Goal: Transaction & Acquisition: Purchase product/service

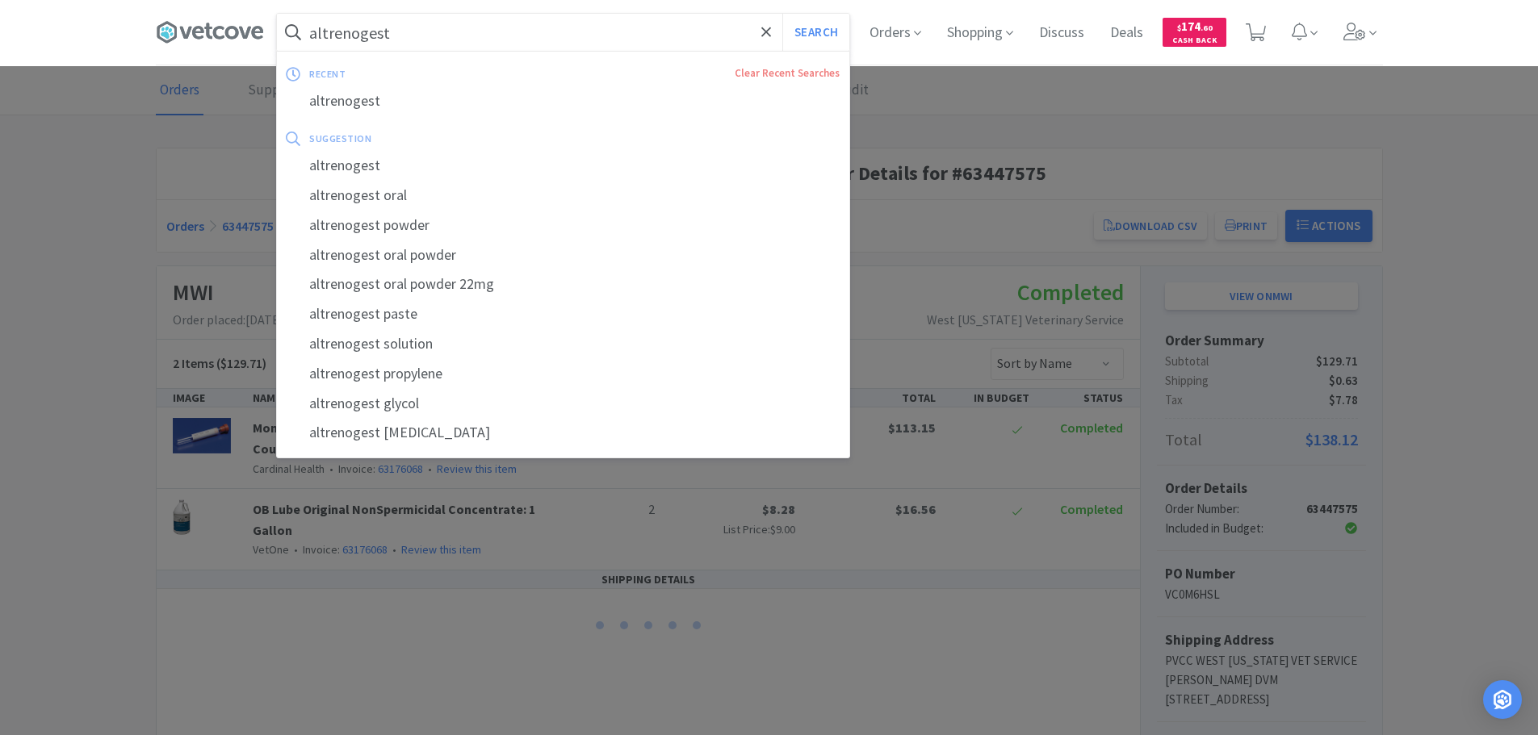
click at [441, 40] on input "altrenogest" at bounding box center [563, 32] width 572 height 37
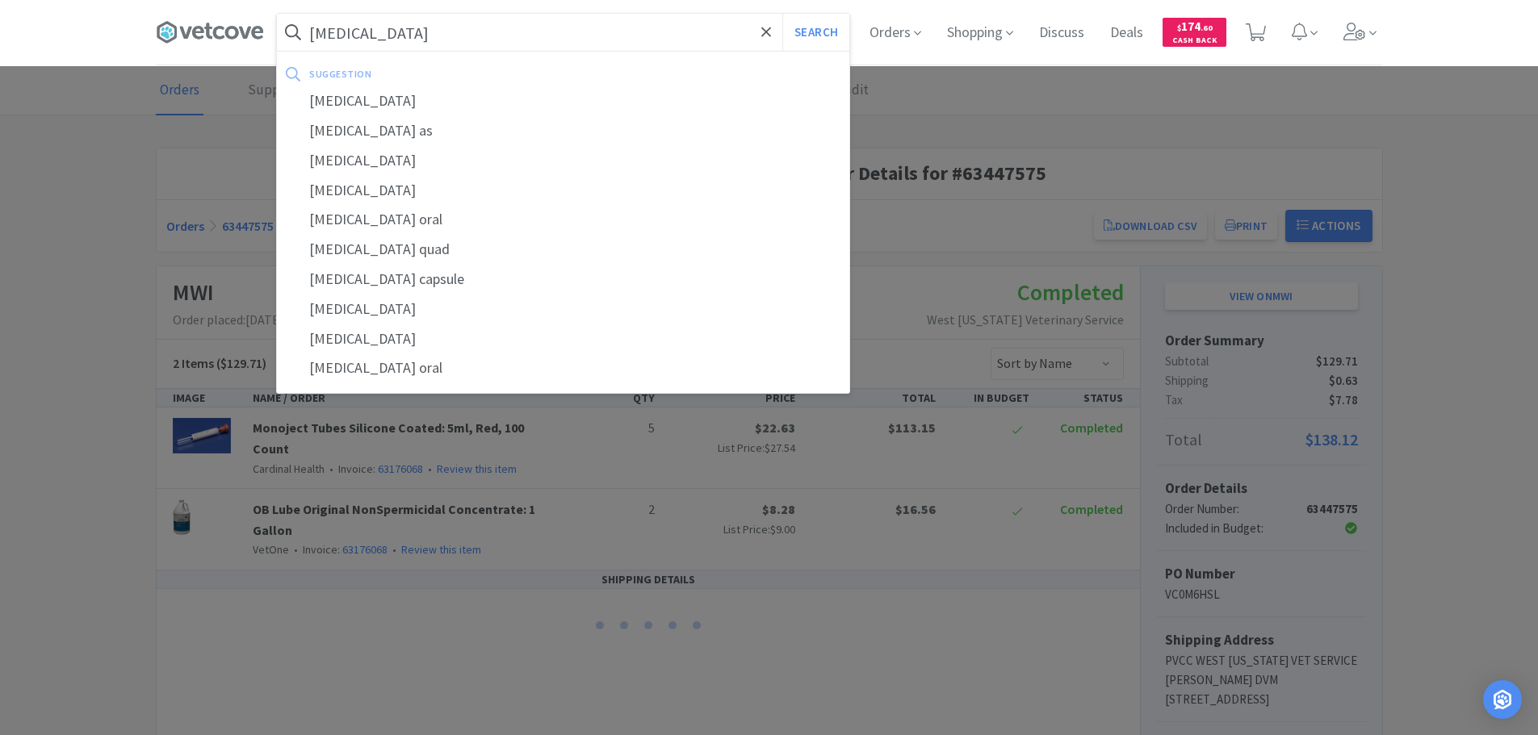
type input "[MEDICAL_DATA]"
click at [782, 14] on button "Search" at bounding box center [815, 32] width 67 height 37
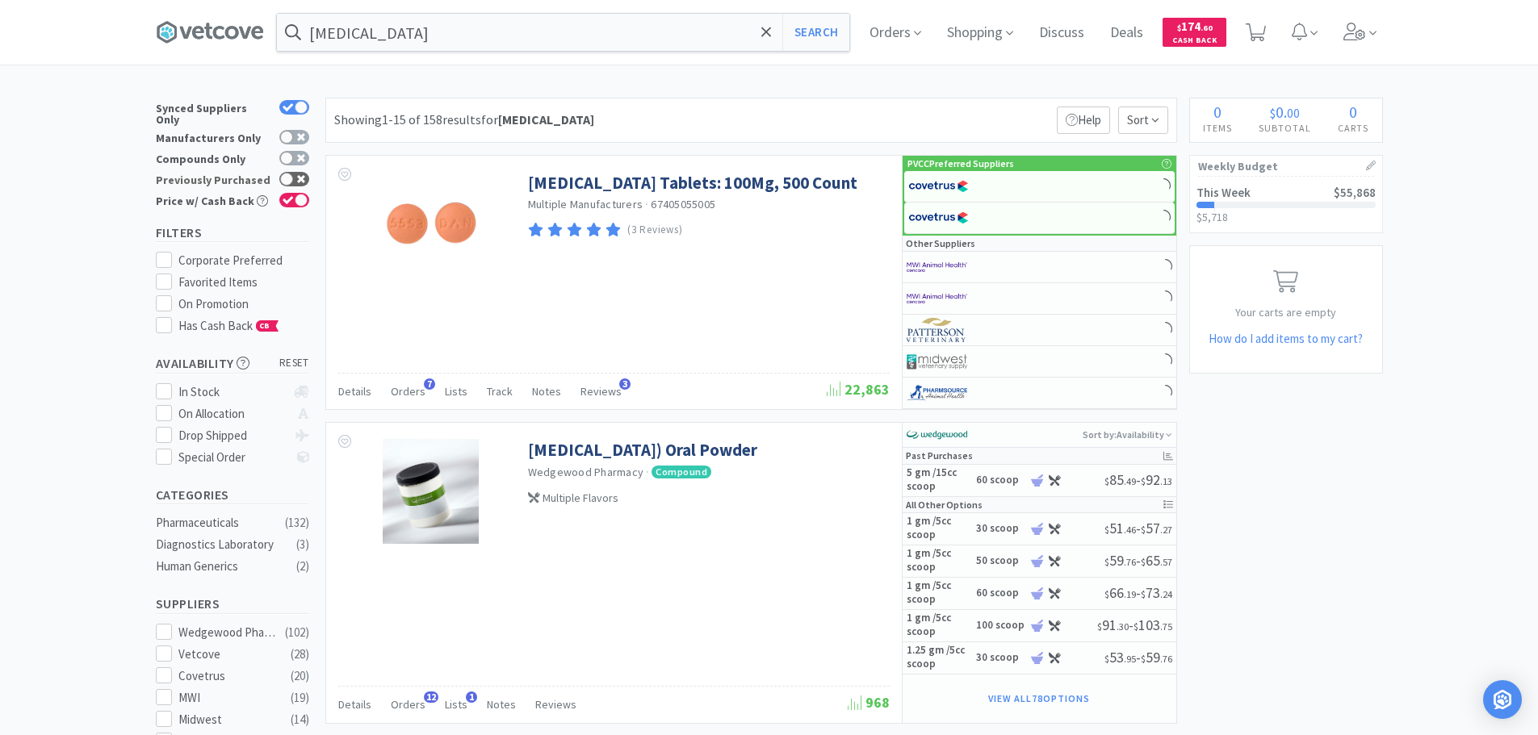
click at [302, 175] on icon at bounding box center [301, 179] width 8 height 8
checkbox input "true"
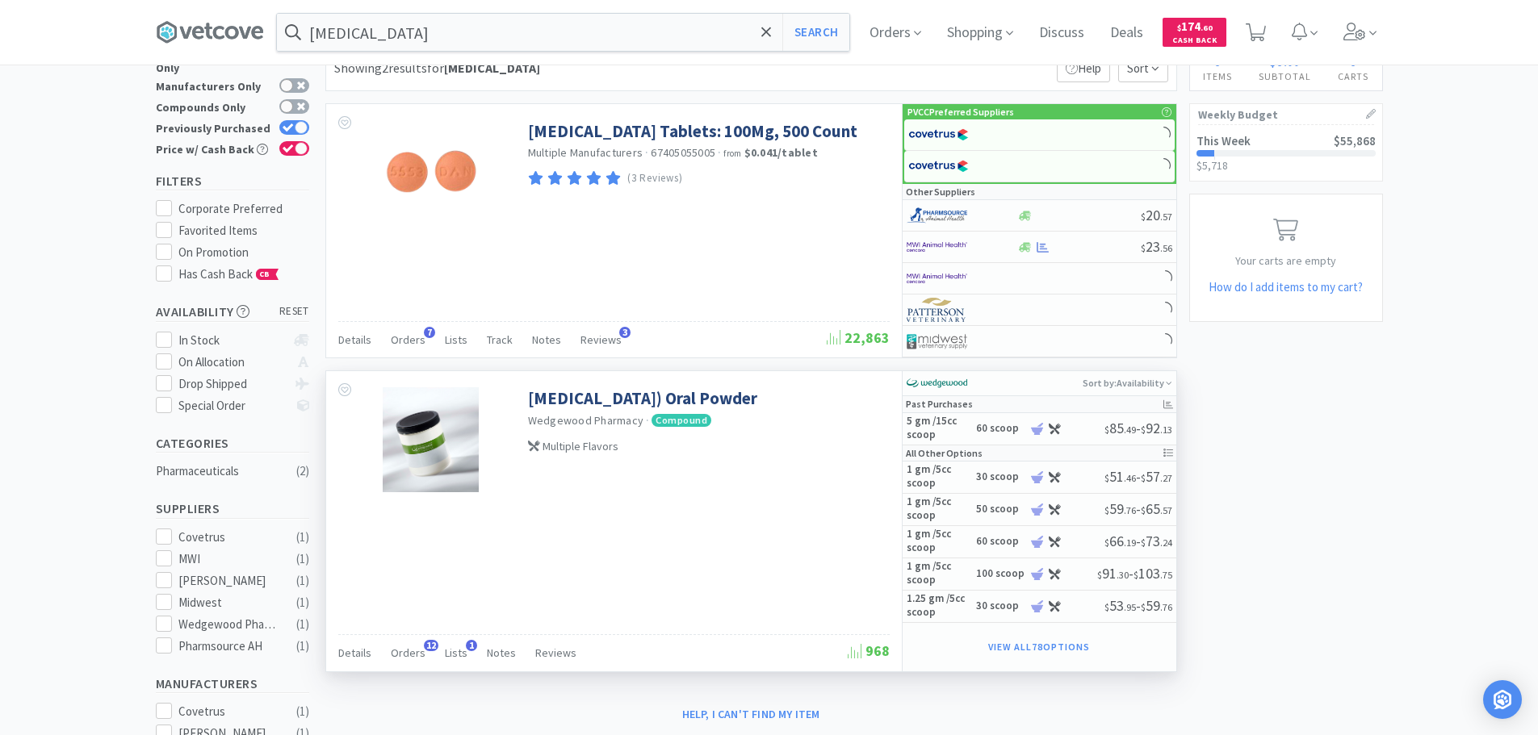
scroll to position [81, 0]
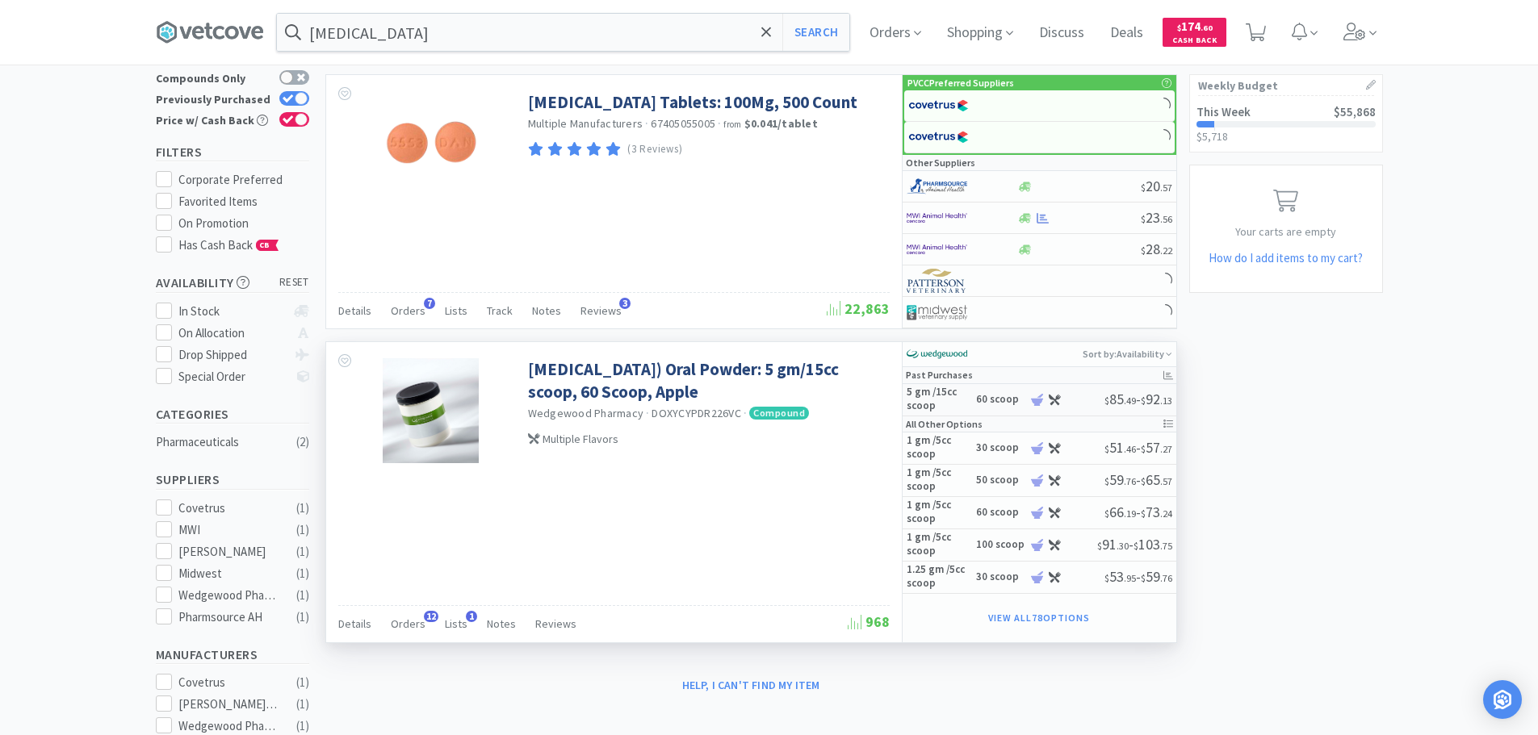
click at [962, 404] on h5 "5 gm /15cc scoop" at bounding box center [938, 399] width 65 height 27
select select "45"
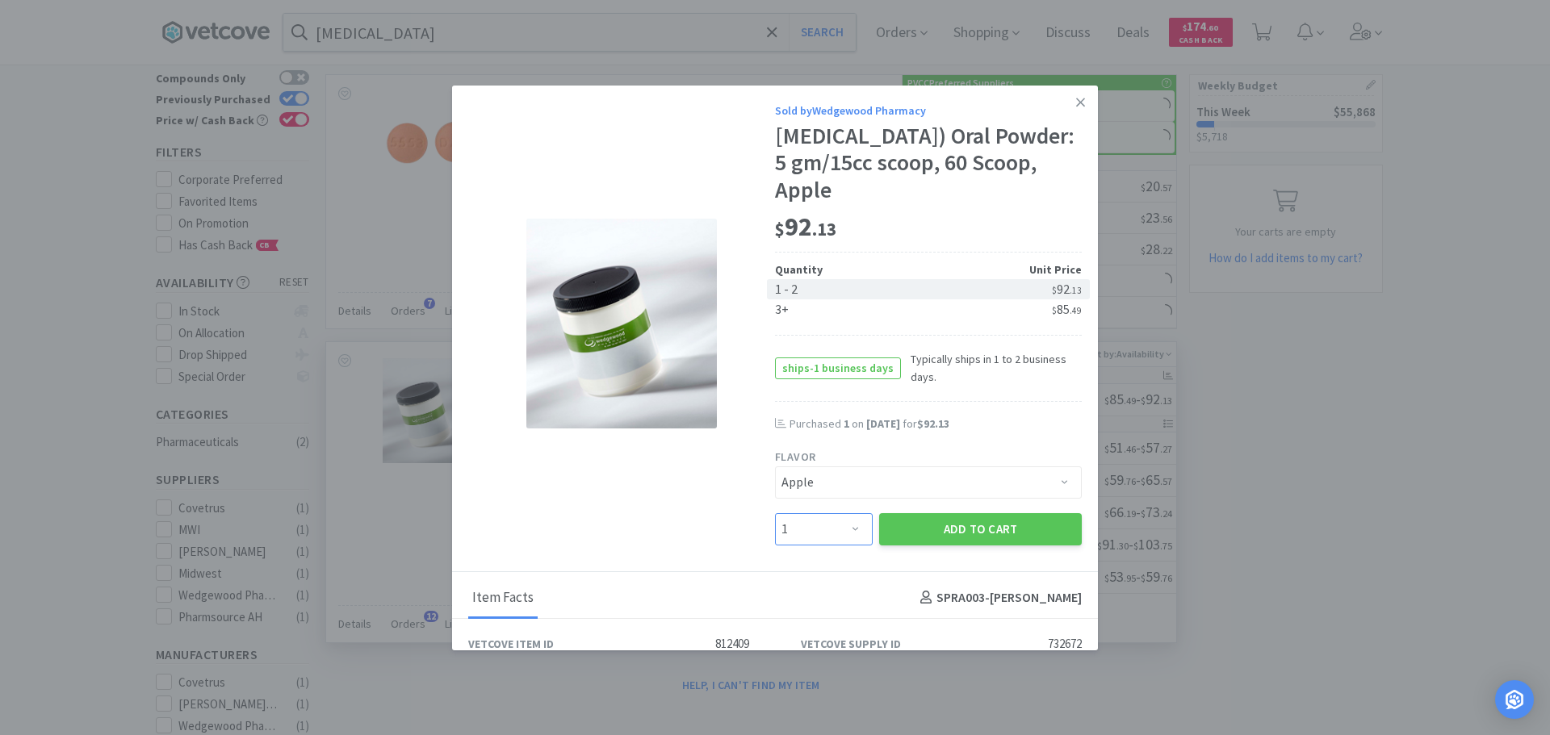
drag, startPoint x: 823, startPoint y: 530, endPoint x: 822, endPoint y: 520, distance: 10.5
click at [823, 530] on select "Enter Quantity 1 2 3 4 5 6 7 8 9 10 11 12 13 14 15 16 17 18 19 20 Enter Quantity" at bounding box center [824, 529] width 98 height 32
select select "3"
click at [775, 513] on select "Enter Quantity 1 2 3 4 5 6 7 8 9 10 11 12 13 14 15 16 17 18 19 20 Enter Quantity" at bounding box center [824, 529] width 98 height 32
click at [978, 538] on button "Add to Cart" at bounding box center [980, 529] width 203 height 32
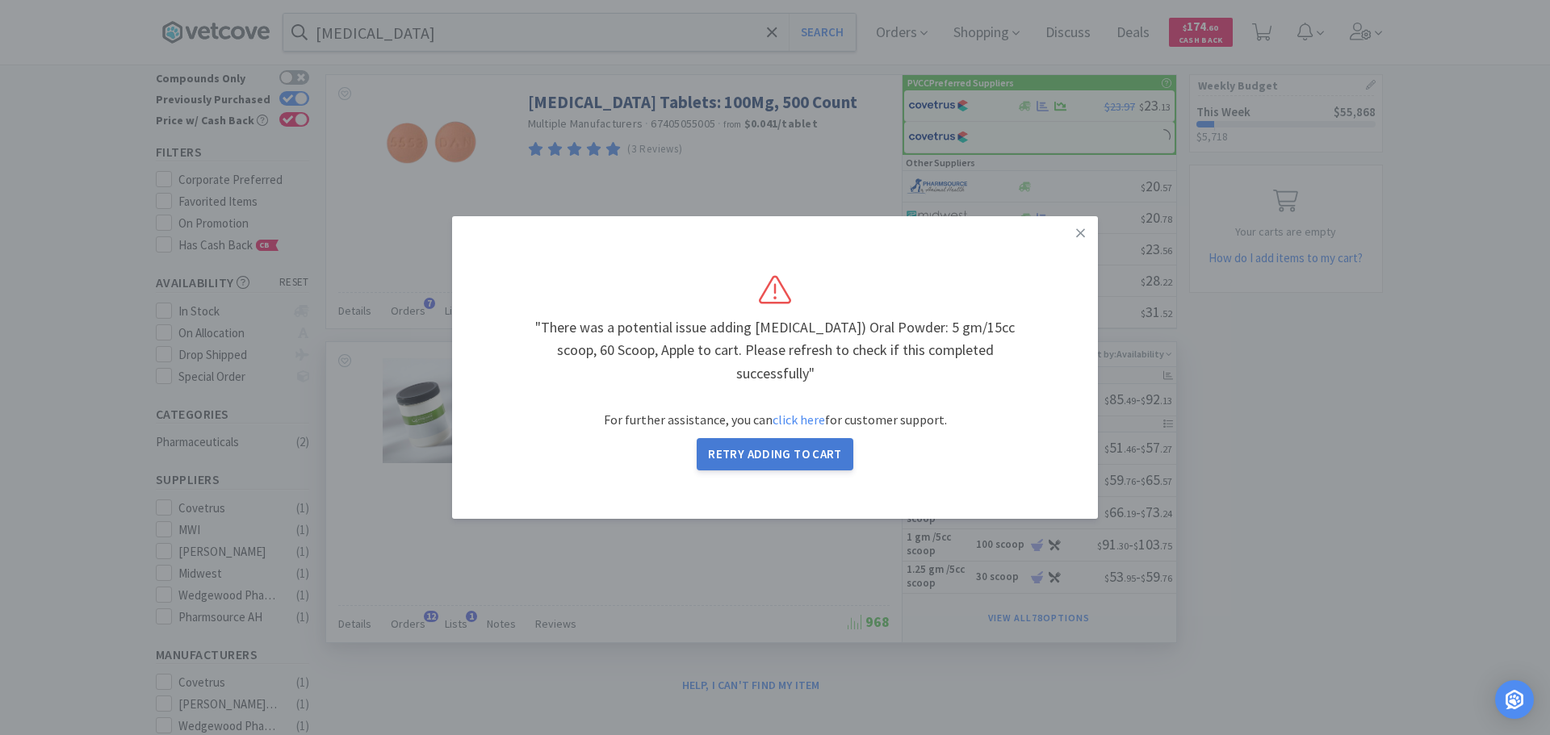
click at [798, 450] on button "Retry Adding to Cart" at bounding box center [775, 454] width 157 height 32
select select "45"
select select "1"
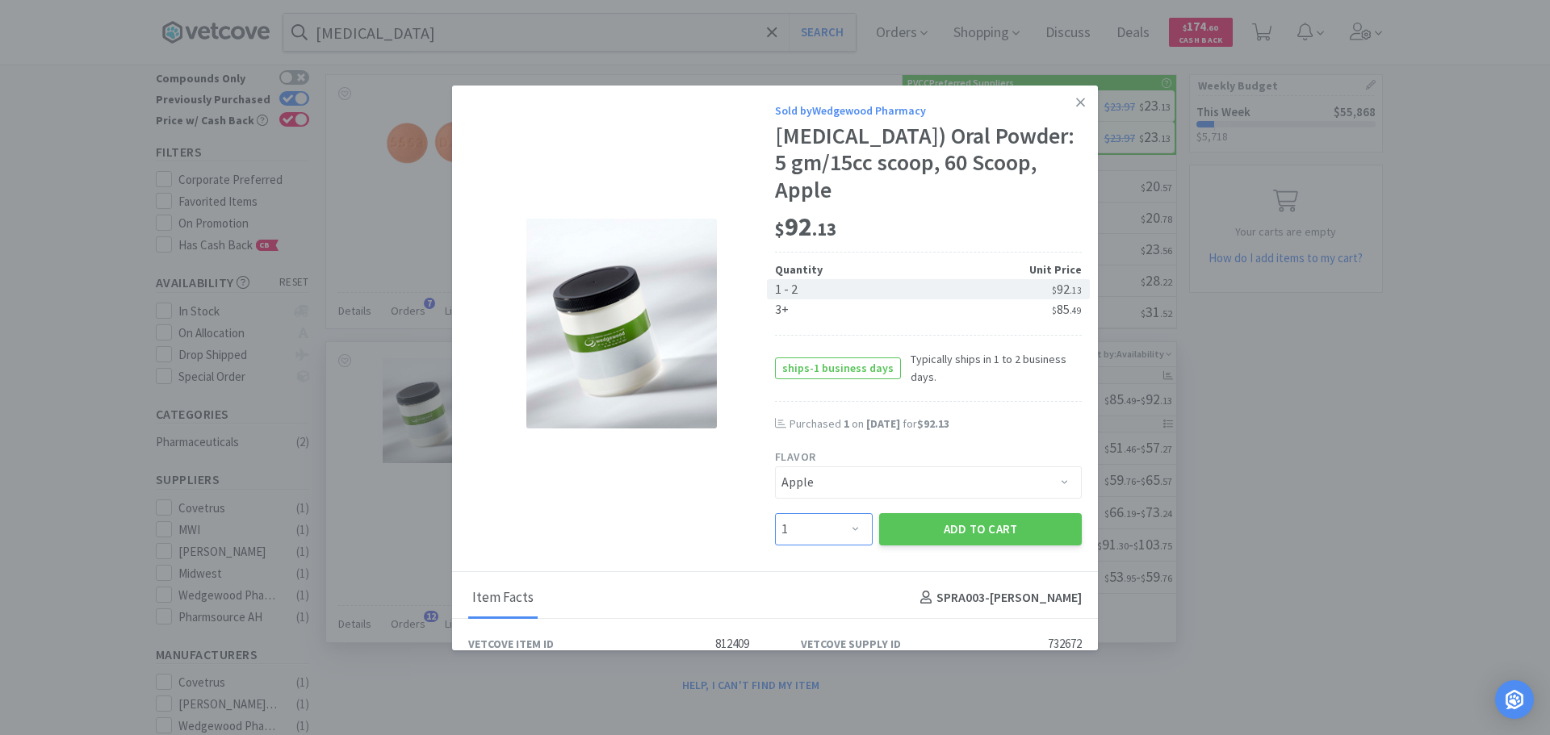
click at [847, 524] on select "Enter Quantity 1 2 3 4 5 6 7 8 9 10 11 12 13 14 15 16 17 18 19 20 Enter Quantity" at bounding box center [824, 529] width 98 height 32
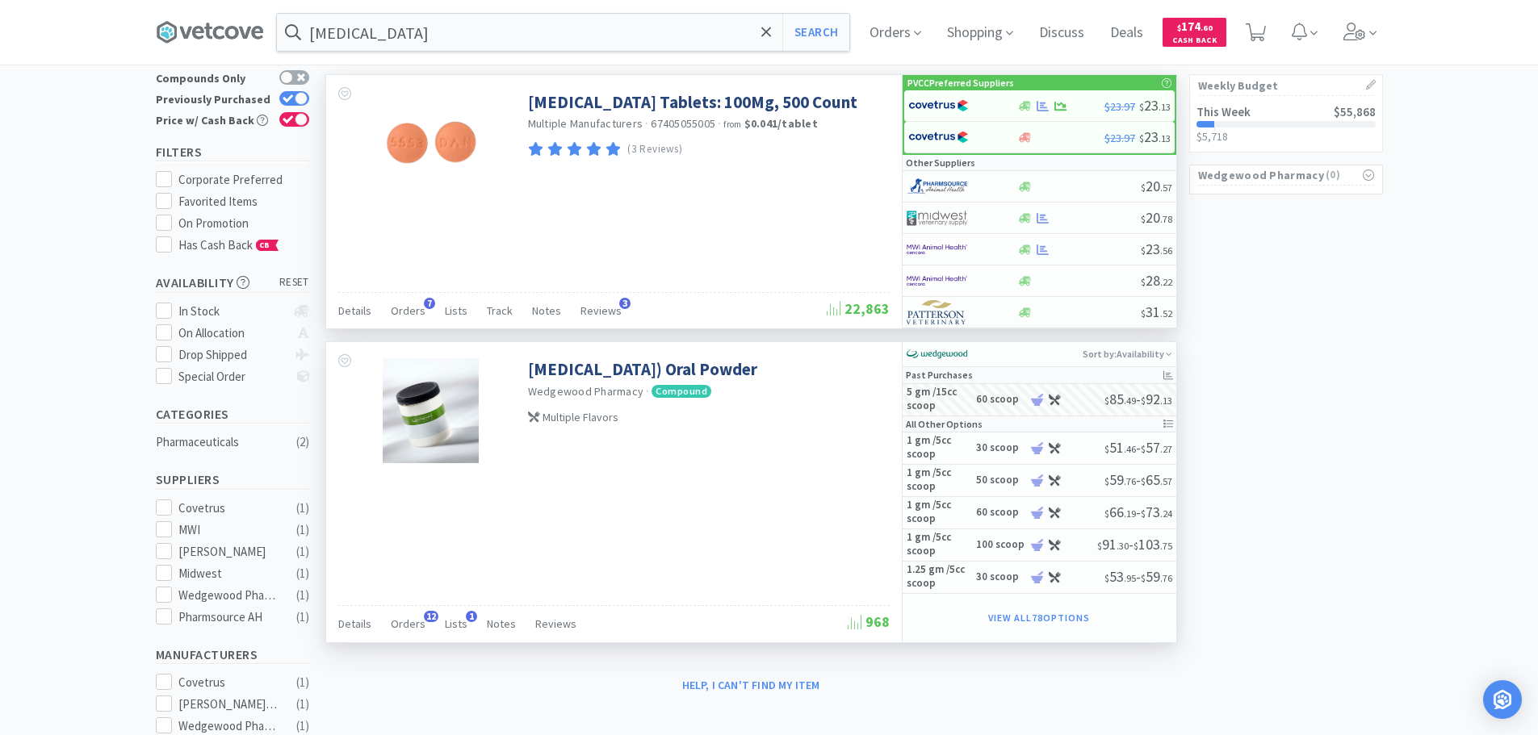
select select "3"
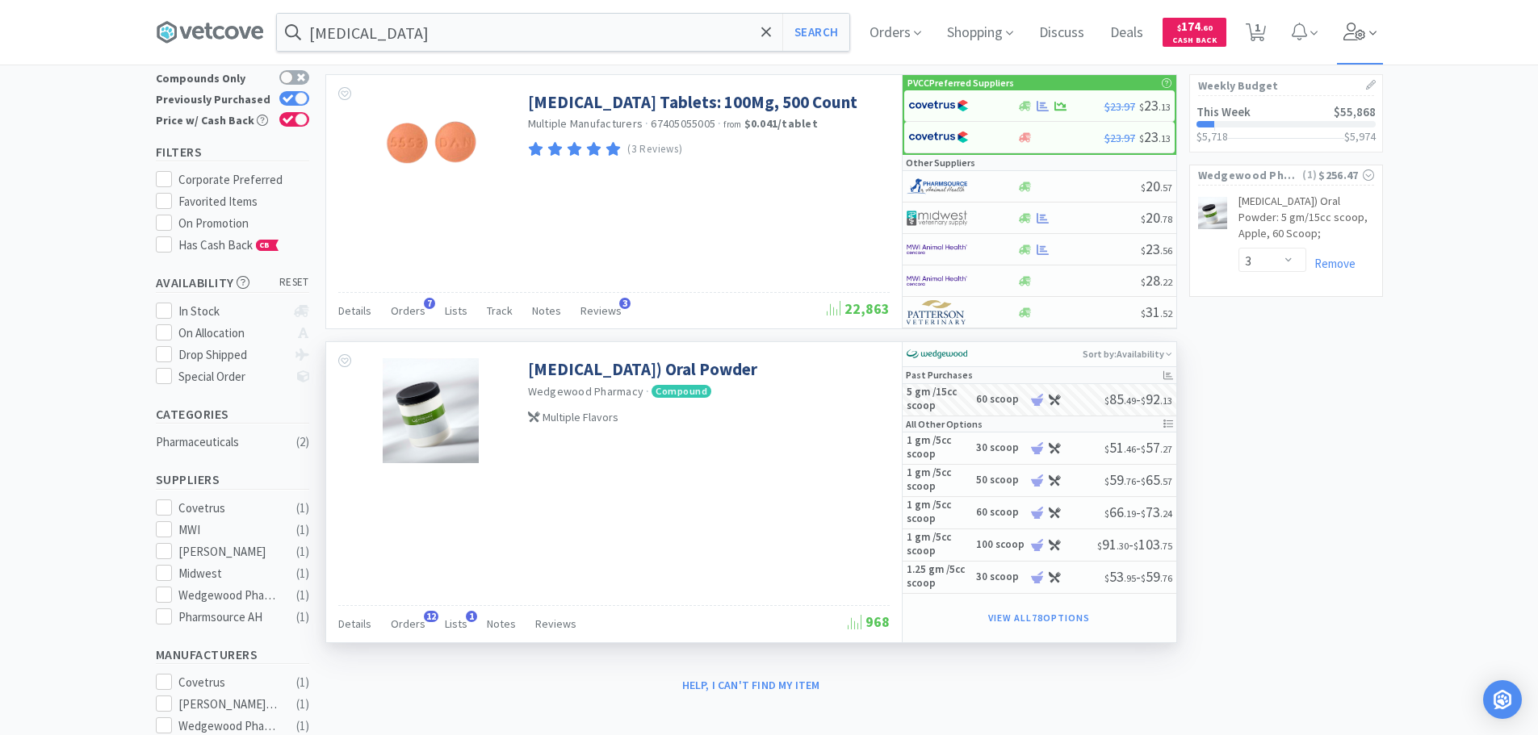
click at [1362, 36] on icon at bounding box center [1354, 32] width 22 height 18
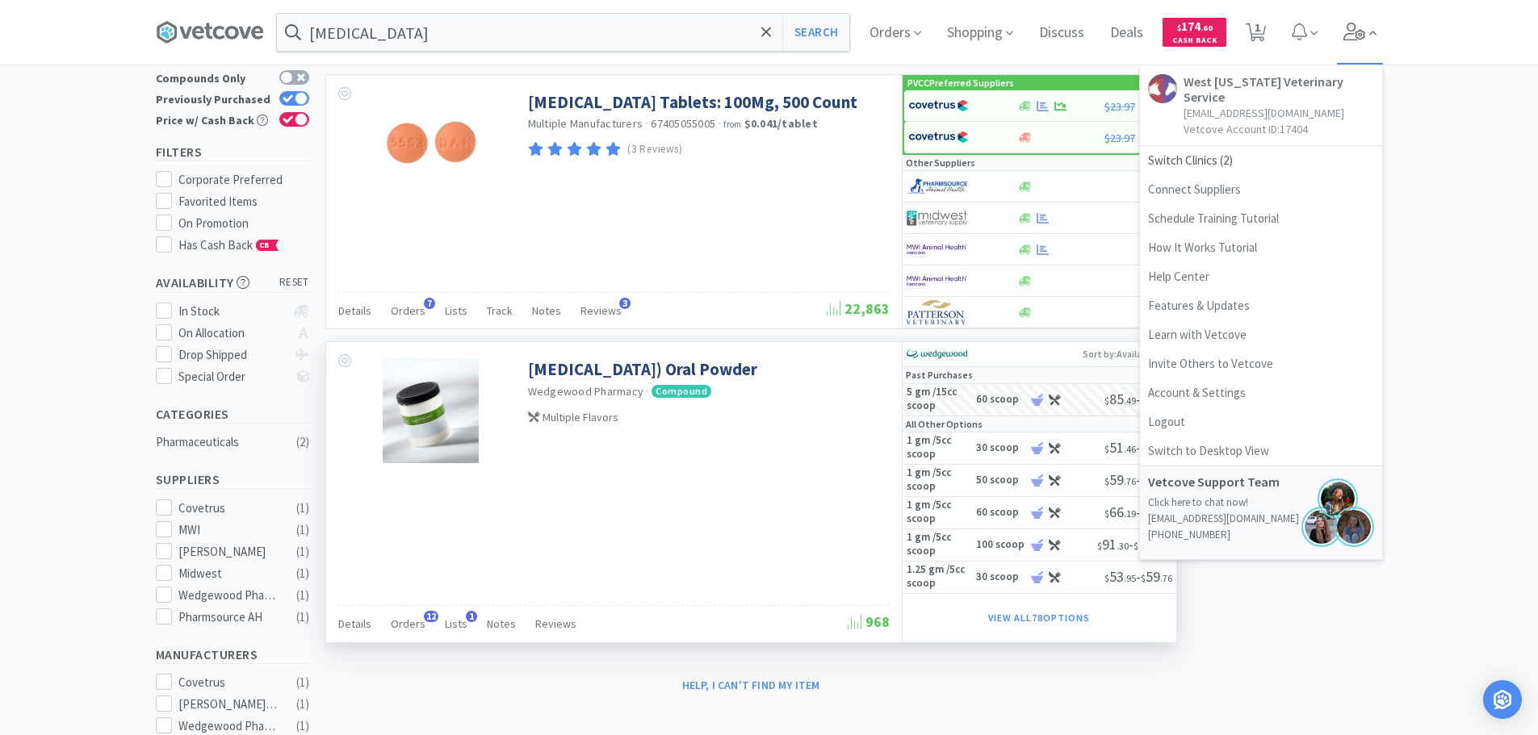
click at [1362, 35] on icon at bounding box center [1354, 32] width 22 height 18
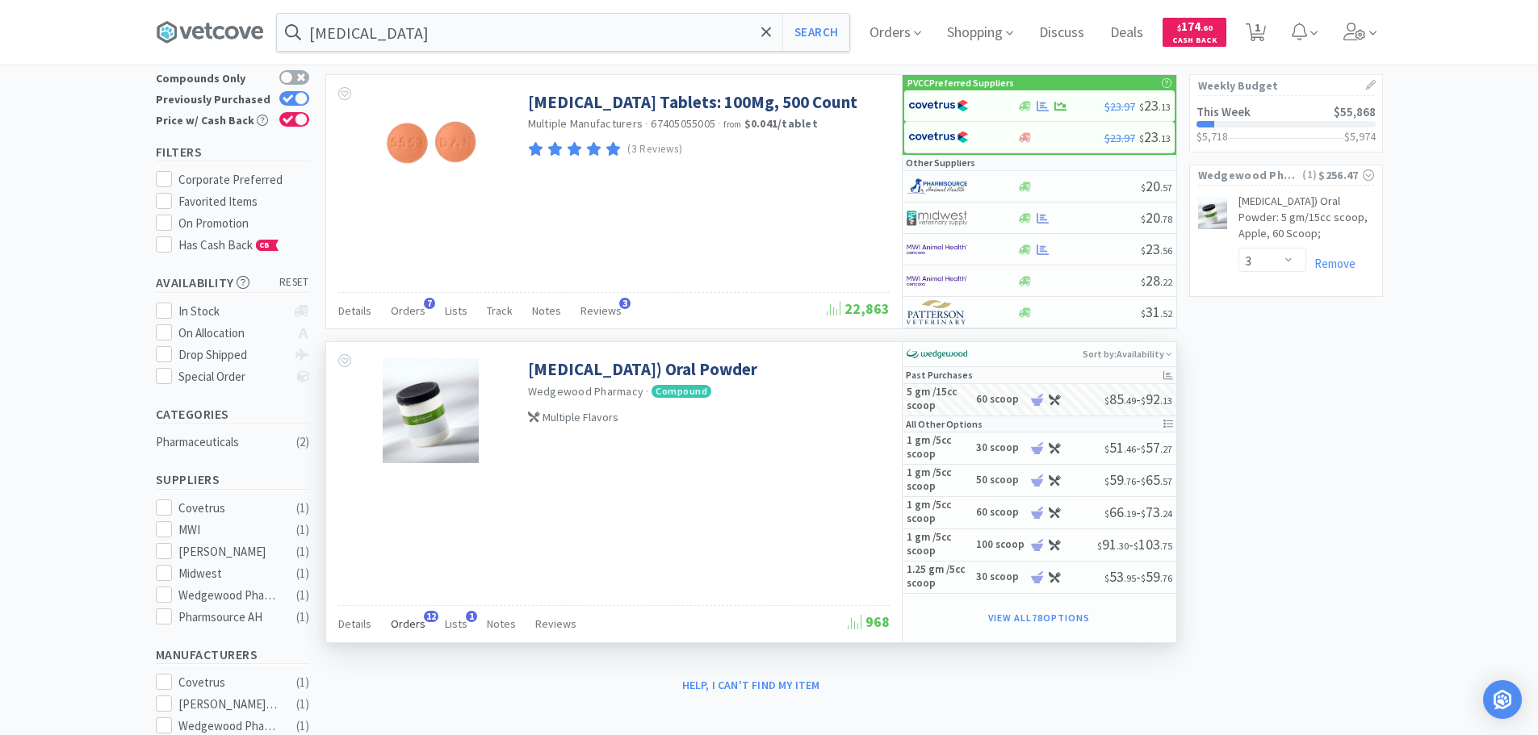
click at [415, 617] on span "Orders" at bounding box center [408, 624] width 35 height 15
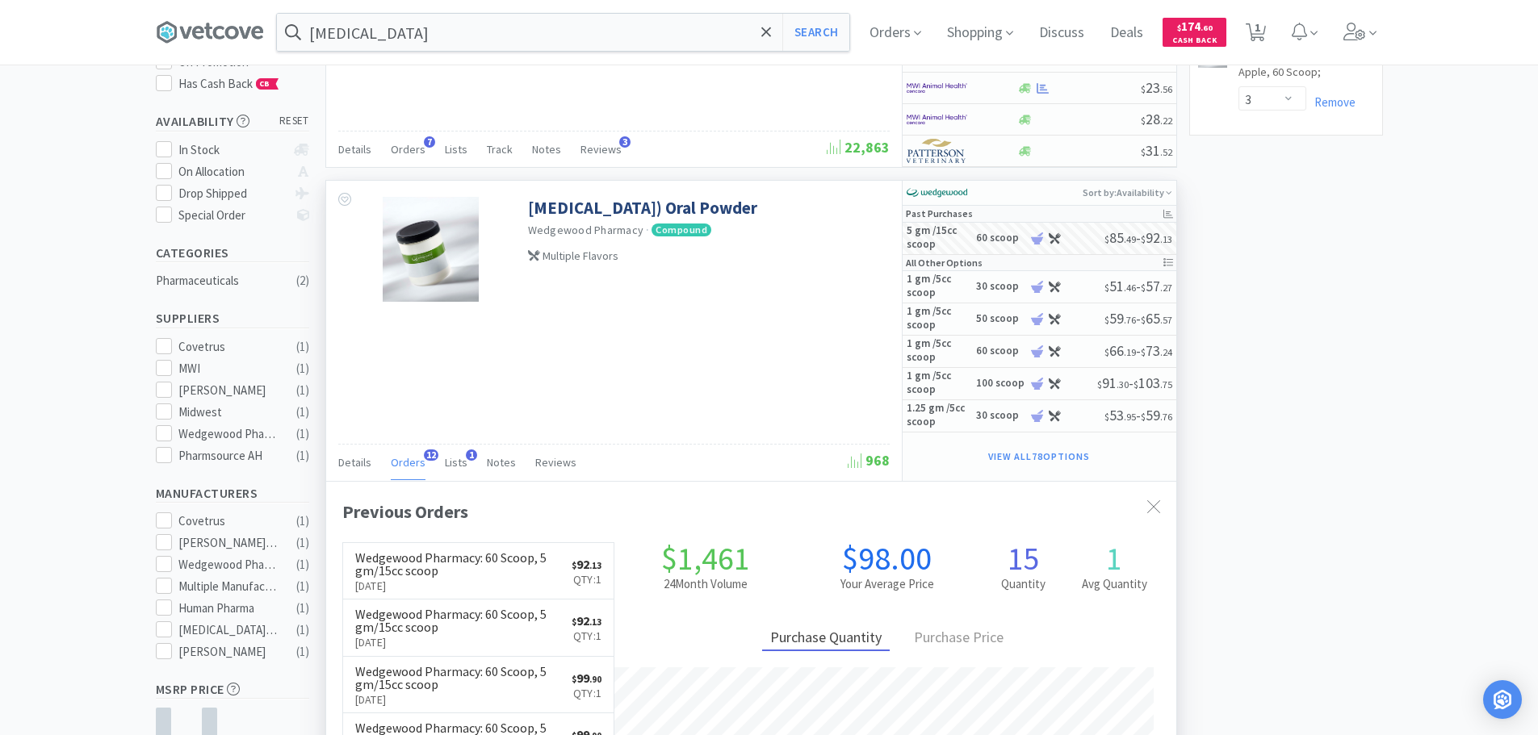
scroll to position [0, 0]
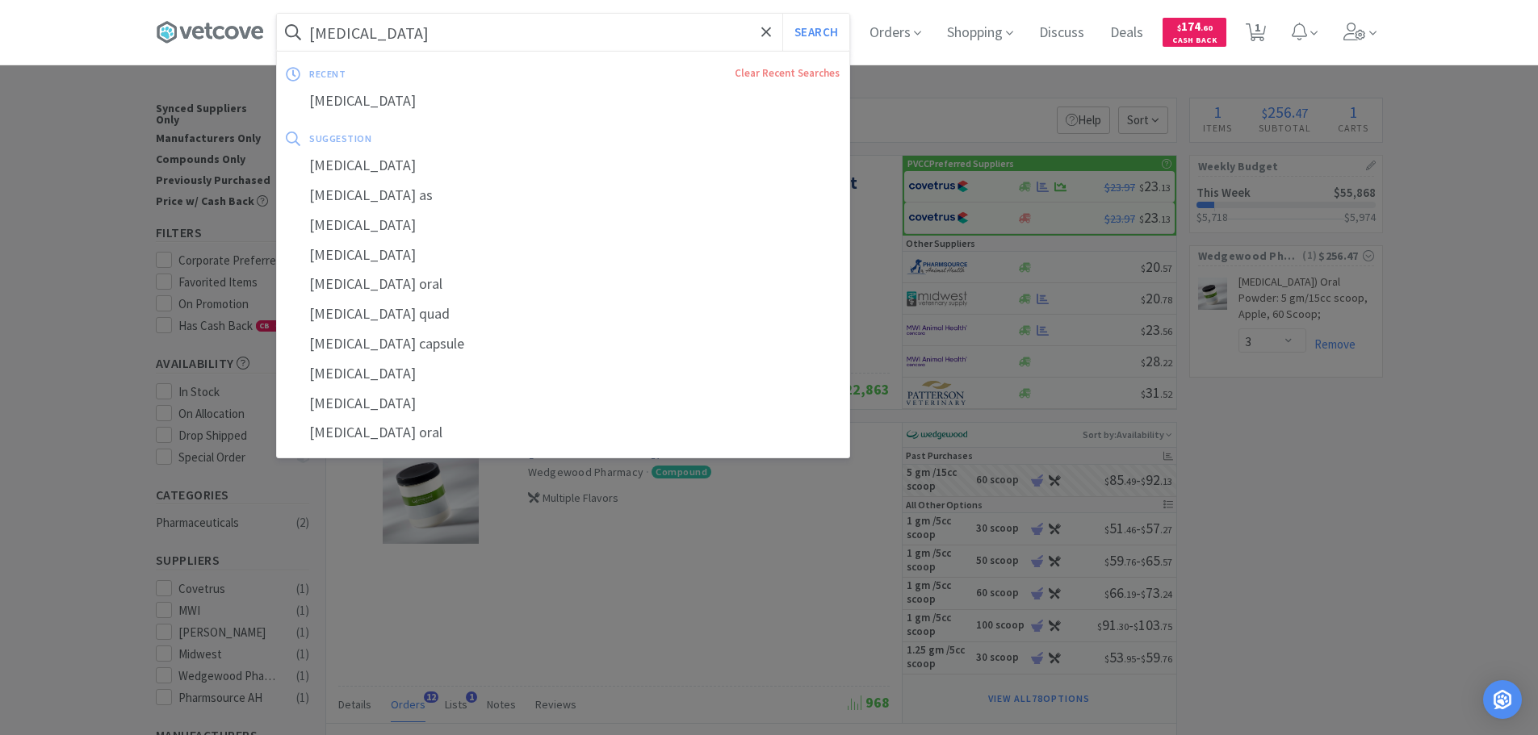
click at [521, 29] on input "[MEDICAL_DATA]" at bounding box center [563, 32] width 572 height 37
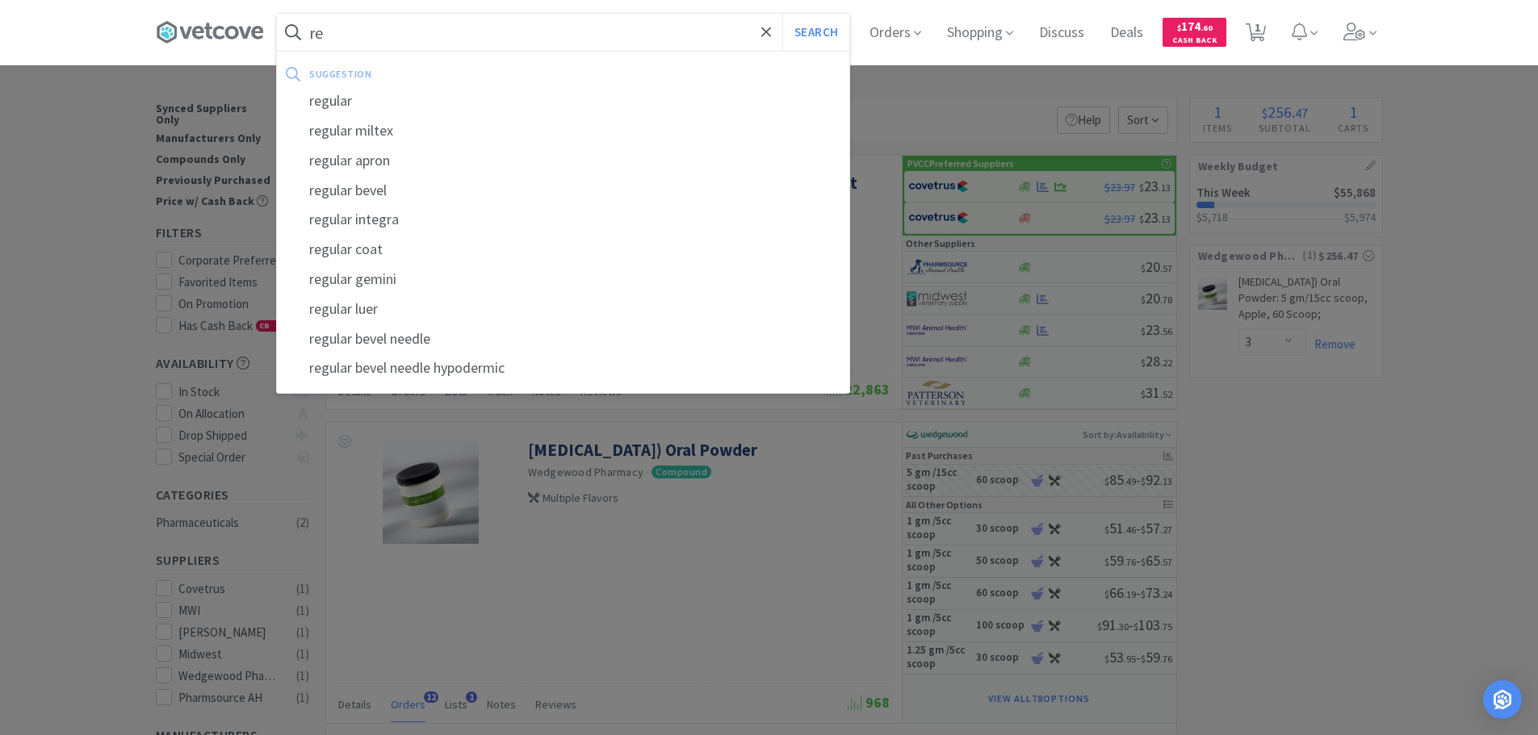
type input "r"
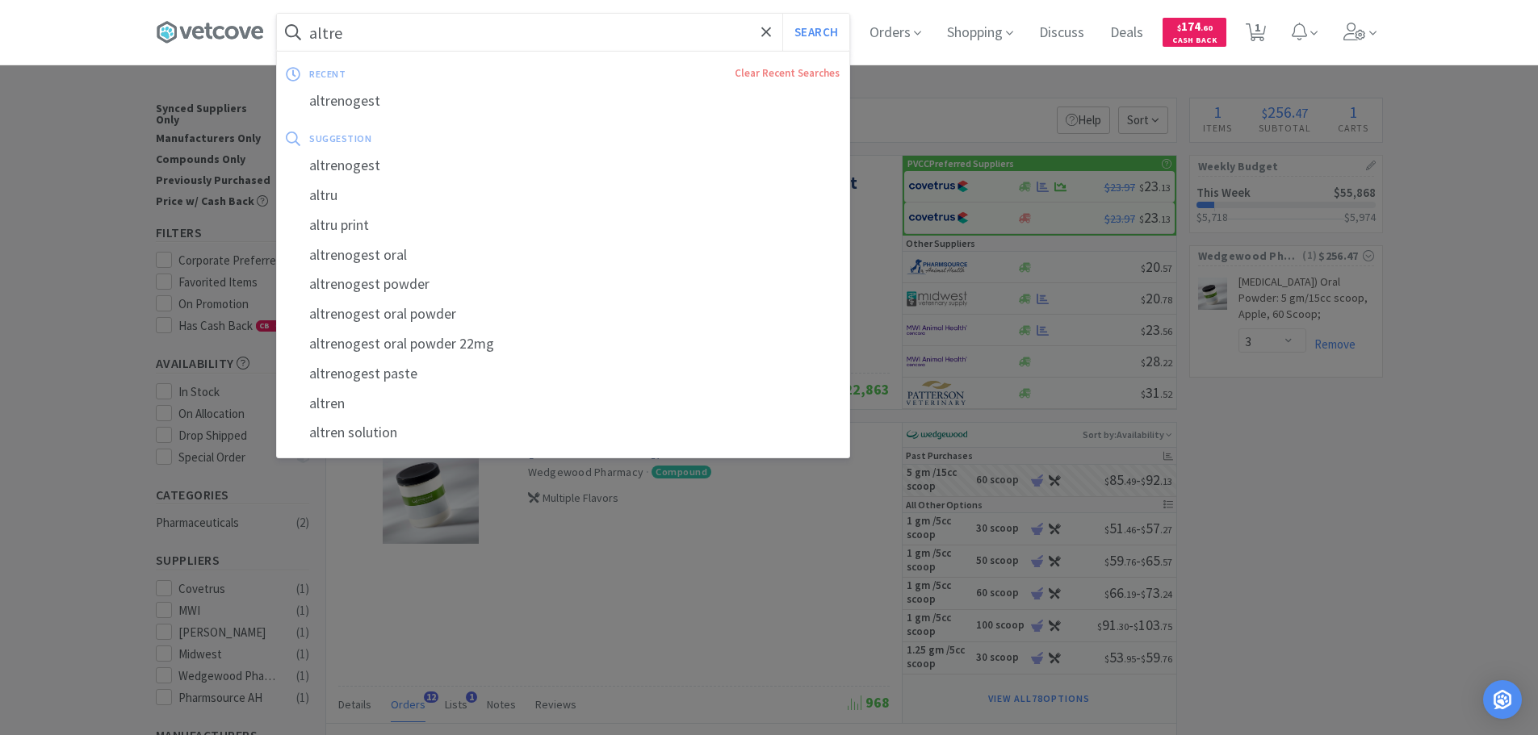
type input "altre"
click at [782, 14] on button "Search" at bounding box center [815, 32] width 67 height 37
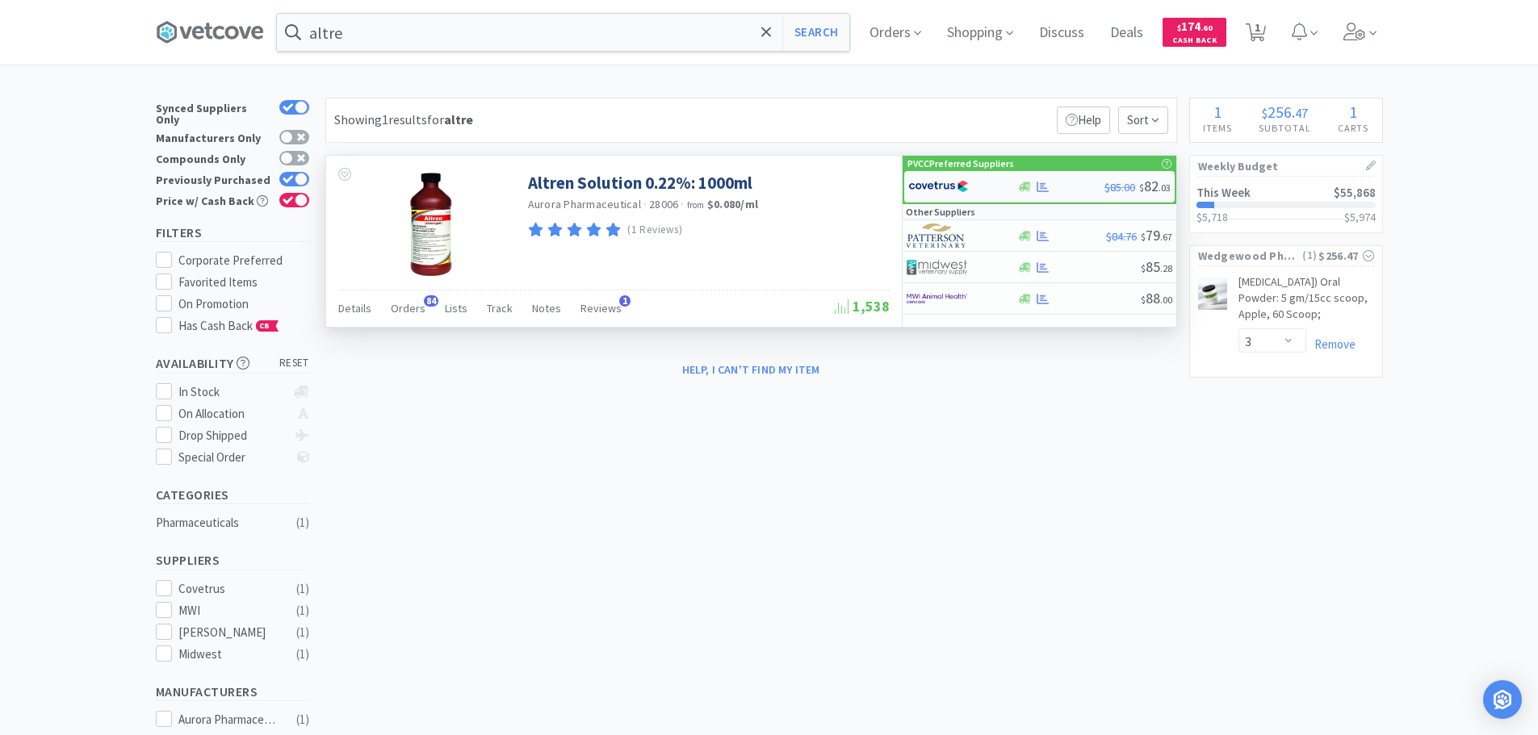
click at [935, 187] on img at bounding box center [938, 186] width 61 height 24
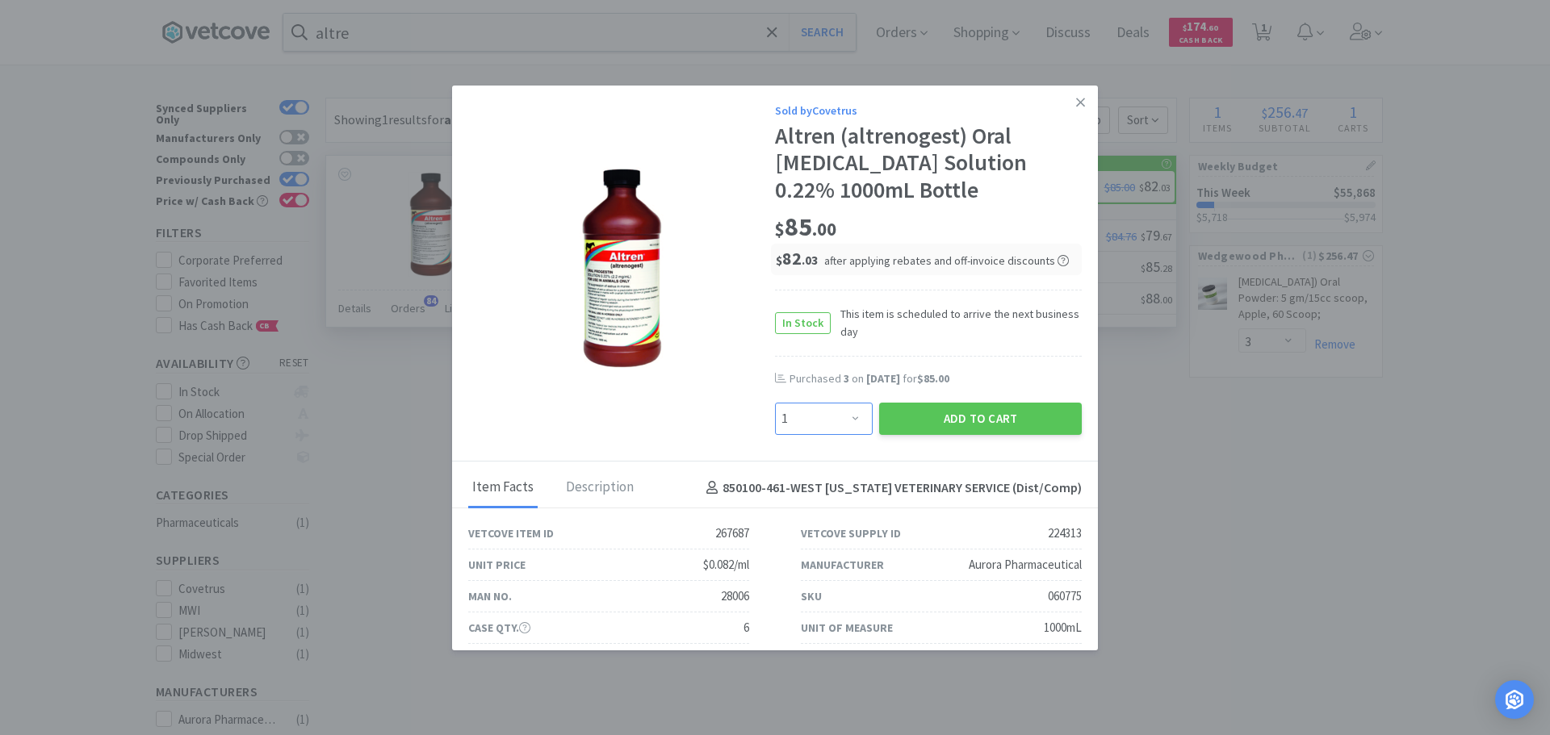
drag, startPoint x: 833, startPoint y: 423, endPoint x: 833, endPoint y: 414, distance: 8.9
click at [833, 423] on select "Enter Quantity 1 2 3 4 5 6 7 8 9 10 11 12 13 14 15 16 17 18 19 20 Enter Quantity" at bounding box center [824, 419] width 98 height 32
select select "2"
click at [775, 403] on select "Enter Quantity 1 2 3 4 5 6 7 8 9 10 11 12 13 14 15 16 17 18 19 20 Enter Quantity" at bounding box center [824, 419] width 98 height 32
click at [974, 421] on button "Add to Cart" at bounding box center [980, 419] width 203 height 32
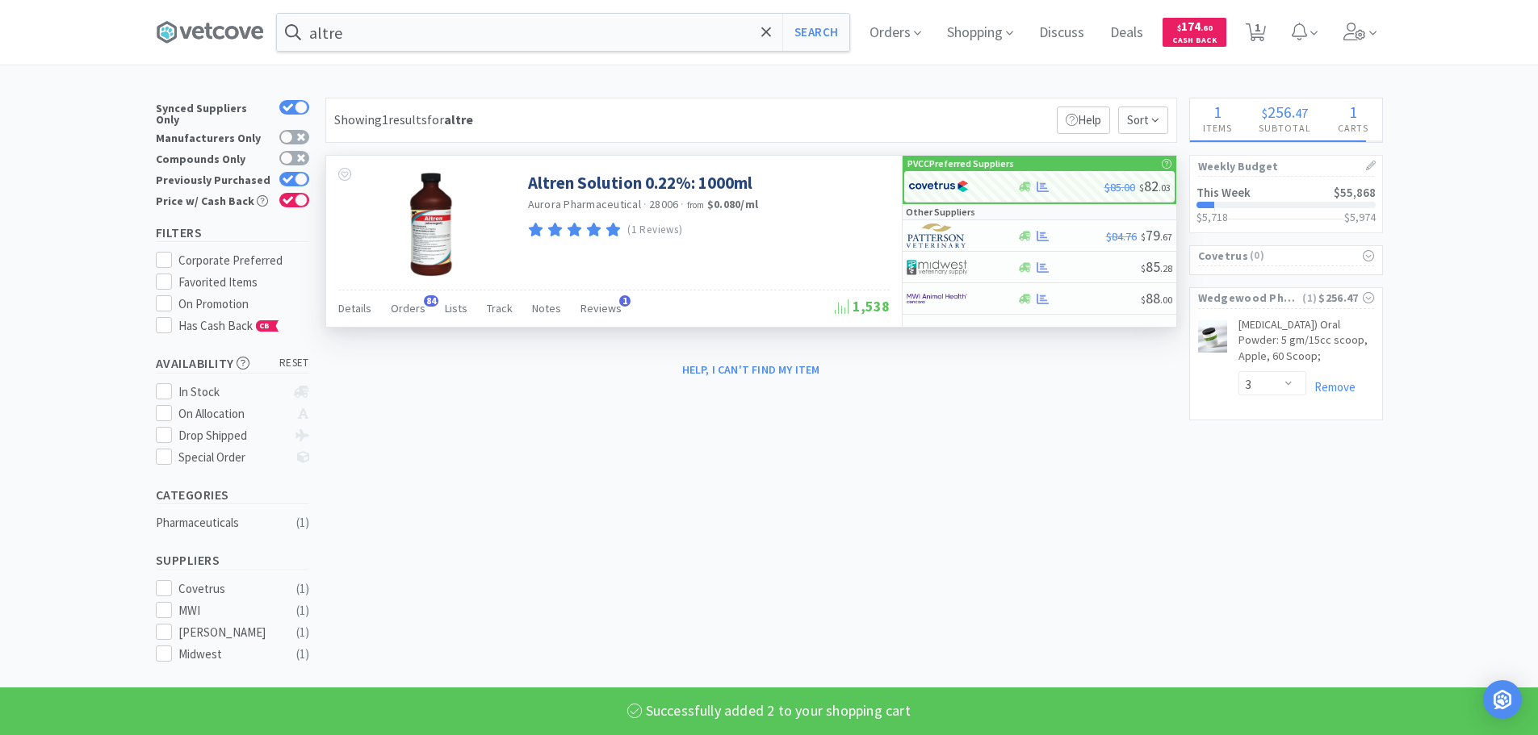
select select "2"
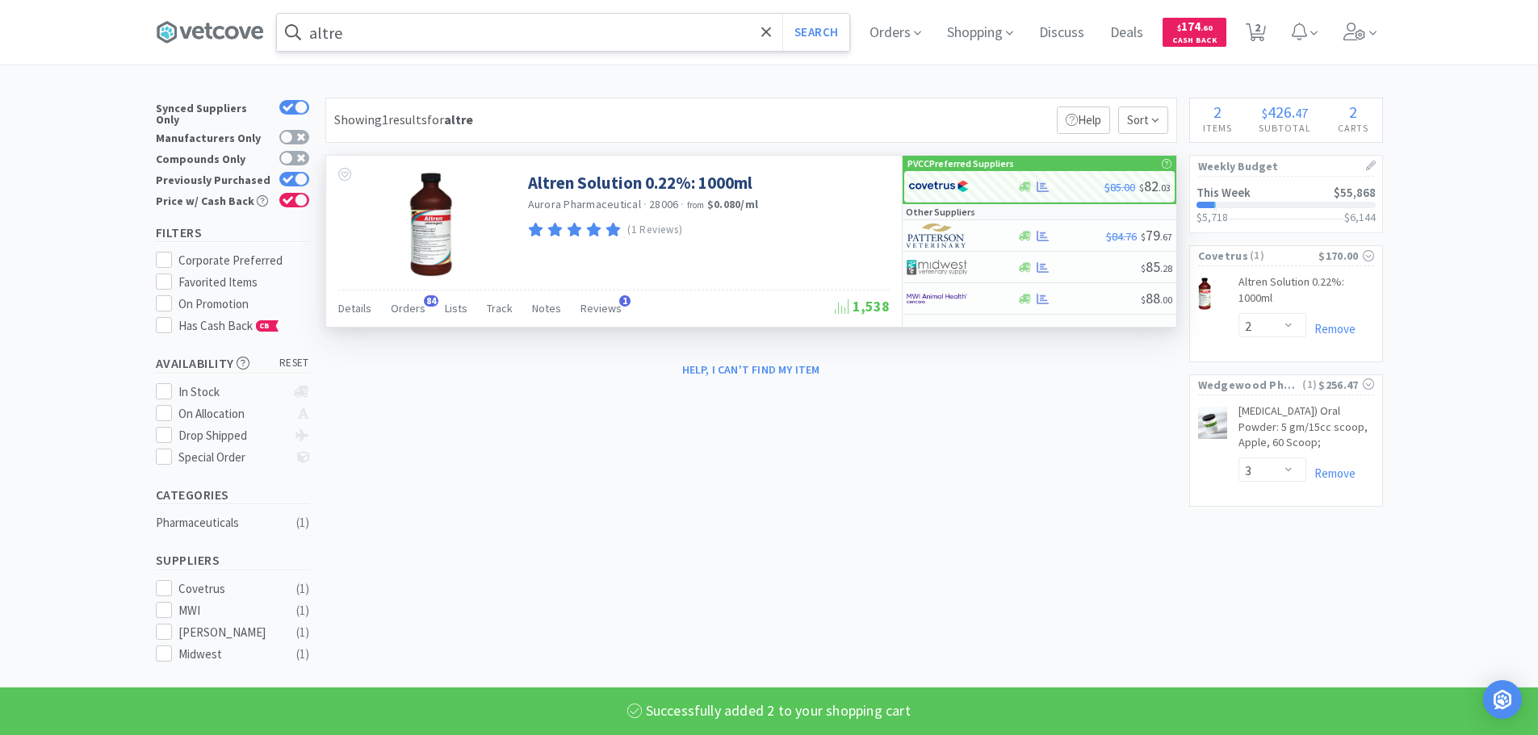
click at [609, 40] on input "altre" at bounding box center [563, 32] width 572 height 37
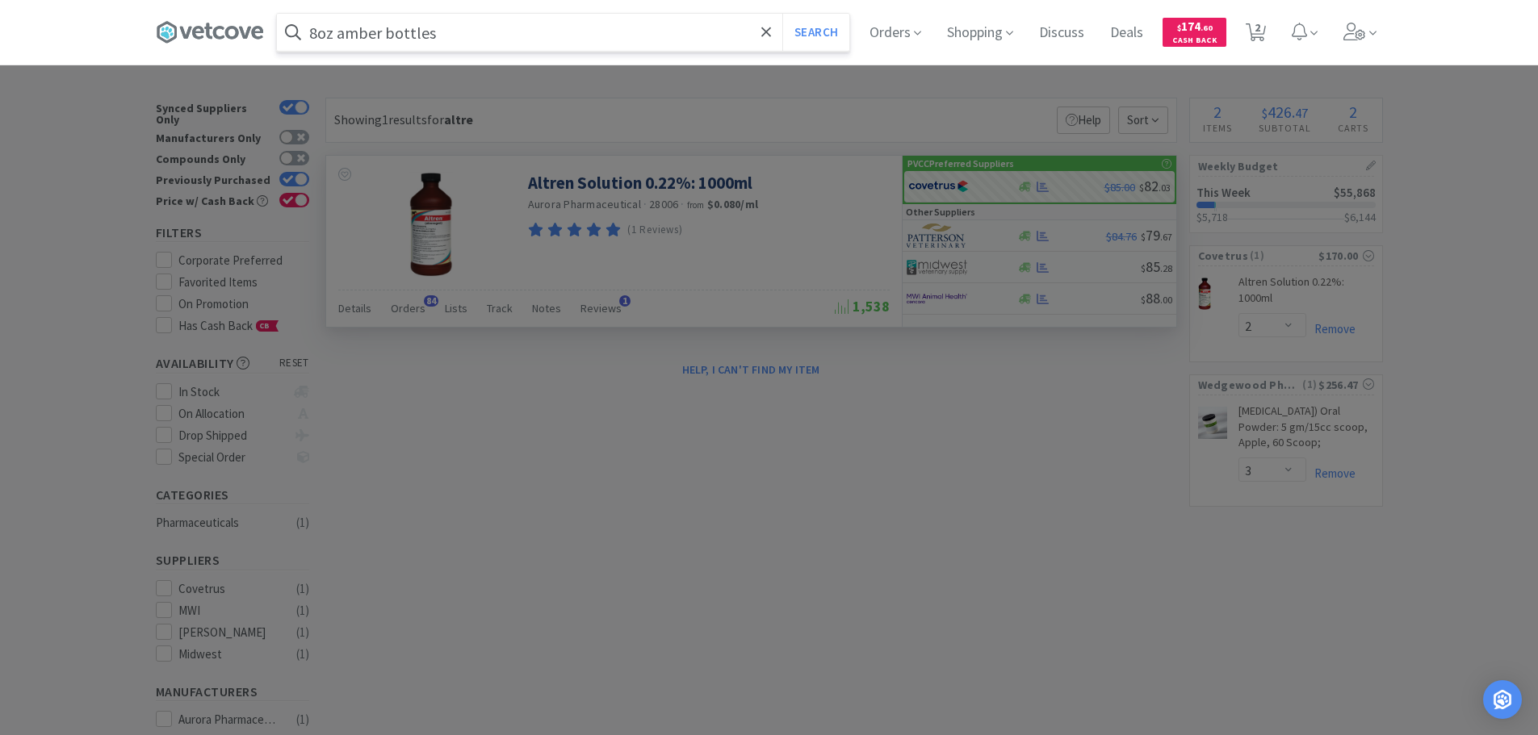
type input "8oz amber bottles"
click at [782, 14] on button "Search" at bounding box center [815, 32] width 67 height 37
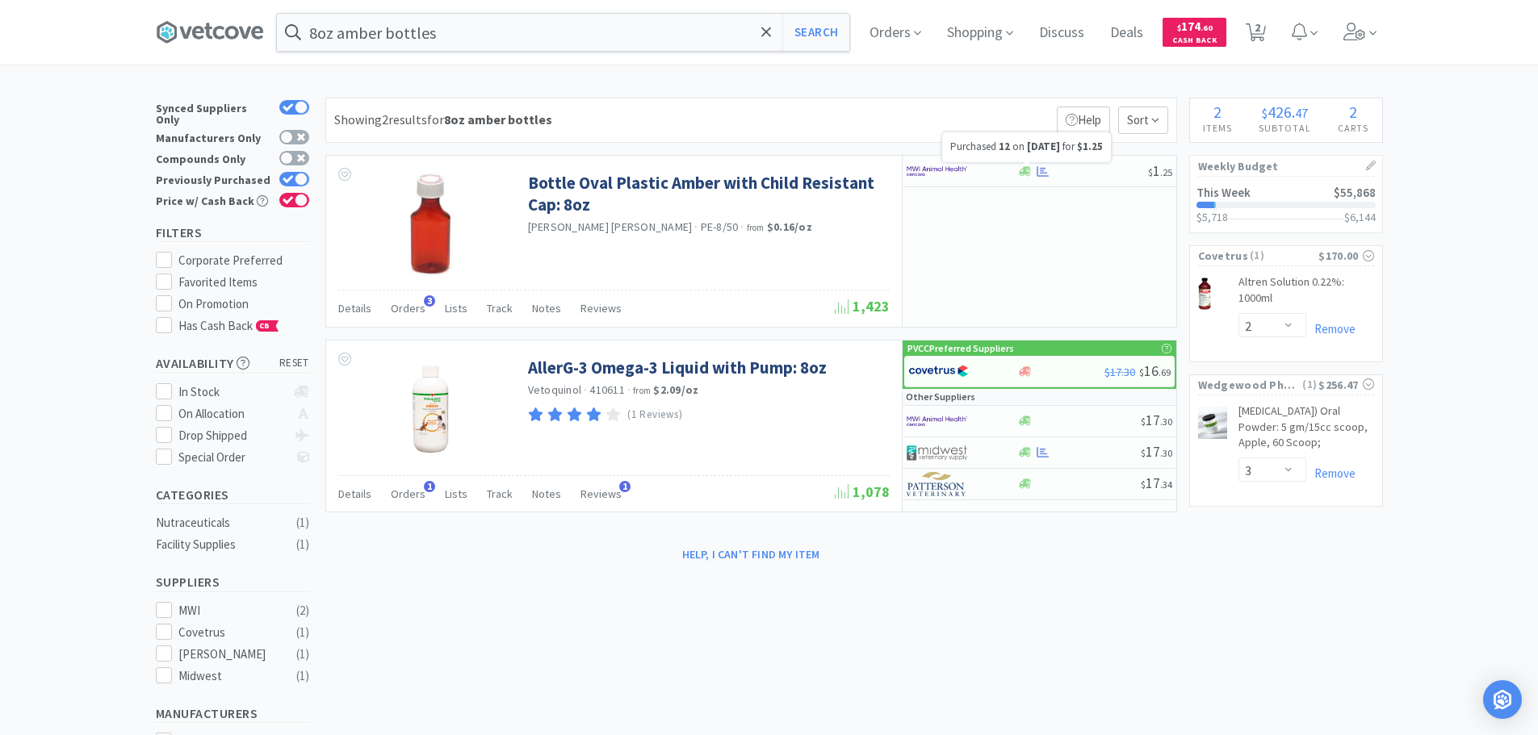
click at [1030, 164] on div at bounding box center [1026, 163] width 6 height 3
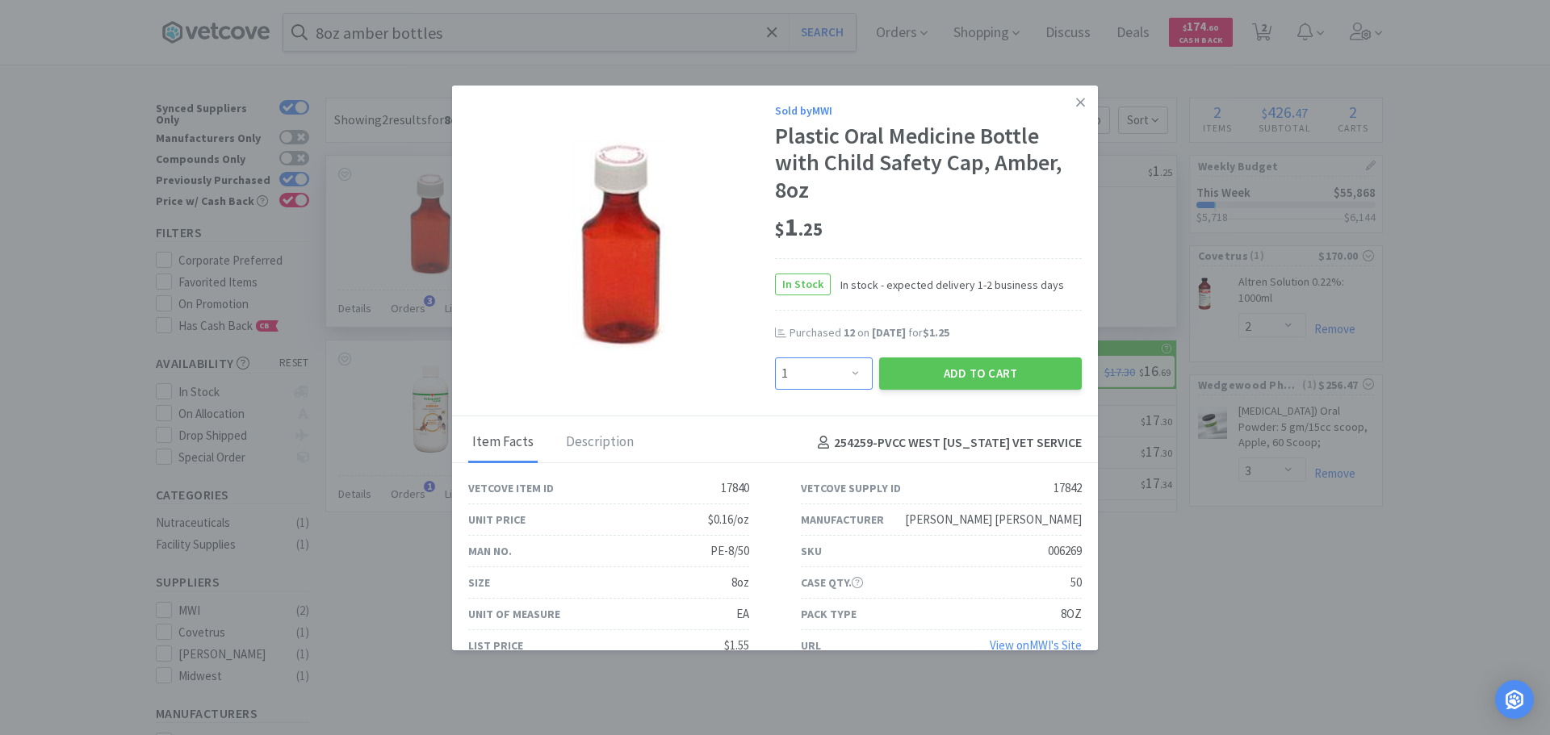
click at [836, 370] on select "Enter Quantity 1 2 3 4 5 6 7 8 9 10 11 12 13 14 15 16 17 18 19 20 Enter Quantity" at bounding box center [824, 374] width 98 height 32
select select "12"
click at [775, 358] on select "Enter Quantity 1 2 3 4 5 6 7 8 9 10 11 12 13 14 15 16 17 18 19 20 Enter Quantity" at bounding box center [824, 374] width 98 height 32
click at [964, 374] on button "Add to Cart" at bounding box center [980, 374] width 203 height 32
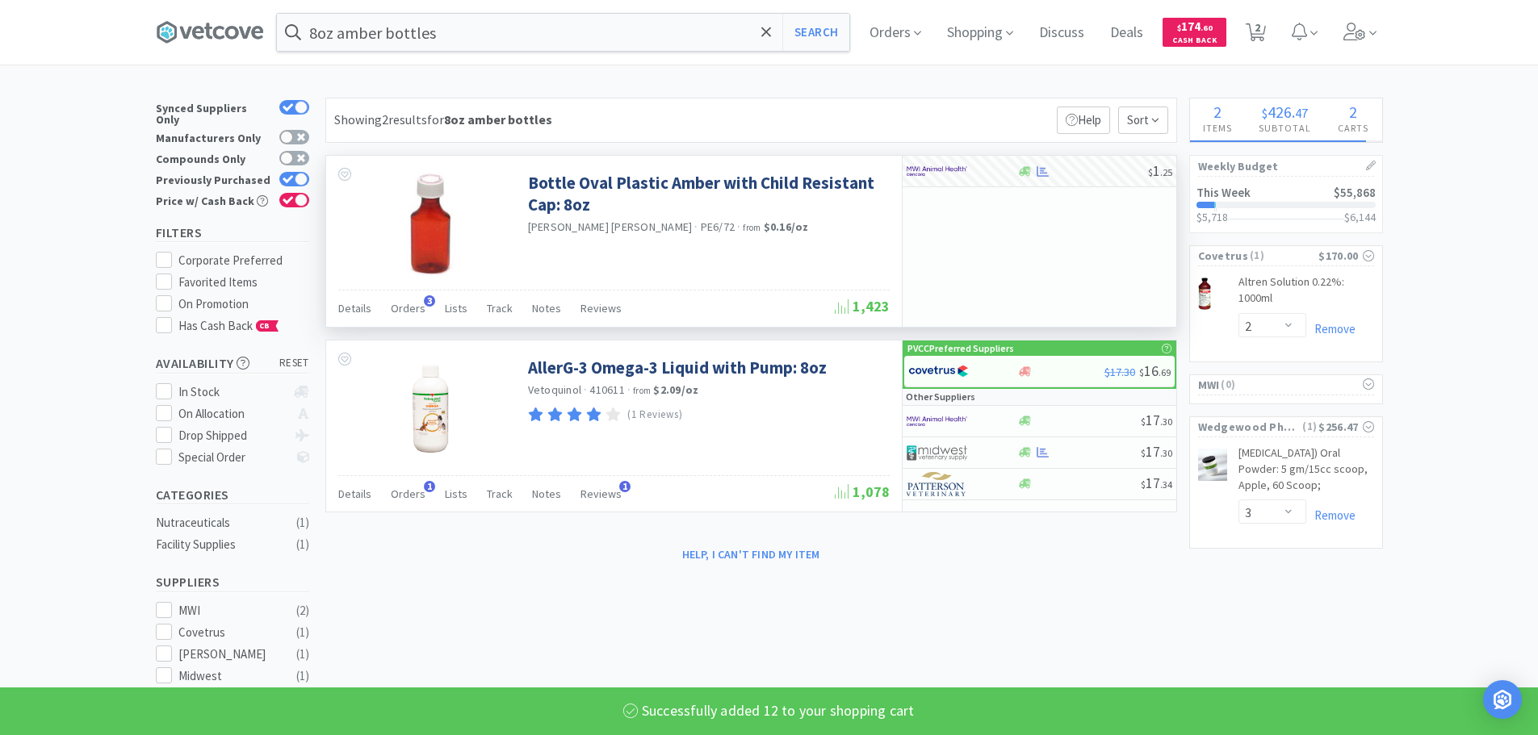
select select "12"
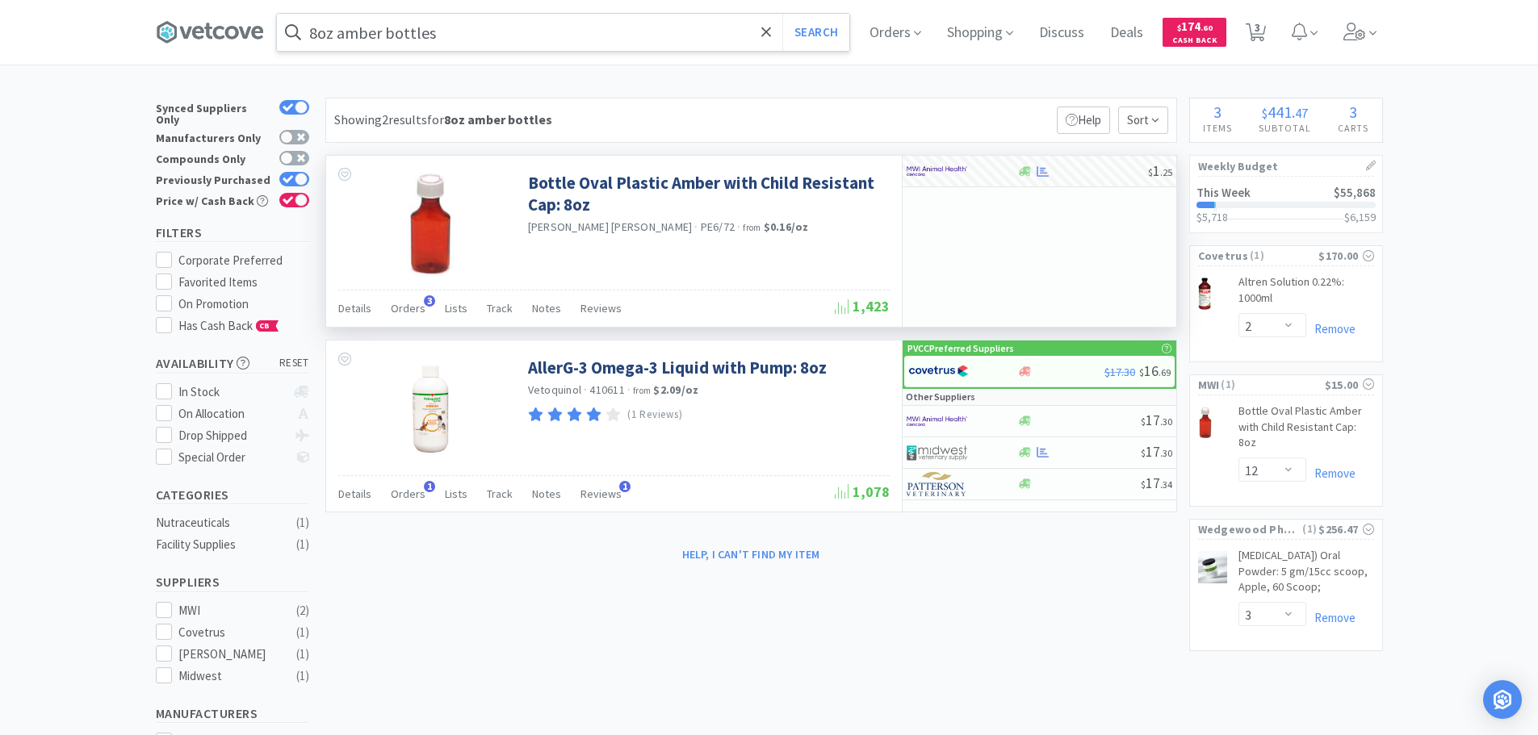
click at [597, 33] on input "8oz amber bottles" at bounding box center [563, 32] width 572 height 37
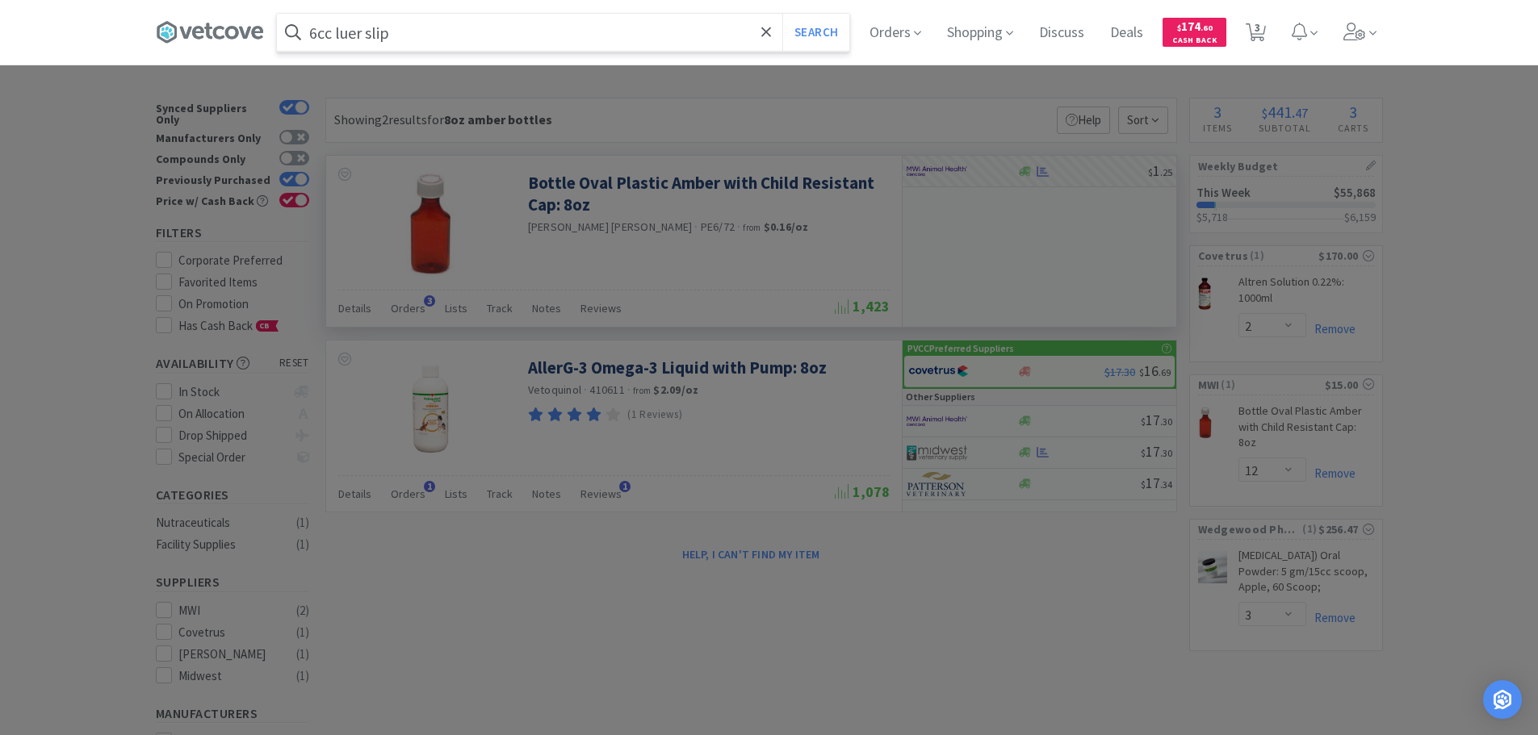
type input "6cc luer slip"
click at [782, 14] on button "Search" at bounding box center [815, 32] width 67 height 37
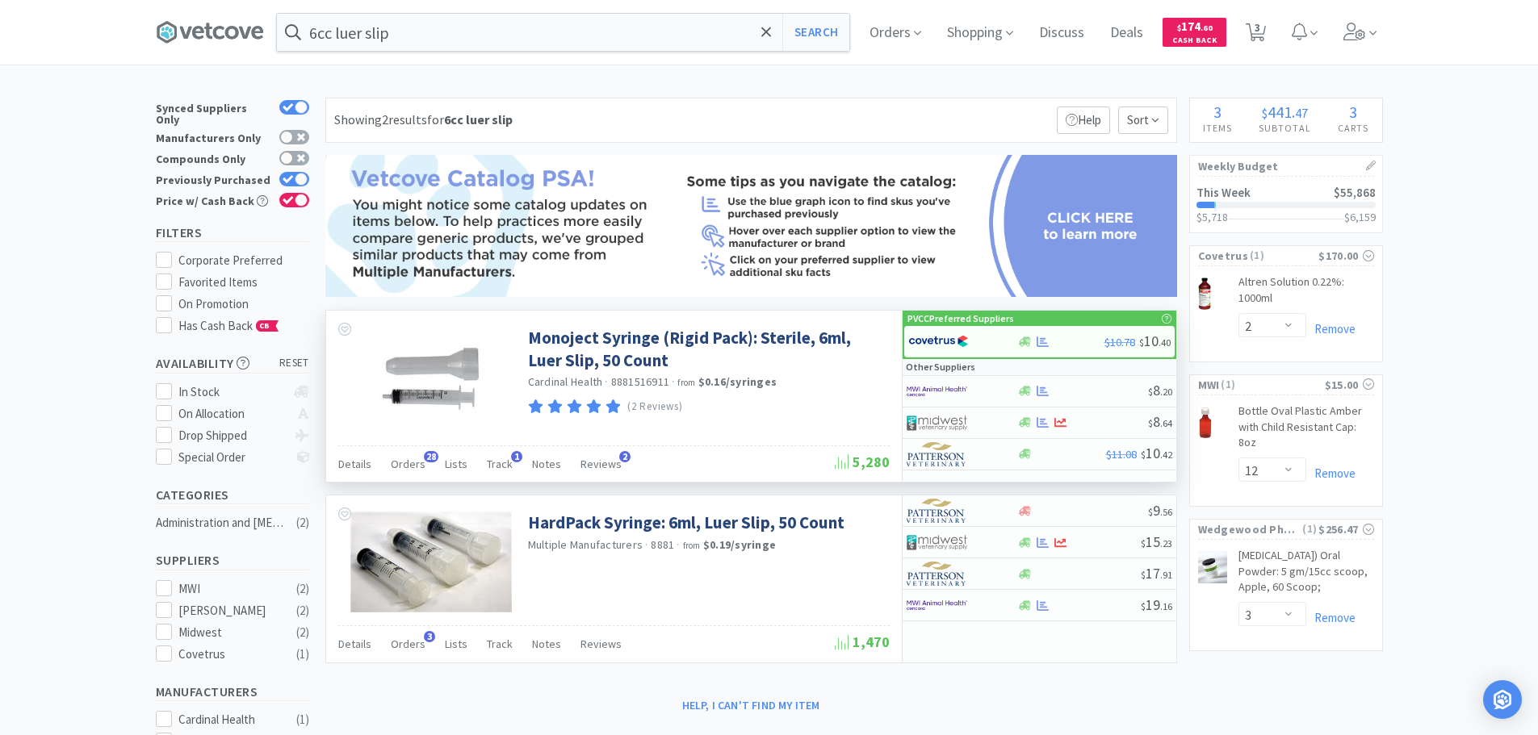
scroll to position [81, 0]
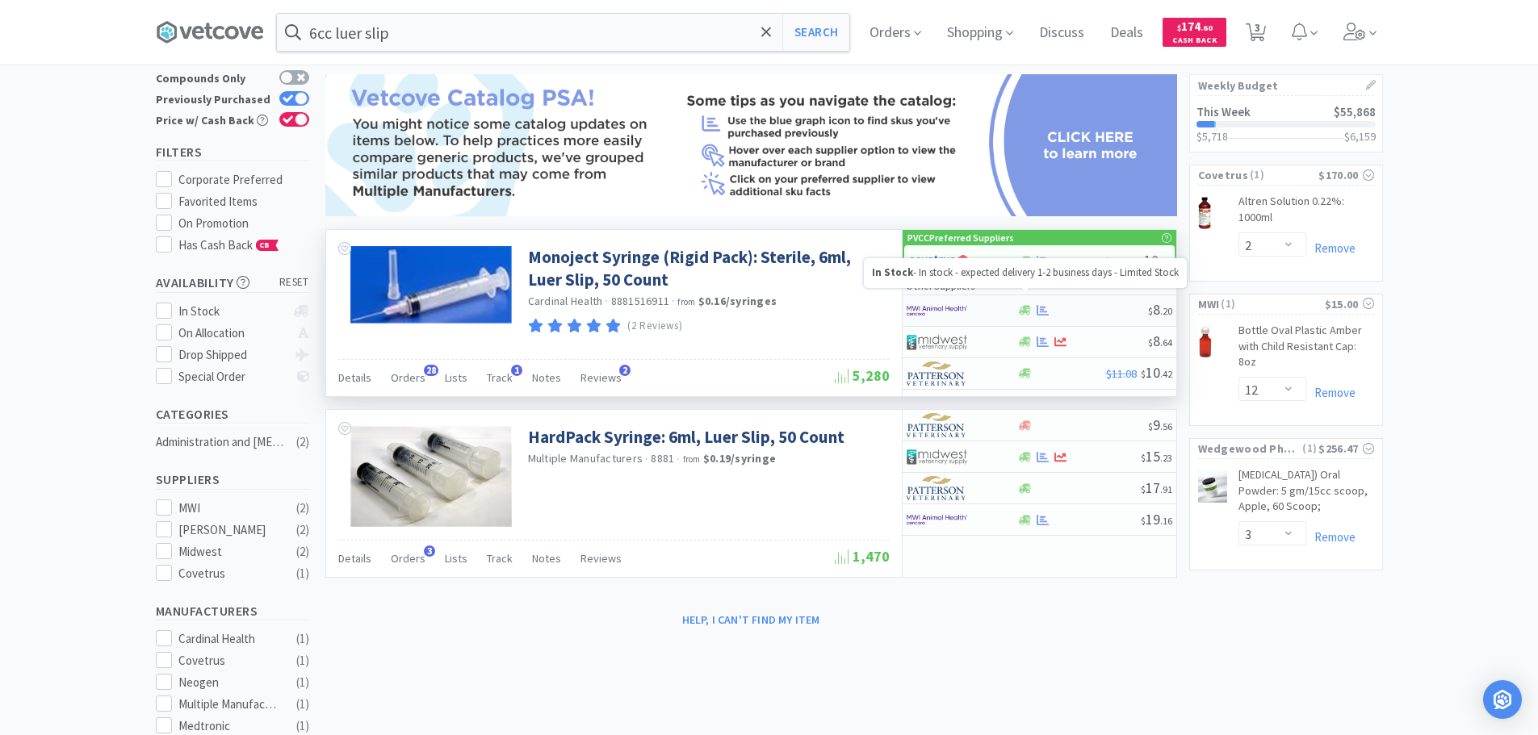
click at [1021, 305] on icon at bounding box center [1025, 310] width 12 height 12
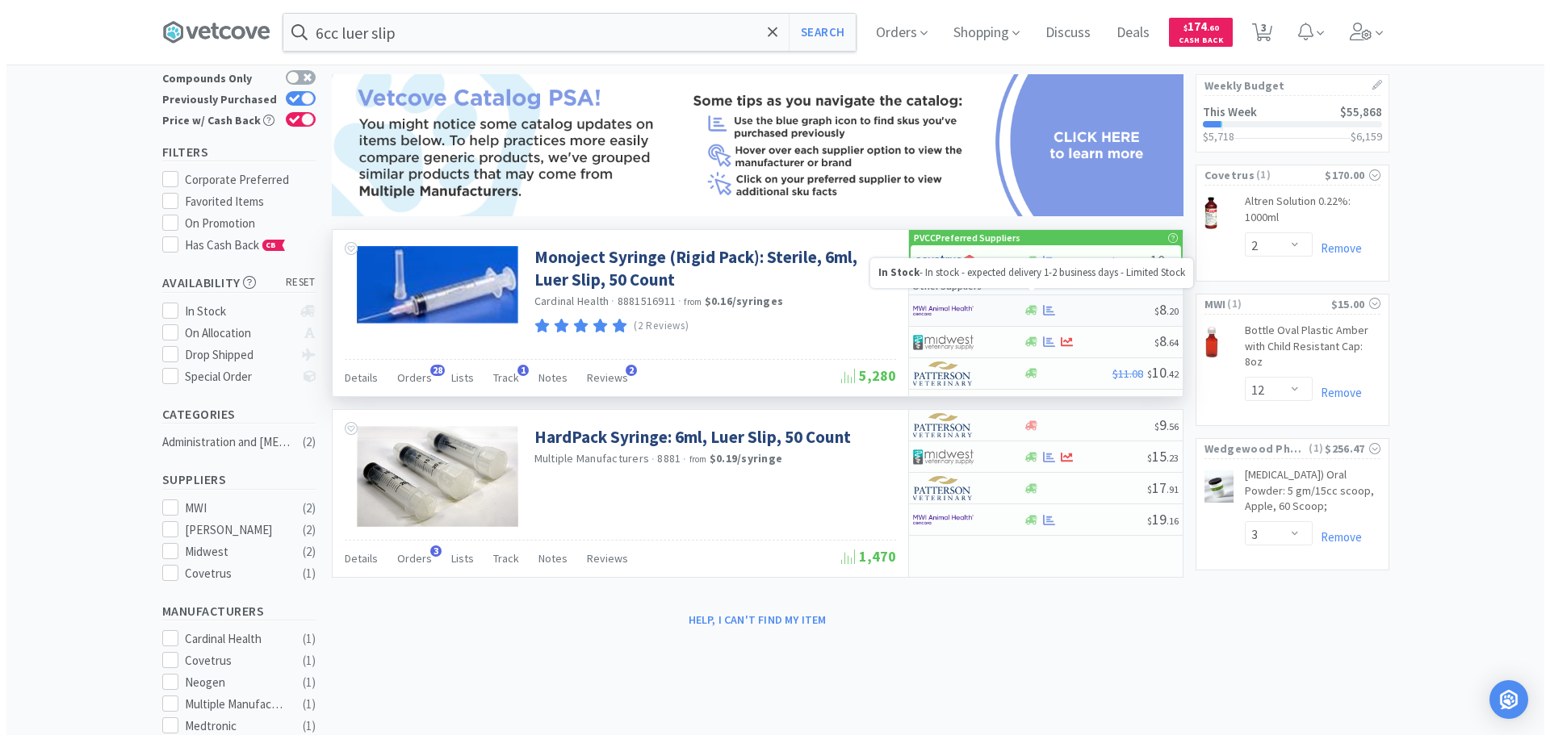
select select "1"
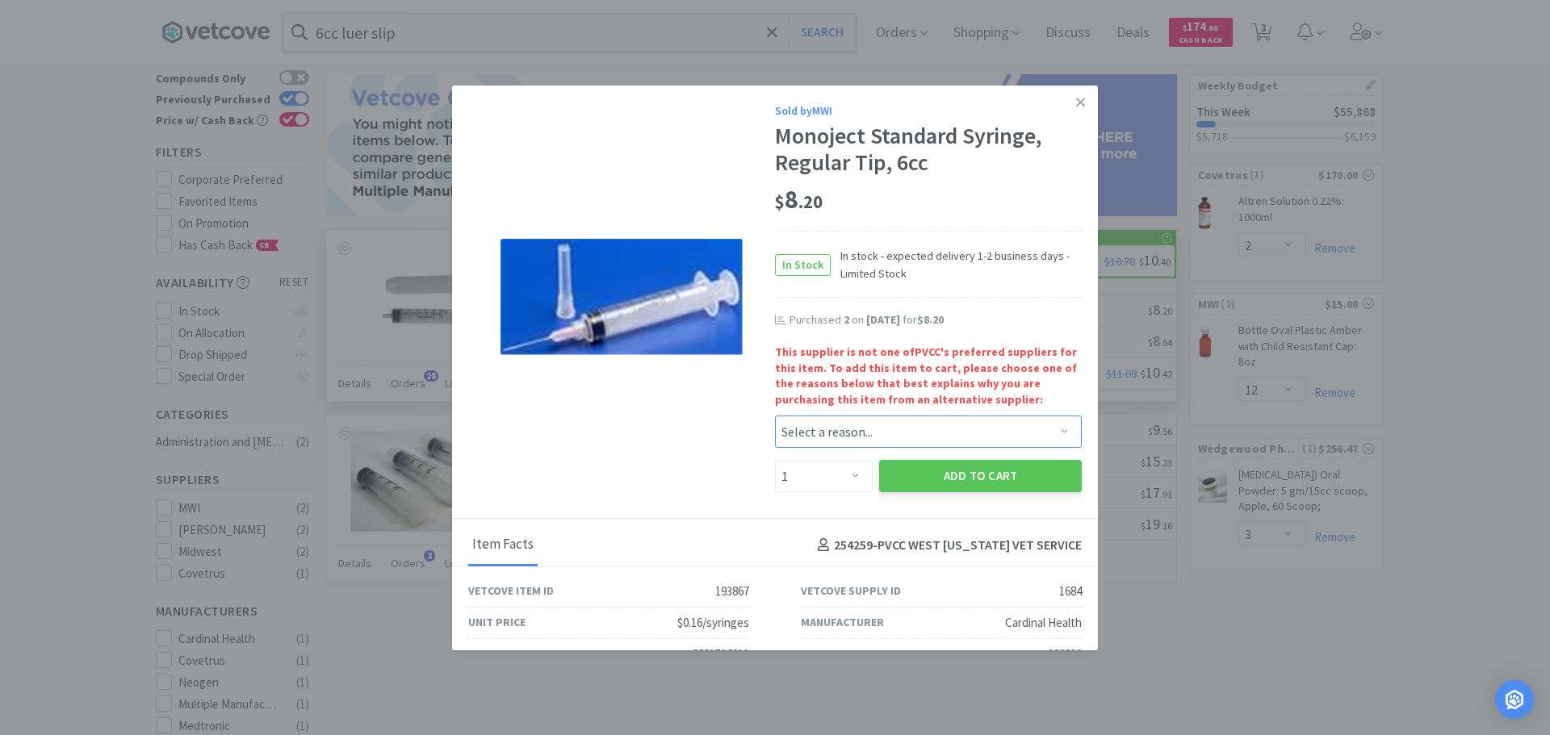
click at [859, 416] on select "Select a reason... Availability - This item is out of stock at the preferred su…" at bounding box center [928, 432] width 307 height 32
select select "pricing"
click at [775, 416] on select "Select a reason... Availability - This item is out of stock at the preferred su…" at bounding box center [928, 432] width 307 height 32
click at [842, 472] on select "Enter Quantity 1 2 3 4 5 6 7 8 9 10 11 12 13 14 15 16 17 18 19 20 Enter Quantity" at bounding box center [824, 476] width 98 height 32
select select "3"
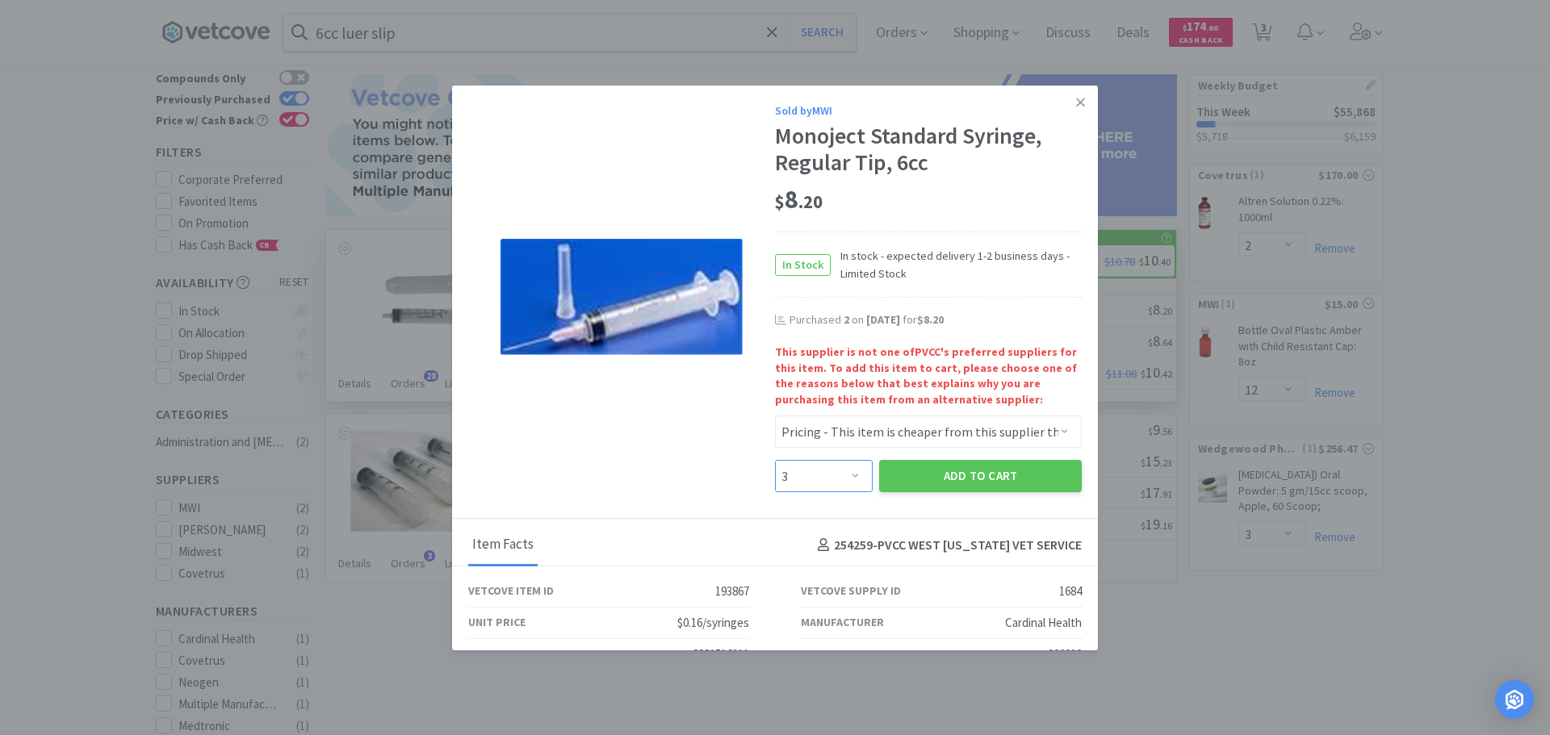
click at [775, 460] on select "Enter Quantity 1 2 3 4 5 6 7 8 9 10 11 12 13 14 15 16 17 18 19 20 Enter Quantity" at bounding box center [824, 476] width 98 height 32
click at [959, 472] on button "Add to Cart" at bounding box center [980, 476] width 203 height 32
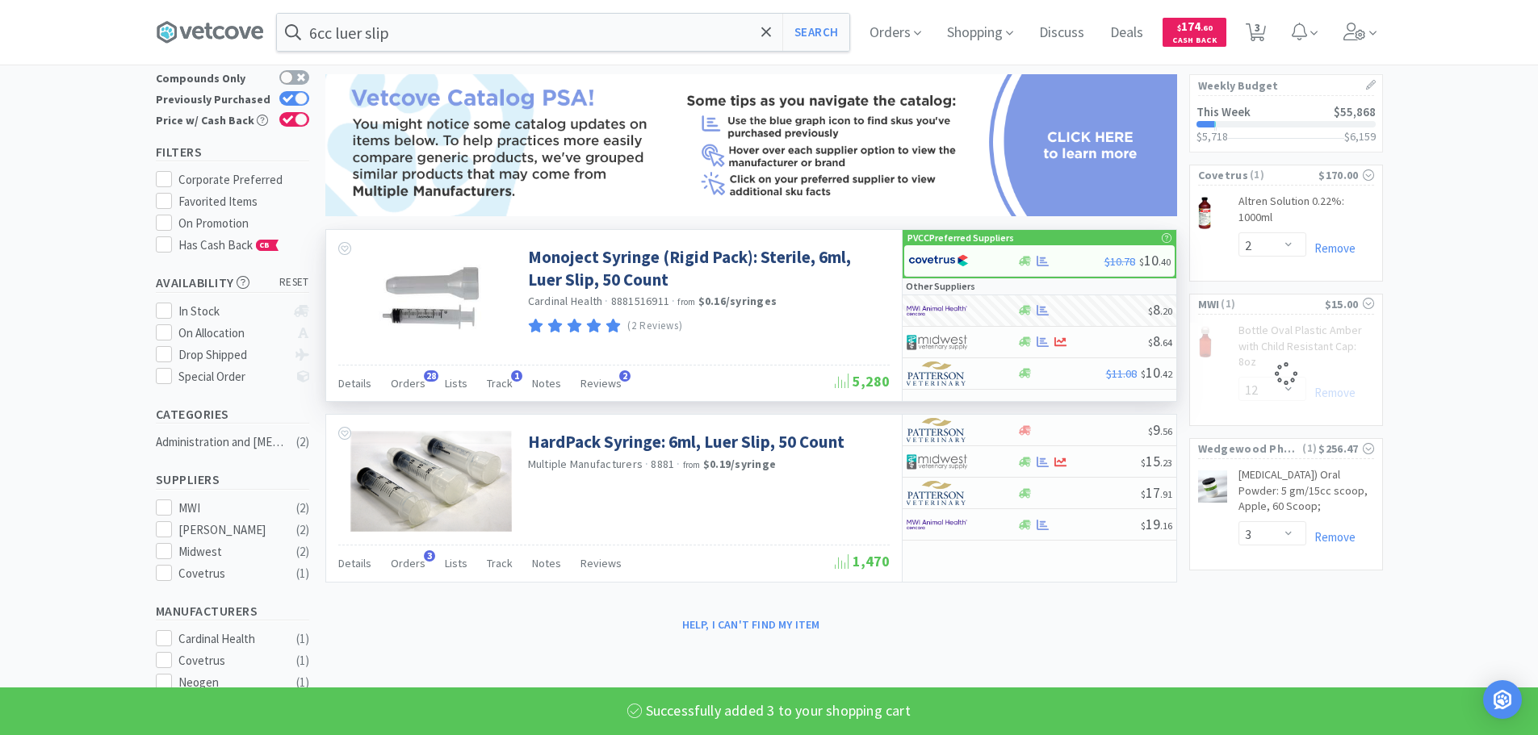
select select "3"
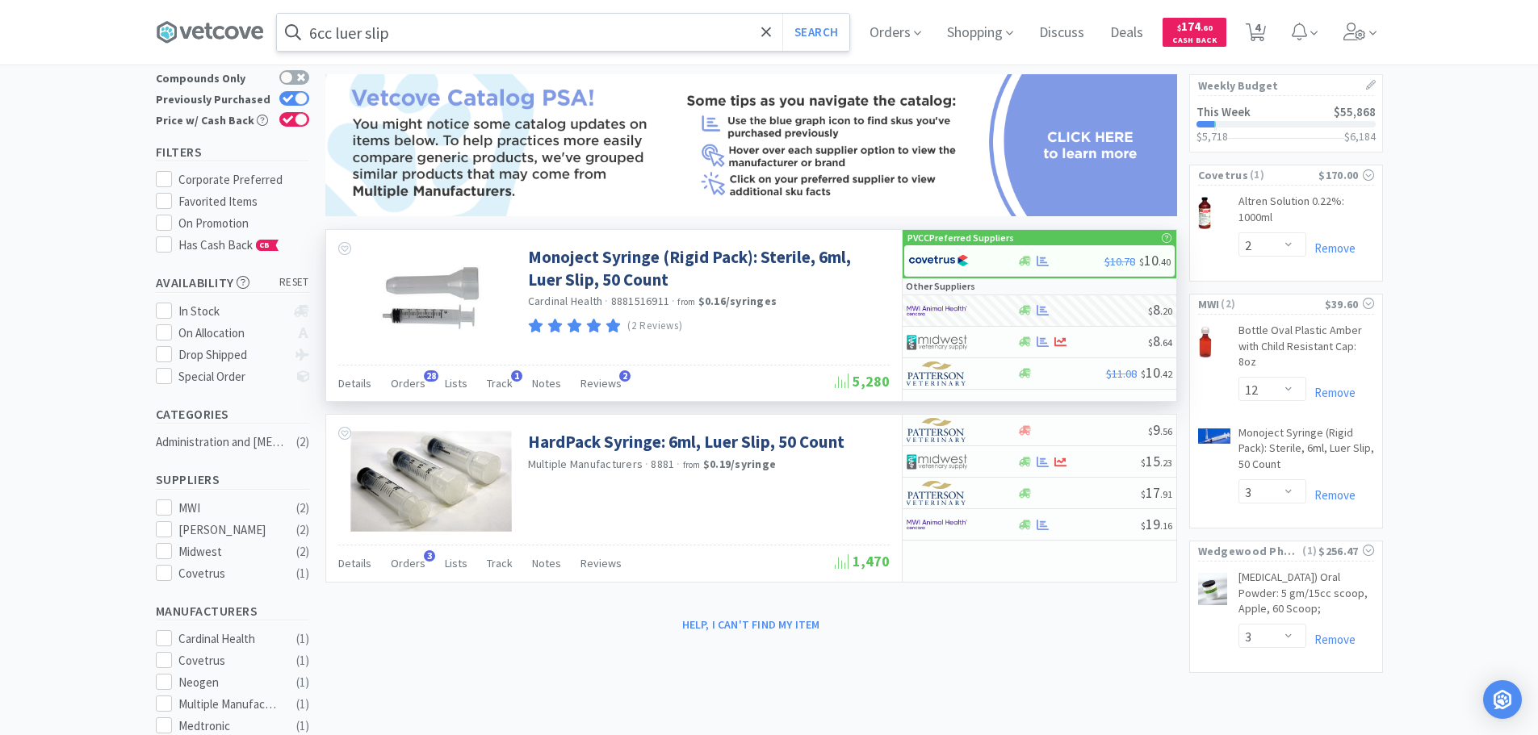
click at [567, 32] on input "6cc luer slip" at bounding box center [563, 32] width 572 height 37
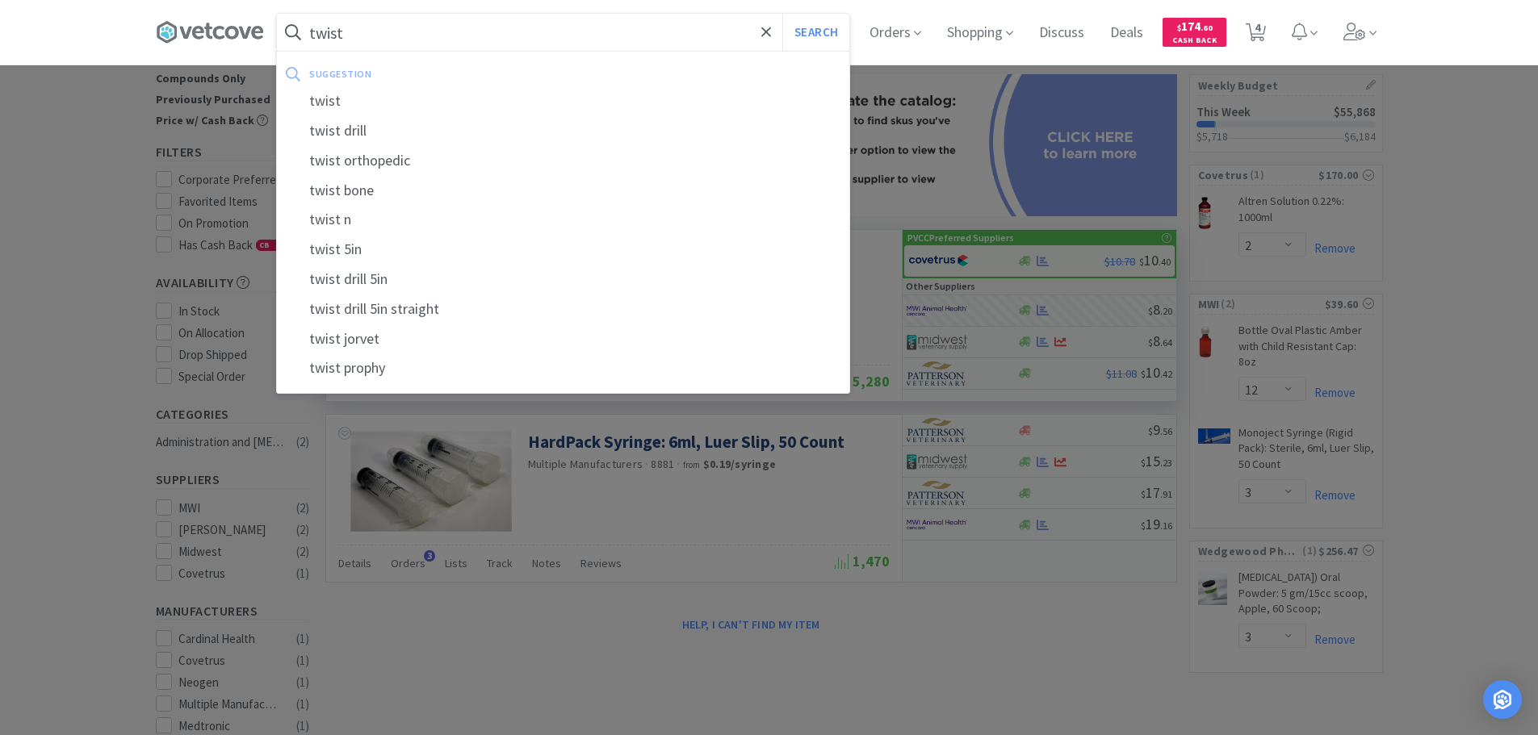
type input "twist"
click at [782, 14] on button "Search" at bounding box center [815, 32] width 67 height 37
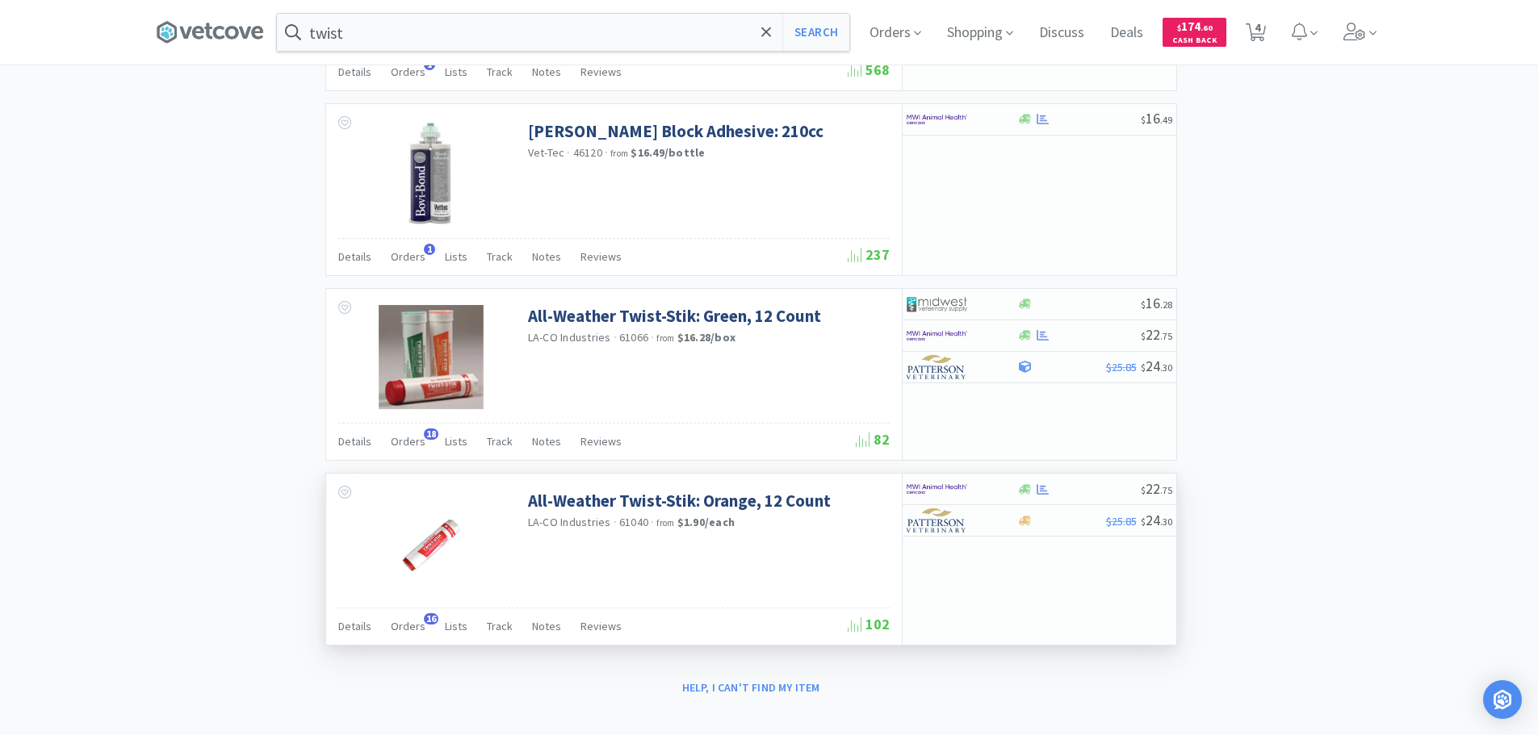
scroll to position [2098, 0]
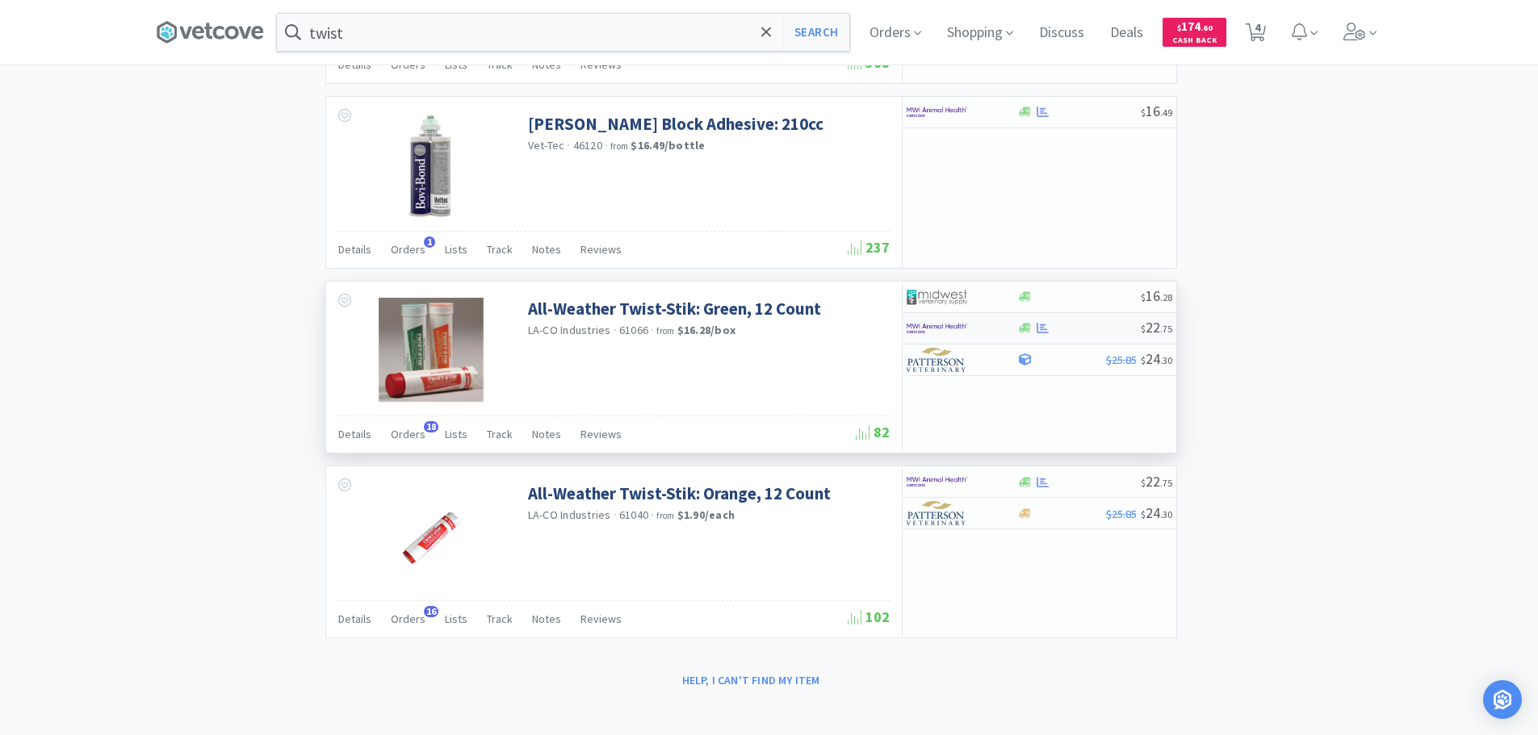
click at [936, 328] on img at bounding box center [936, 328] width 61 height 24
select select "1"
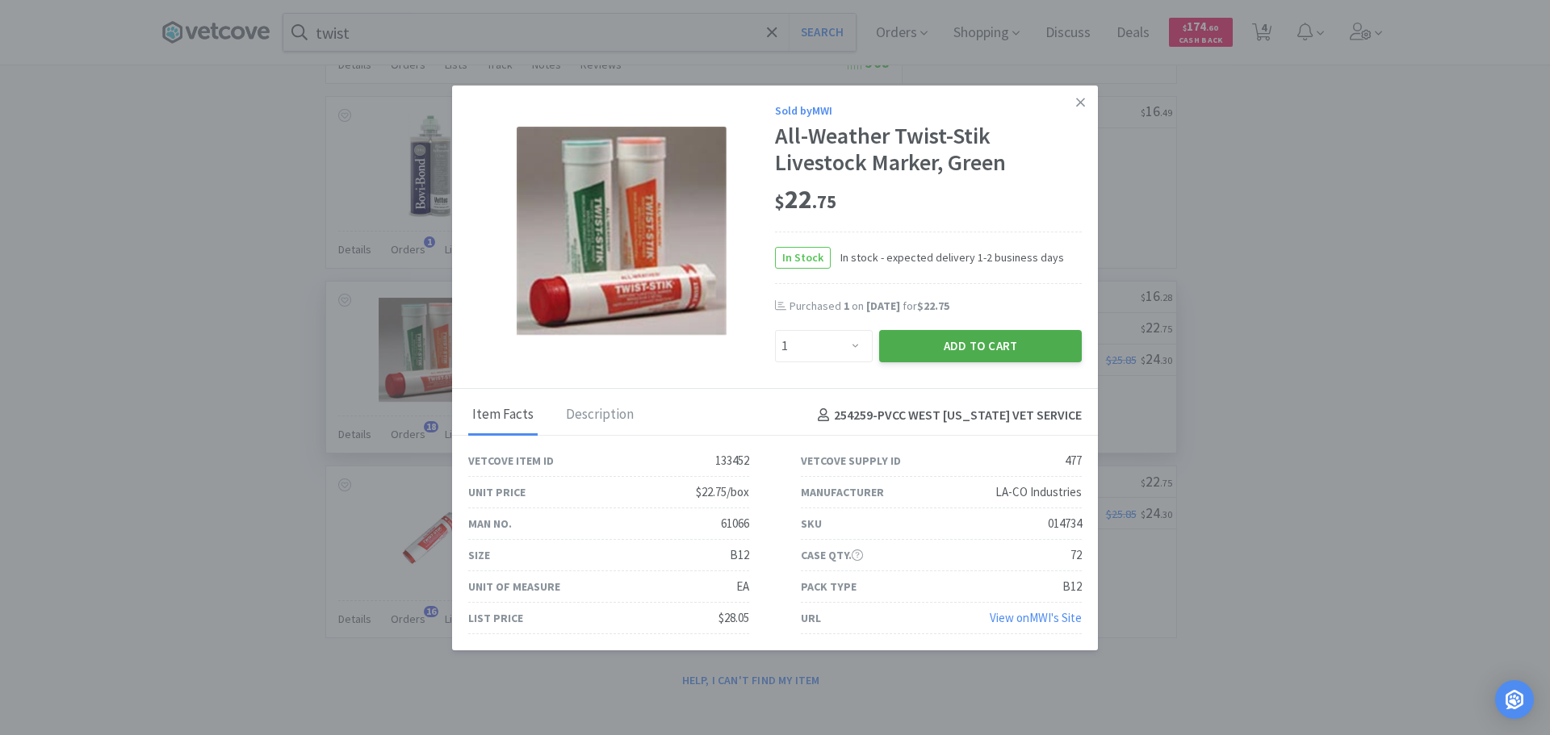
click at [959, 352] on button "Add to Cart" at bounding box center [980, 346] width 203 height 32
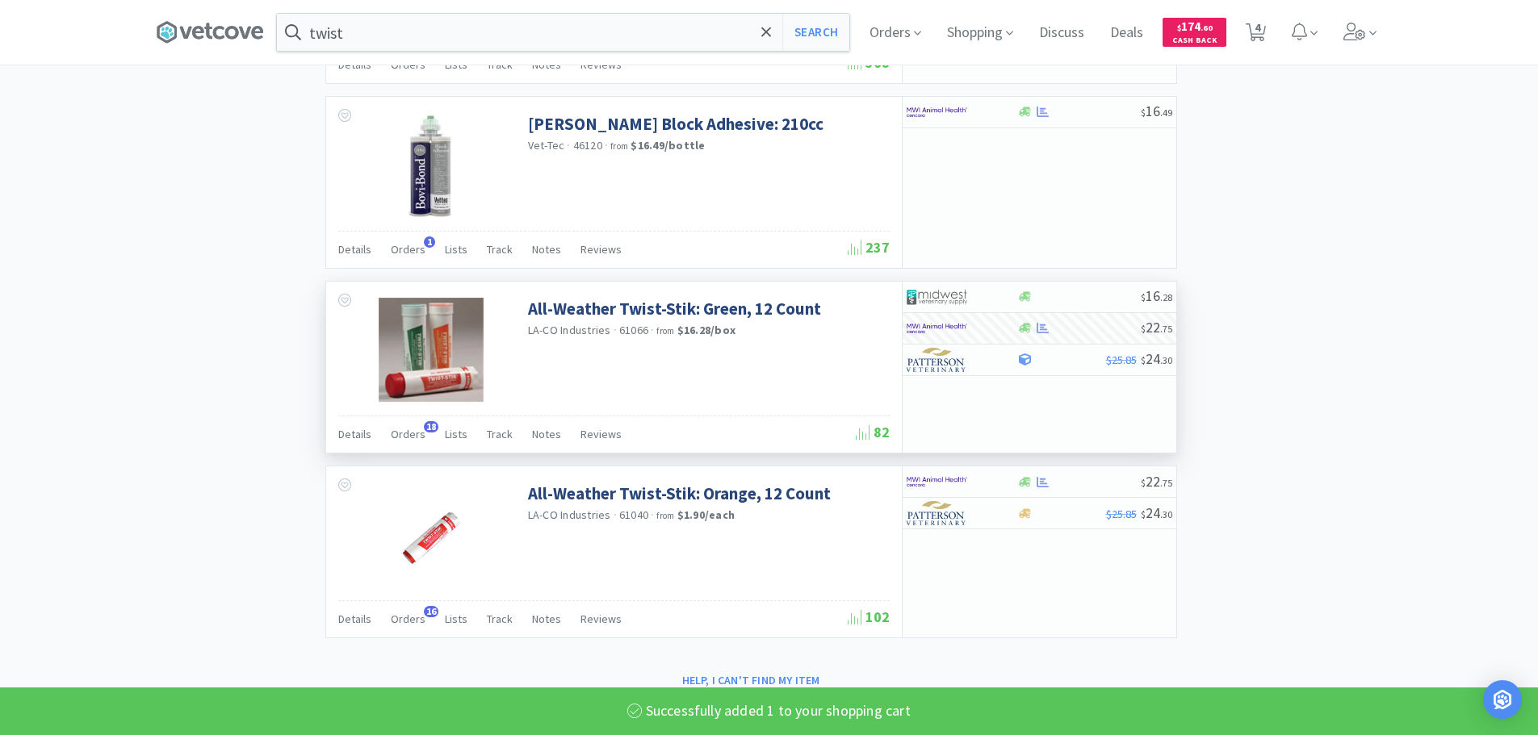
select select "1"
select select "12"
select select "3"
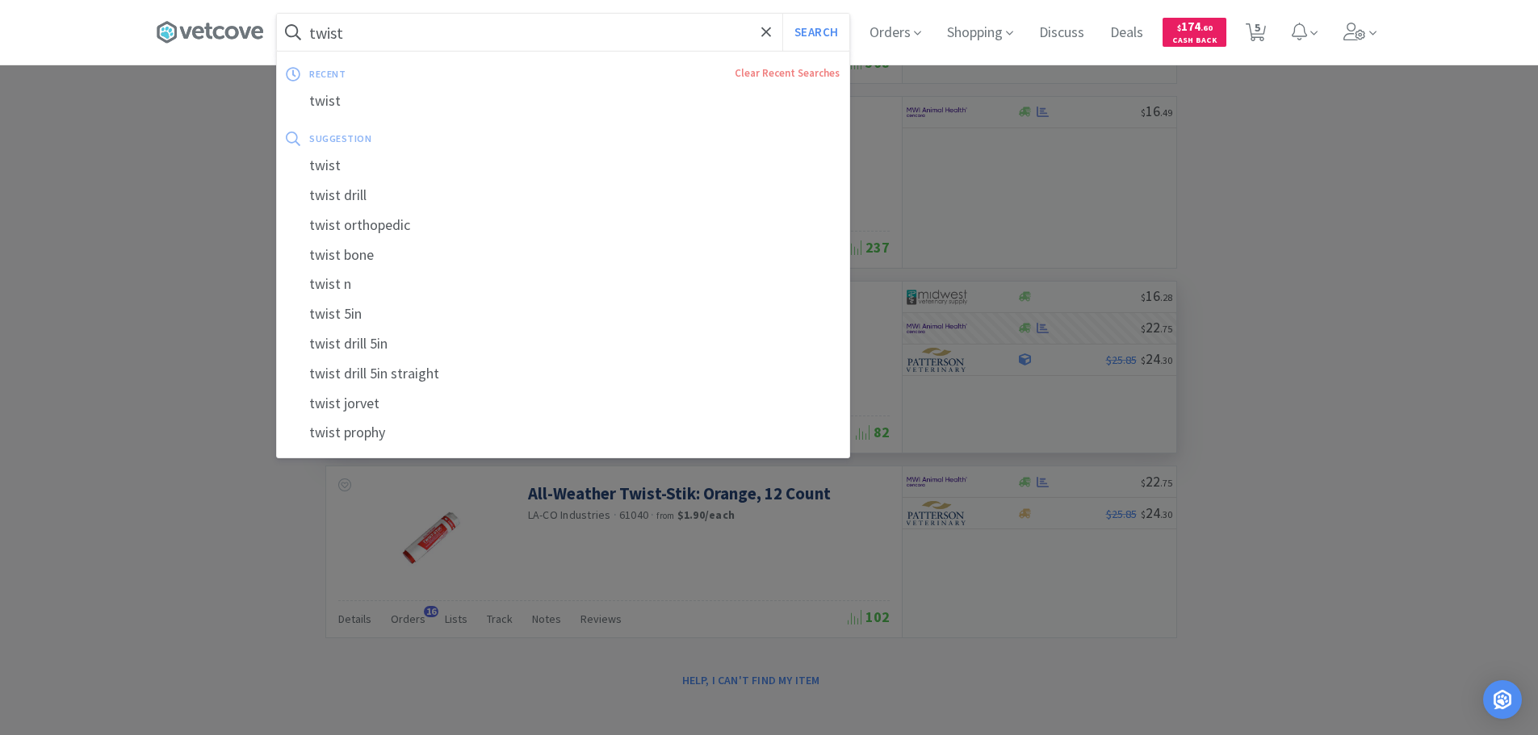
click at [480, 20] on input "twist" at bounding box center [563, 32] width 572 height 37
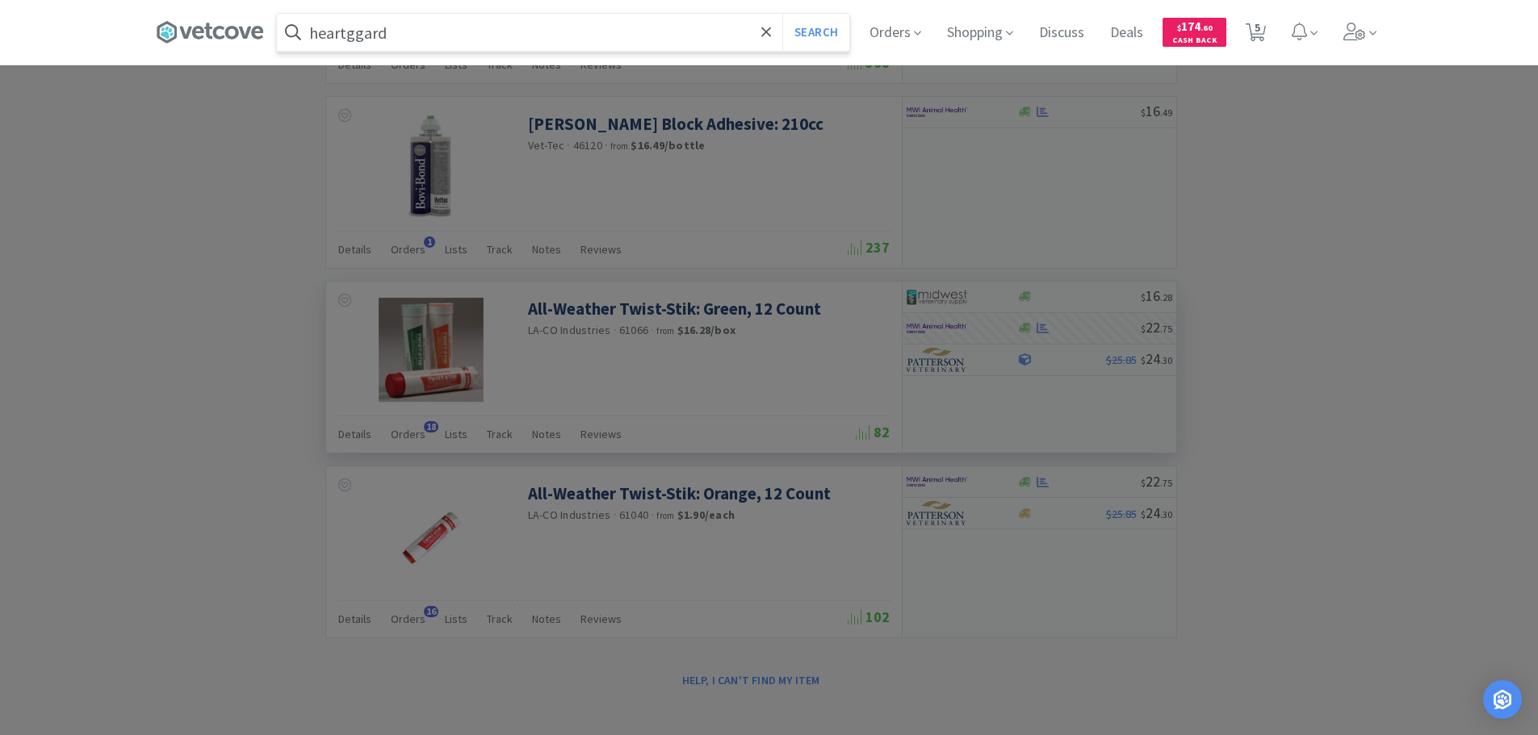
type input "heartggard"
click at [782, 14] on button "Search" at bounding box center [815, 32] width 67 height 37
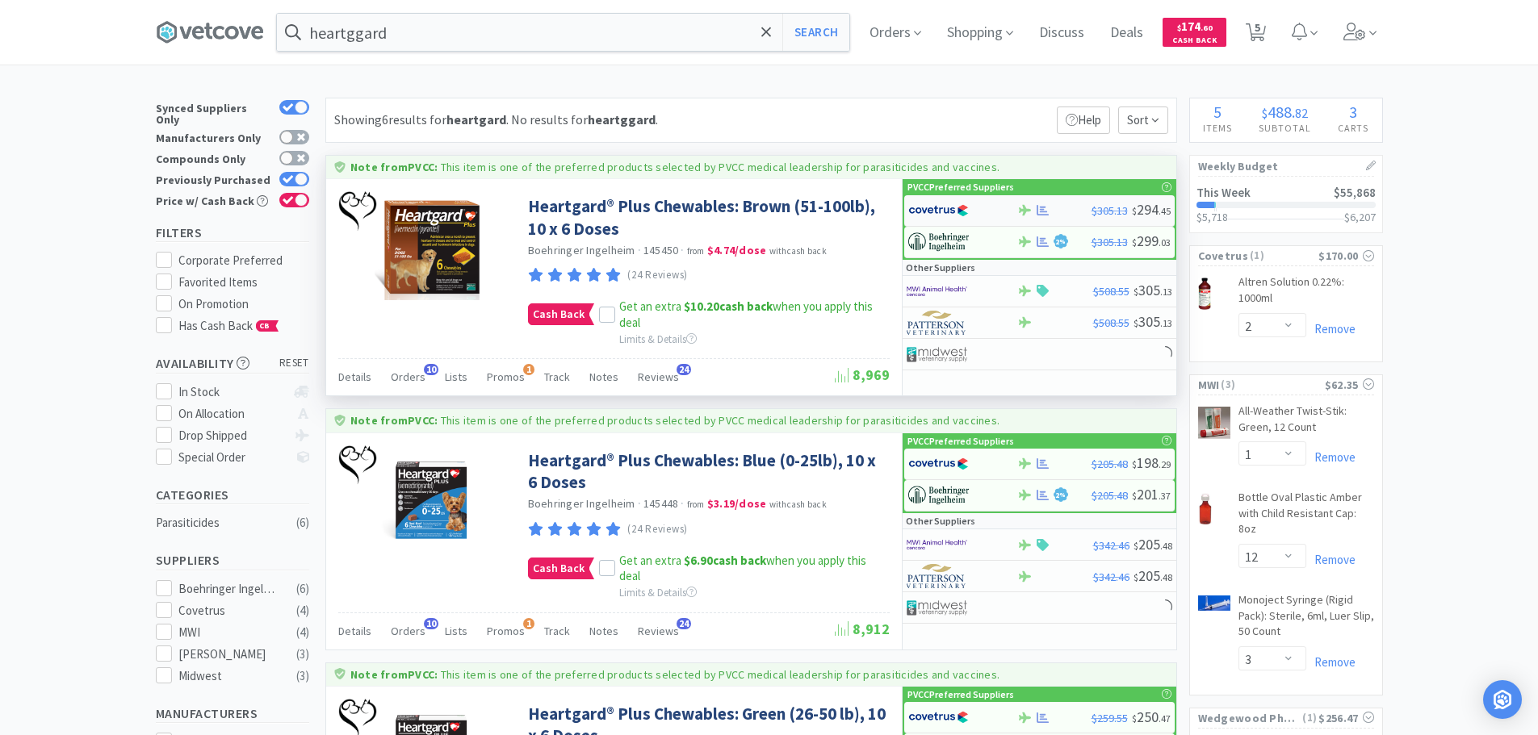
click at [981, 209] on div at bounding box center [952, 210] width 89 height 27
select select "1"
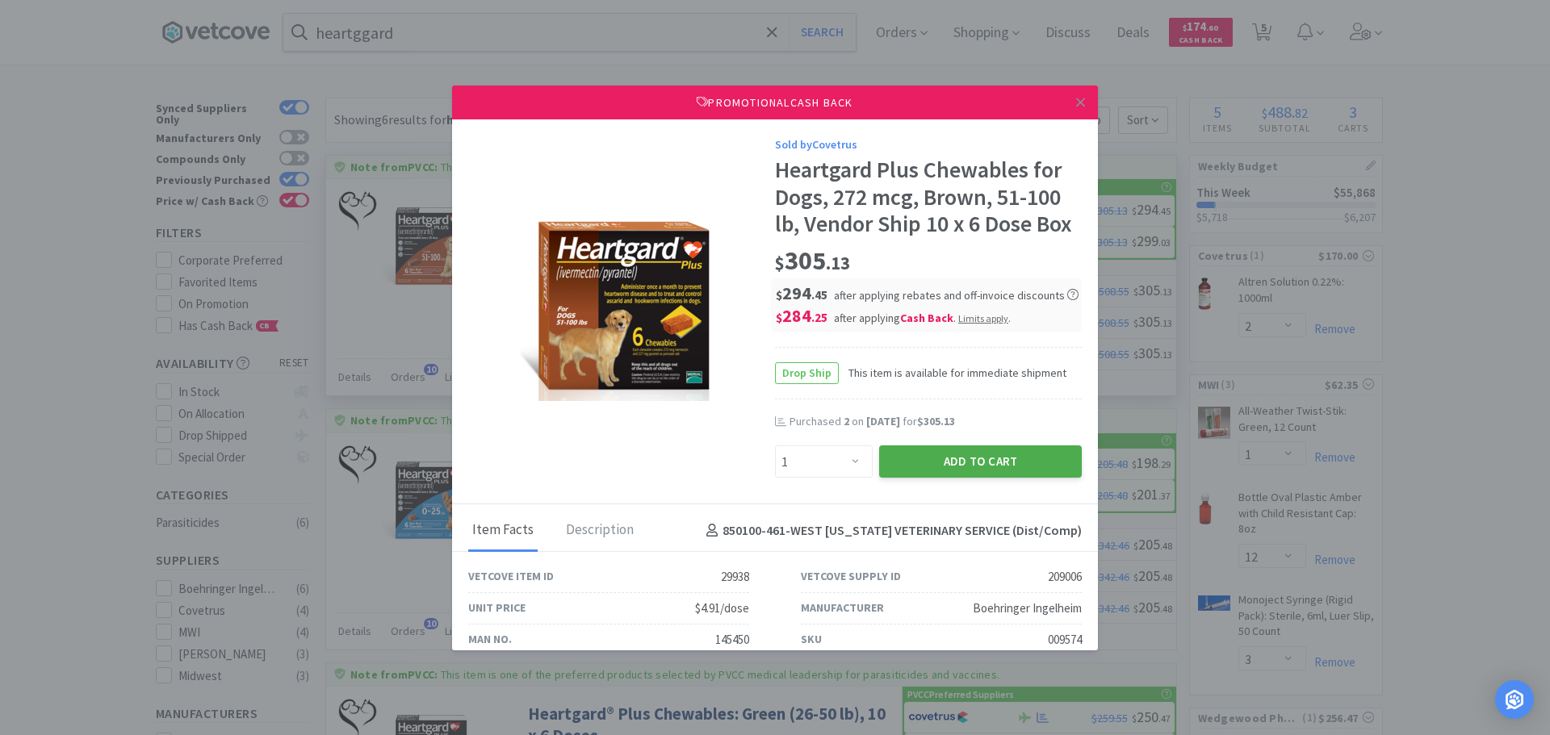
click at [994, 468] on button "Add to Cart" at bounding box center [980, 462] width 203 height 32
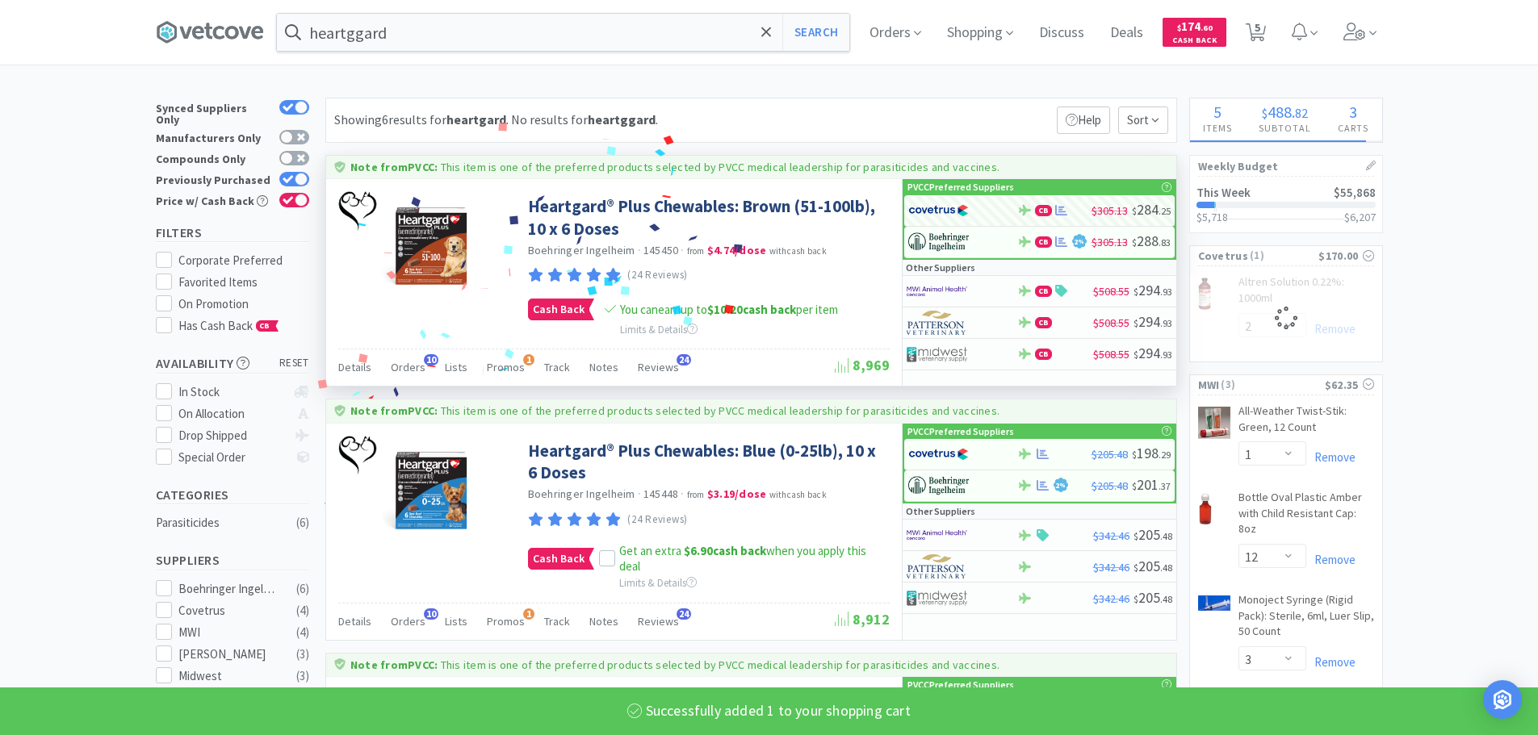
select select "1"
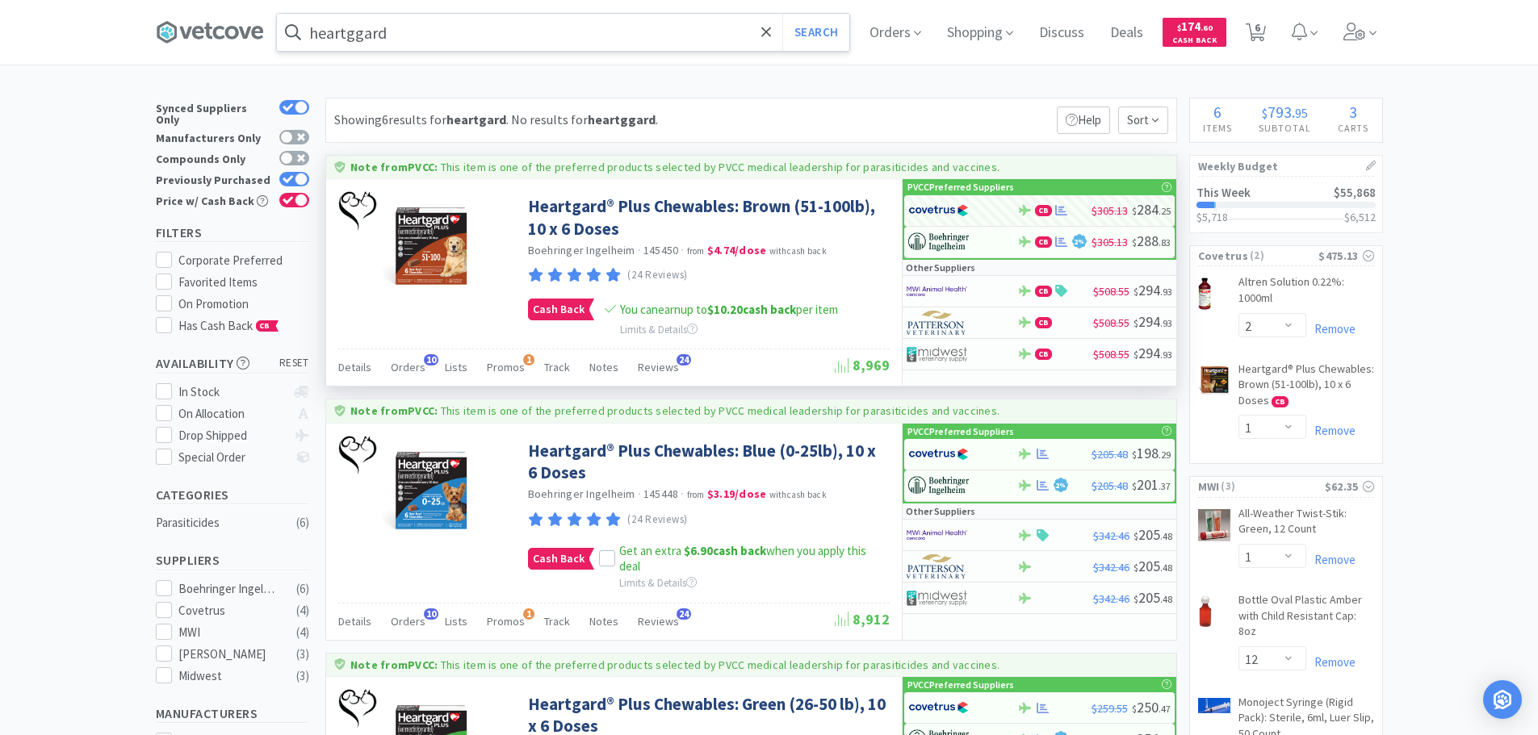
click at [454, 46] on input "heartggard" at bounding box center [563, 32] width 572 height 37
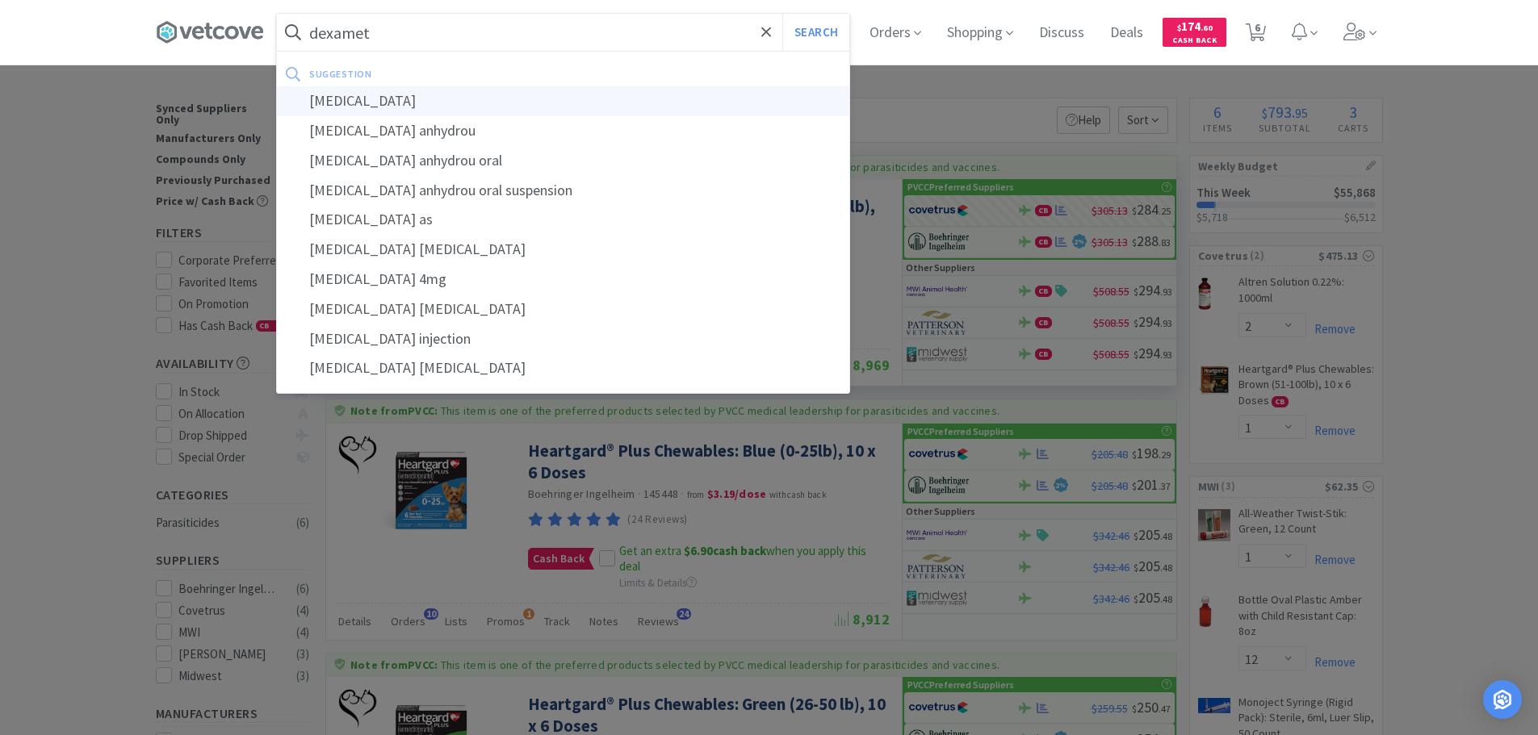
click at [448, 98] on div "[MEDICAL_DATA]" at bounding box center [563, 101] width 572 height 30
type input "[MEDICAL_DATA]"
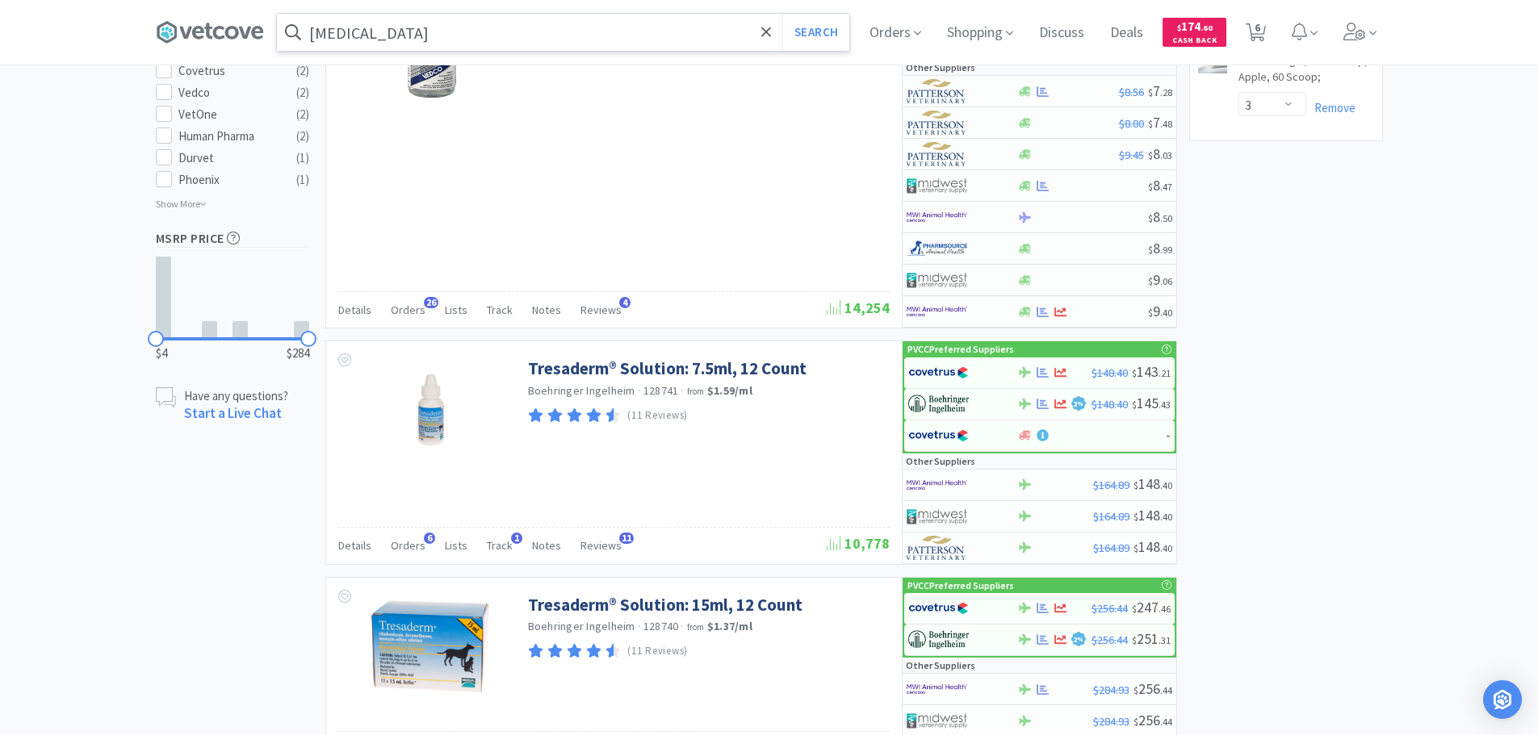
scroll to position [726, 0]
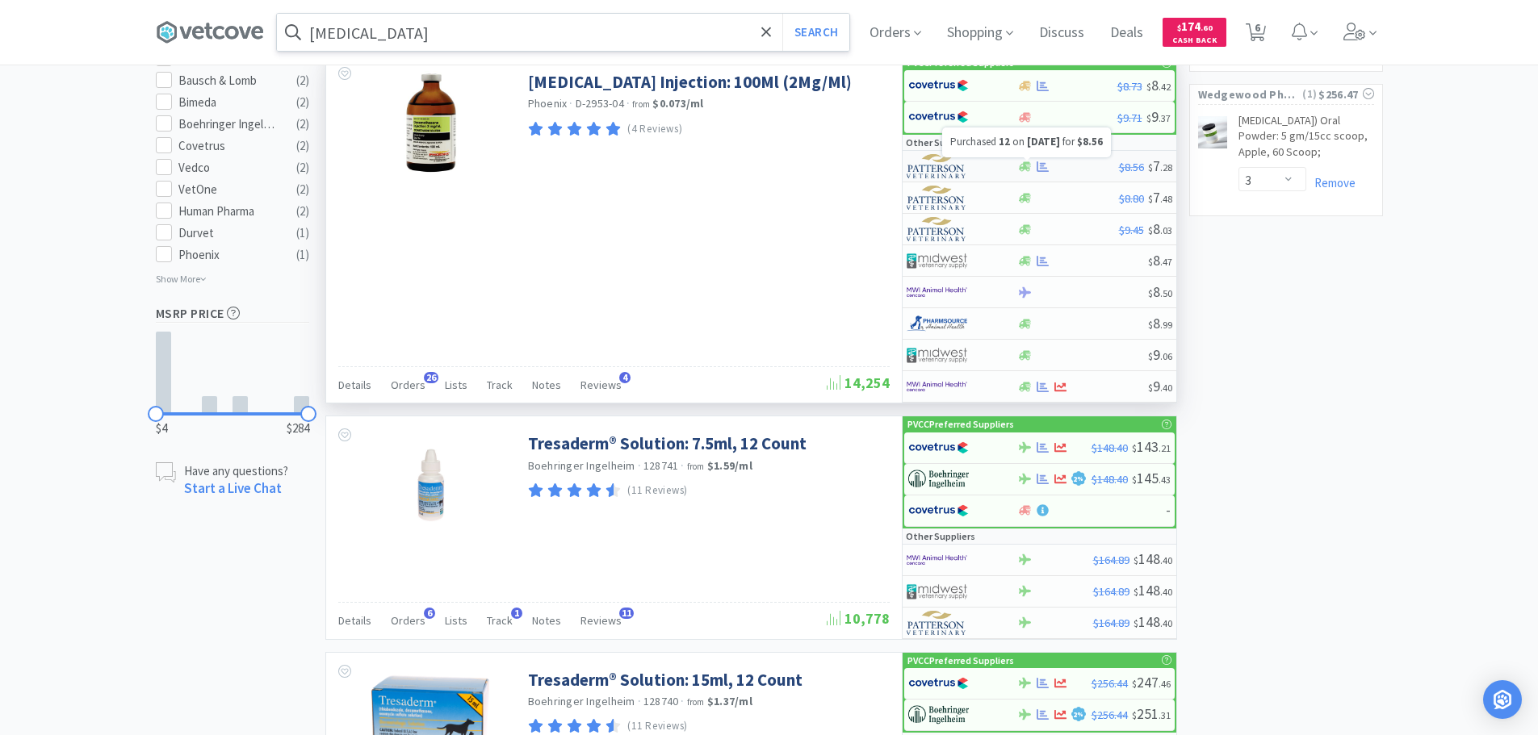
click at [1040, 162] on icon at bounding box center [1042, 167] width 12 height 12
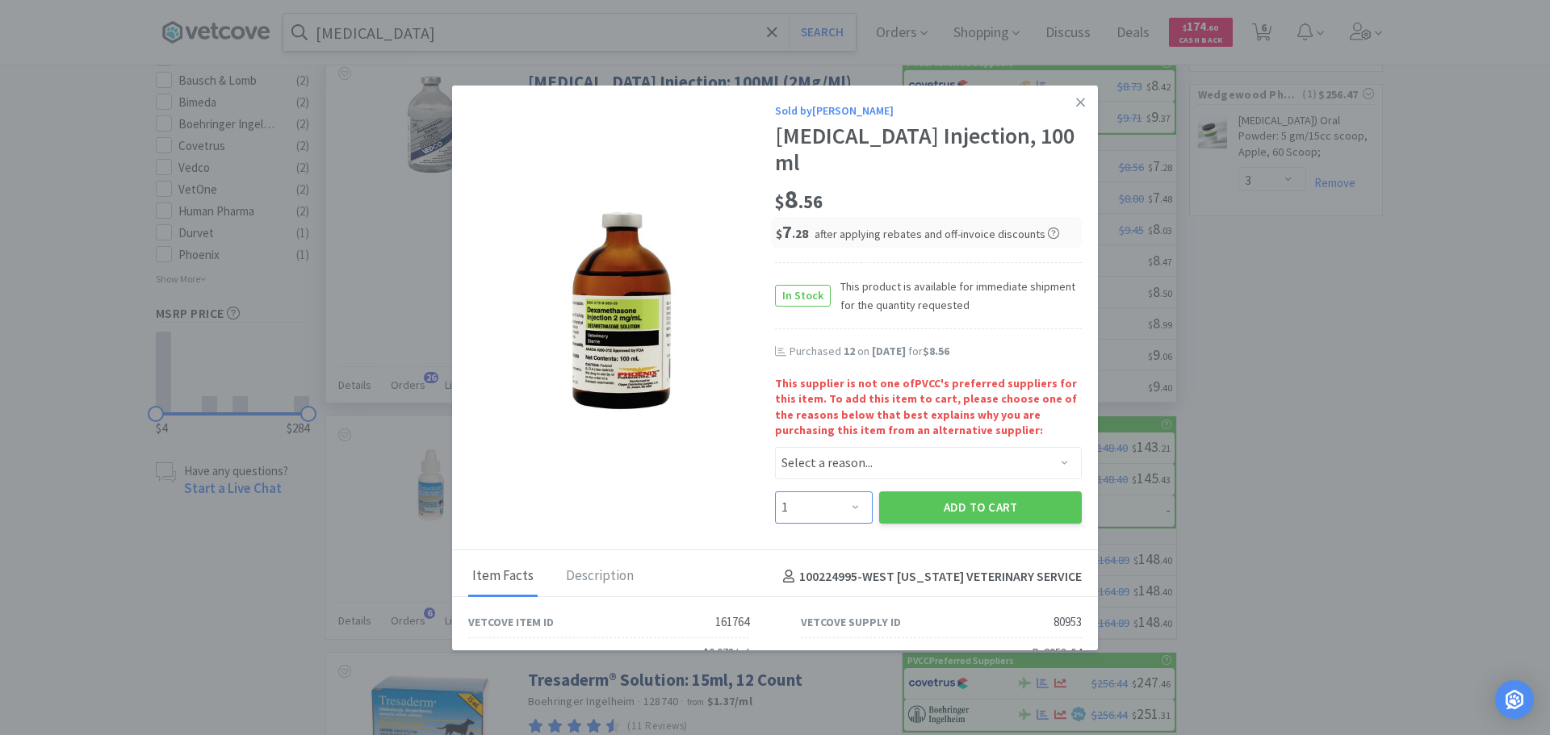
click at [836, 496] on select "Enter Quantity 1 2 3 4 5 6 7 8 9 10 11 12 13 14 15 16 17 18 19 20 Enter Quantity" at bounding box center [824, 508] width 98 height 32
select select "12"
click at [775, 492] on select "Enter Quantity 1 2 3 4 5 6 7 8 9 10 11 12 13 14 15 16 17 18 19 20 Enter Quantity" at bounding box center [824, 508] width 98 height 32
click at [797, 471] on select "Select a reason... Availability - This item is out of stock at the preferred su…" at bounding box center [928, 463] width 307 height 32
select select "pricing"
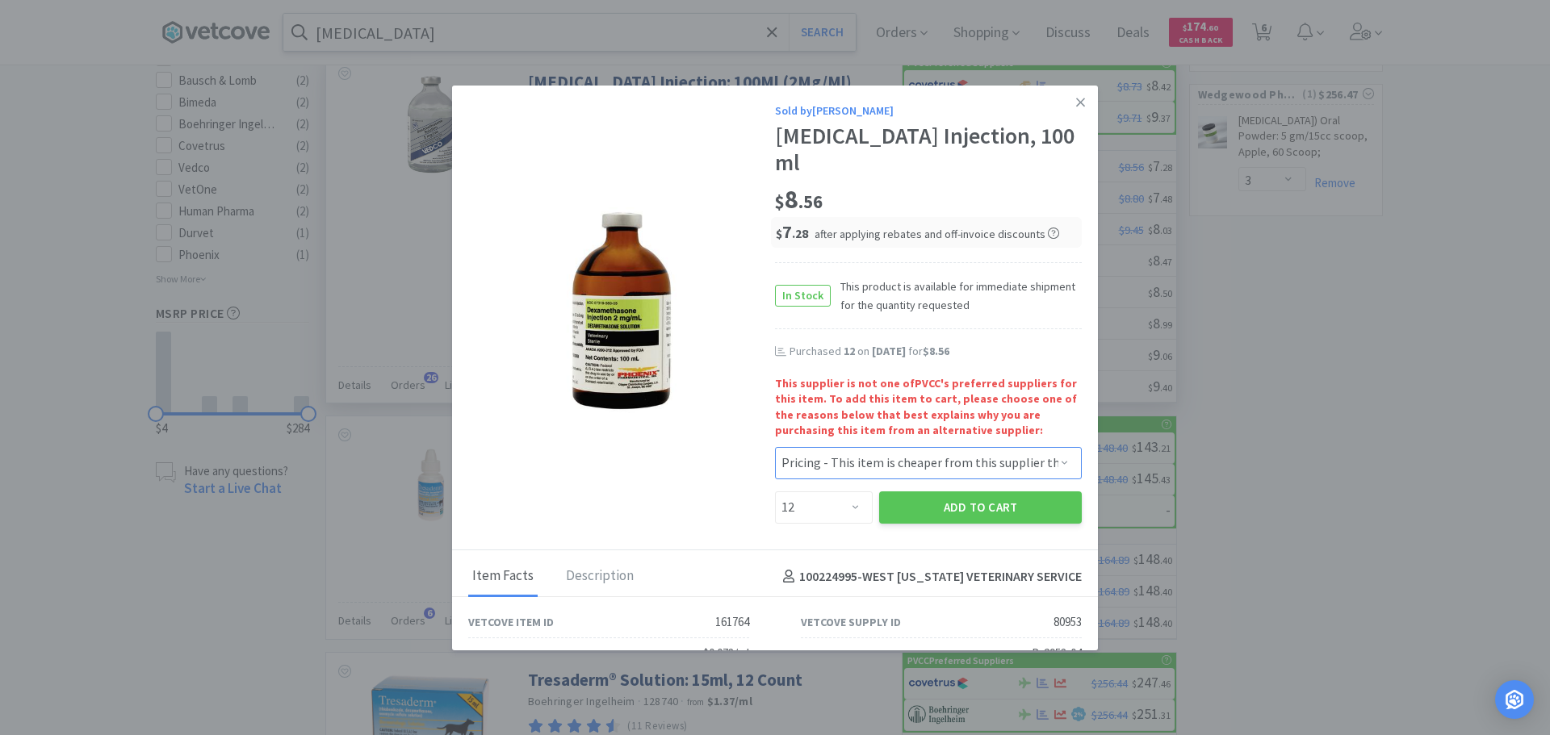
click at [775, 447] on select "Select a reason... Availability - This item is out of stock at the preferred su…" at bounding box center [928, 463] width 307 height 32
click at [926, 515] on button "Add to Cart" at bounding box center [980, 508] width 203 height 32
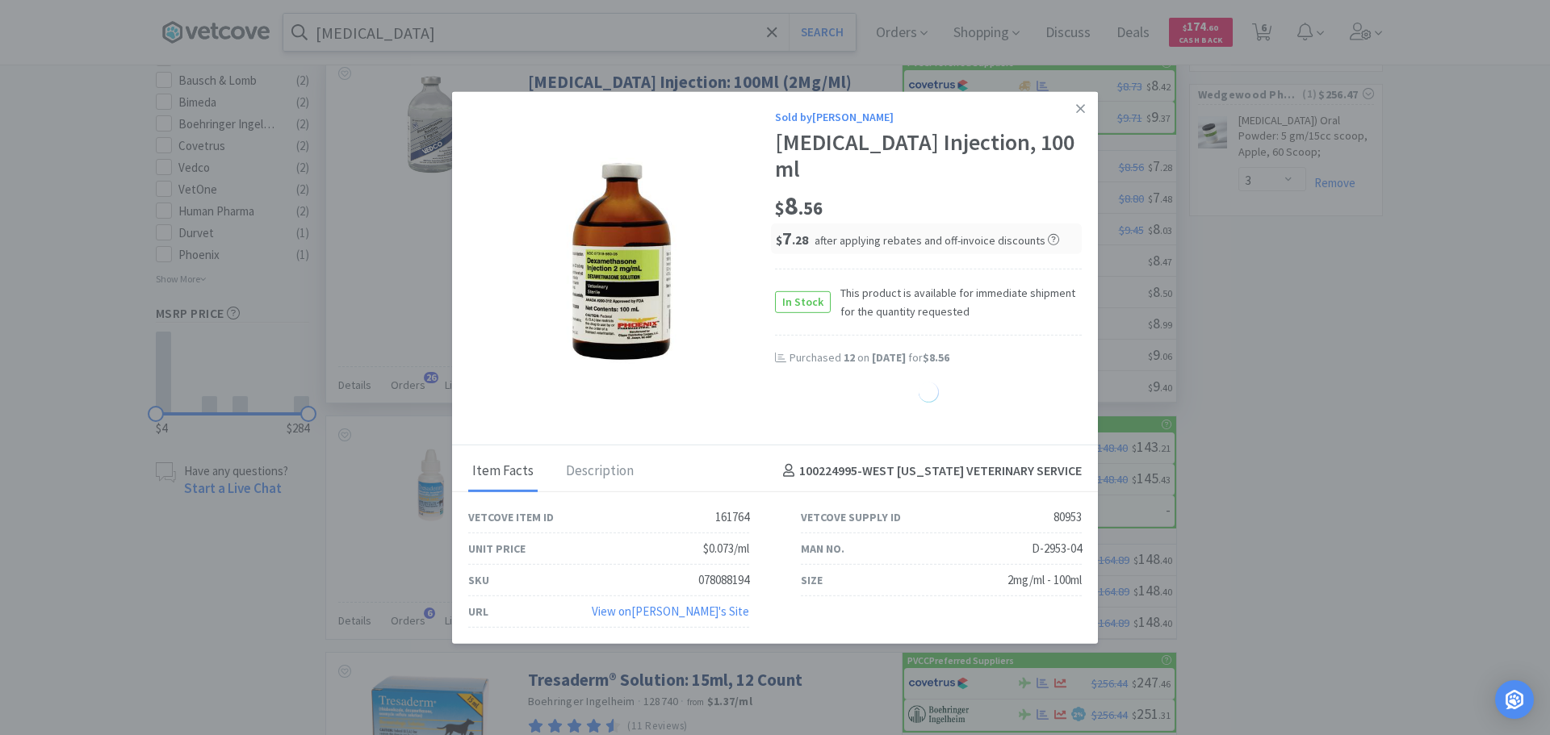
select select "12"
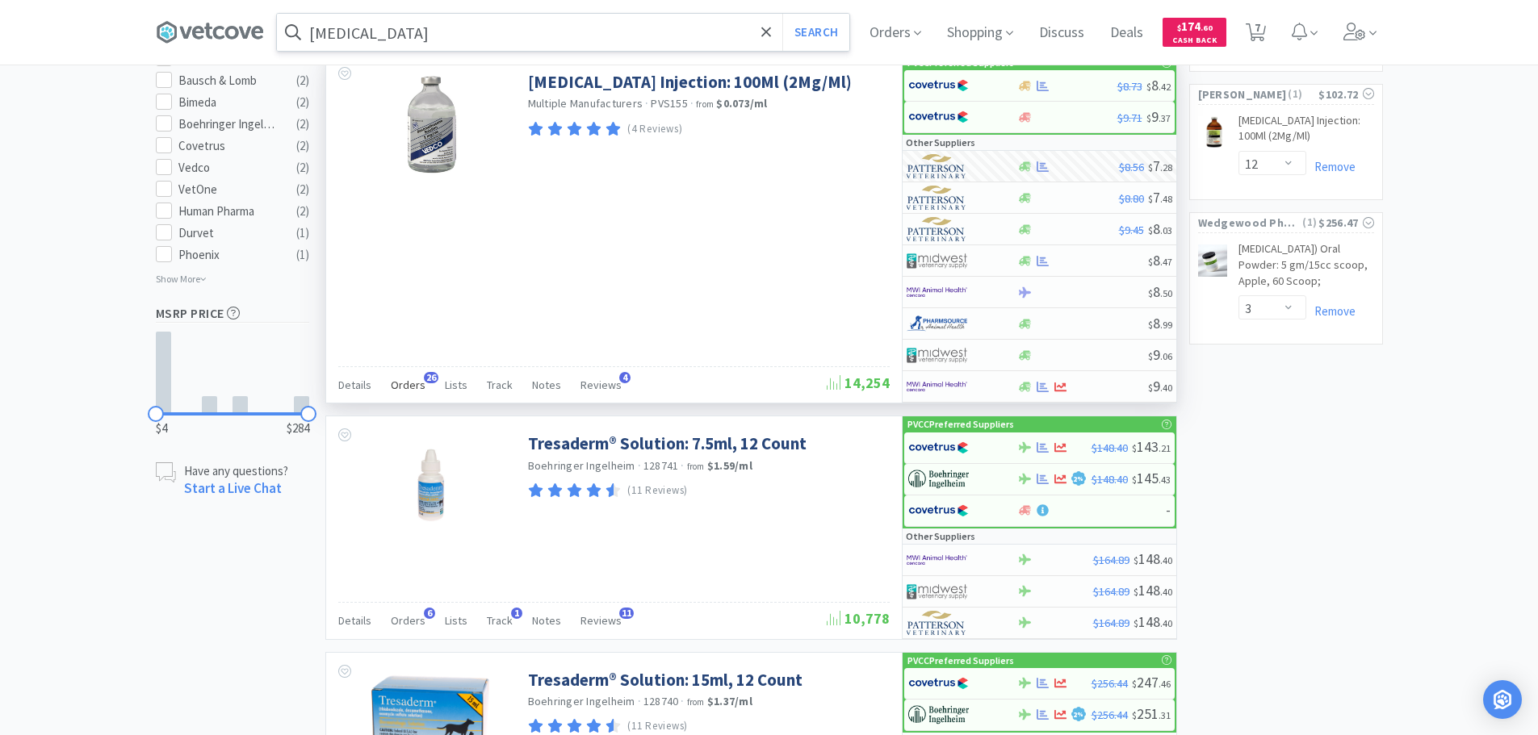
click at [404, 386] on span "Orders" at bounding box center [408, 385] width 35 height 15
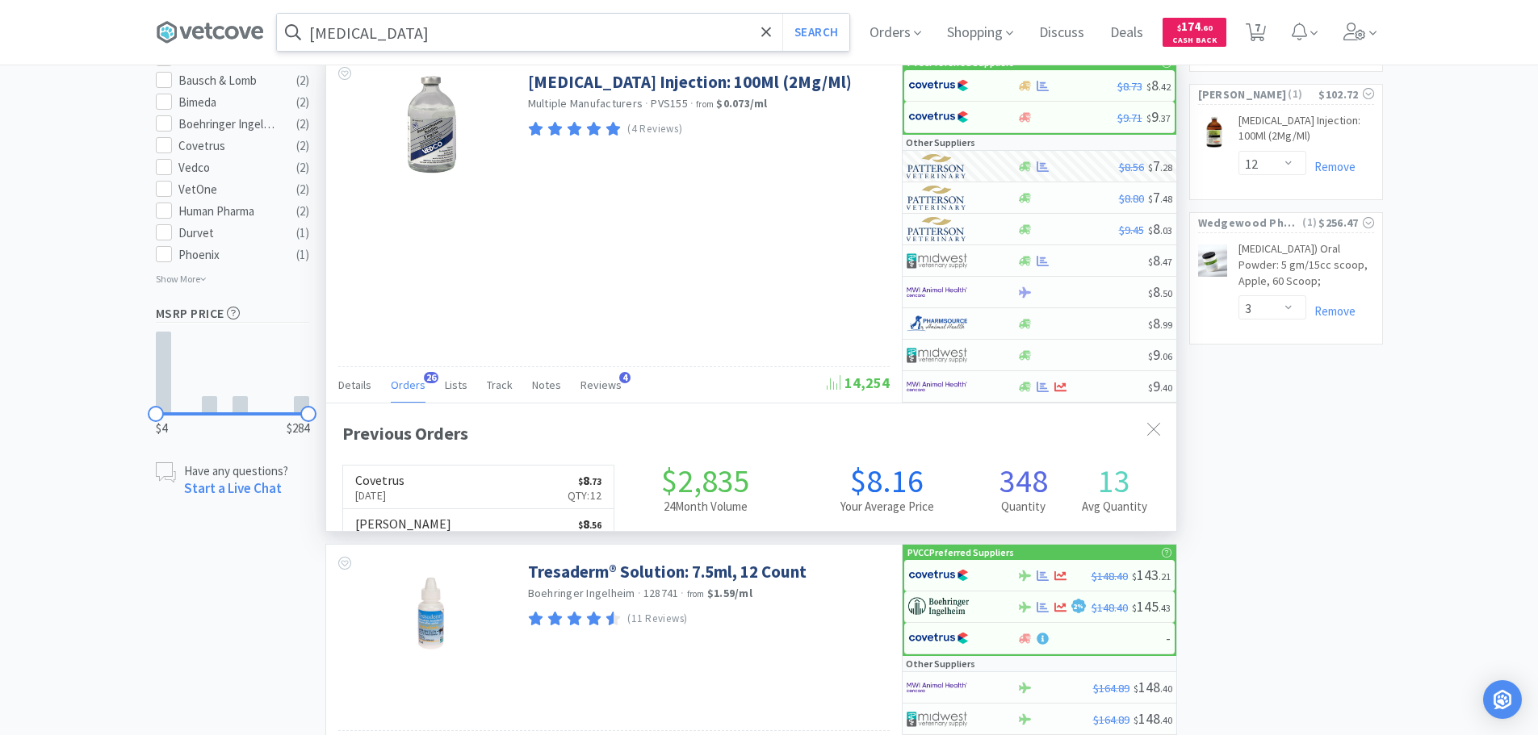
scroll to position [433, 850]
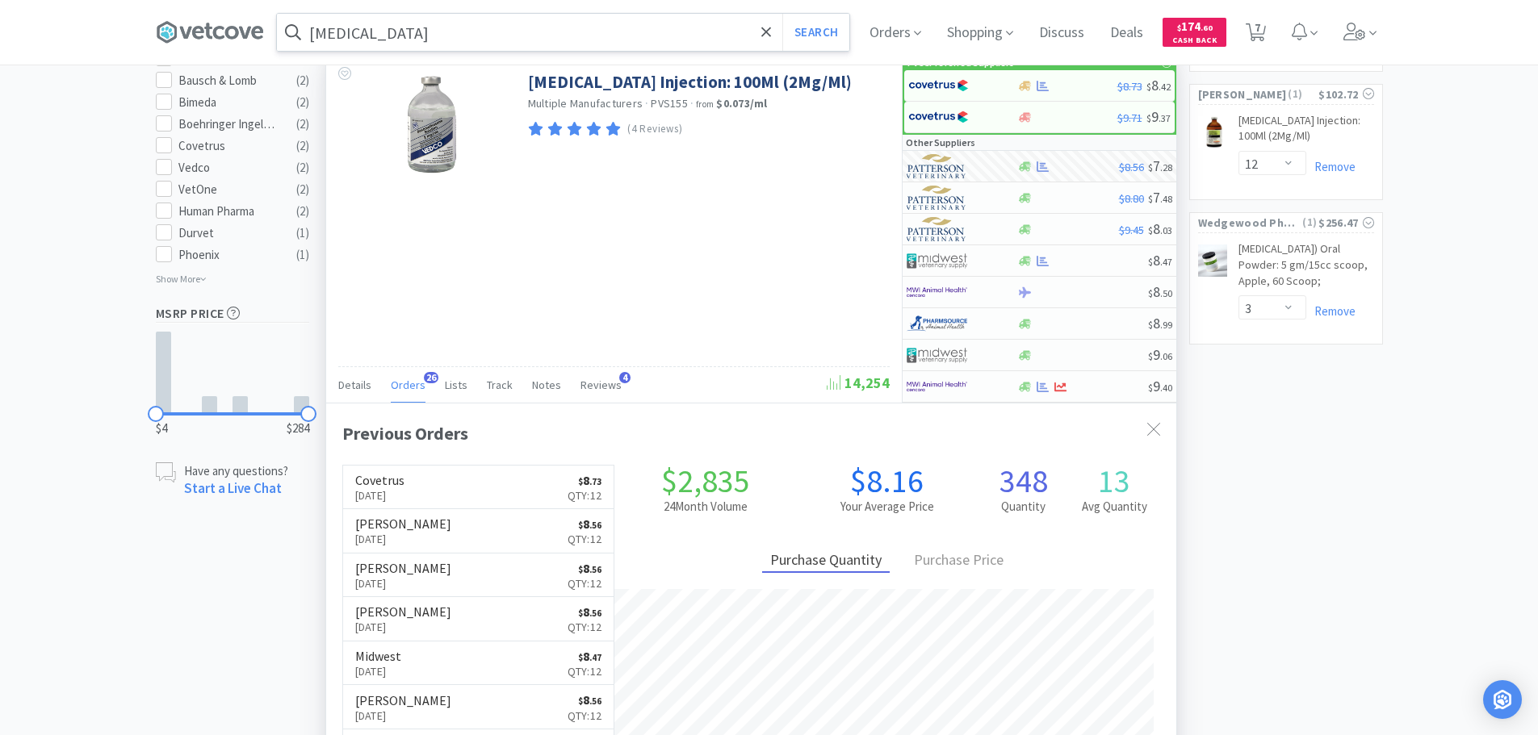
click at [404, 386] on span "Orders" at bounding box center [408, 385] width 35 height 15
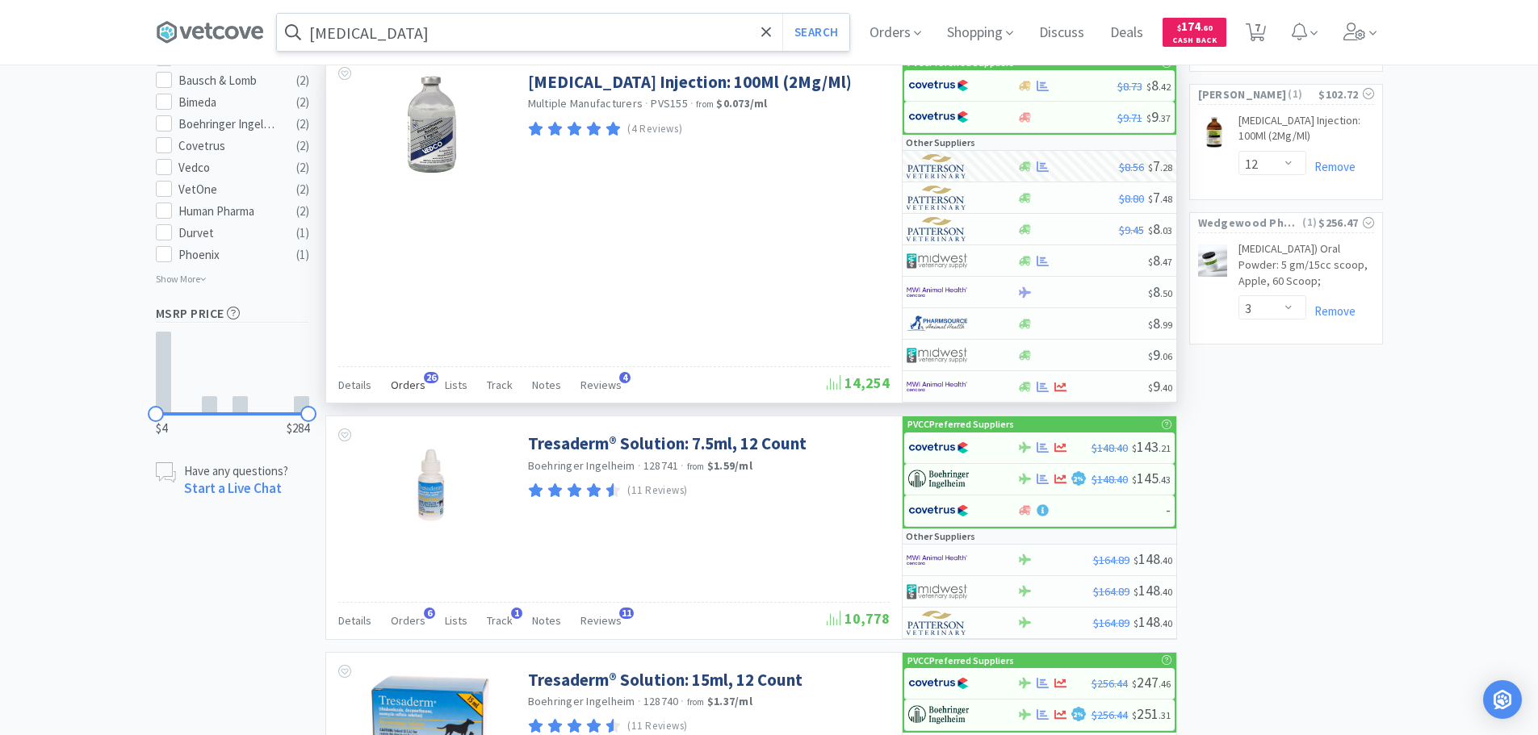
click at [404, 386] on span "Orders" at bounding box center [408, 385] width 35 height 15
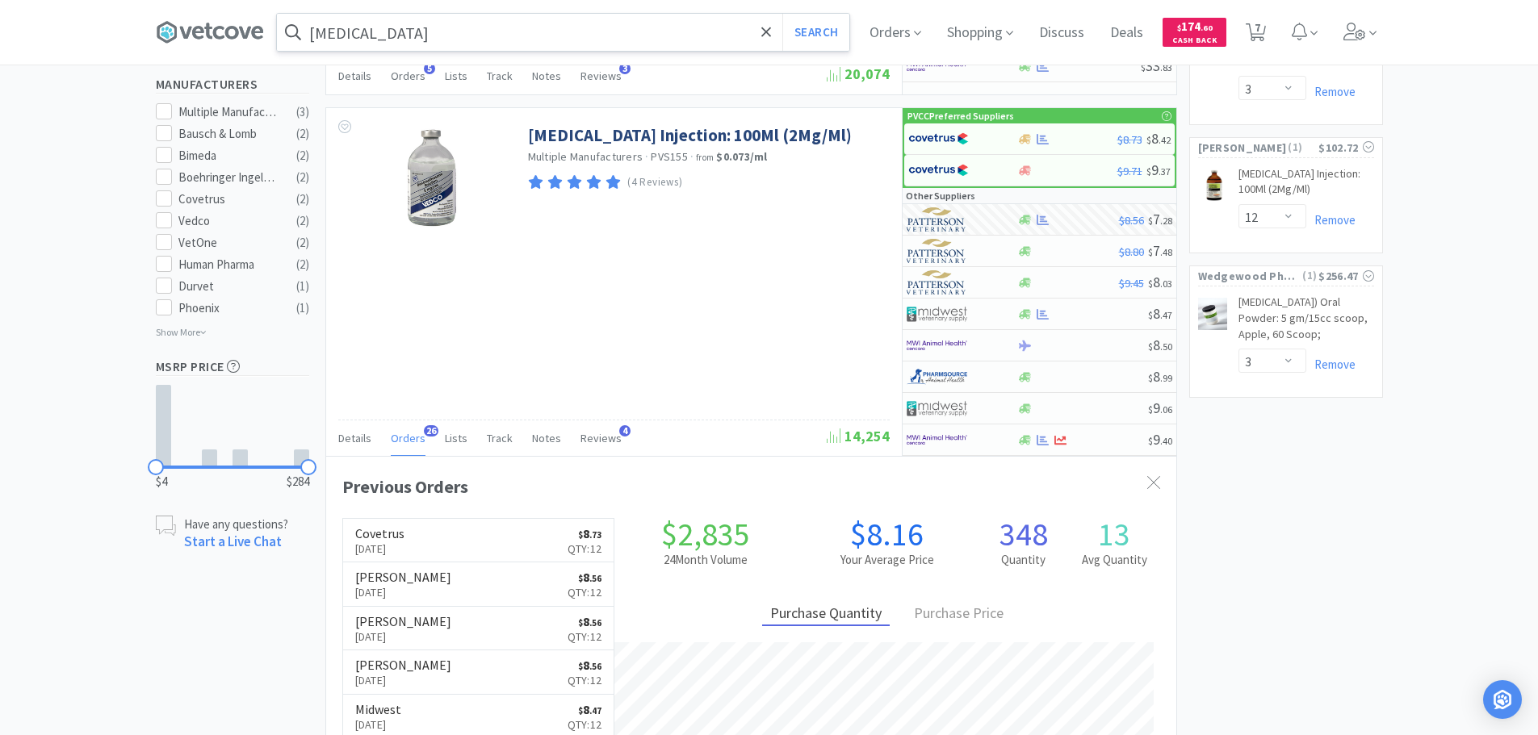
scroll to position [646, 0]
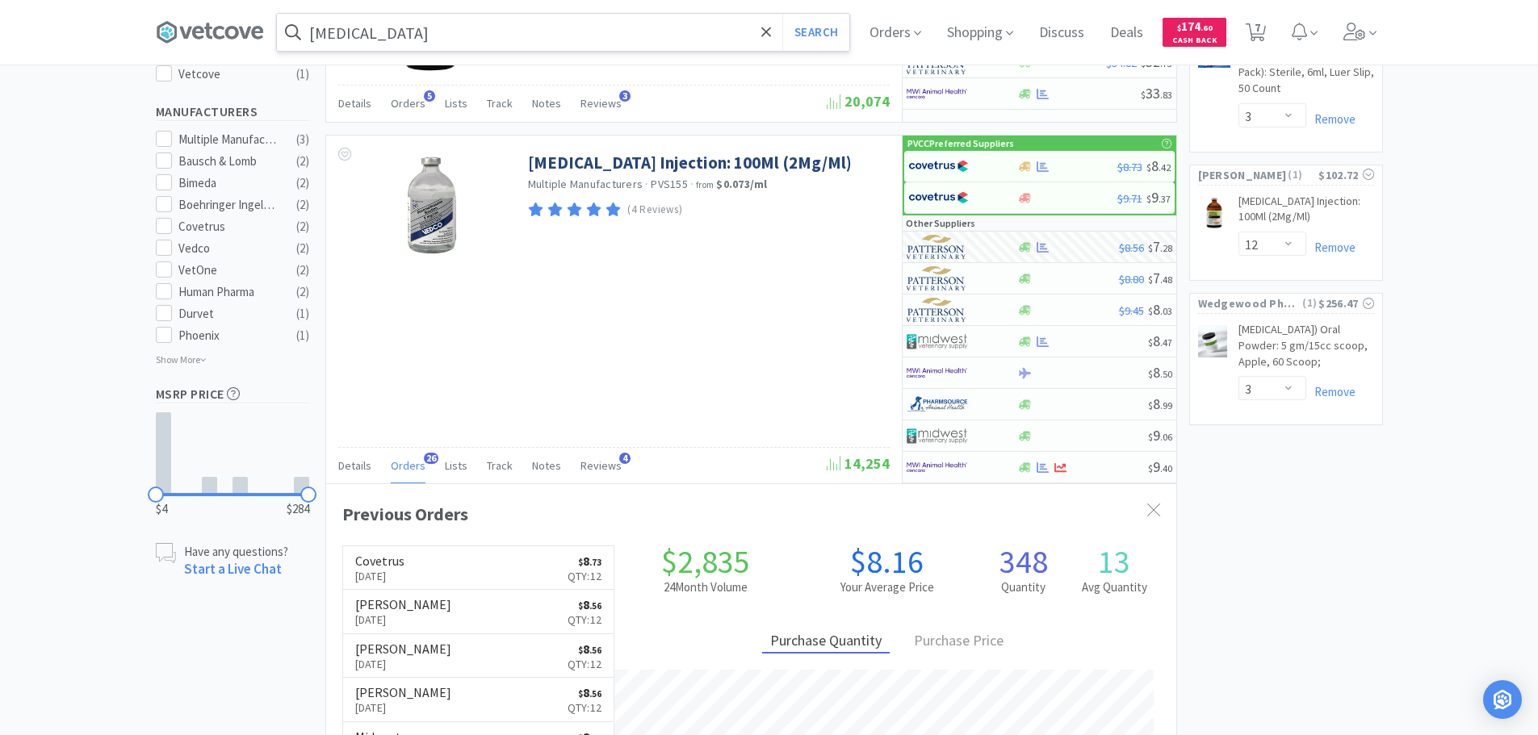
click at [579, 33] on input "[MEDICAL_DATA]" at bounding box center [563, 32] width 572 height 37
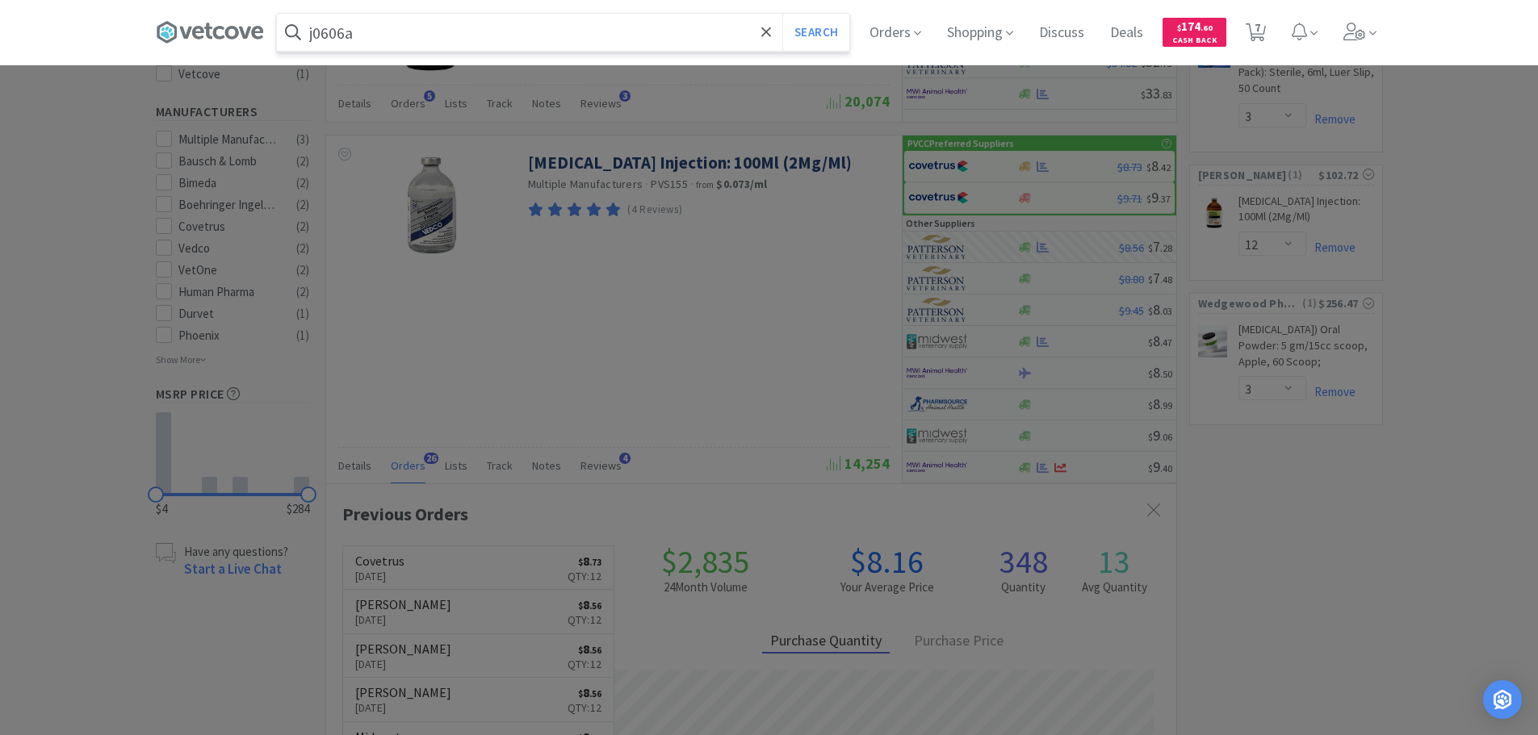
type input "j0606a"
click at [782, 14] on button "Search" at bounding box center [815, 32] width 67 height 37
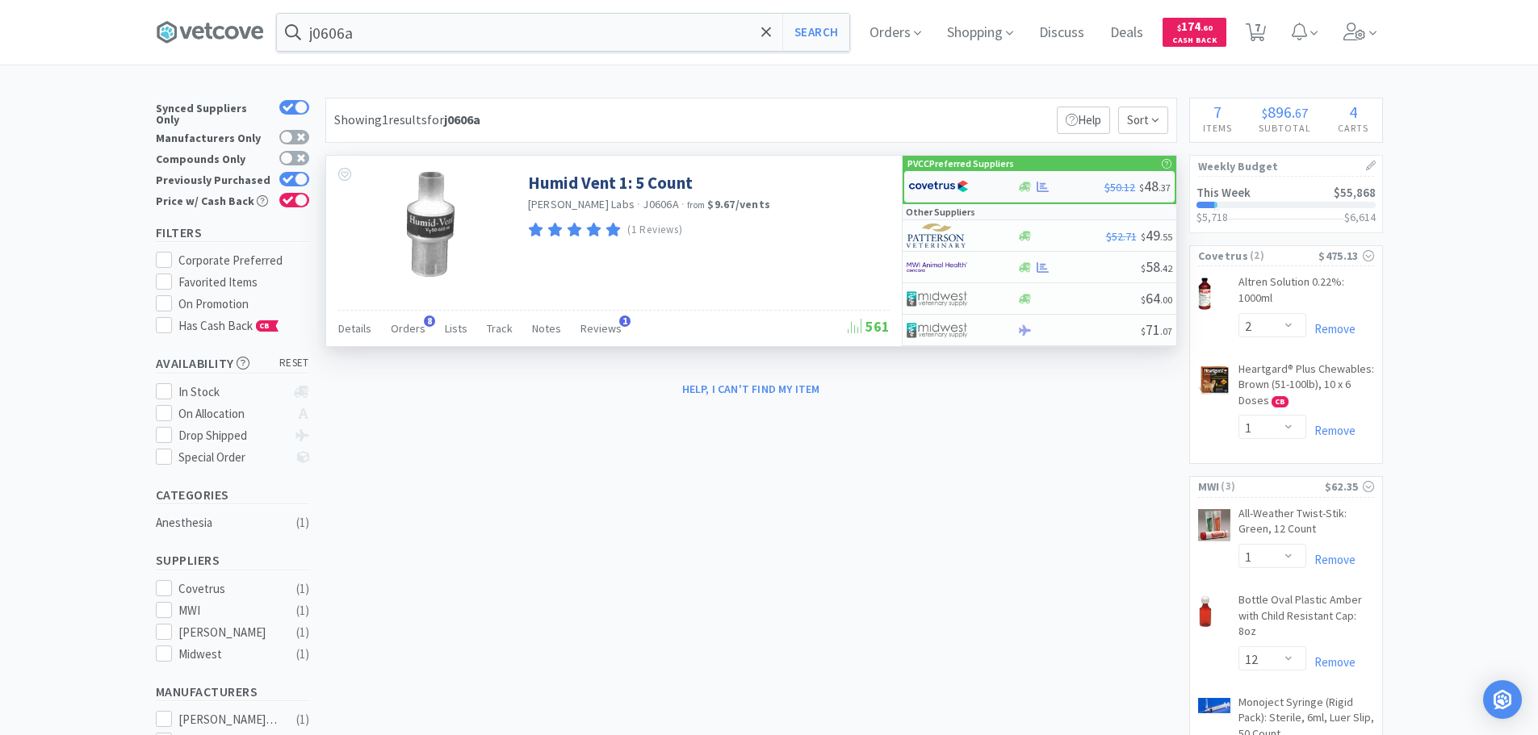
click at [937, 182] on img at bounding box center [938, 186] width 61 height 24
select select "1"
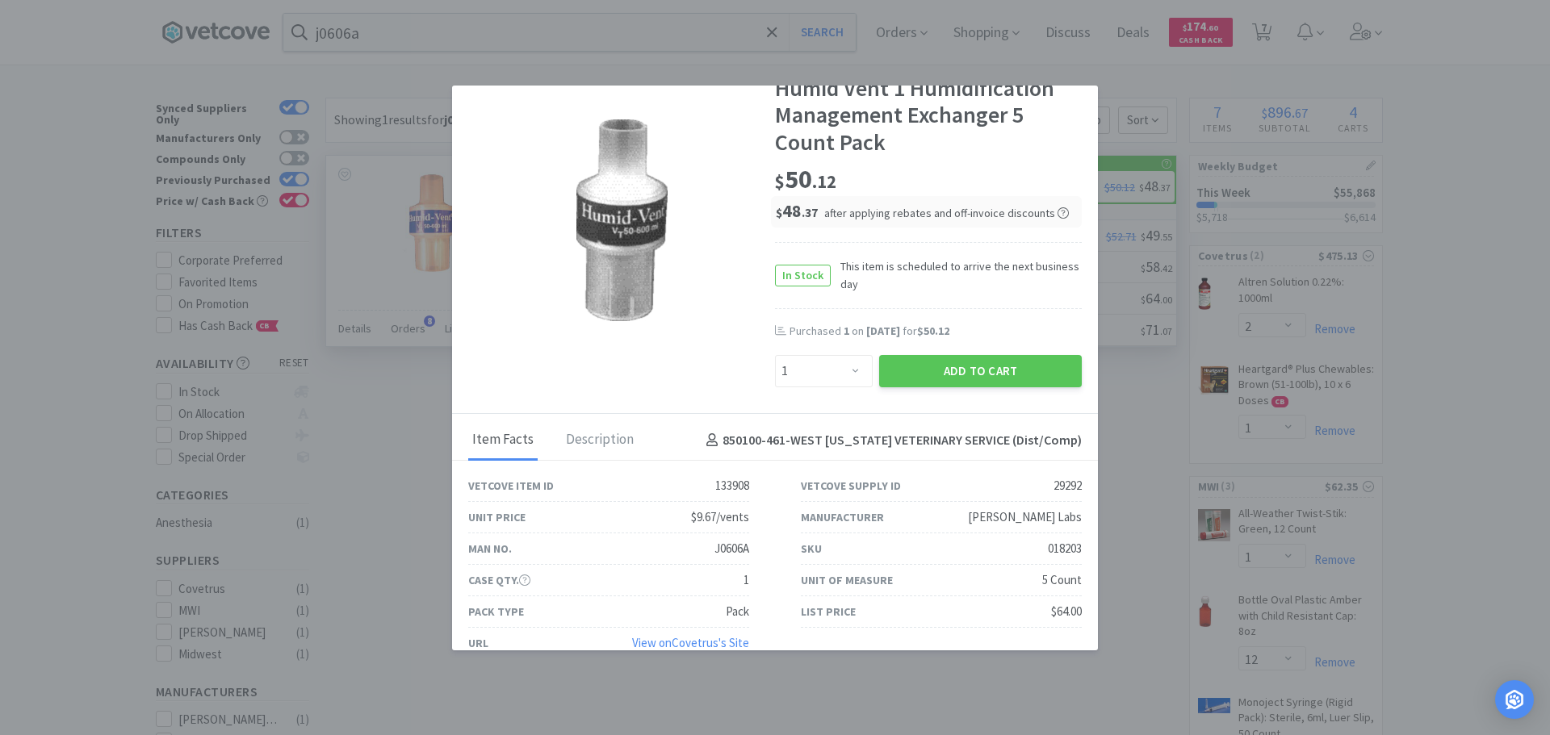
scroll to position [73, 0]
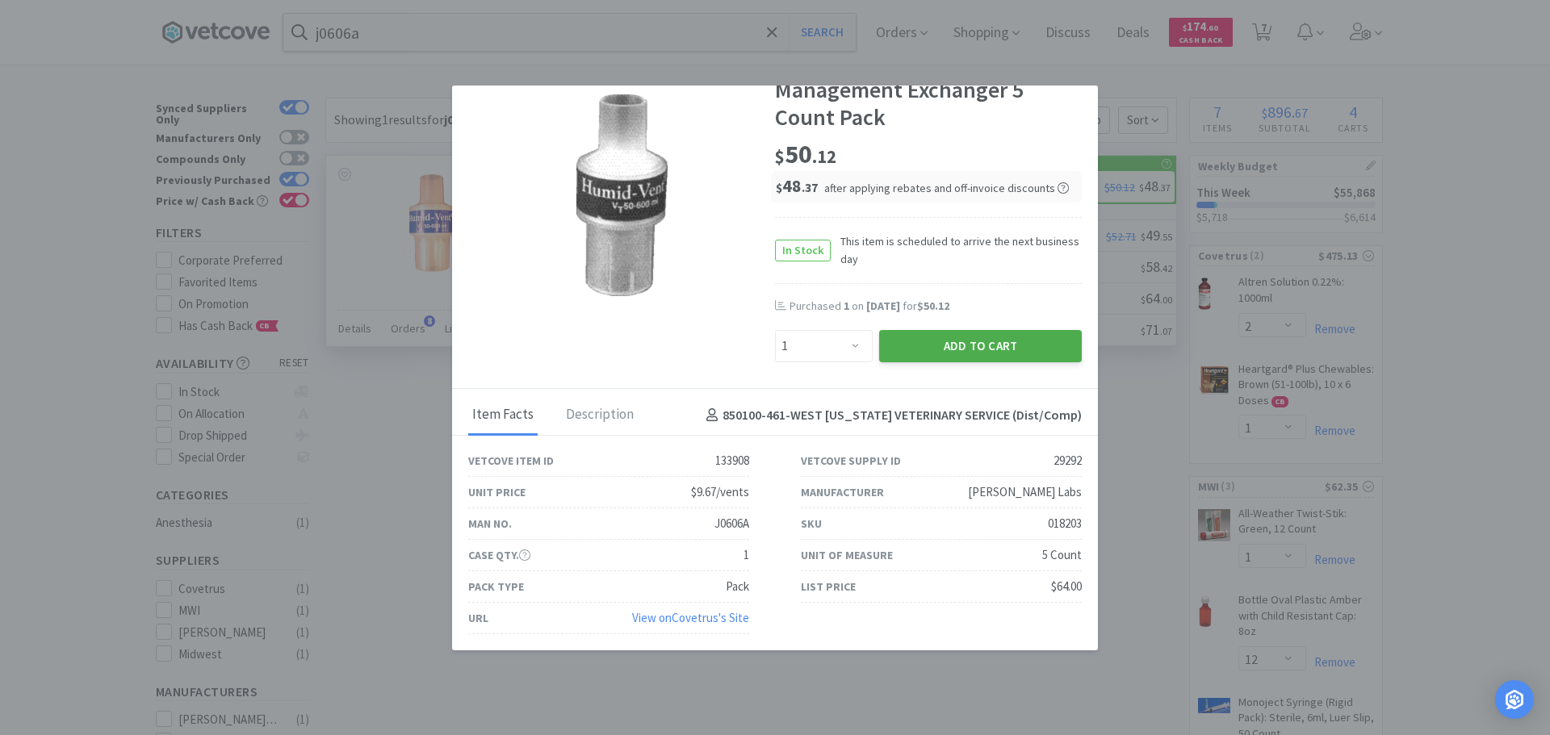
click at [981, 337] on button "Add to Cart" at bounding box center [980, 346] width 203 height 32
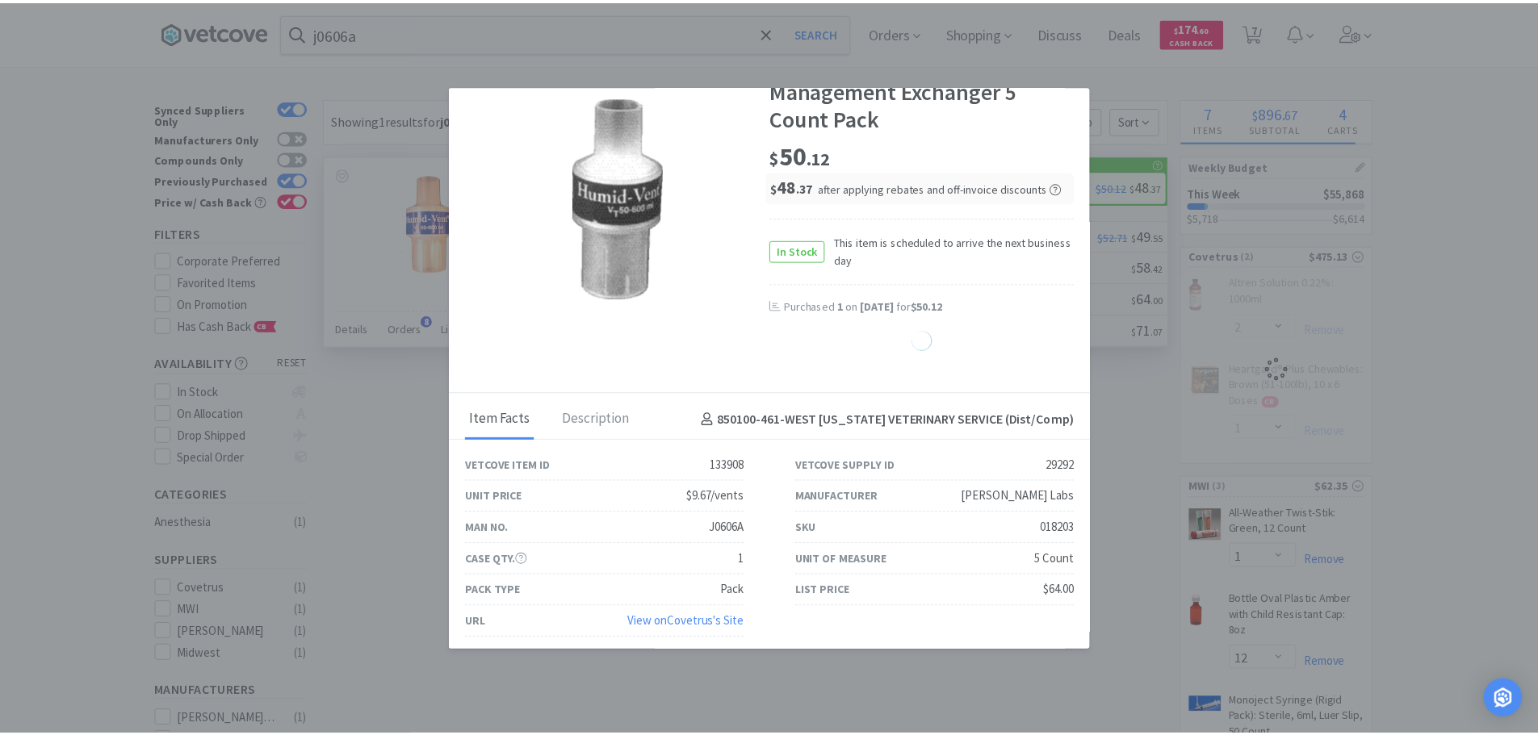
scroll to position [74, 0]
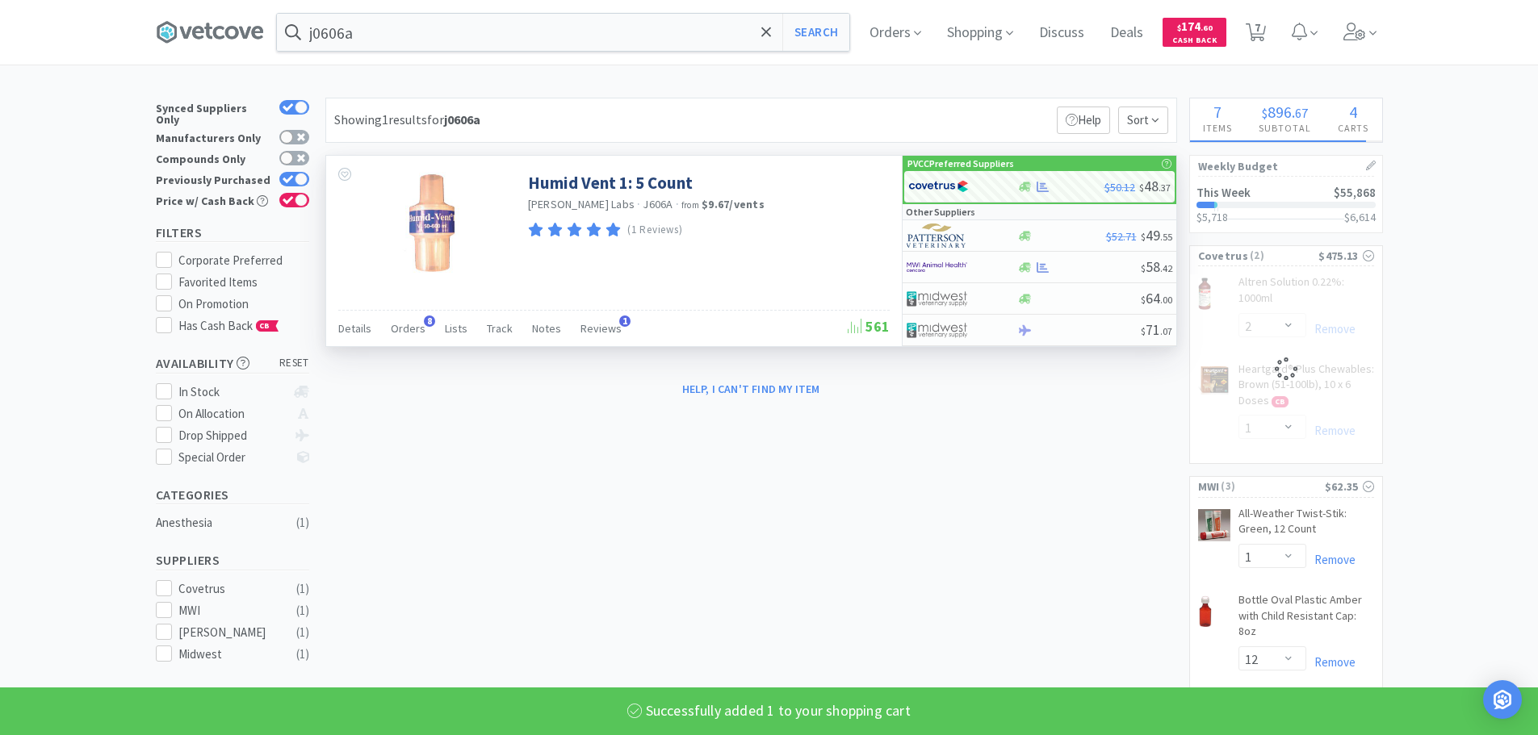
select select "1"
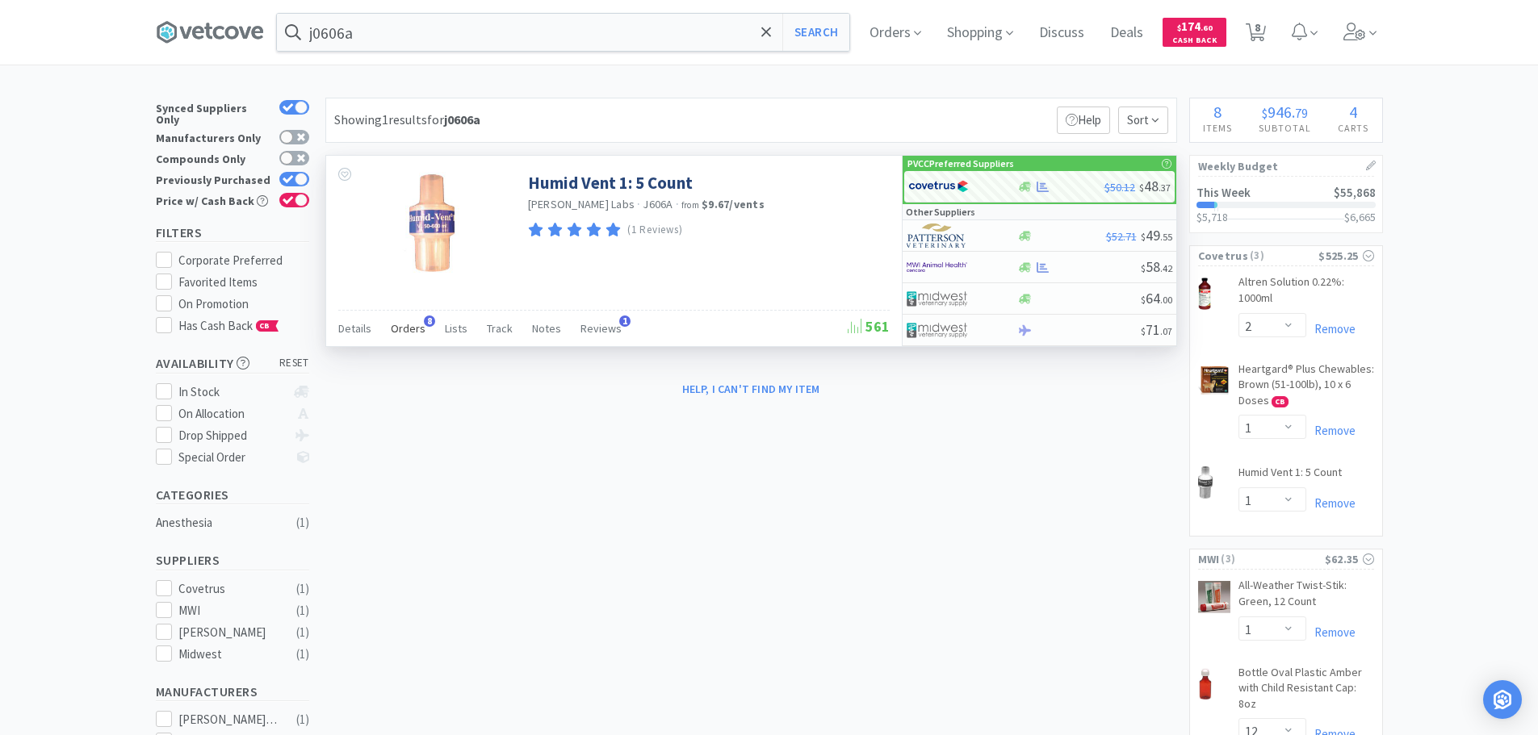
click at [420, 328] on span "Orders" at bounding box center [408, 328] width 35 height 15
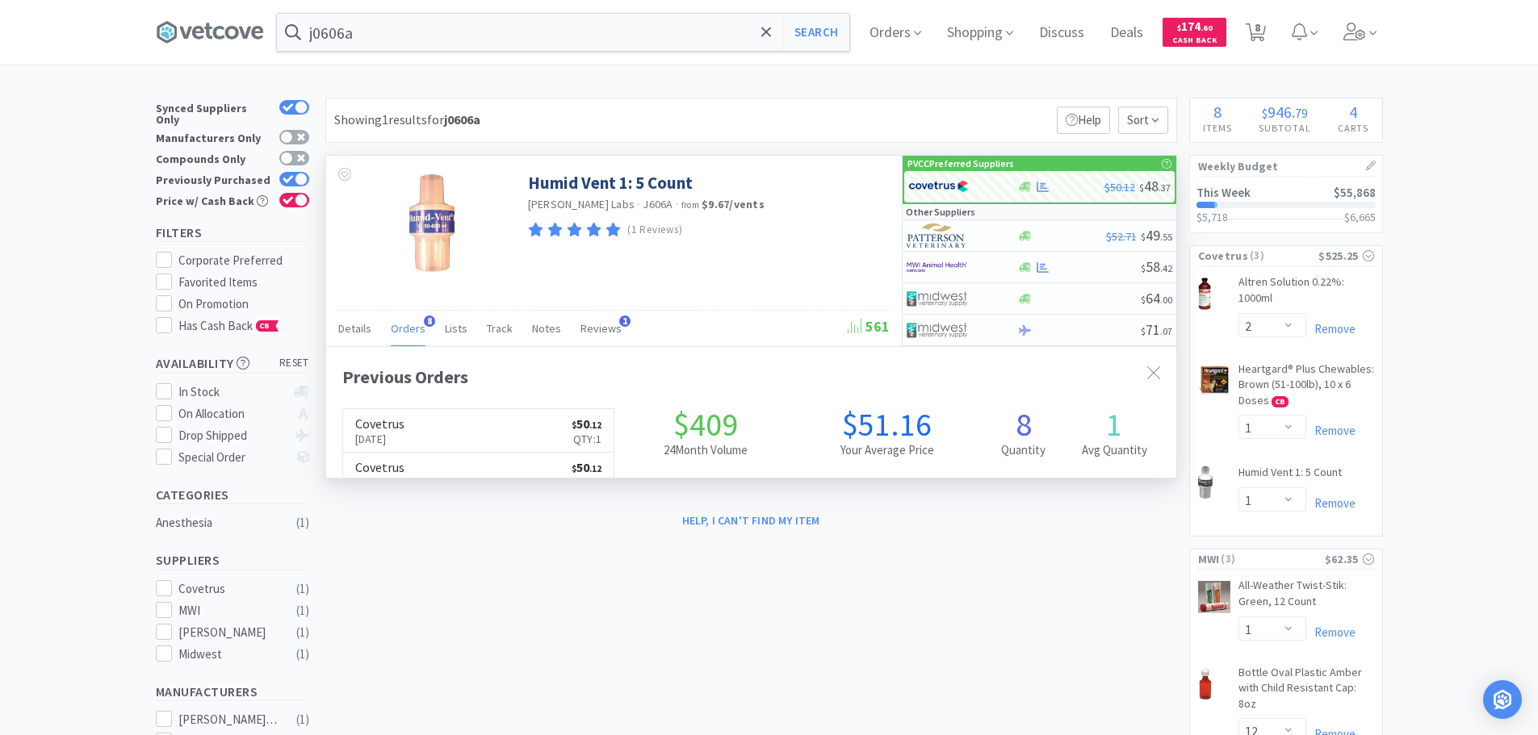
scroll to position [432, 850]
click at [420, 328] on span "Orders" at bounding box center [408, 328] width 35 height 15
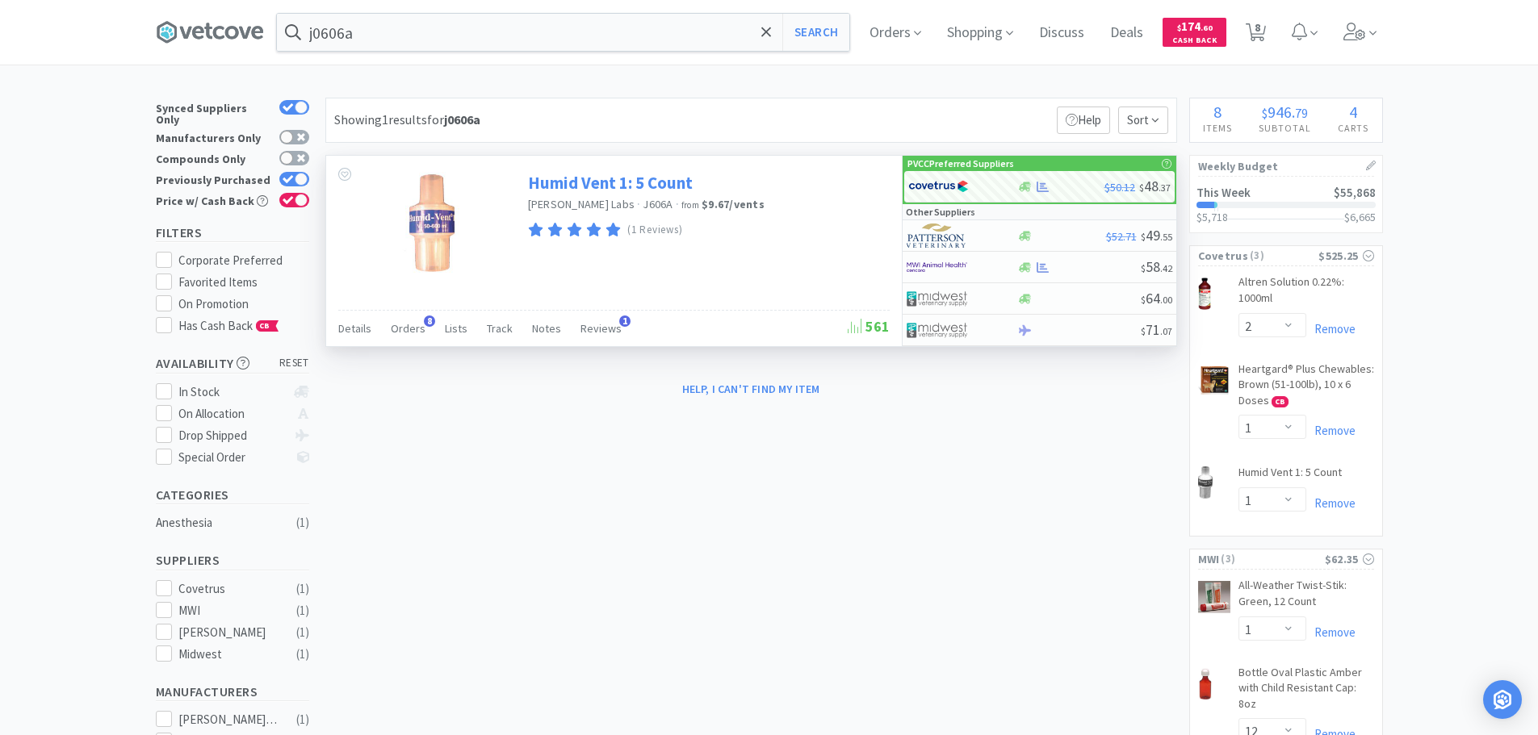
click at [672, 182] on link "Humid Vent 1: 5 Count" at bounding box center [610, 183] width 165 height 22
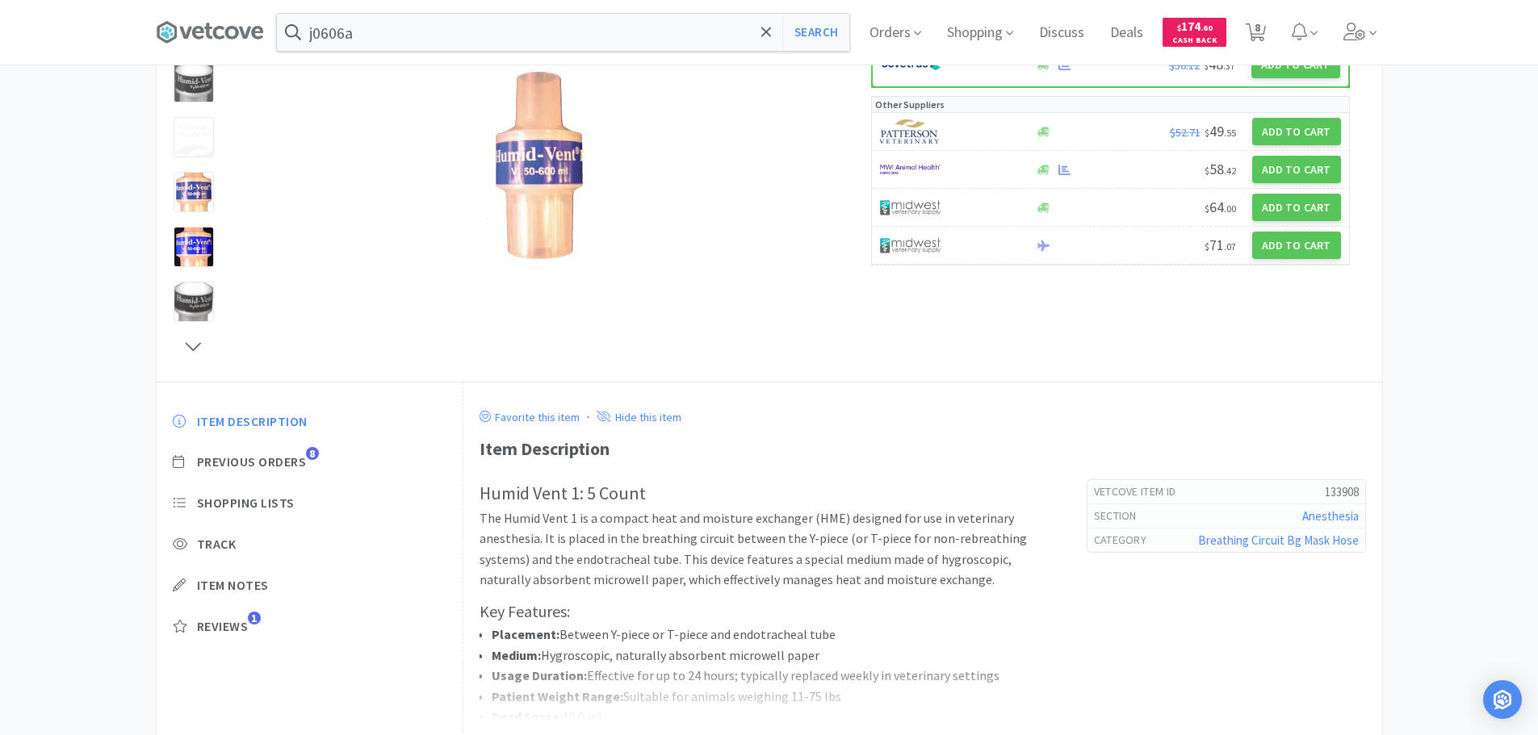
scroll to position [322, 0]
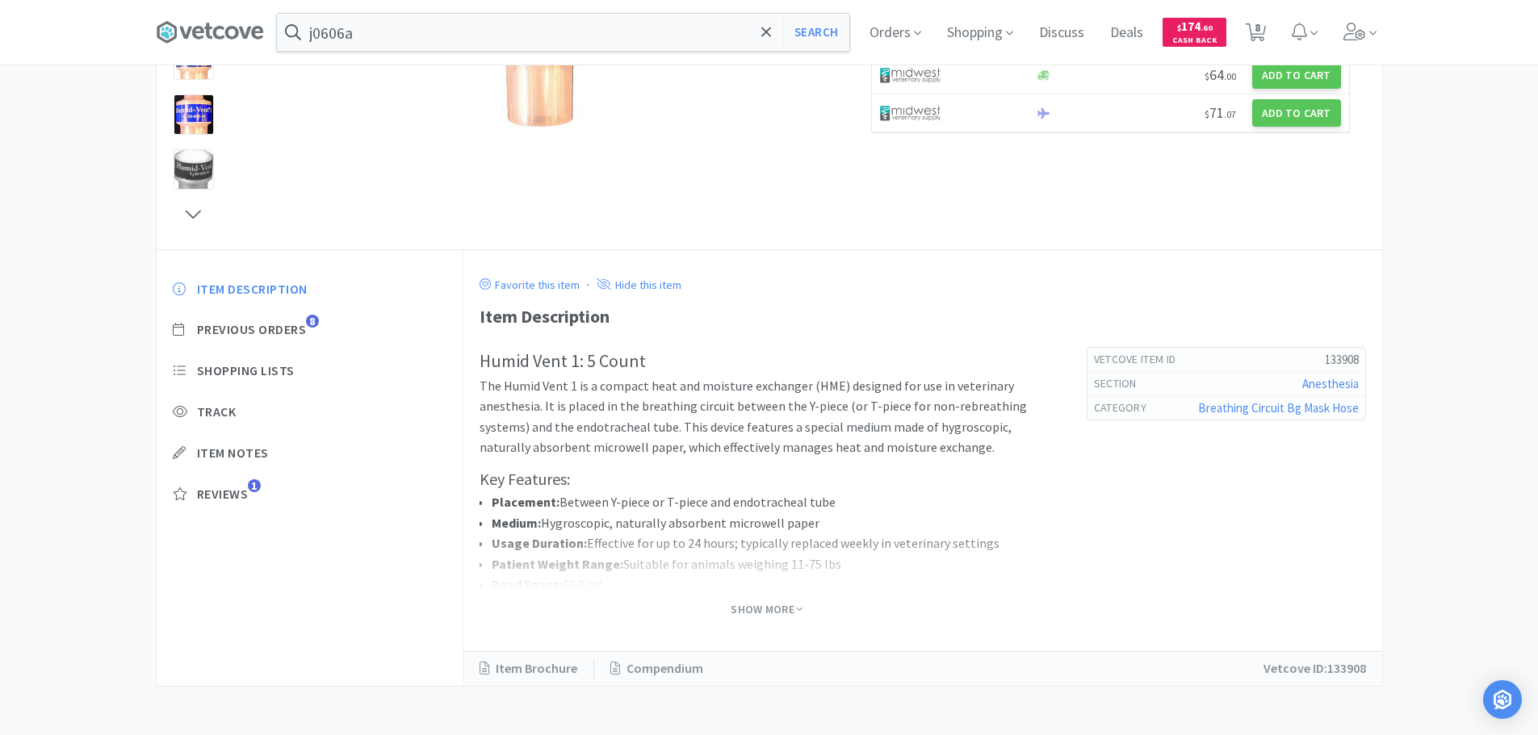
click at [786, 623] on div "Humid Vent 1: 5 Count The Humid Vent 1 is a compact heat and moisture exchanger…" at bounding box center [922, 499] width 886 height 305
click at [781, 609] on span "Show More" at bounding box center [766, 609] width 72 height 15
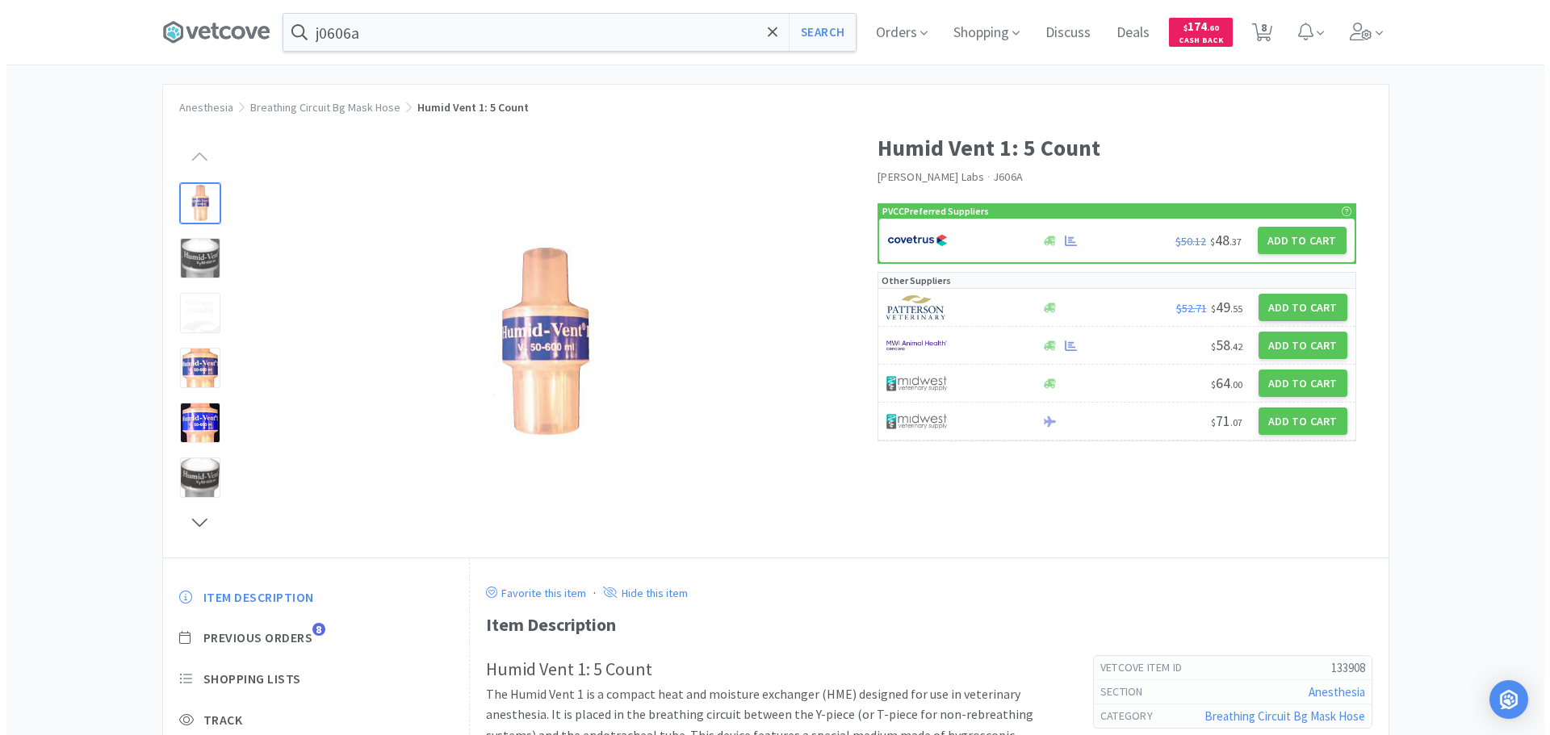
scroll to position [0, 0]
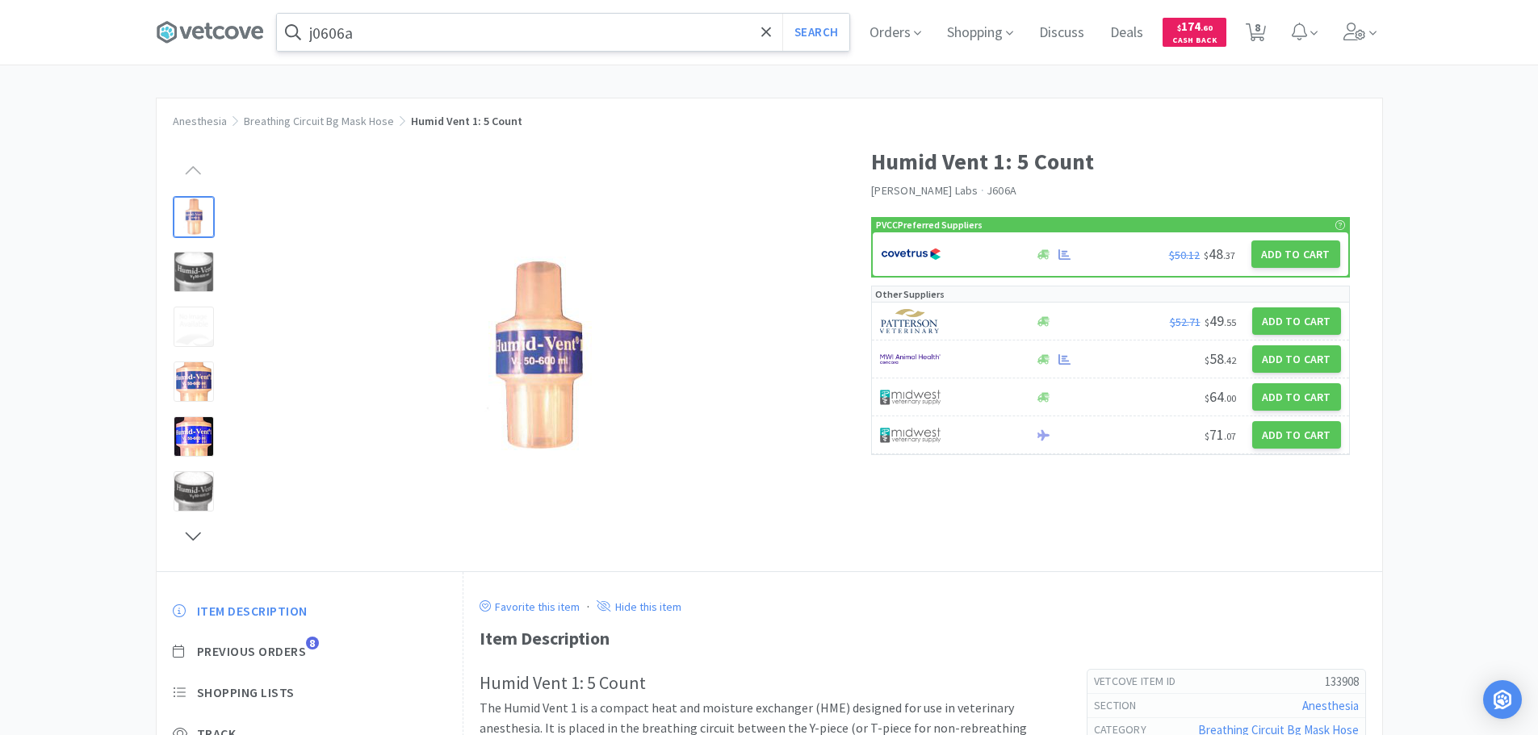
click at [504, 45] on input "j0606a" at bounding box center [563, 32] width 572 height 37
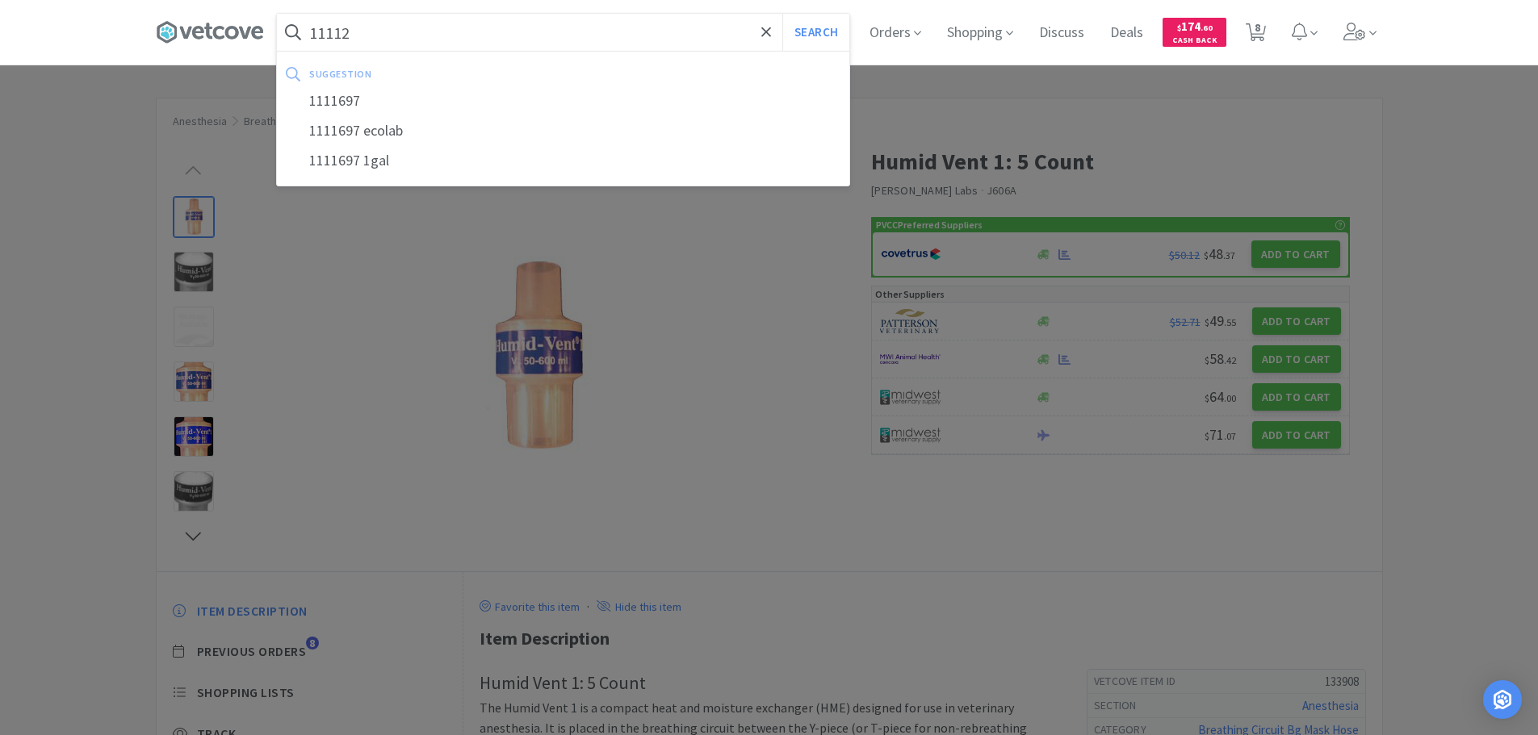
type input "11112"
click at [782, 14] on button "Search" at bounding box center [815, 32] width 67 height 37
select select "2"
select select "1"
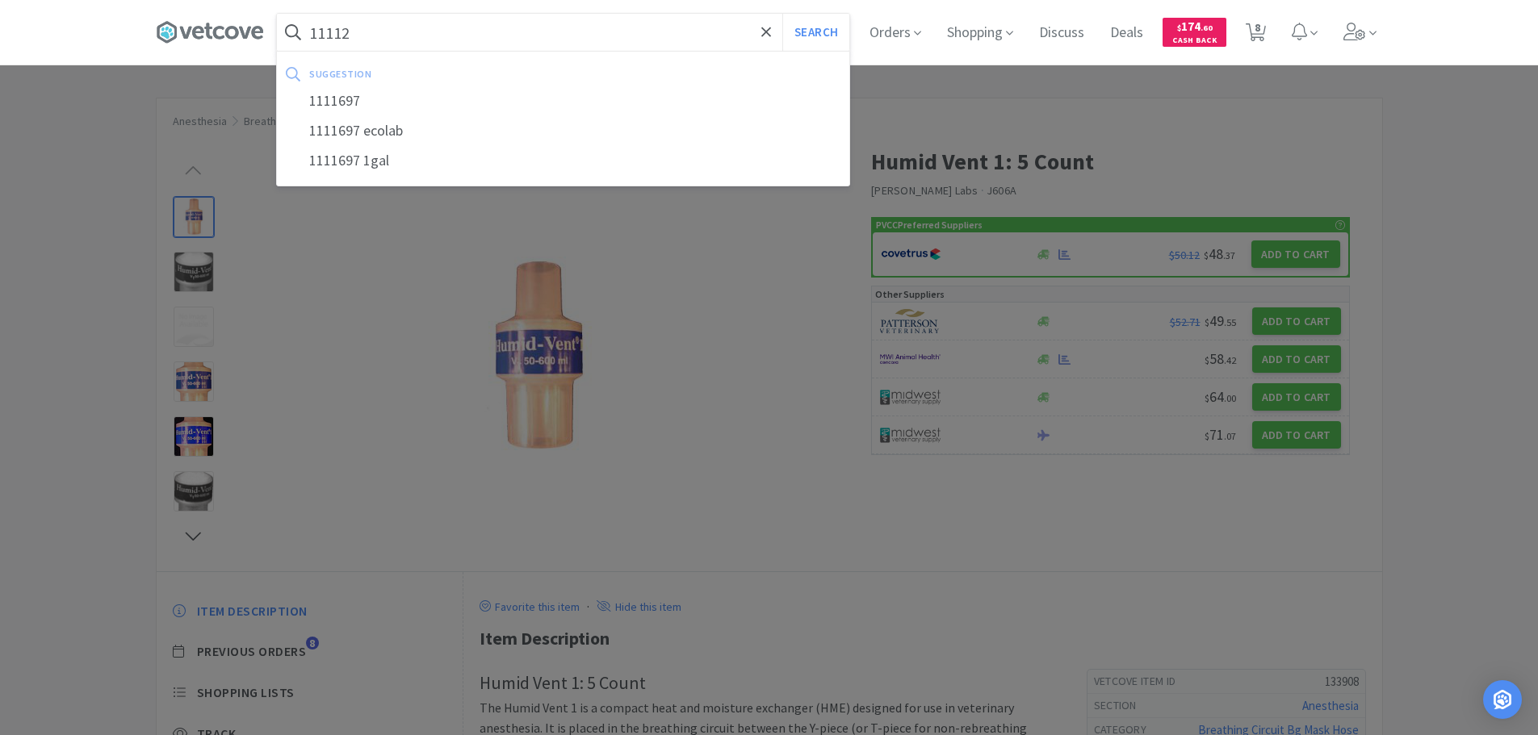
select select "1"
select select "12"
select select "3"
select select "12"
select select "3"
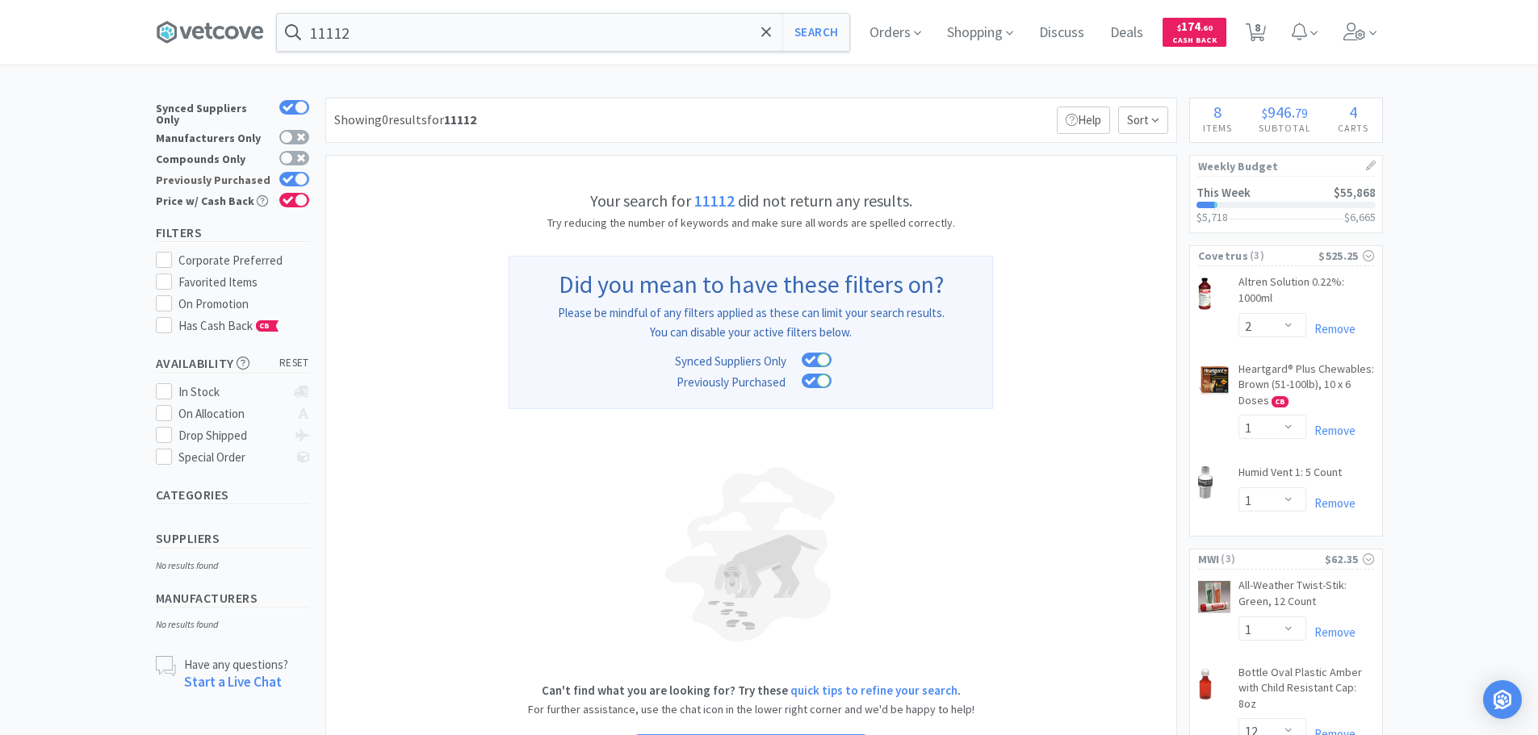
click at [291, 175] on icon at bounding box center [287, 179] width 11 height 9
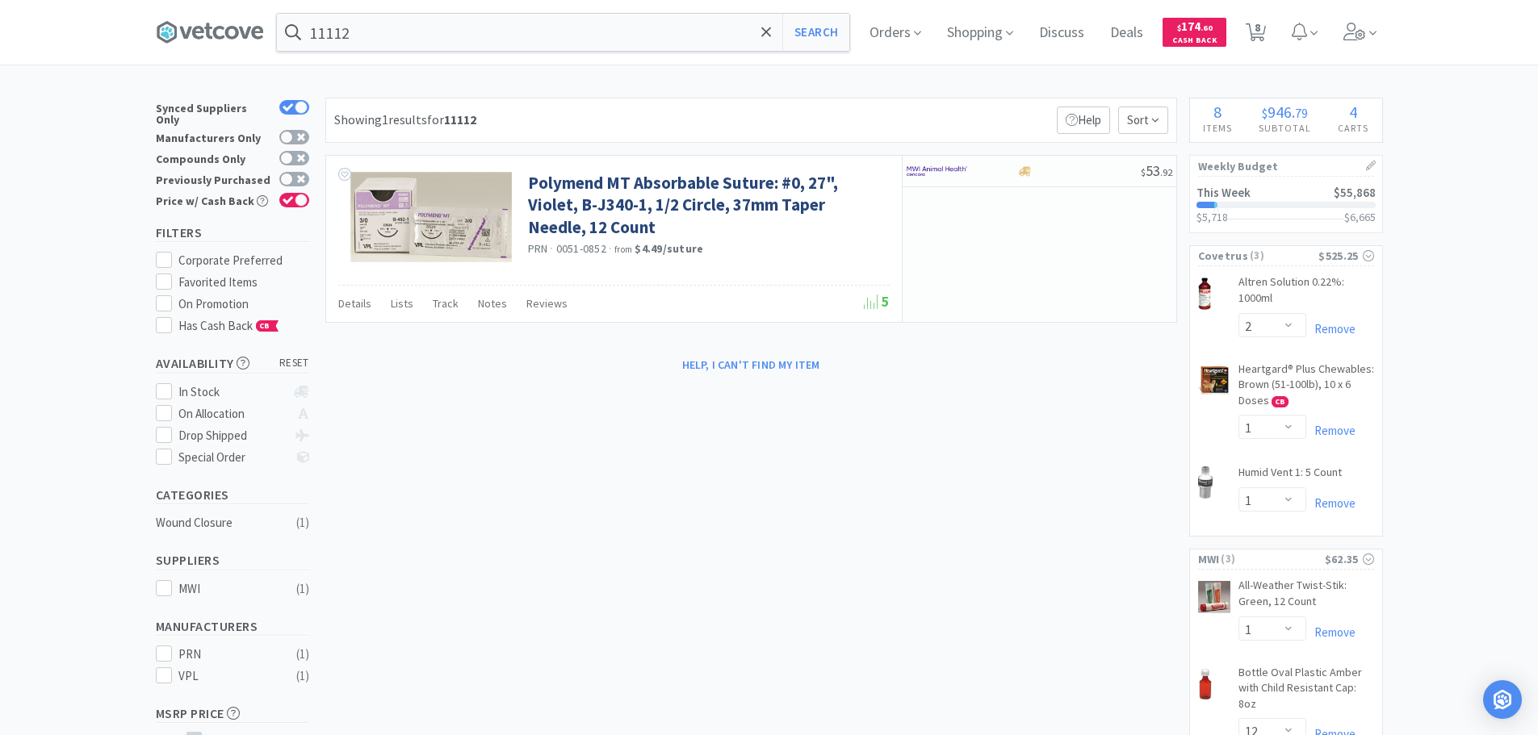
click at [288, 169] on div "Previously Purchased" at bounding box center [232, 179] width 153 height 21
click at [290, 173] on div at bounding box center [286, 179] width 13 height 13
checkbox input "true"
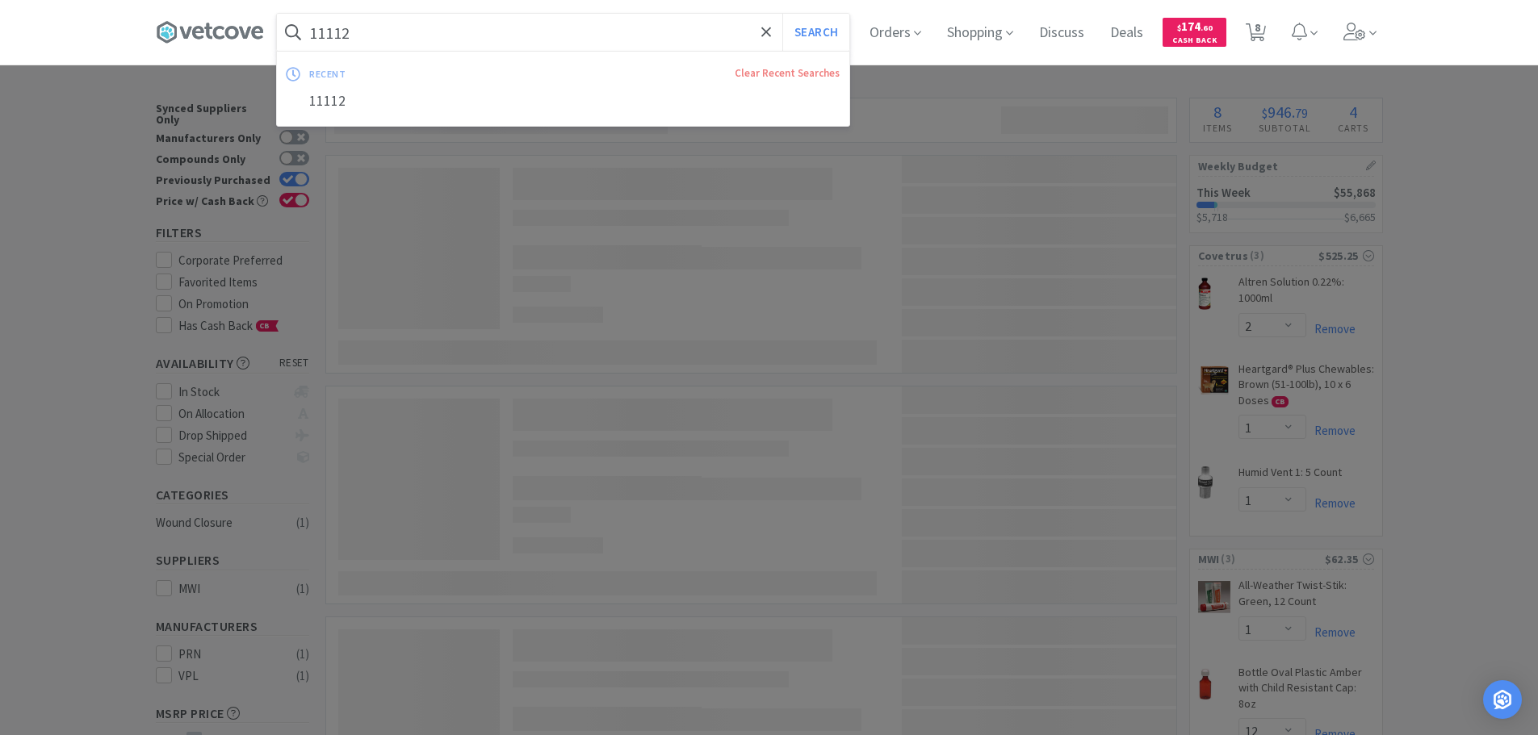
click at [382, 33] on input "11112" at bounding box center [563, 32] width 572 height 37
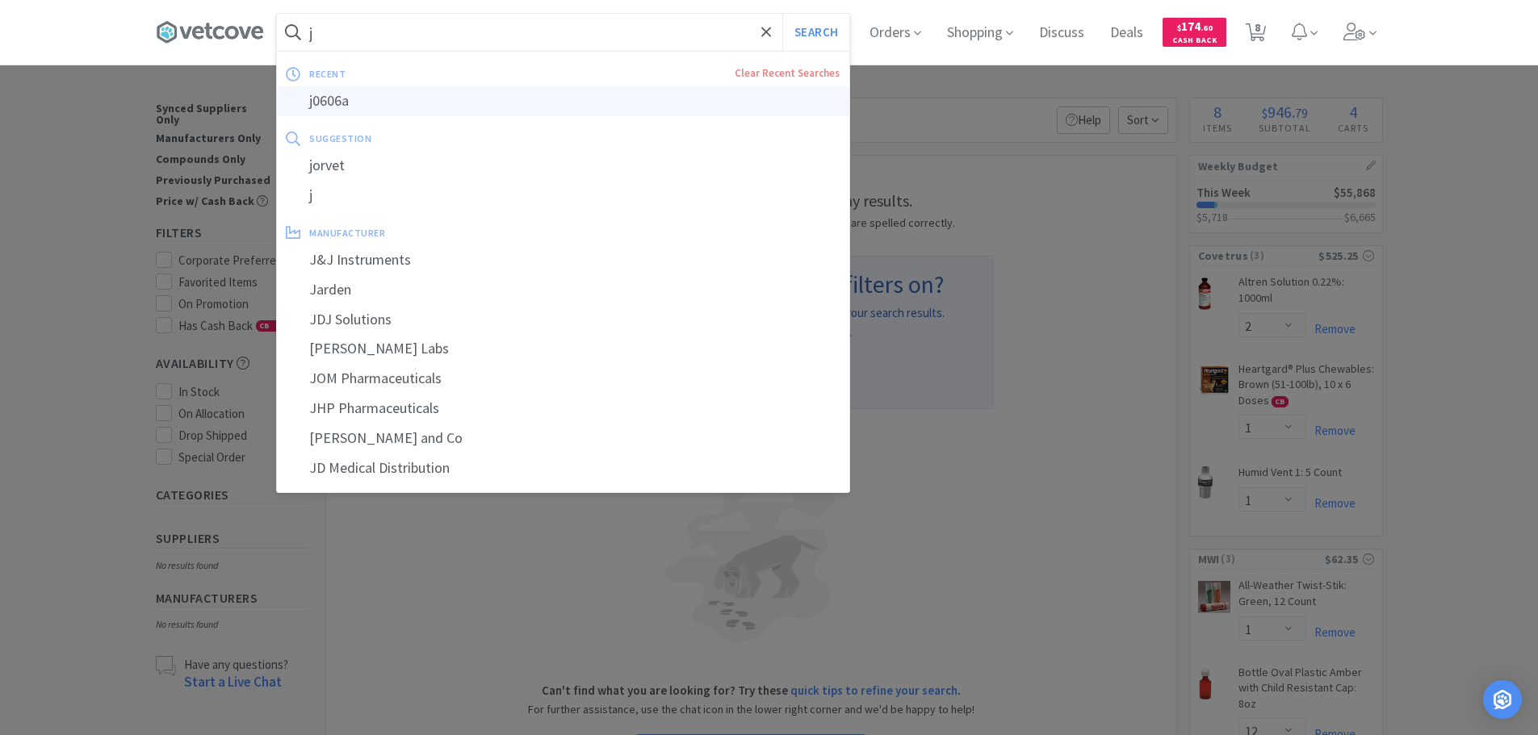
click at [377, 99] on div "j0606a" at bounding box center [563, 101] width 572 height 30
type input "j0606a"
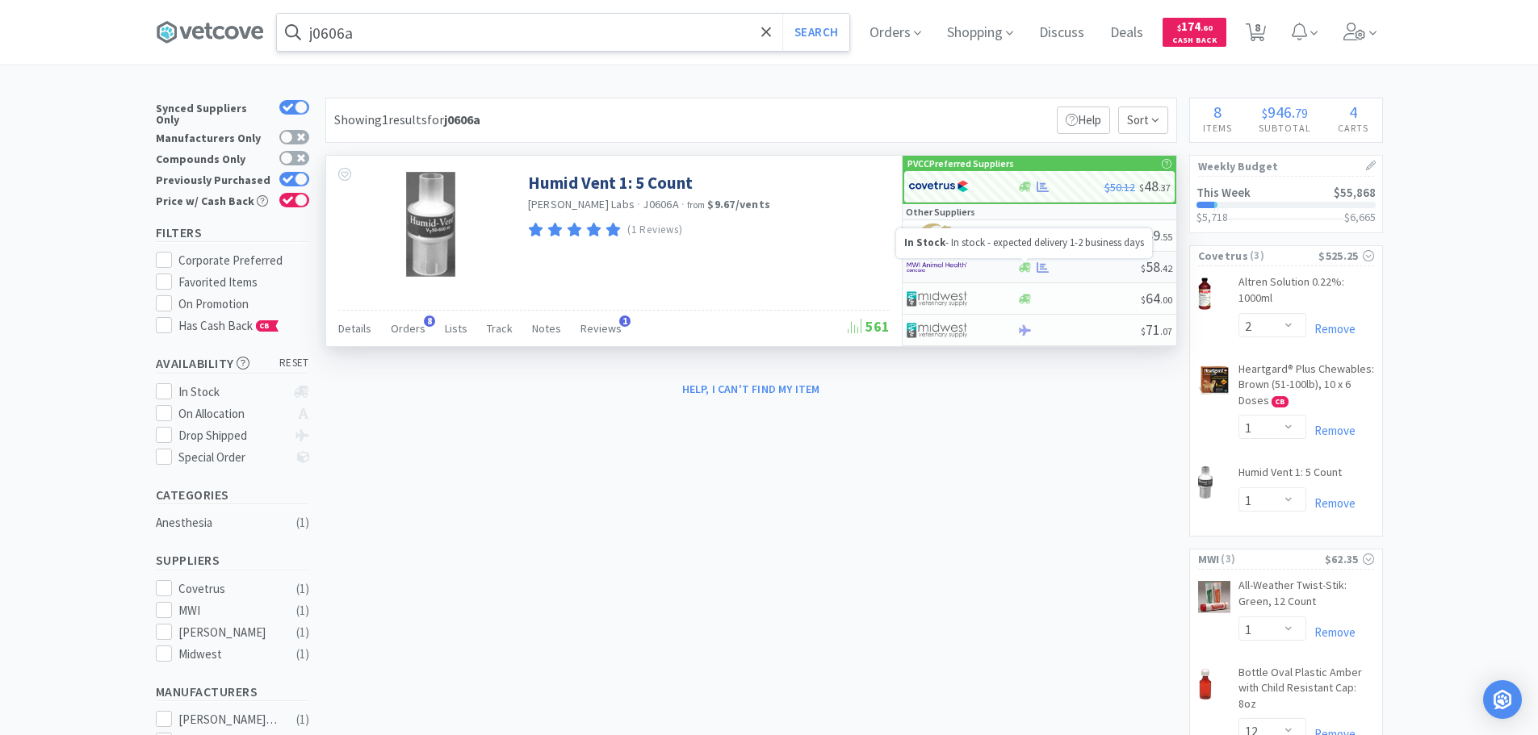
click at [1023, 264] on icon at bounding box center [1025, 267] width 12 height 10
select select "1"
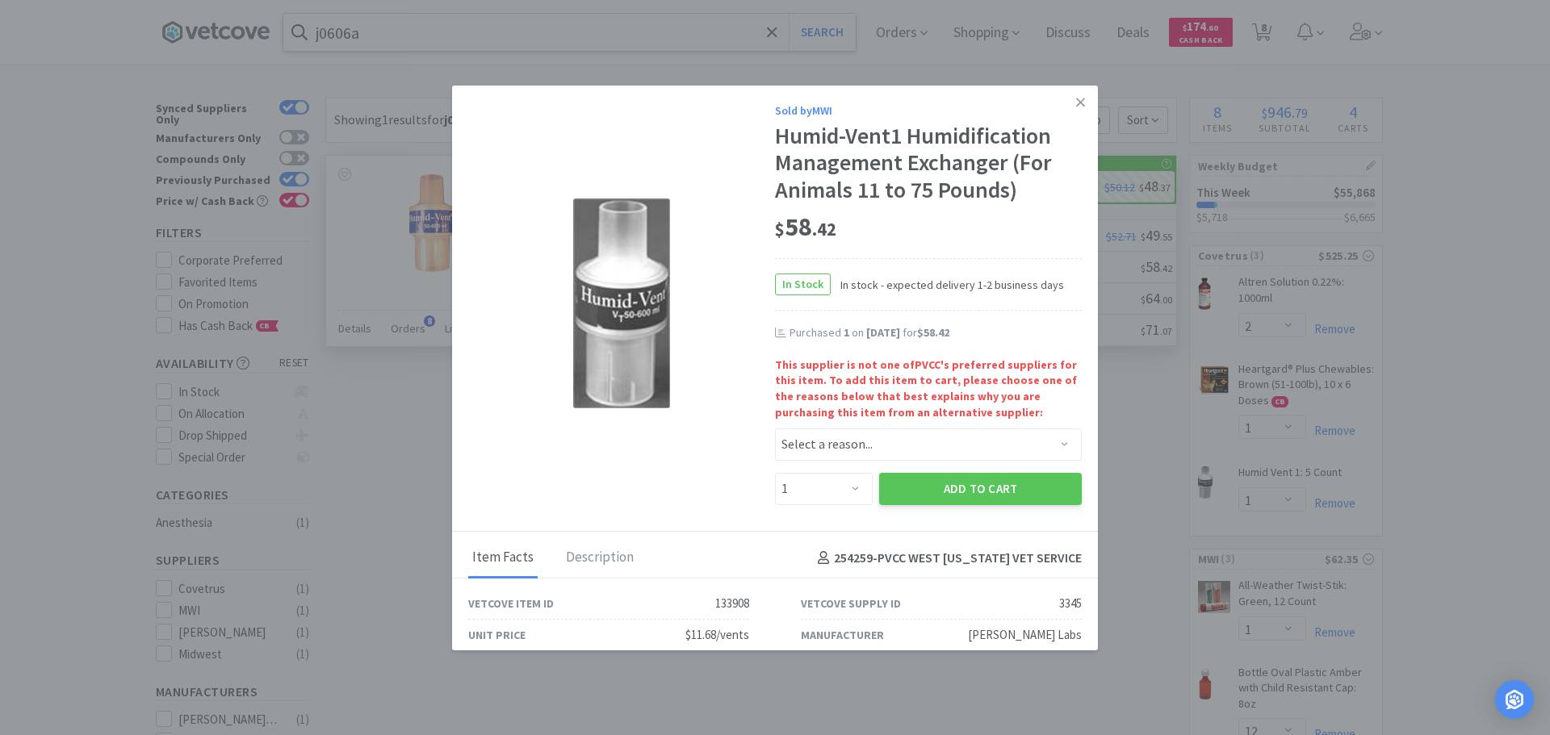
scroll to position [143, 0]
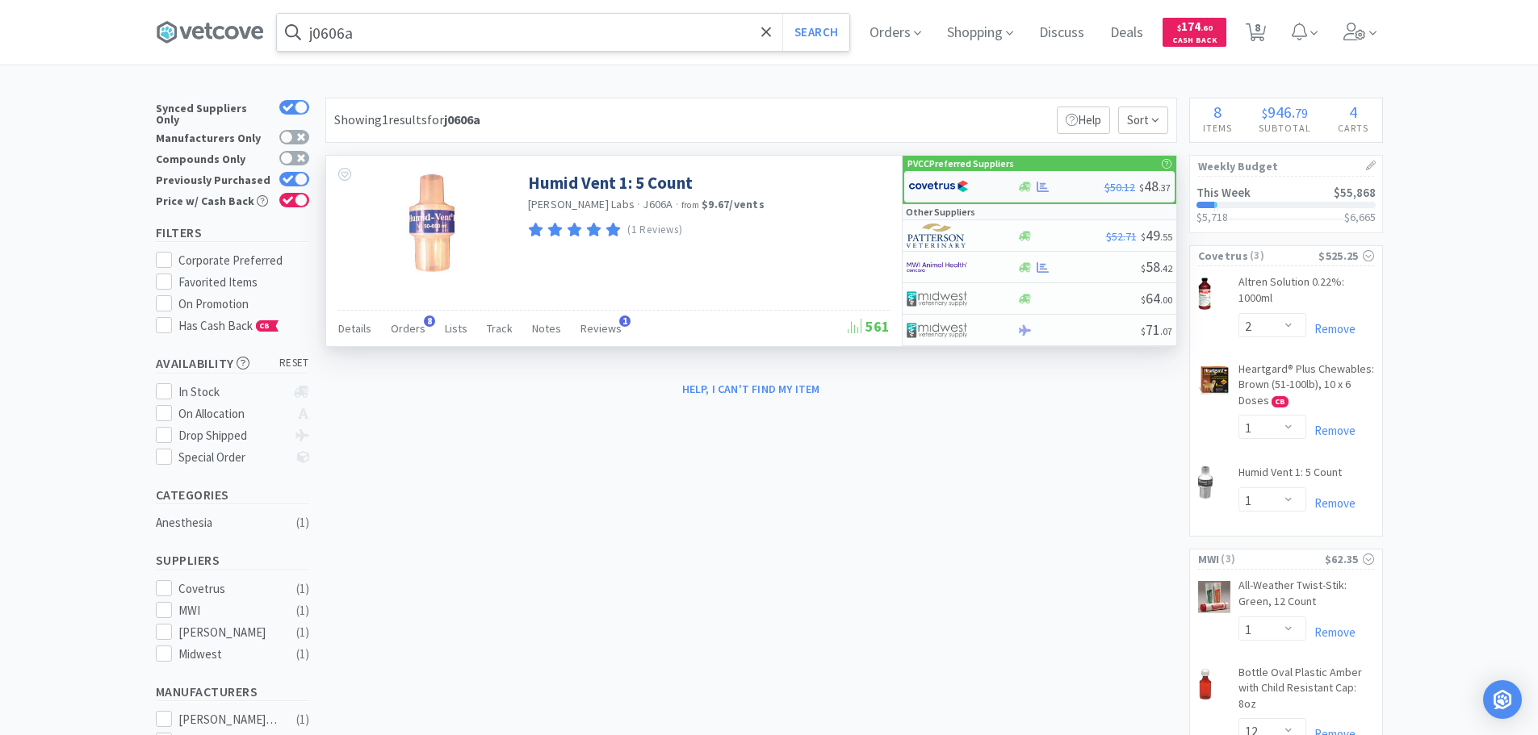
click at [945, 190] on img at bounding box center [938, 186] width 61 height 24
select select "1"
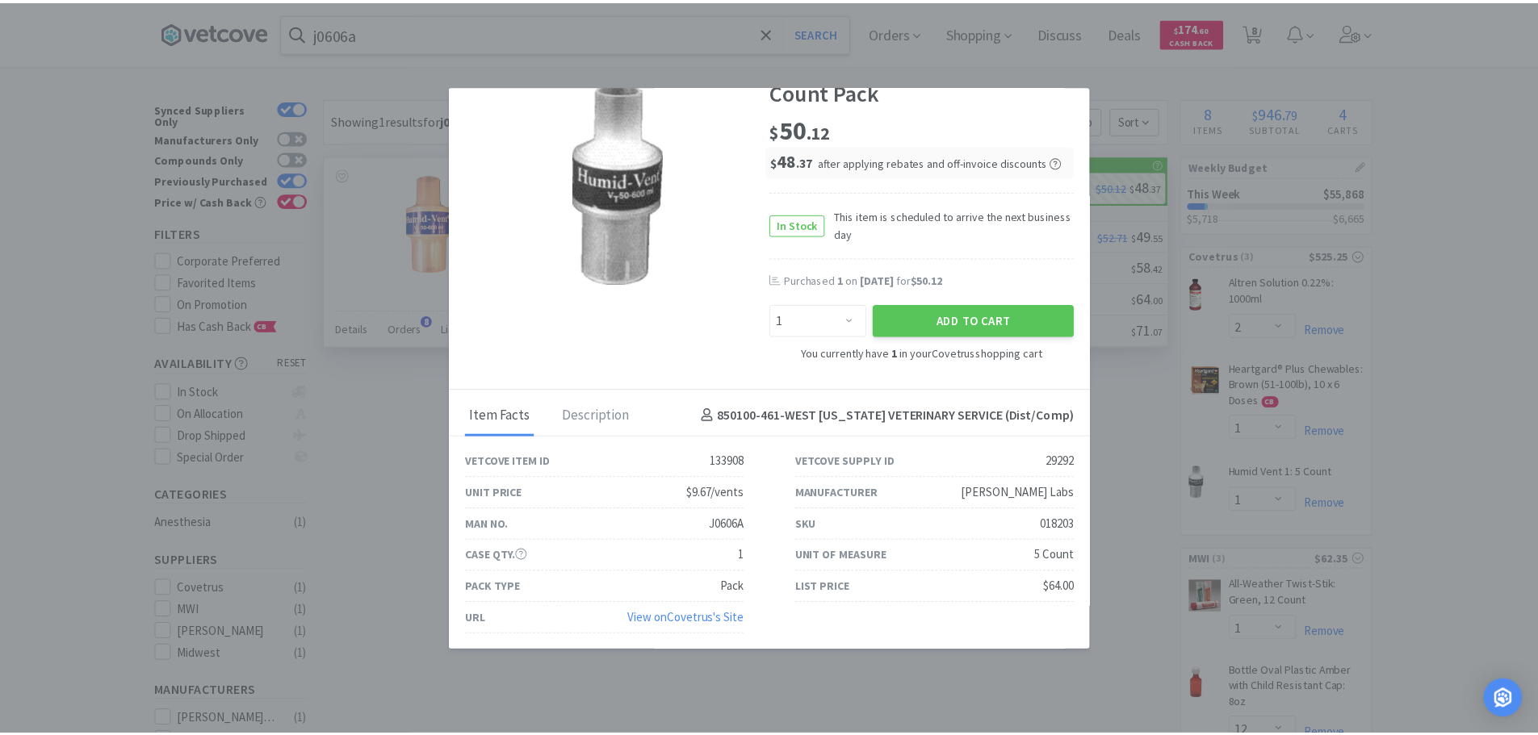
scroll to position [99, 0]
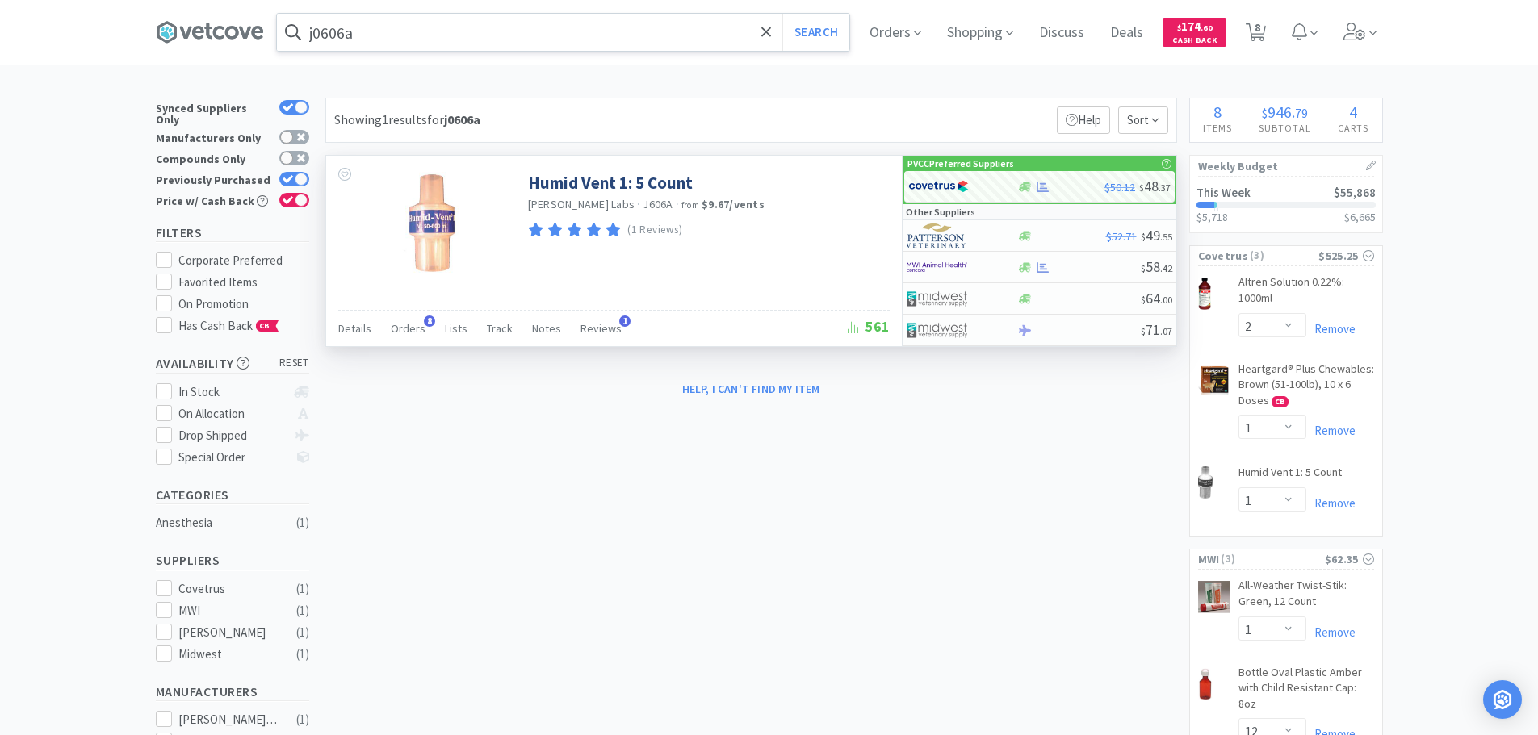
click at [383, 43] on input "j0606a" at bounding box center [563, 32] width 572 height 37
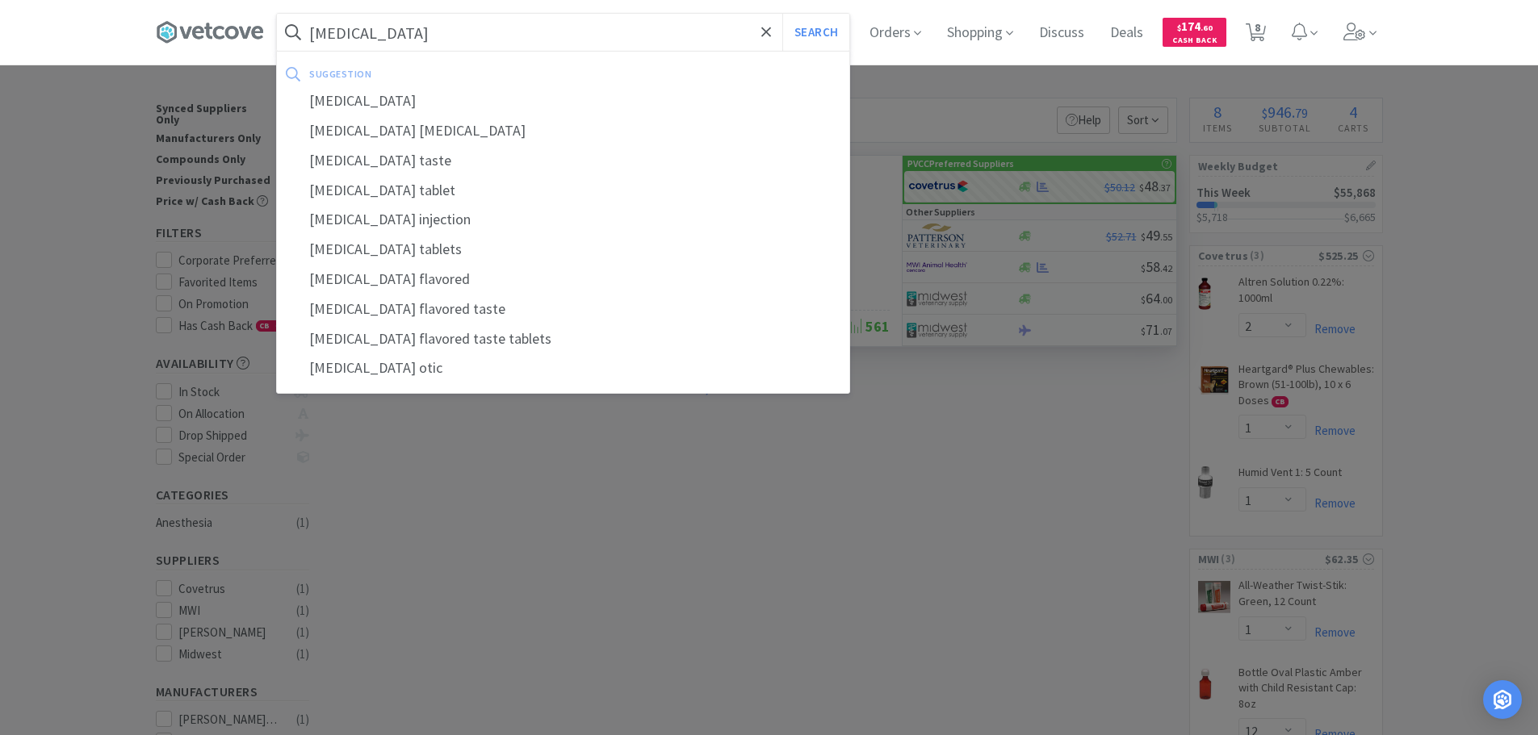
click at [782, 14] on button "Search" at bounding box center [815, 32] width 67 height 37
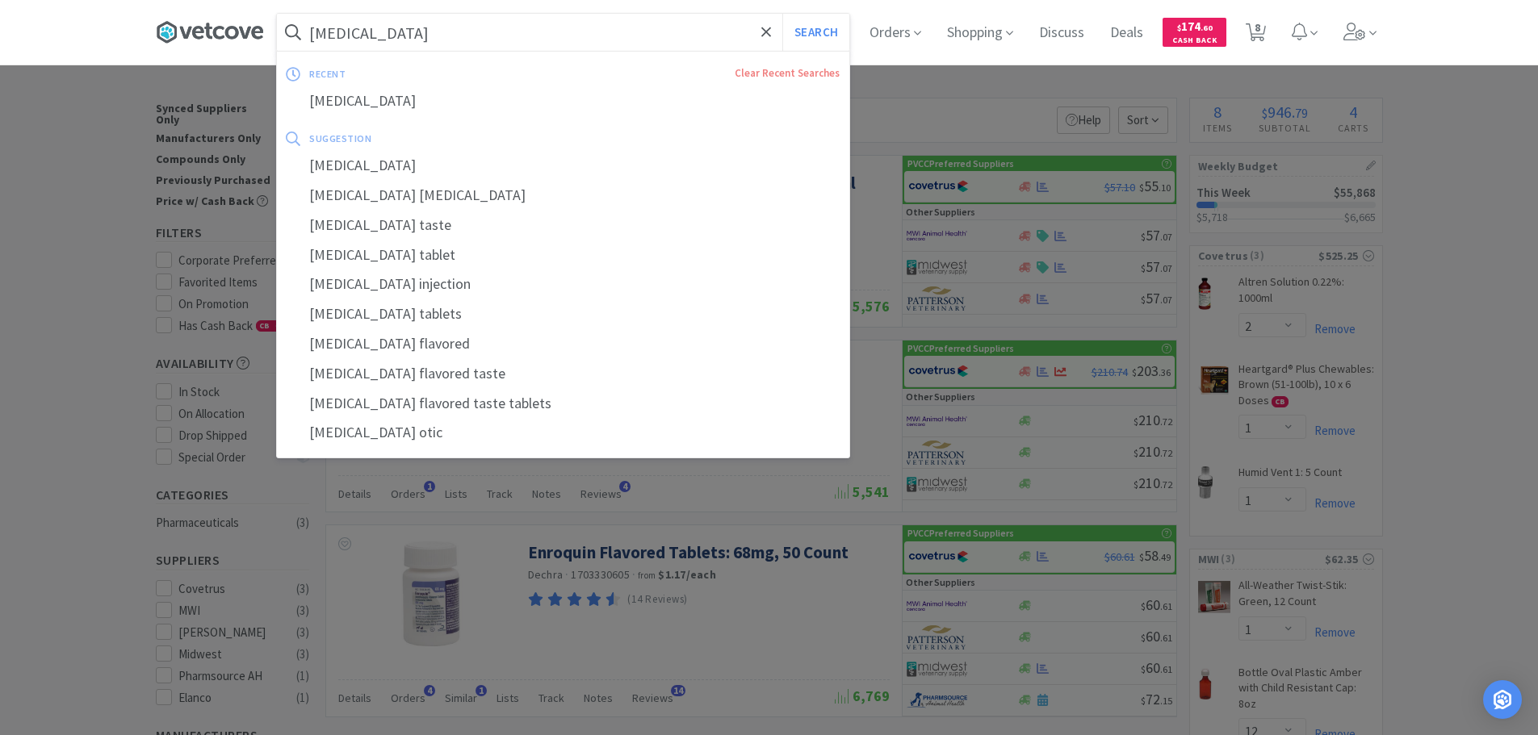
drag, startPoint x: 443, startPoint y: 43, endPoint x: 219, endPoint y: 26, distance: 225.0
click at [219, 26] on div "[MEDICAL_DATA] Search recent Clear Recent Searches [MEDICAL_DATA] suggestion [M…" at bounding box center [769, 32] width 1227 height 65
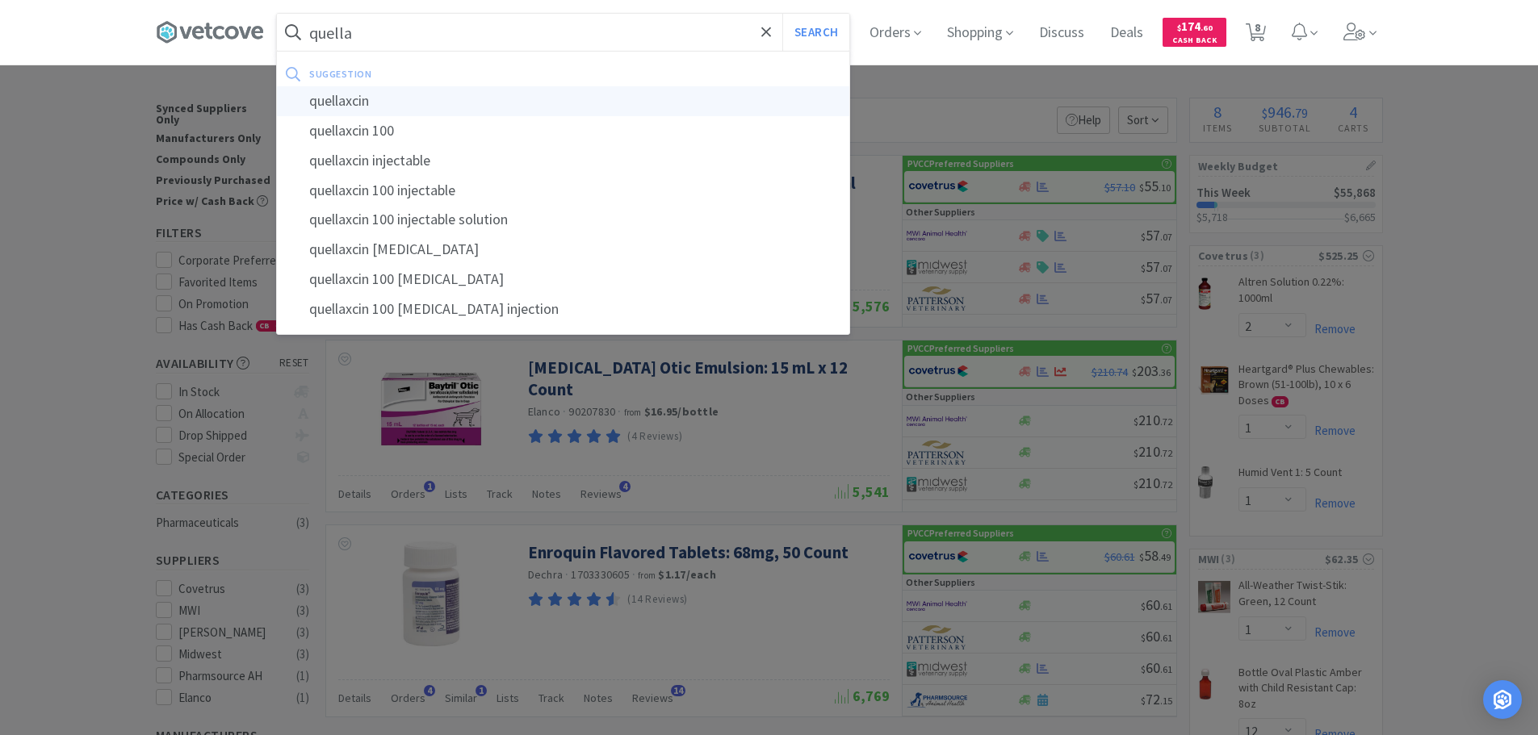
click at [416, 105] on div "quellaxcin" at bounding box center [563, 101] width 572 height 30
type input "quellaxcin"
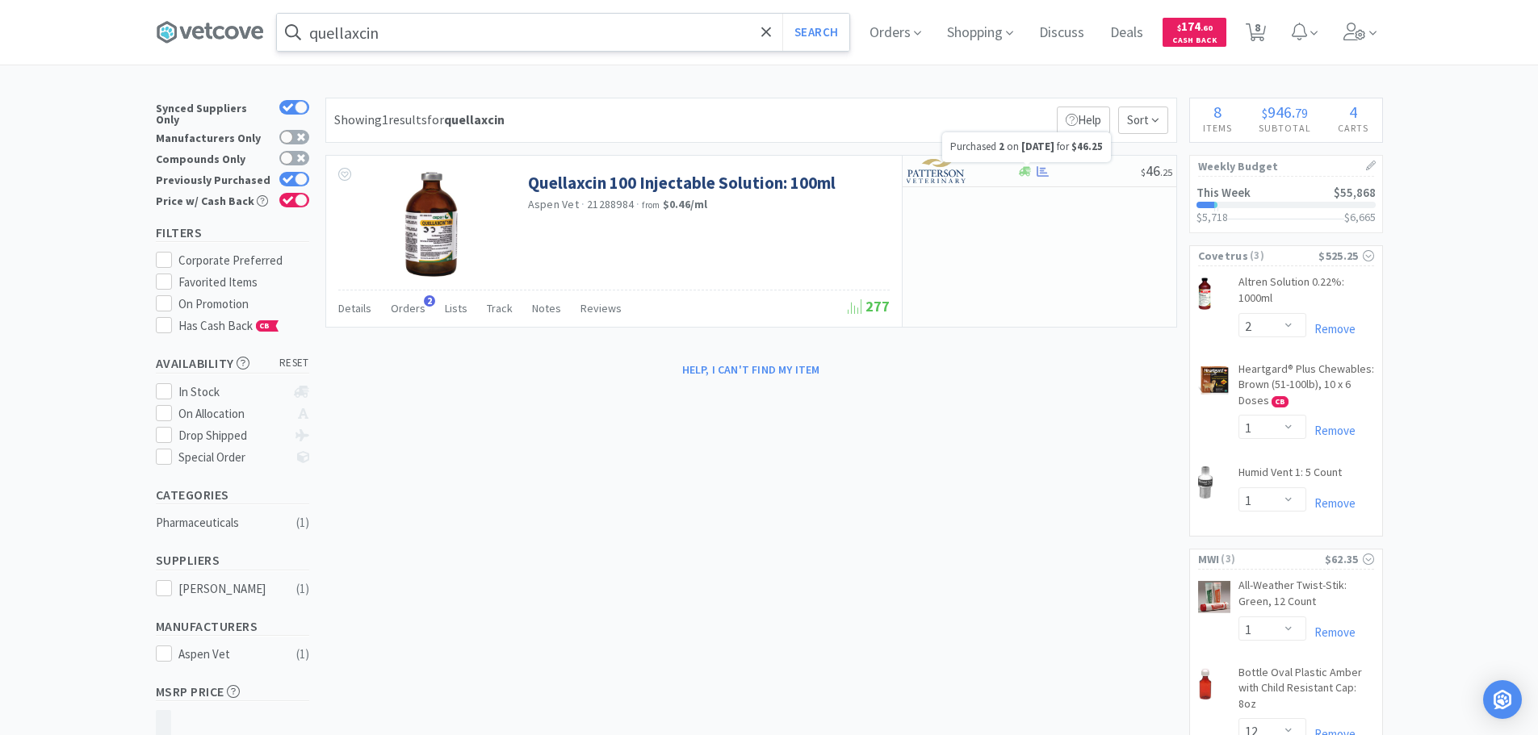
click at [1030, 165] on div at bounding box center [1026, 163] width 6 height 3
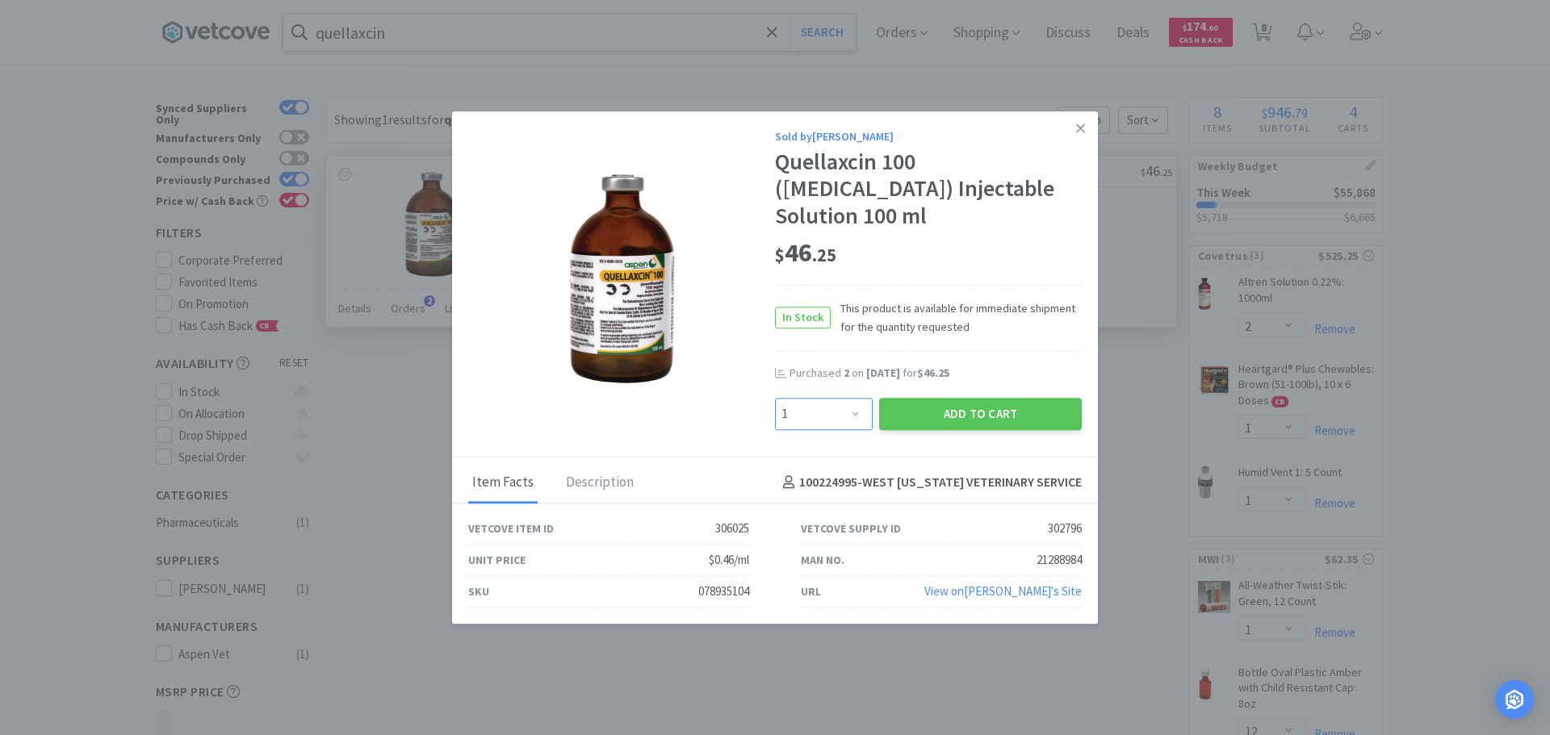
click at [839, 398] on select "Enter Quantity 1 2 3 4 5 6 7 8 9 10 11 12 13 14 15 16 17 18 19 20 Enter Quantity" at bounding box center [824, 414] width 98 height 32
select select "3"
click at [775, 398] on select "Enter Quantity 1 2 3 4 5 6 7 8 9 10 11 12 13 14 15 16 17 18 19 20 Enter Quantity" at bounding box center [824, 414] width 98 height 32
click at [964, 403] on button "Add to Cart" at bounding box center [980, 414] width 203 height 32
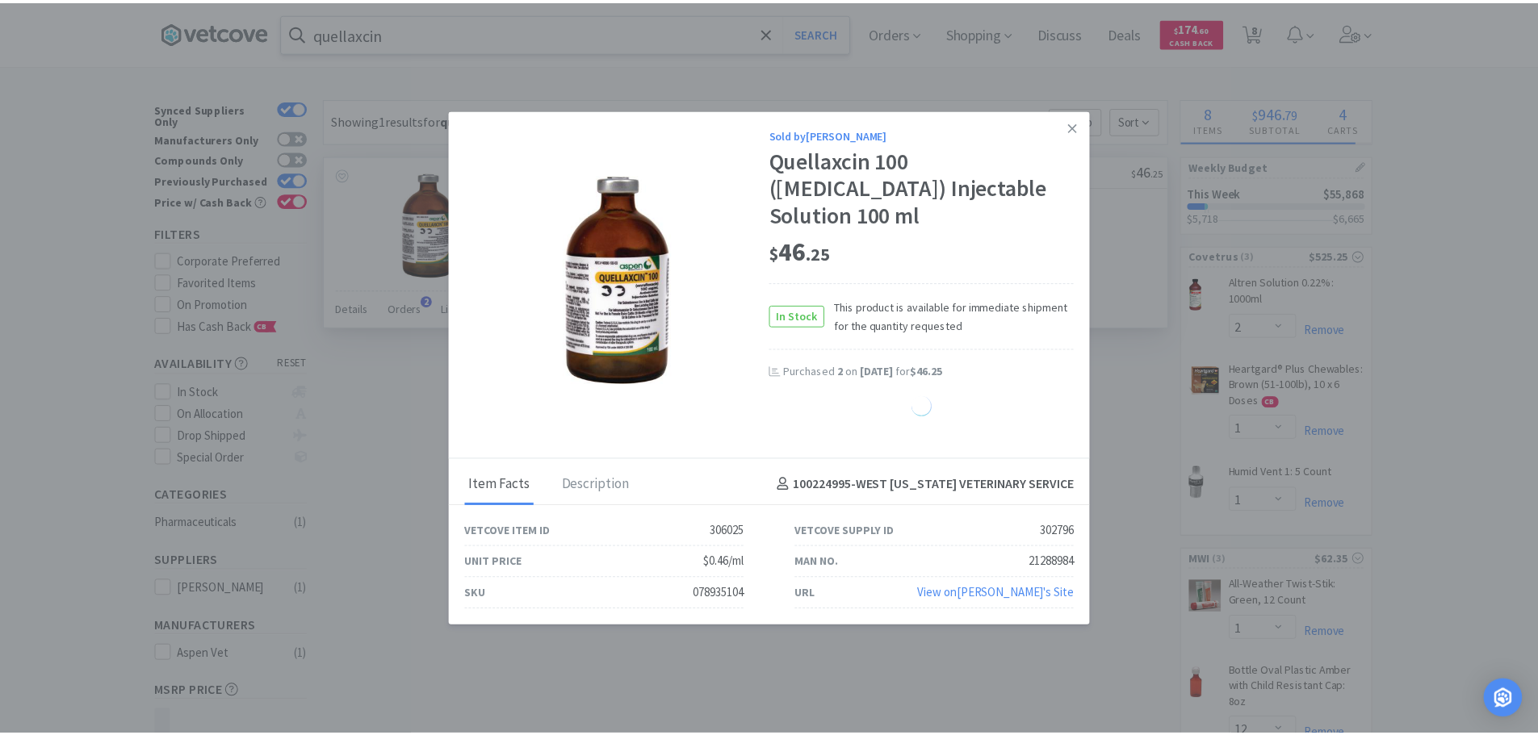
select select "3"
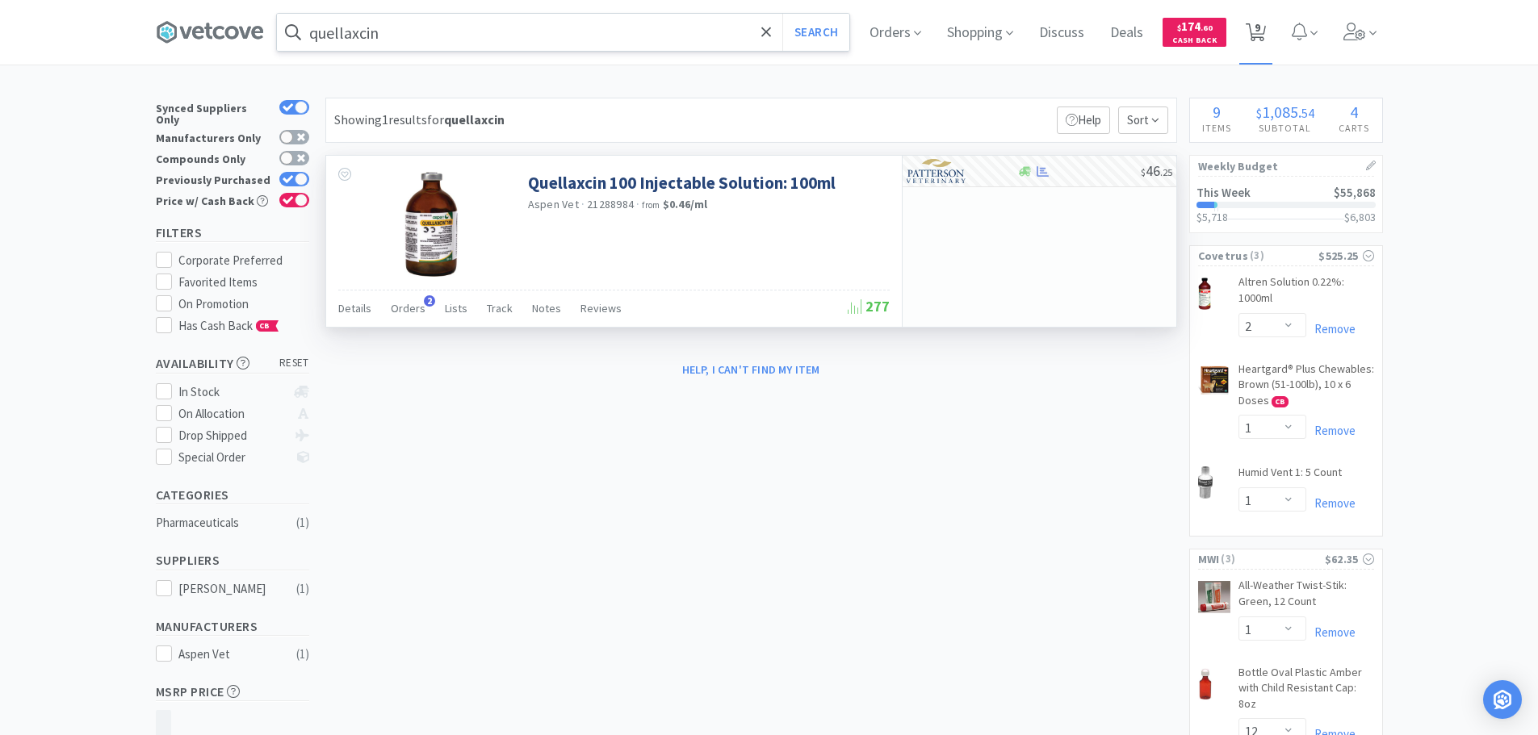
click at [1260, 28] on span "9" at bounding box center [1257, 27] width 6 height 65
select select "3"
select select "2"
select select "1"
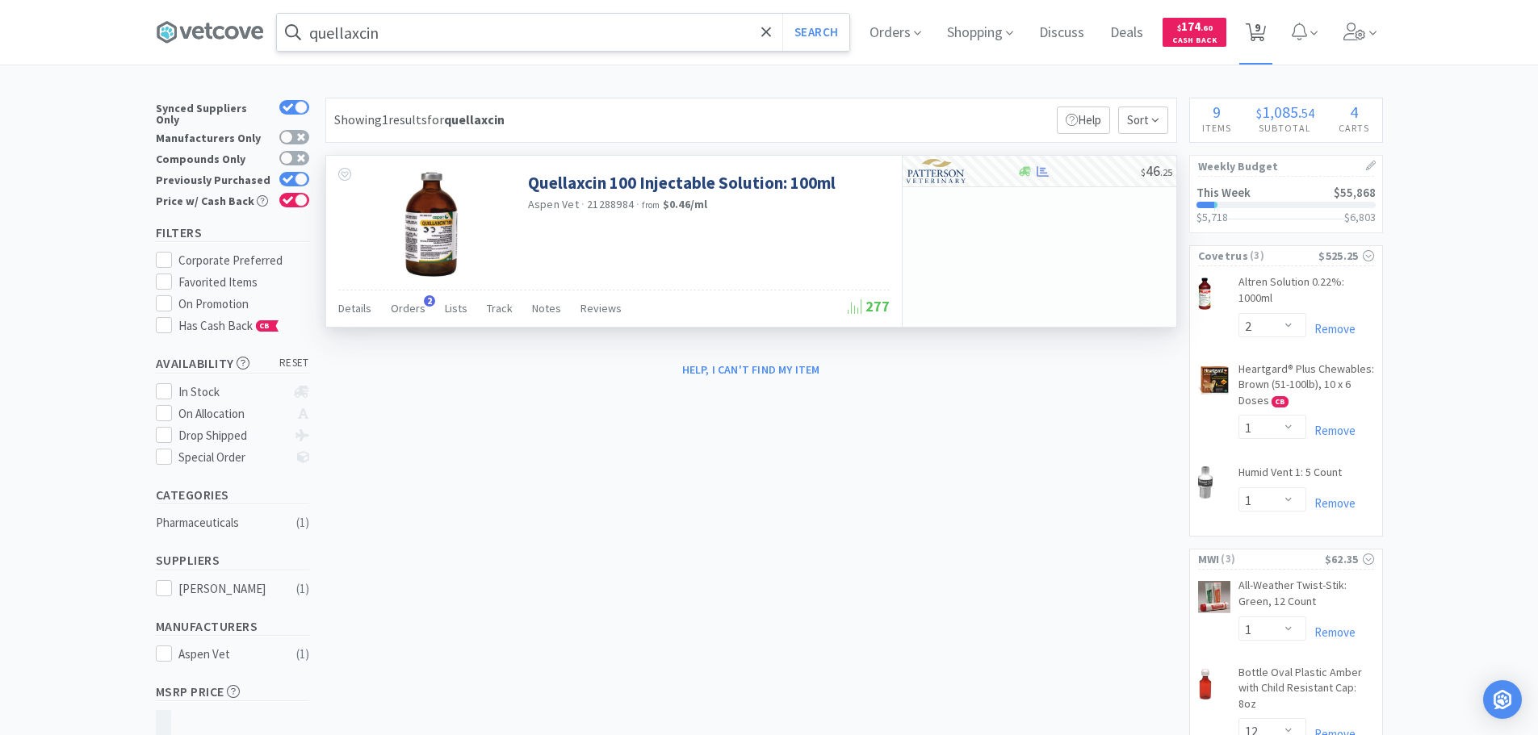
select select "1"
select select "12"
select select "3"
select select "12"
select select "3"
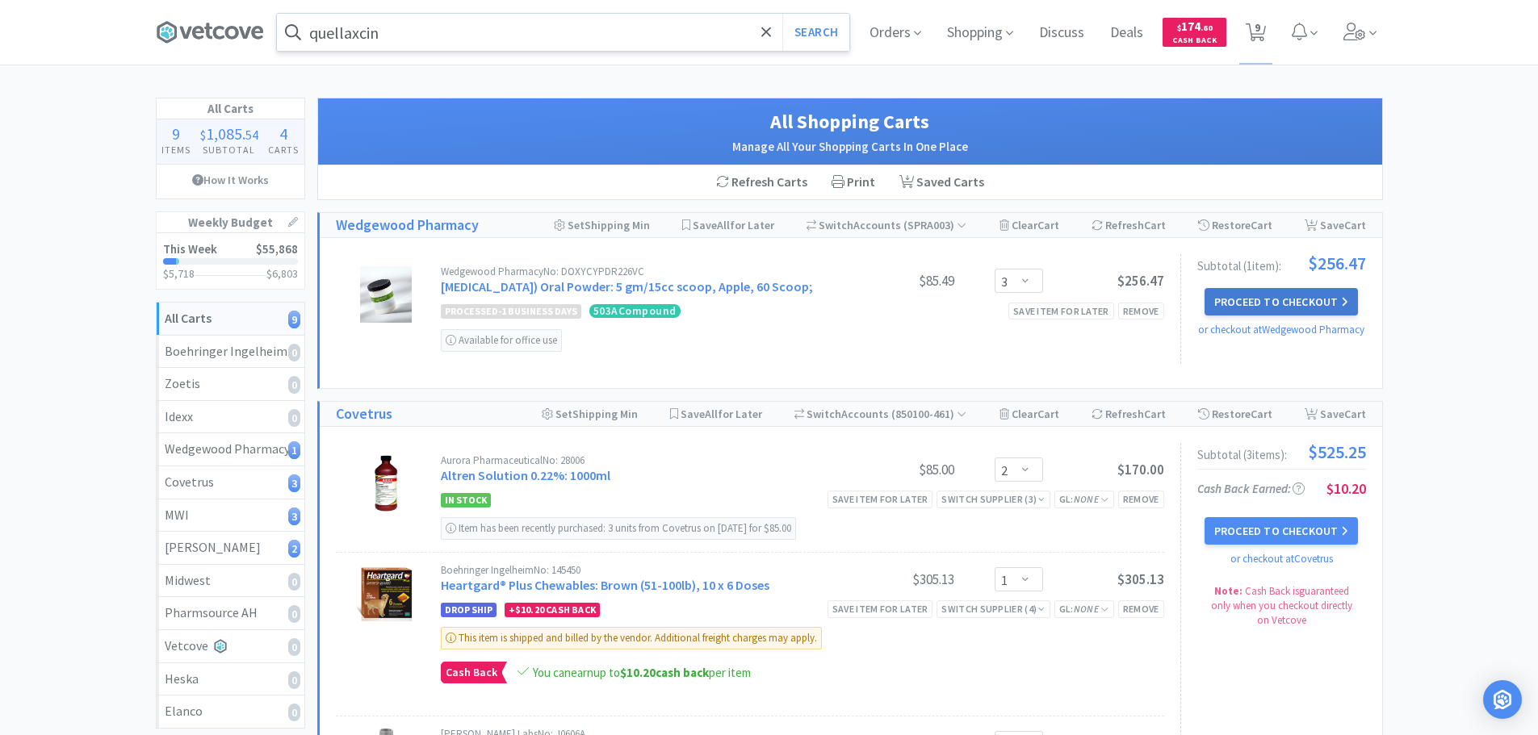
click at [1282, 305] on button "Proceed to Checkout" at bounding box center [1280, 301] width 153 height 27
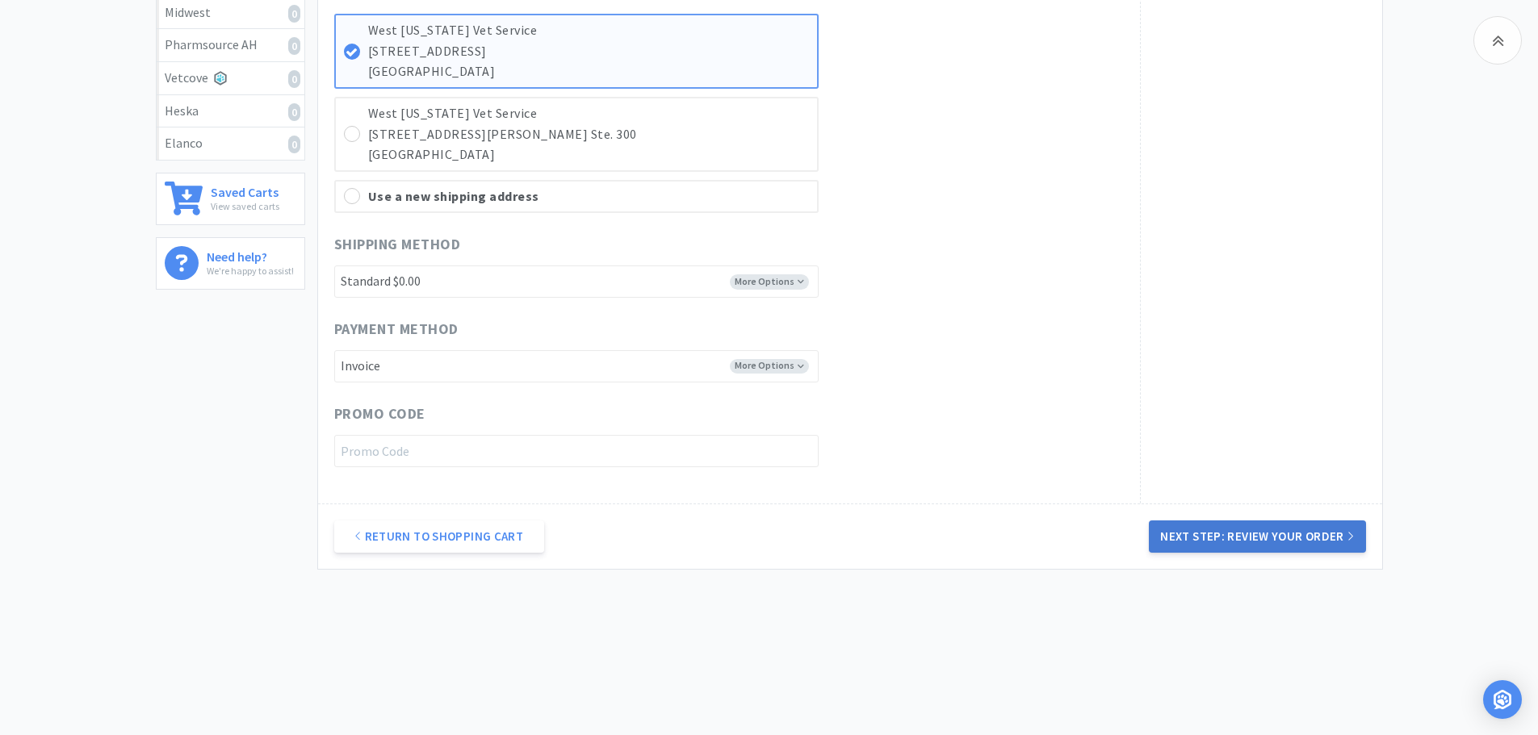
click at [1295, 538] on button "Next Step: Review Your Order" at bounding box center [1257, 537] width 216 height 32
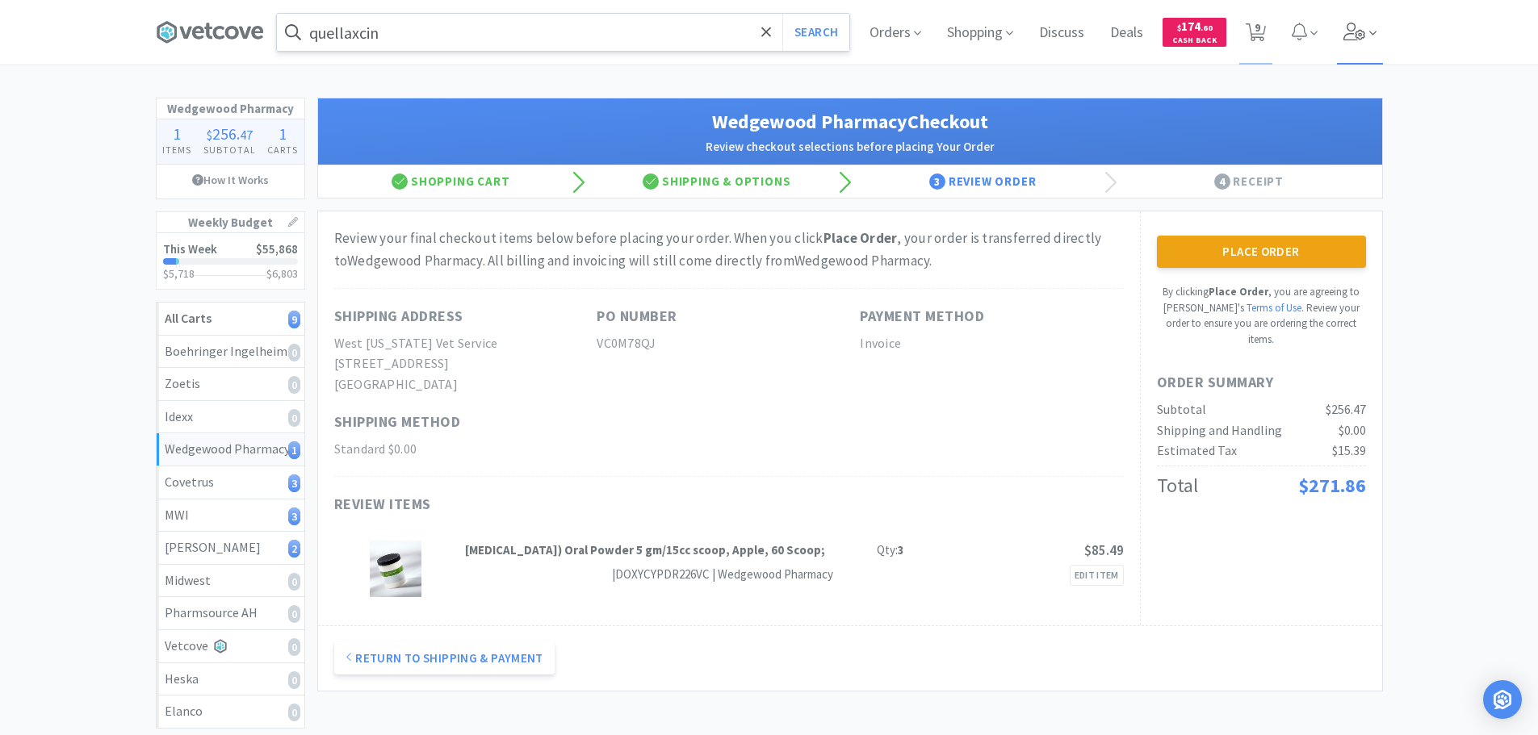
click at [1353, 33] on icon at bounding box center [1354, 32] width 23 height 18
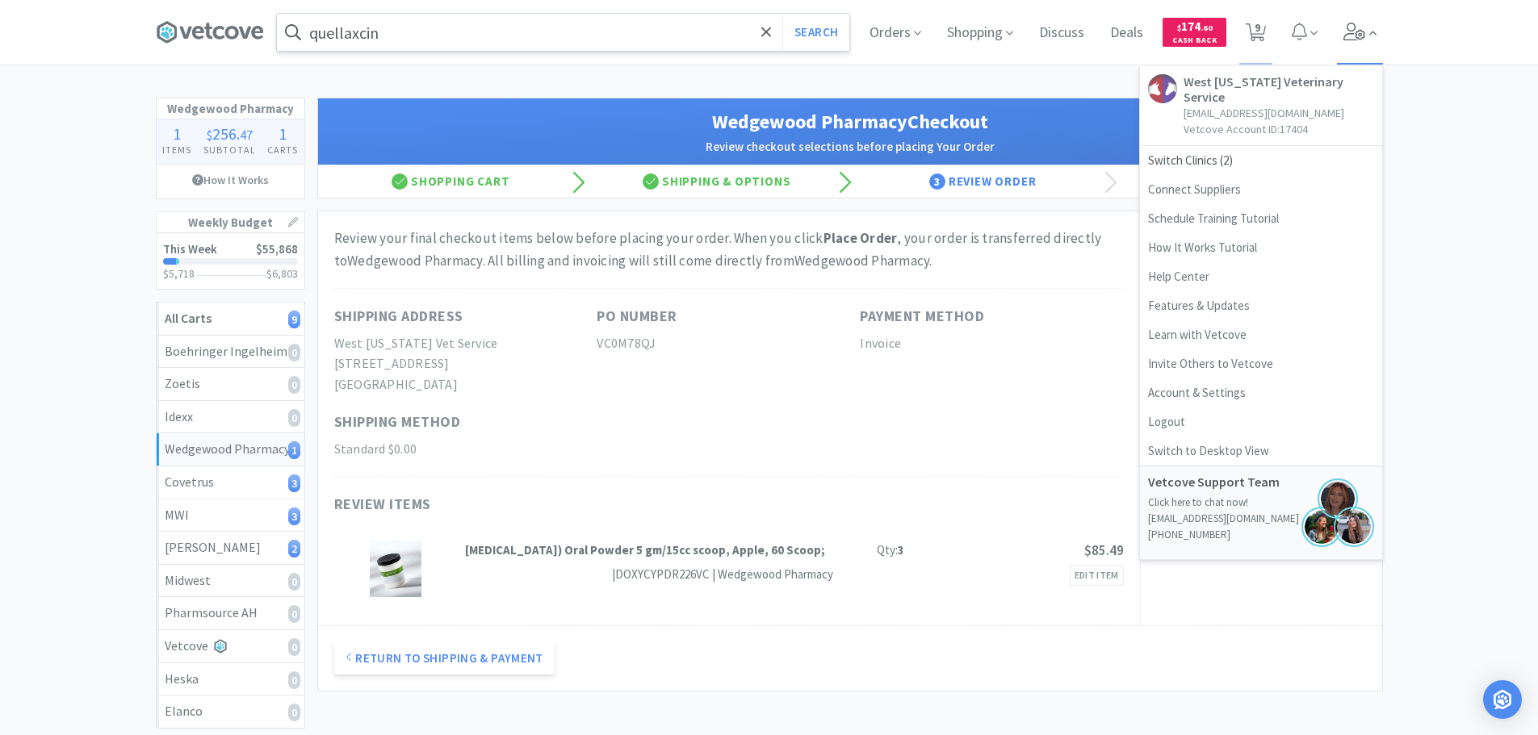
click at [1352, 33] on icon at bounding box center [1354, 32] width 23 height 18
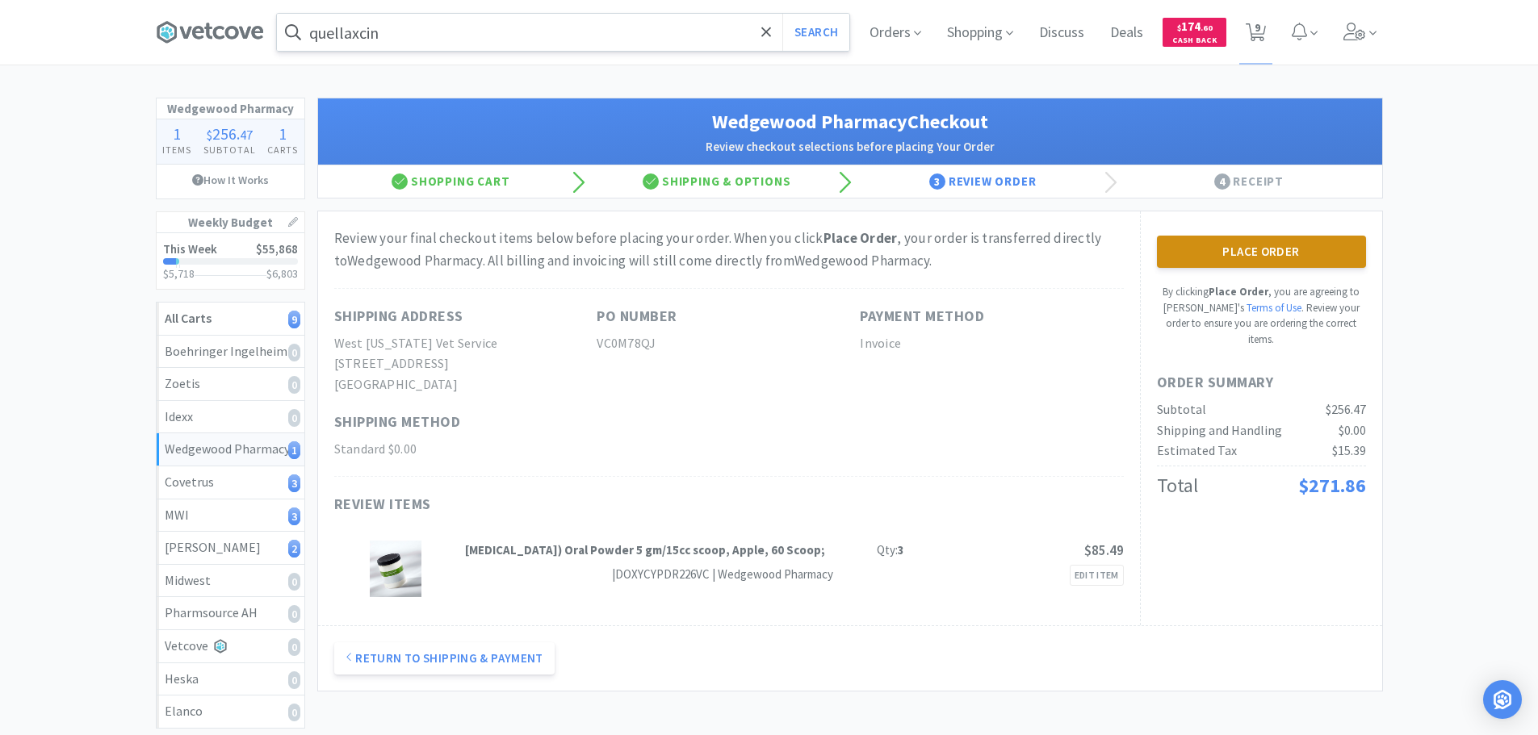
click at [1337, 249] on button "Place Order" at bounding box center [1261, 252] width 209 height 32
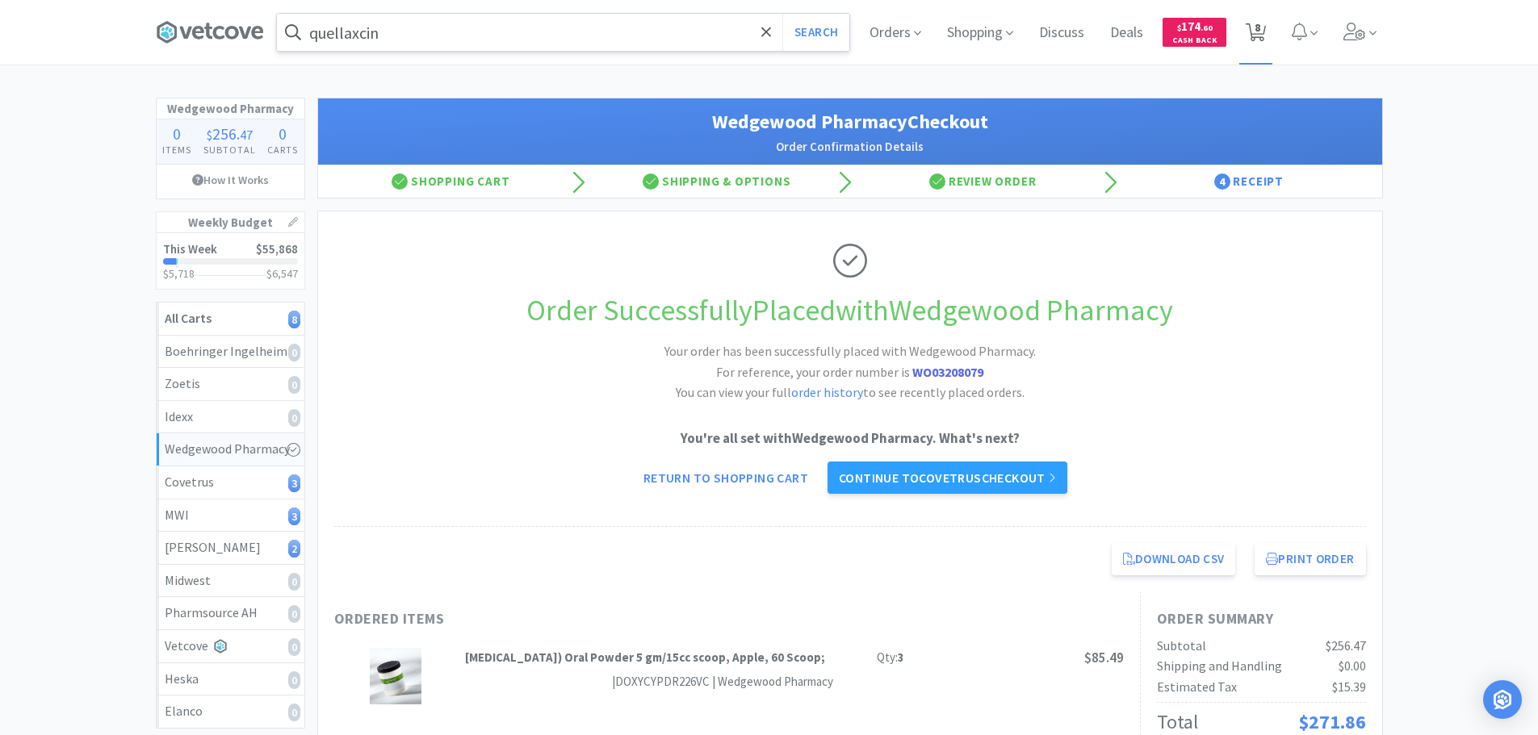
click at [1266, 28] on span "8" at bounding box center [1255, 32] width 33 height 65
select select "2"
select select "1"
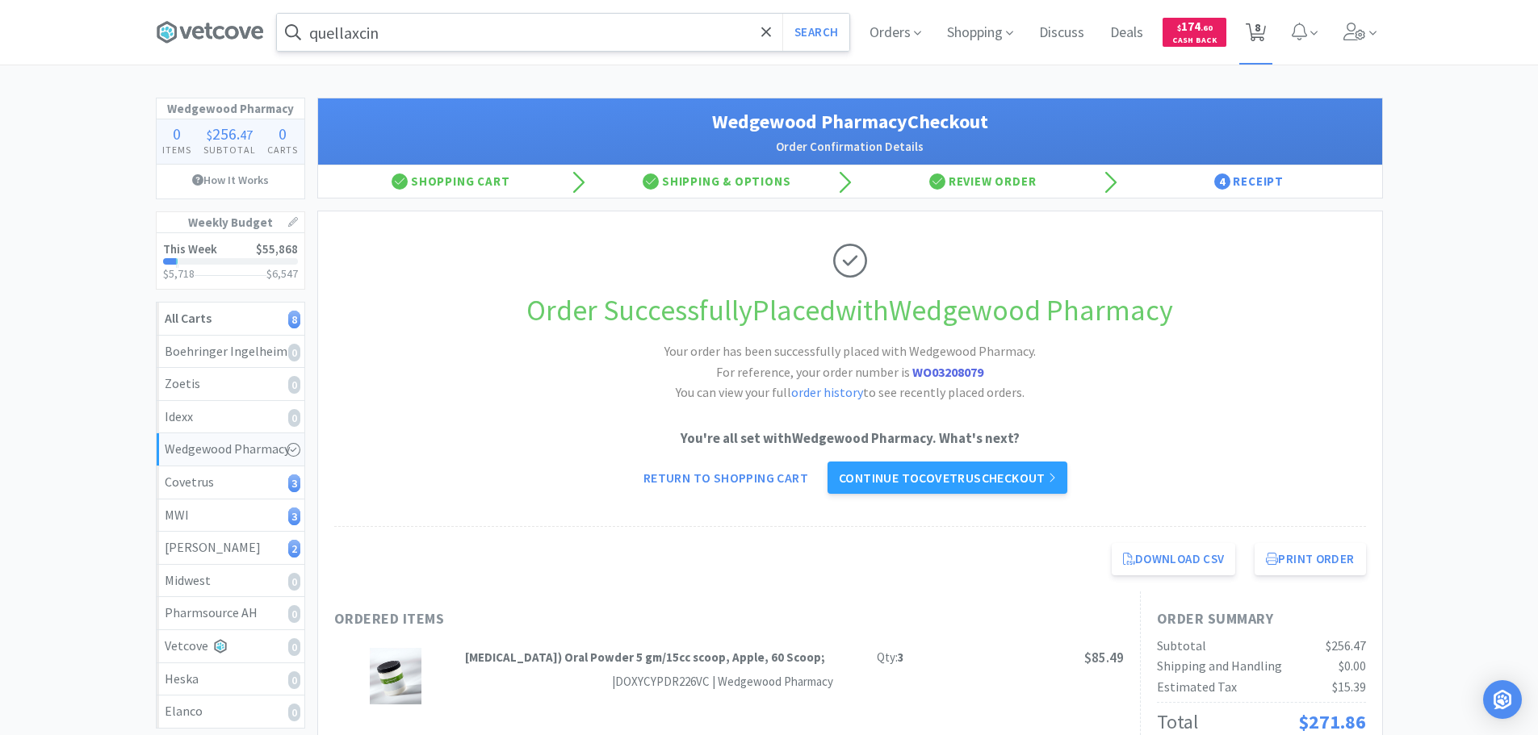
select select "12"
select select "3"
select select "12"
select select "3"
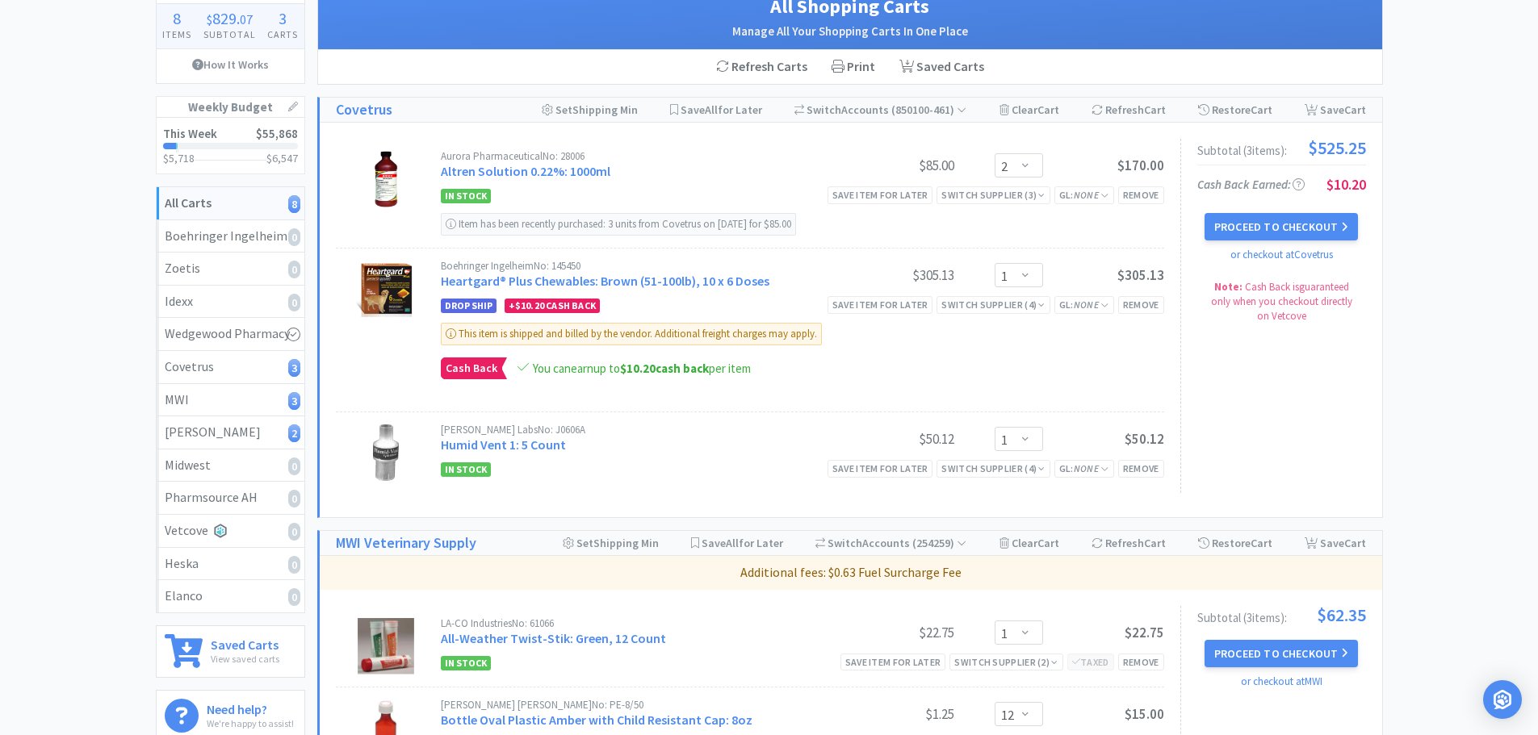
scroll to position [14, 0]
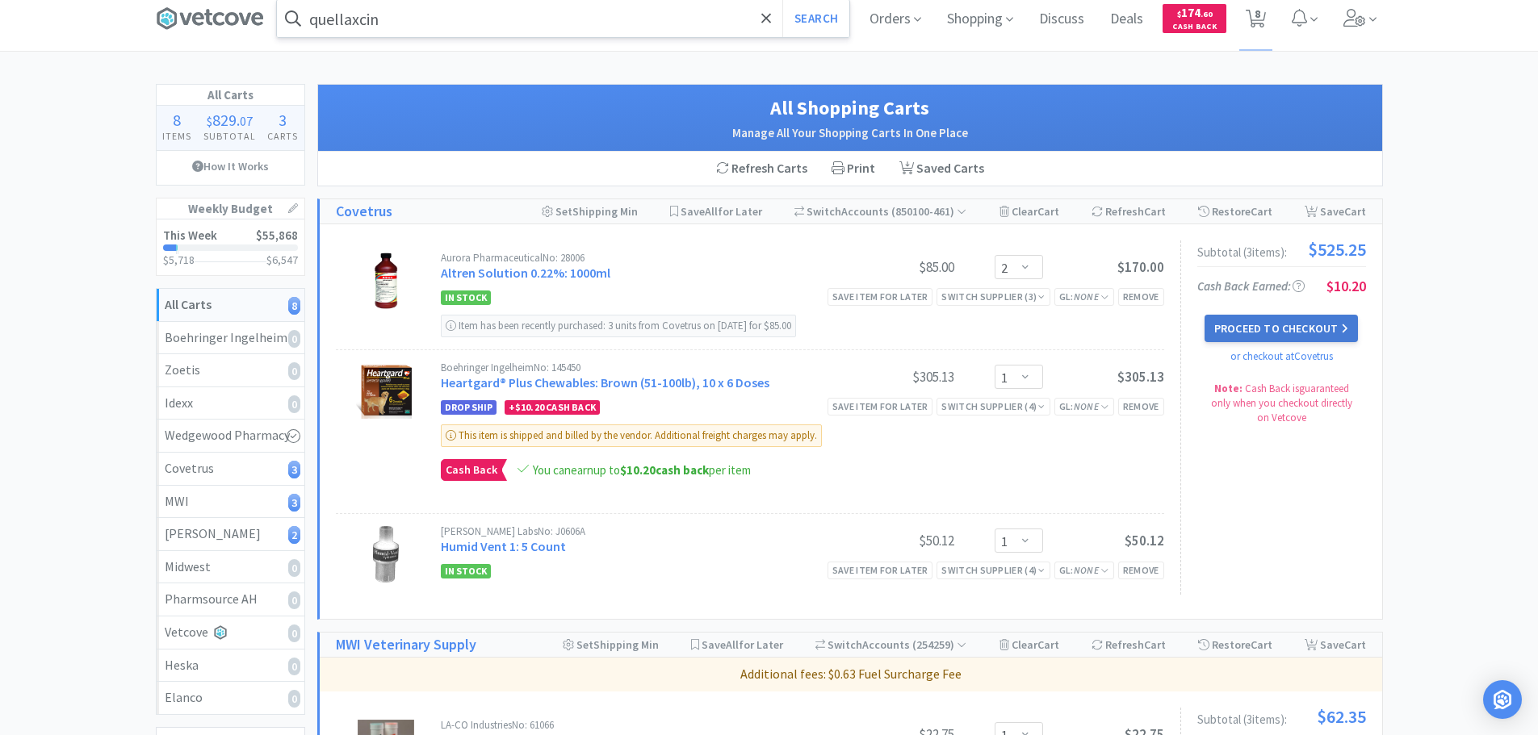
click at [1291, 329] on button "Proceed to Checkout" at bounding box center [1280, 328] width 153 height 27
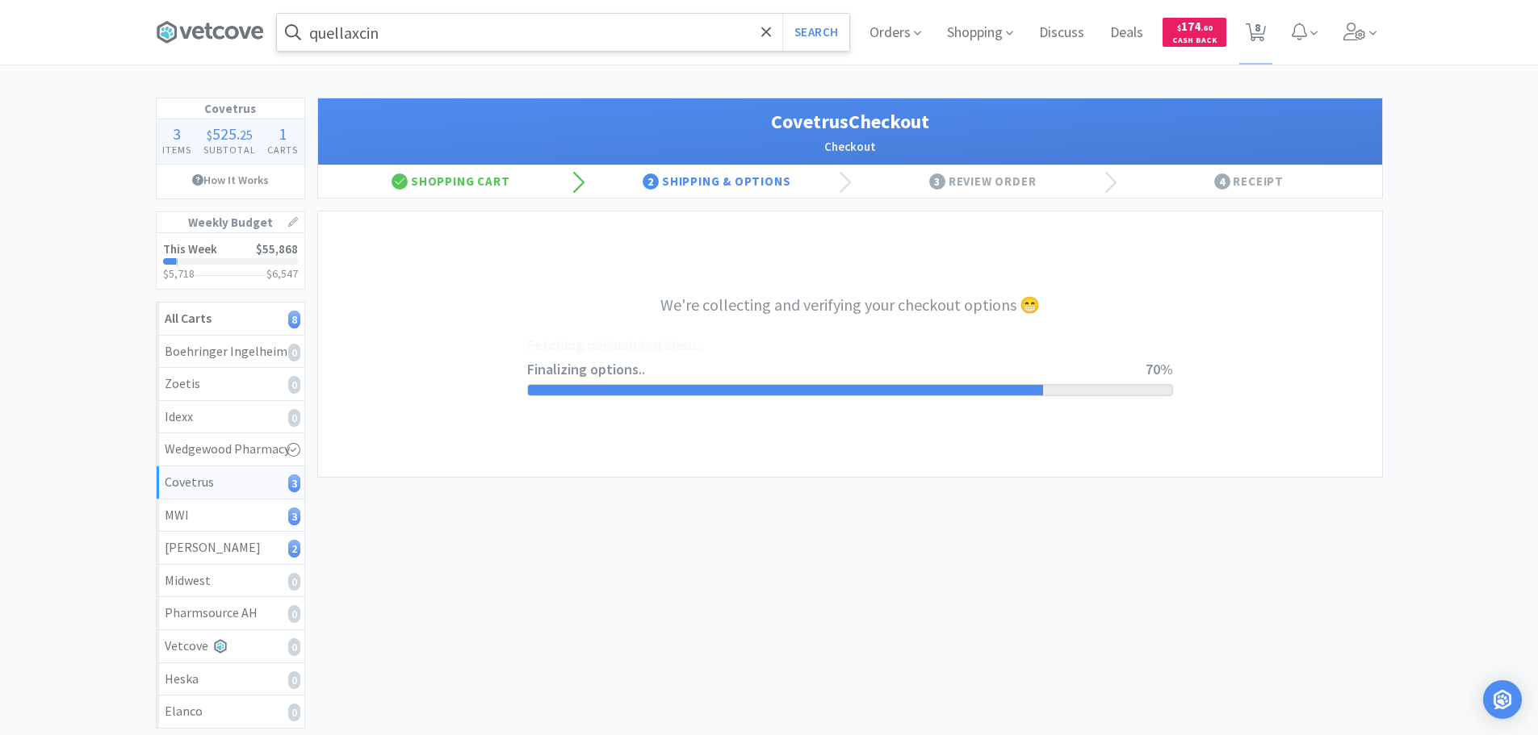
select select "ACCOUNT"
select select "cvt-standard-net"
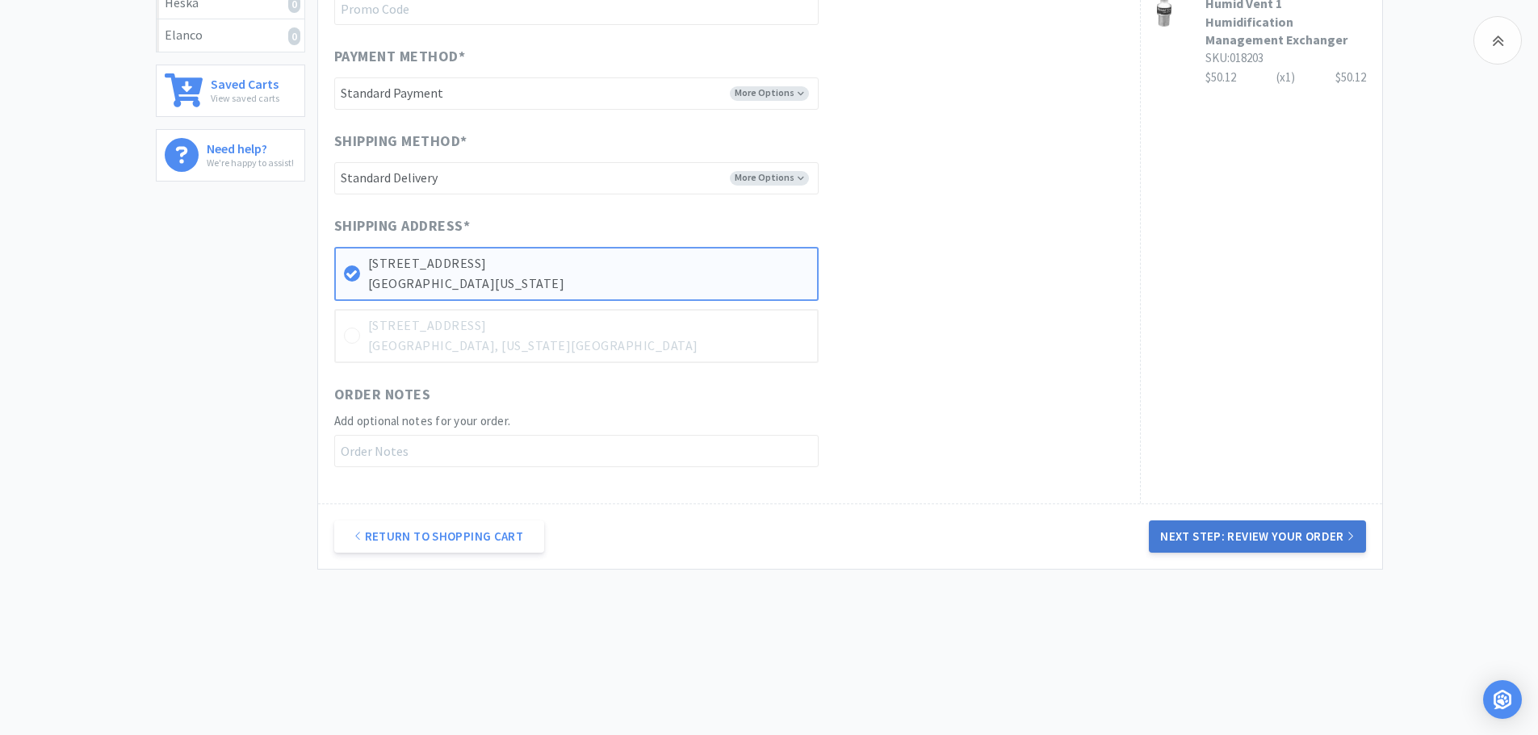
click at [1245, 535] on button "Next Step: Review Your Order" at bounding box center [1257, 537] width 216 height 32
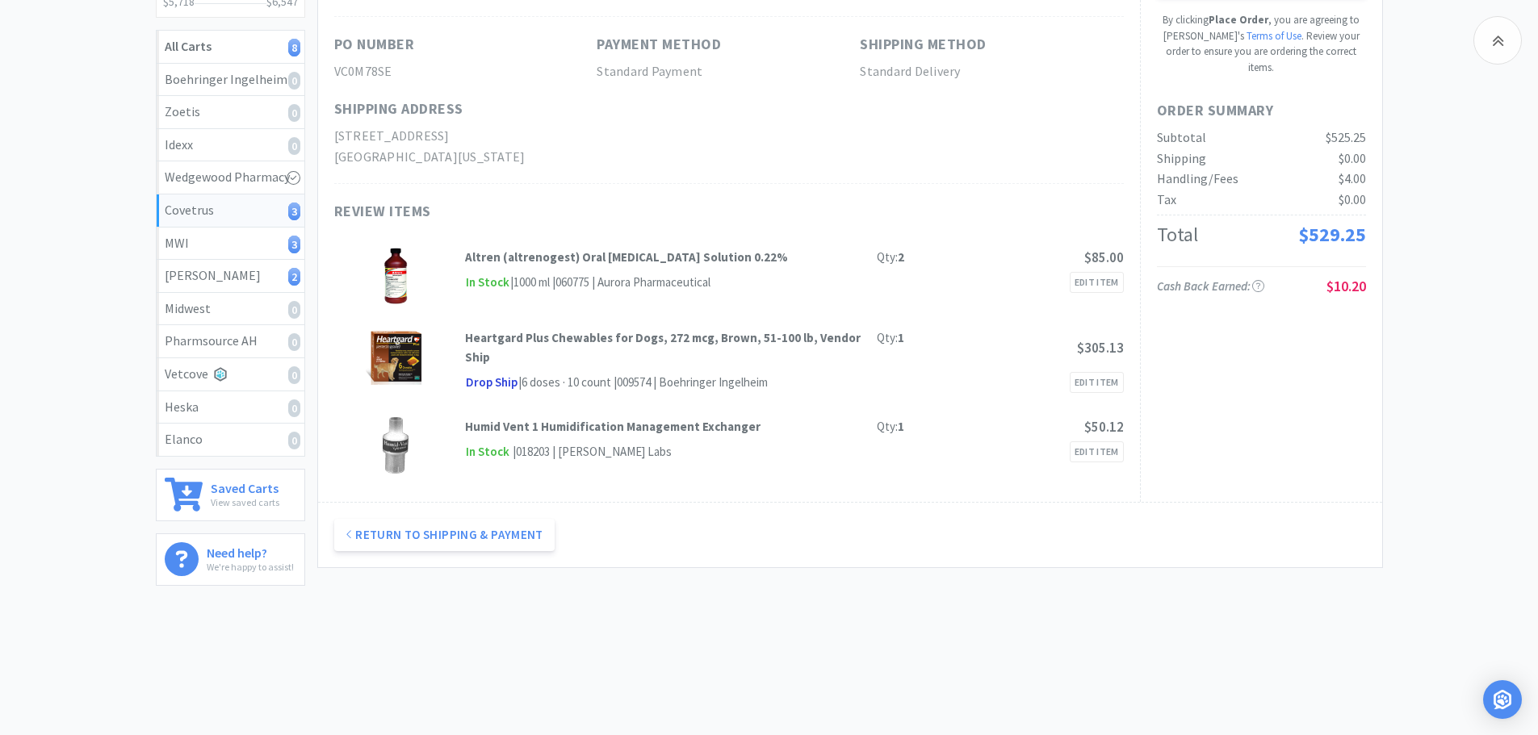
scroll to position [191, 0]
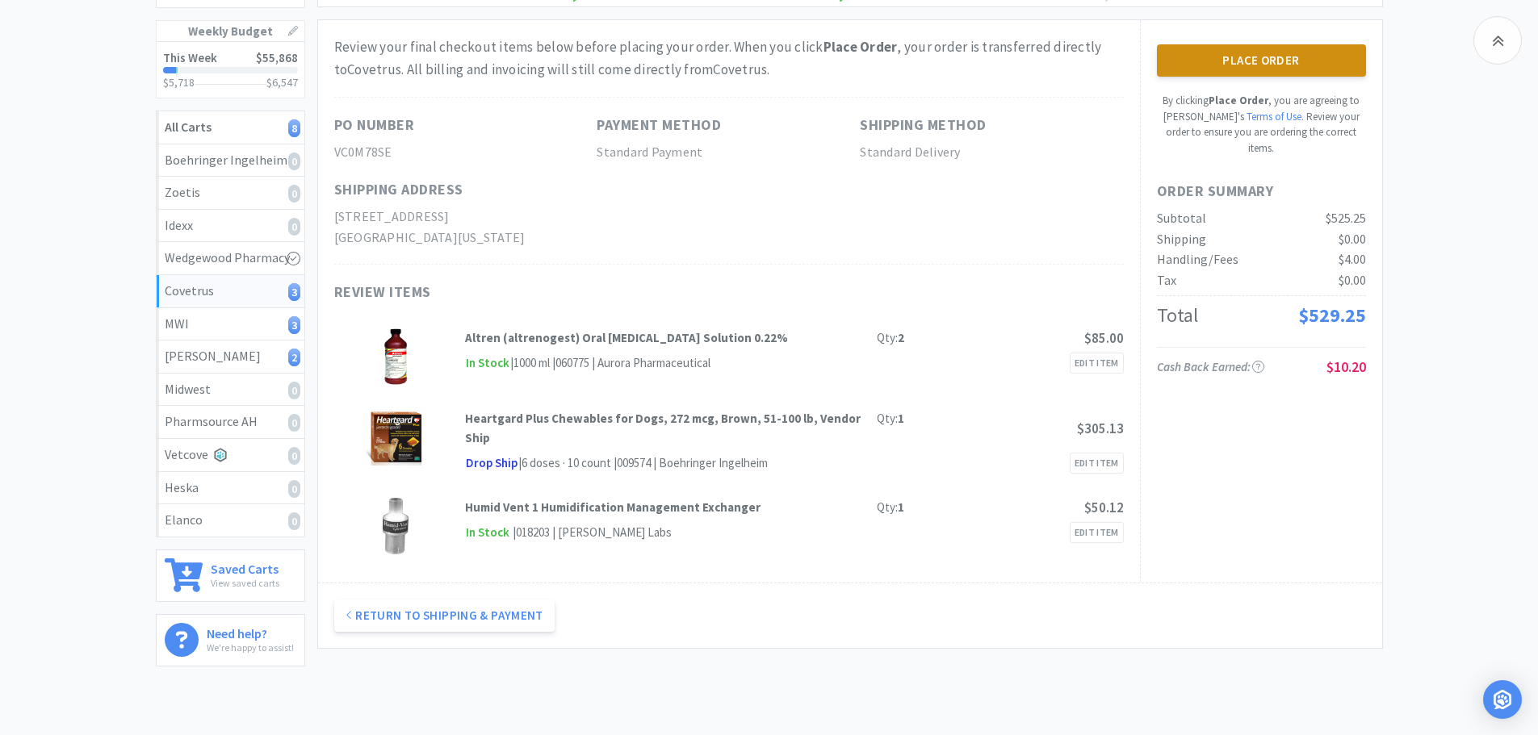
click at [1245, 68] on button "Place Order" at bounding box center [1261, 60] width 209 height 32
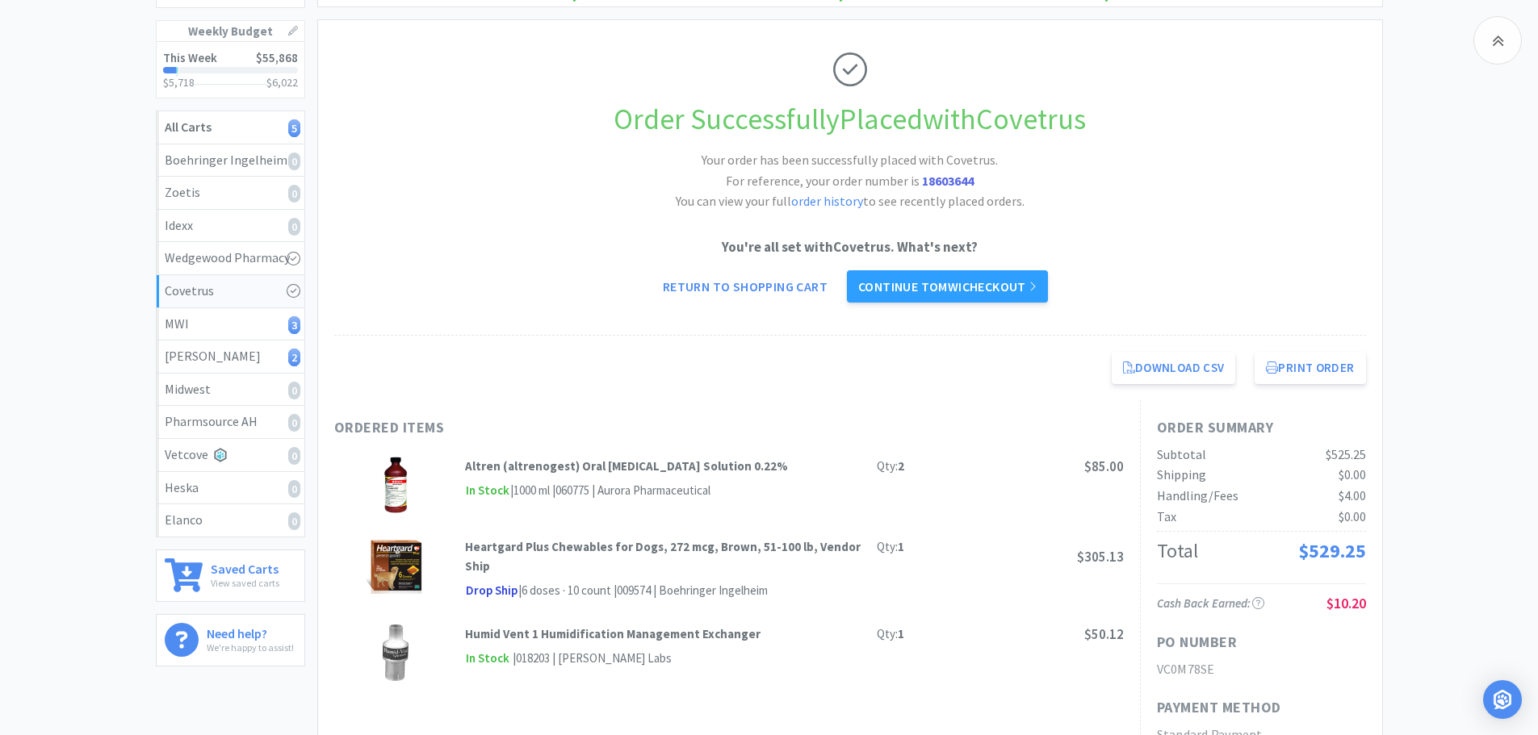
scroll to position [30, 0]
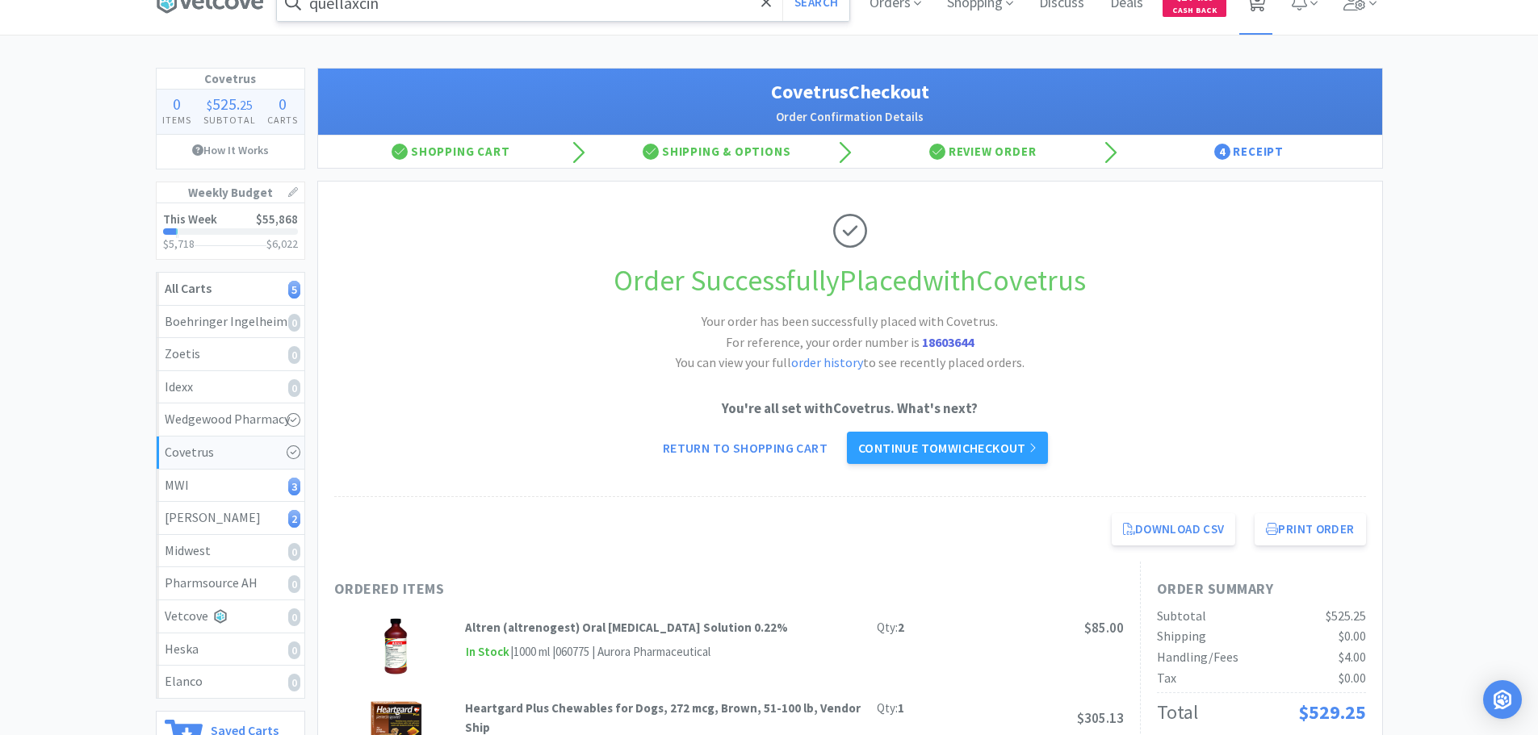
select select "1"
select select "12"
select select "3"
select select "12"
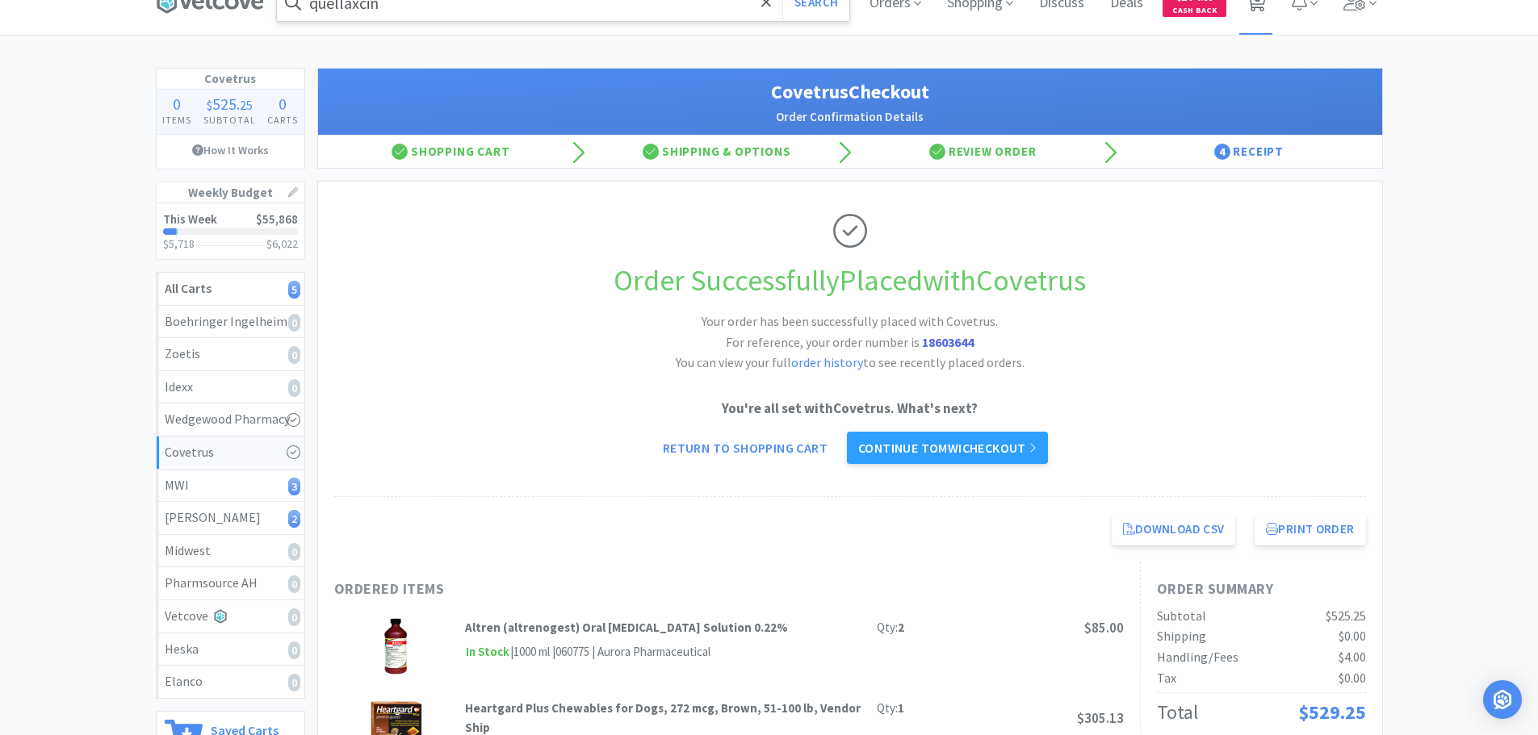
select select "3"
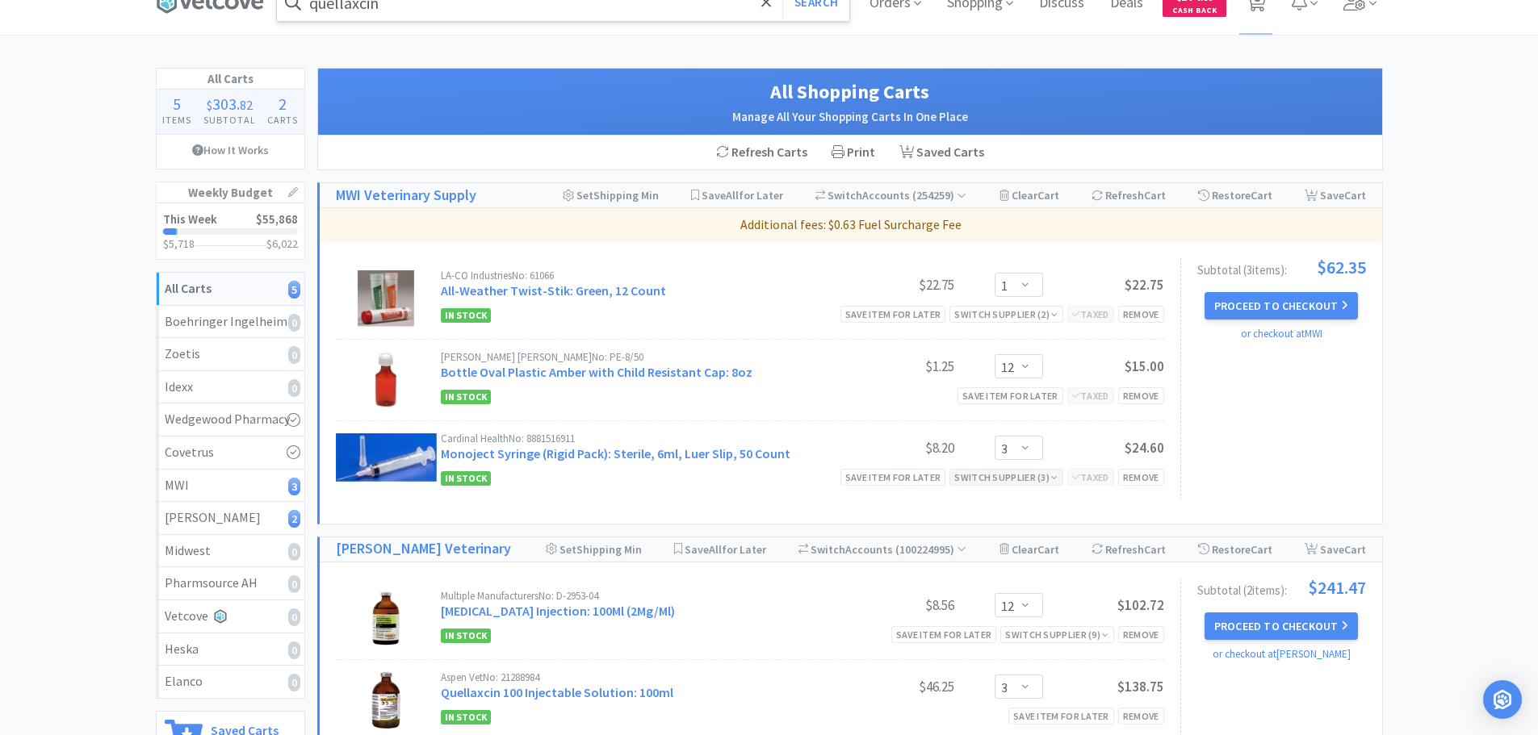
click at [1013, 477] on div "Switch Supplier ( 3 )" at bounding box center [1005, 477] width 103 height 15
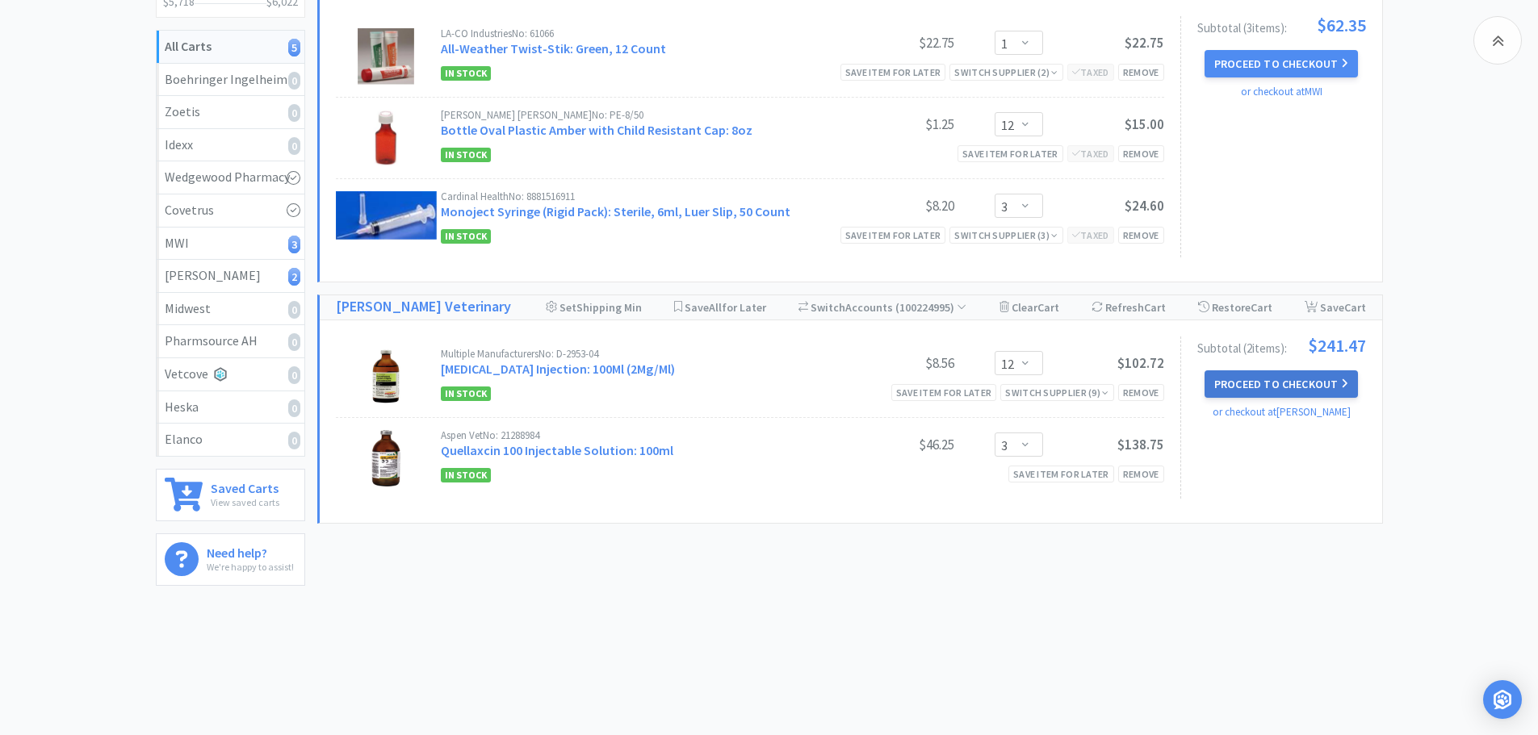
click at [1278, 391] on button "Proceed to Checkout" at bounding box center [1280, 383] width 153 height 27
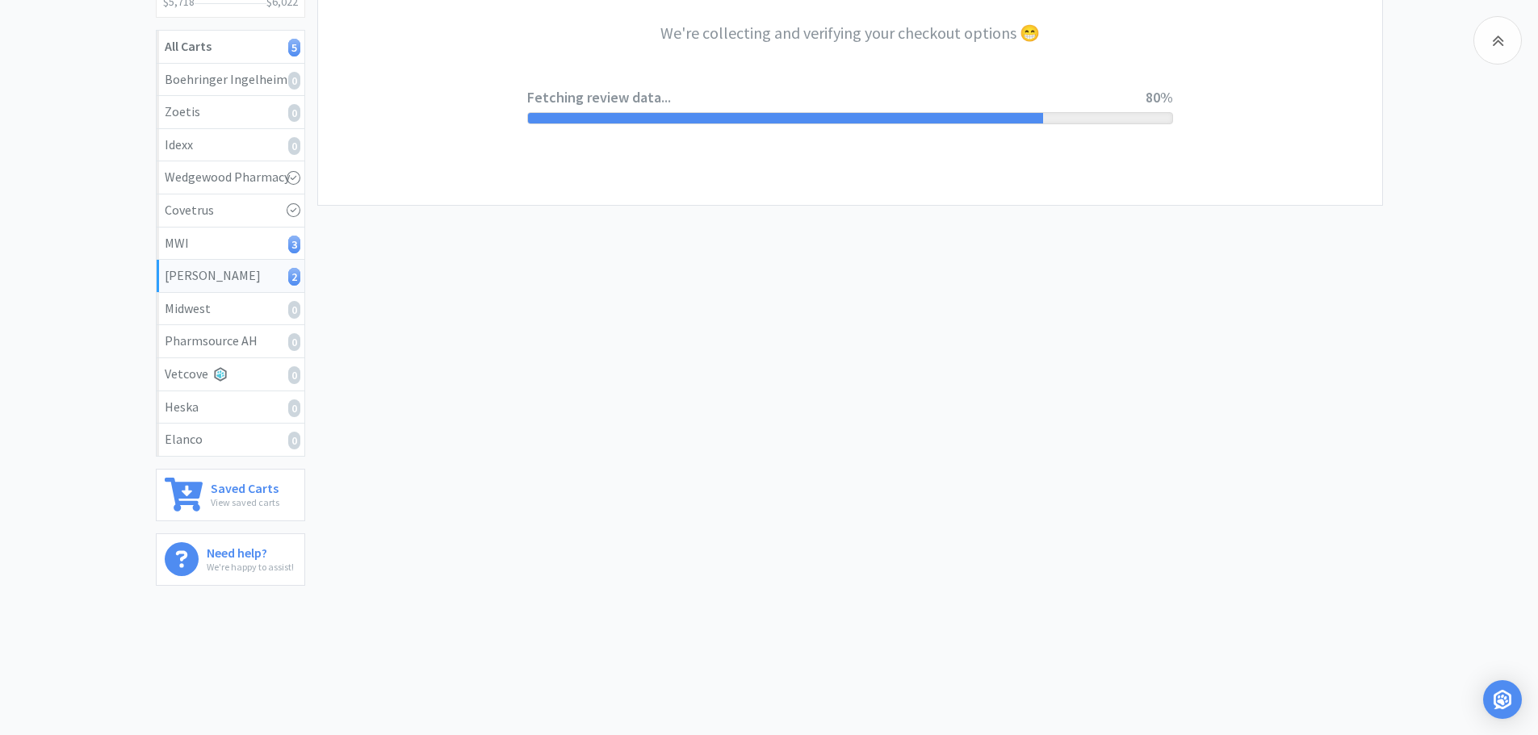
select select "1"
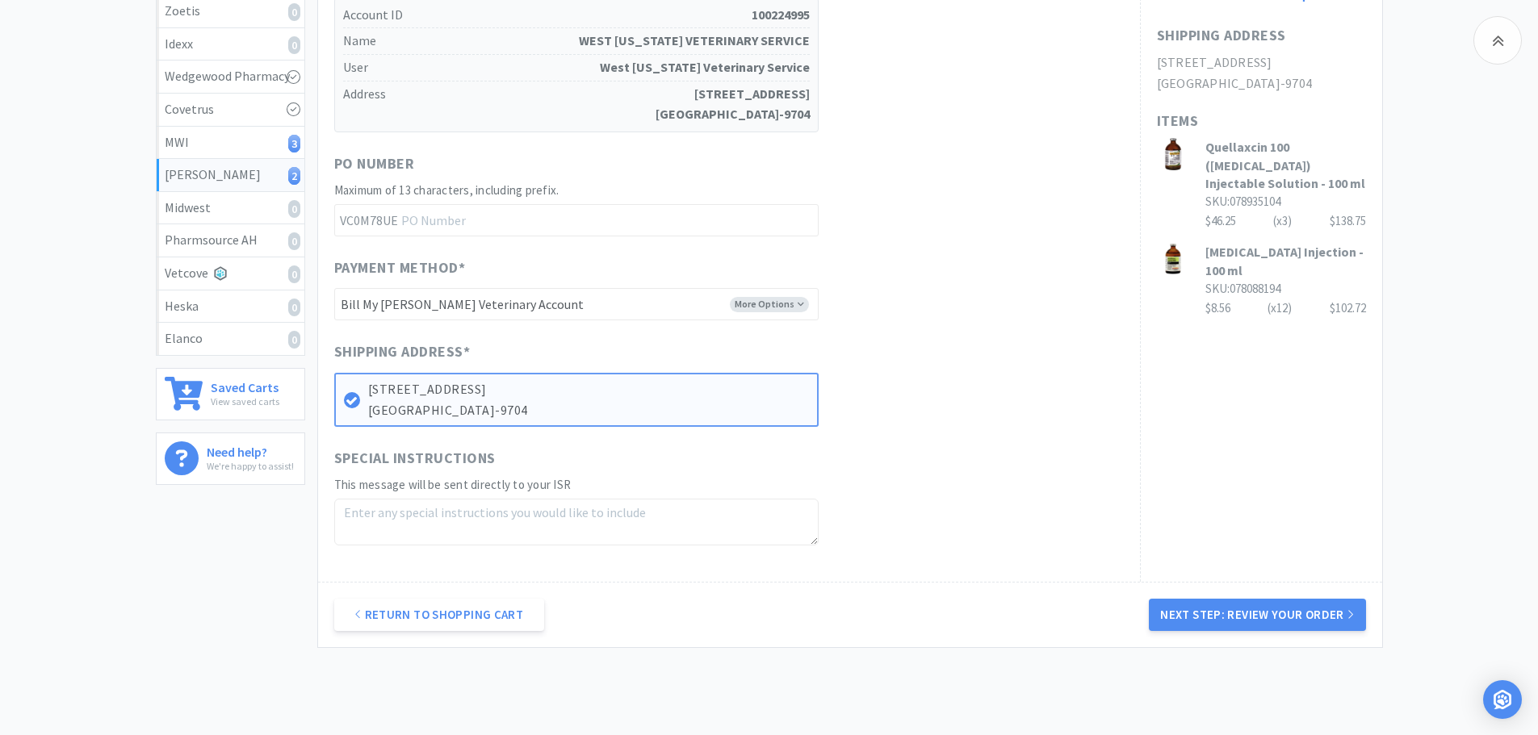
scroll to position [404, 0]
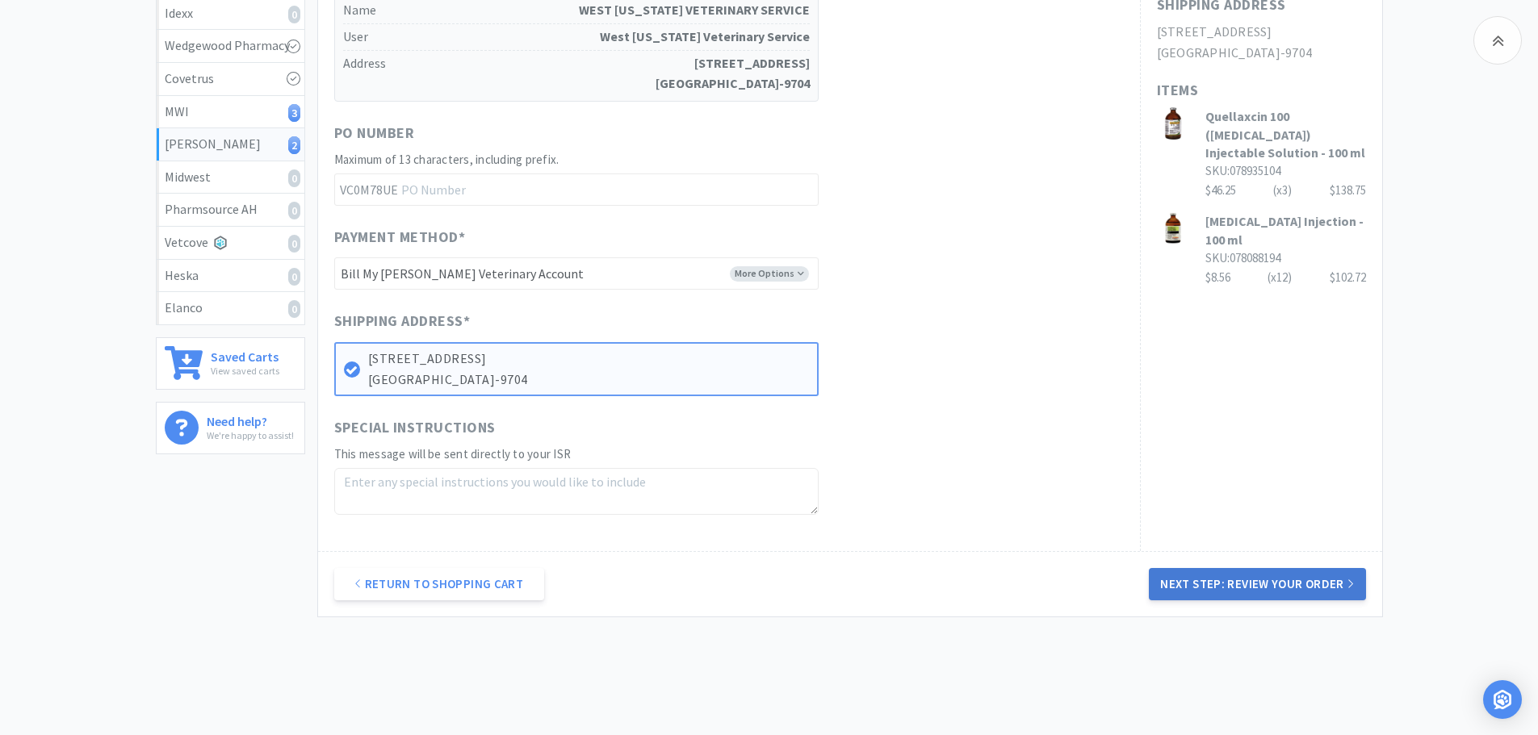
click at [1236, 576] on button "Next Step: Review Your Order" at bounding box center [1257, 584] width 216 height 32
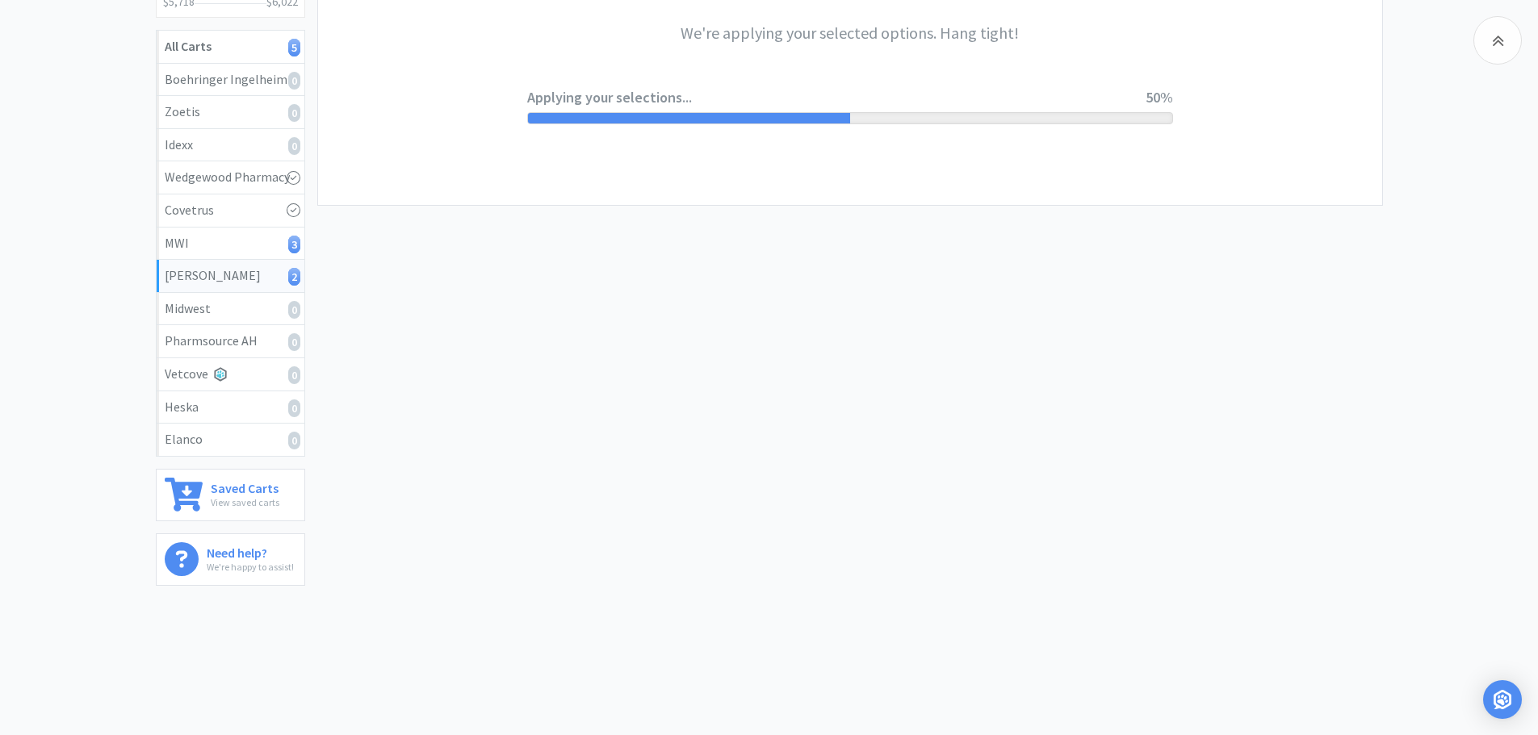
scroll to position [0, 0]
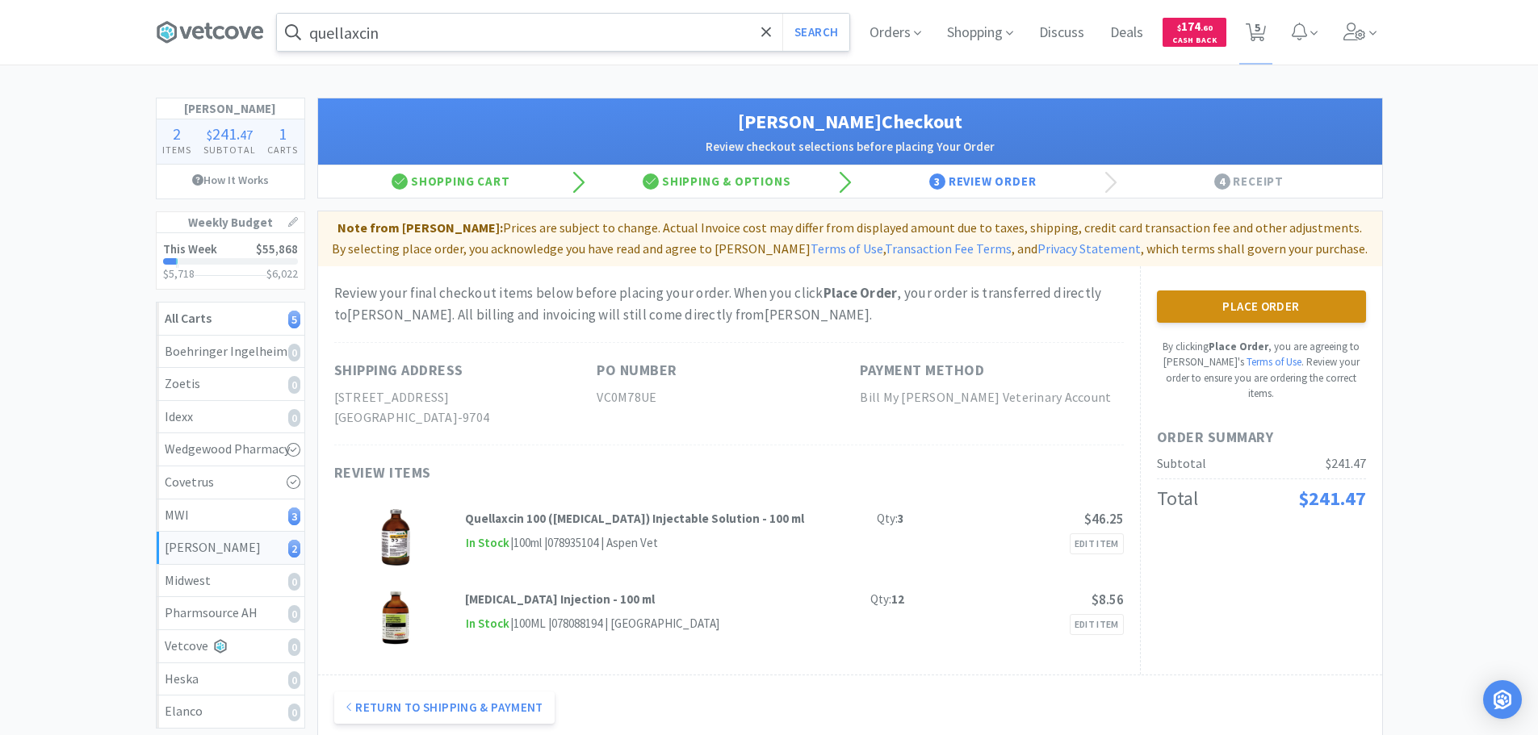
click at [1266, 310] on button "Place Order" at bounding box center [1261, 307] width 209 height 32
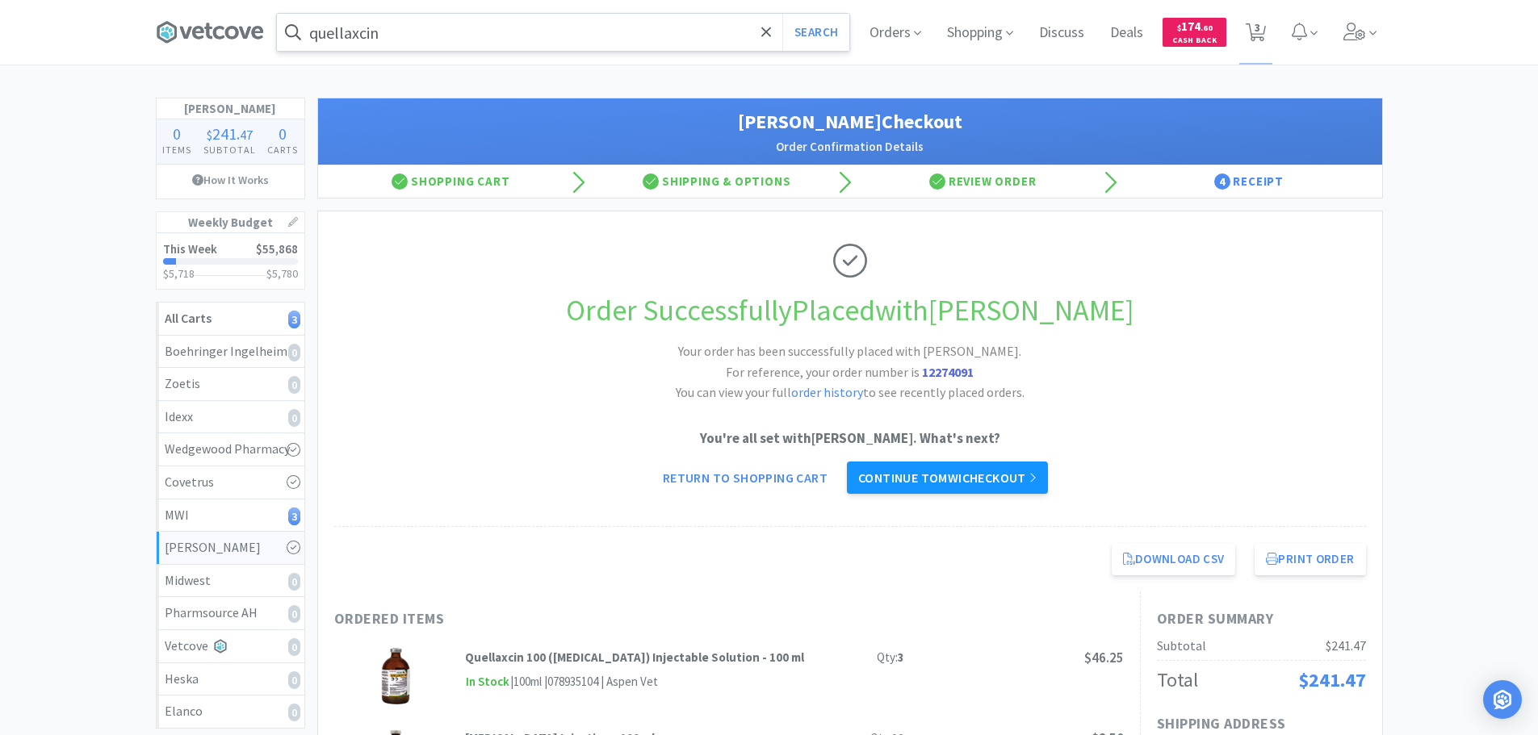
click at [948, 481] on link "Continue to MWI checkout" at bounding box center [947, 478] width 201 height 32
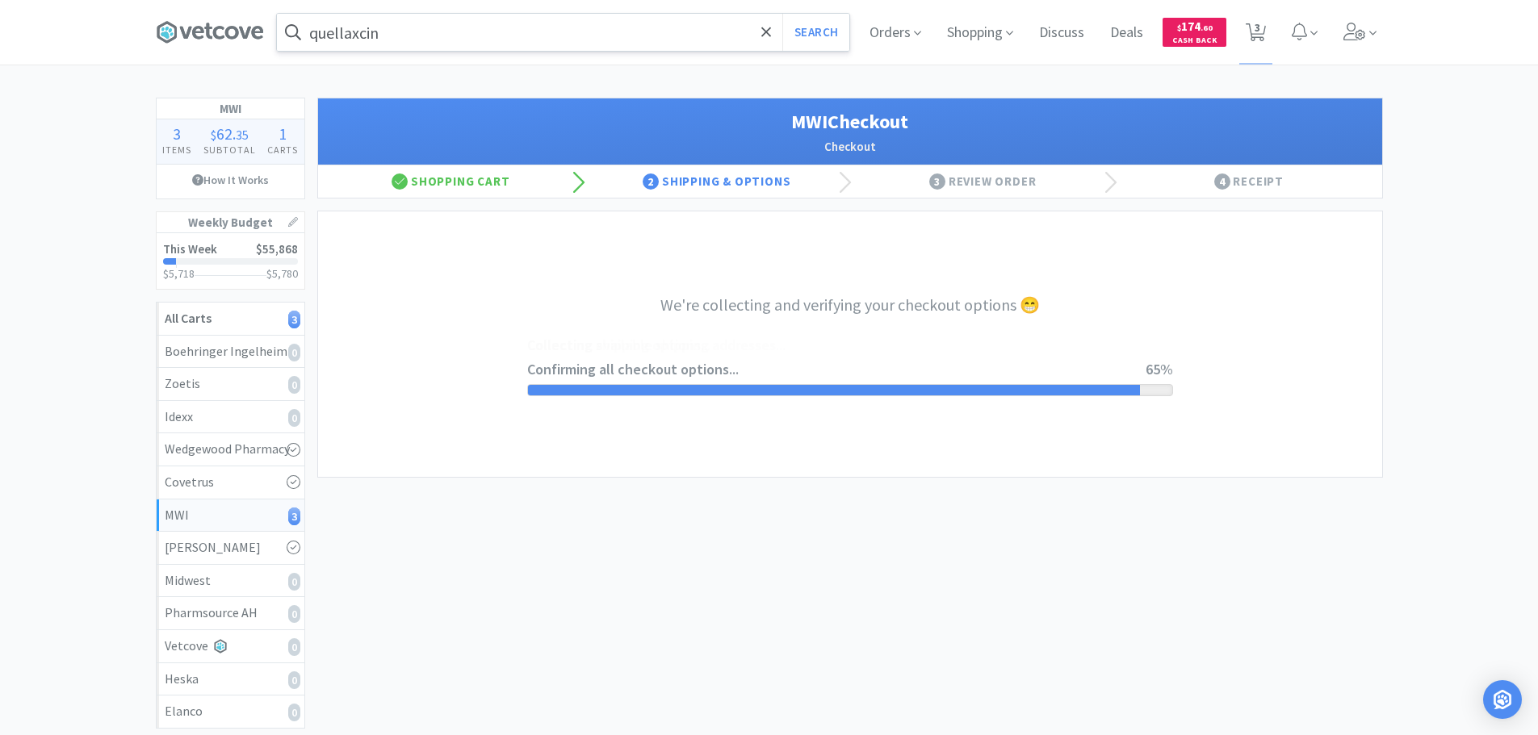
select select "STD_"
select select "FMI"
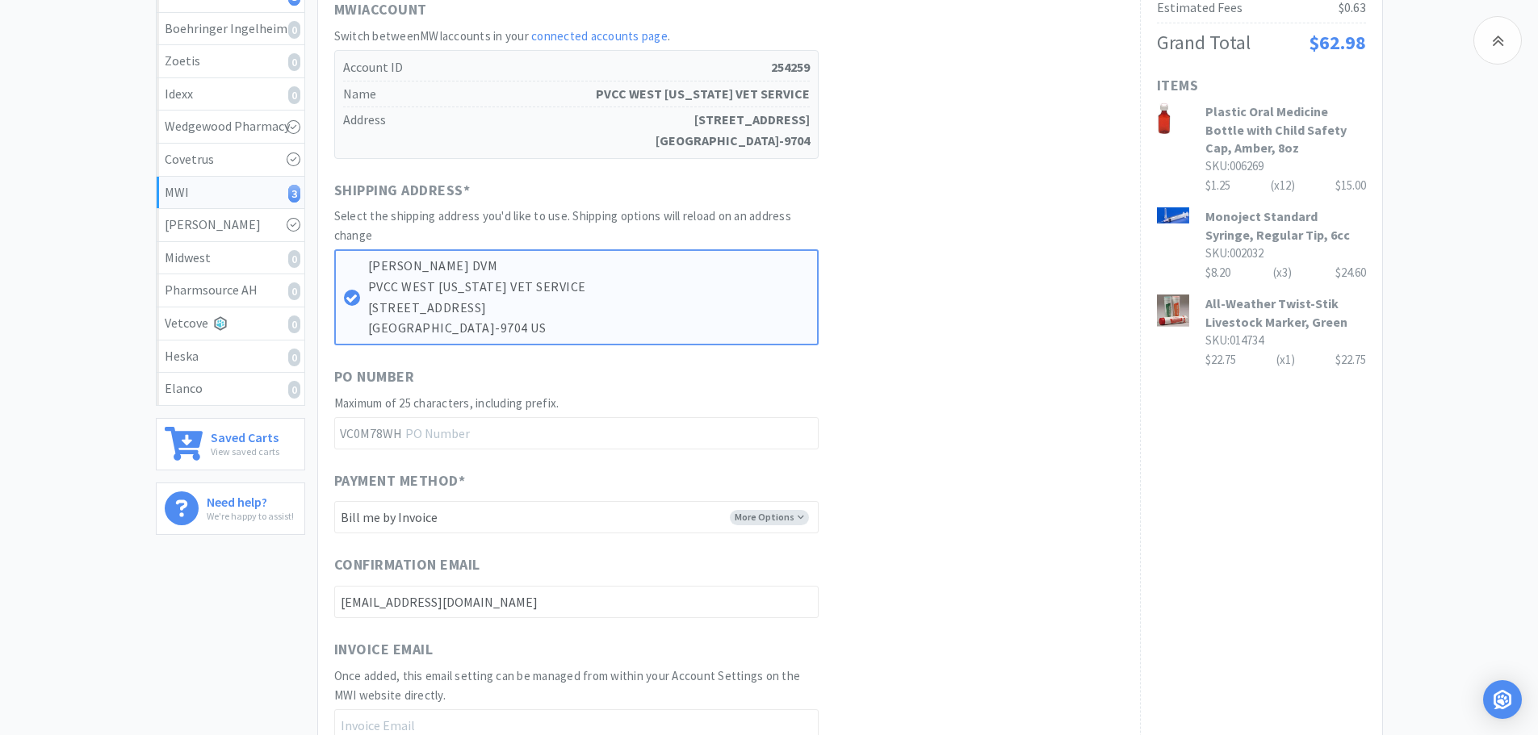
scroll to position [646, 0]
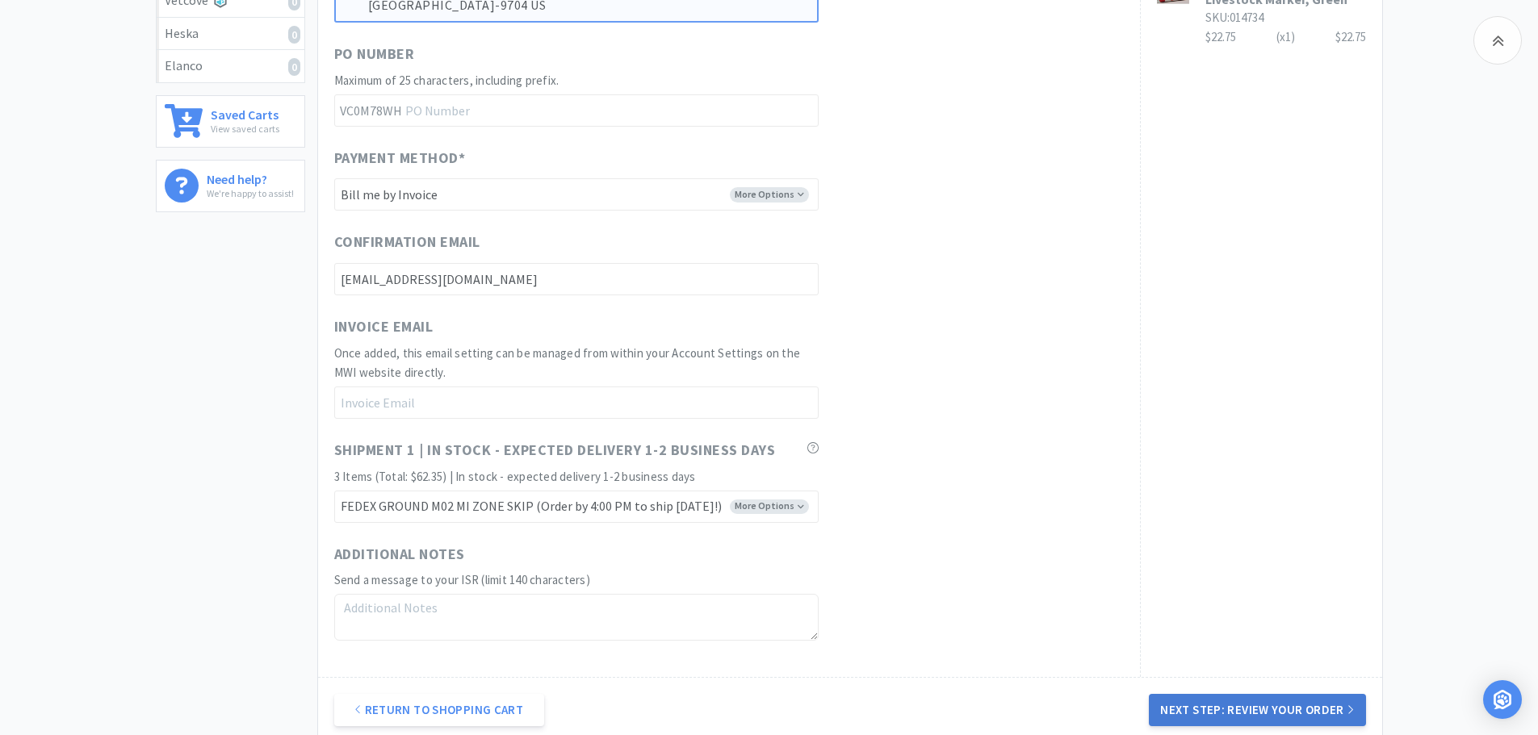
click at [1257, 705] on button "Next Step: Review Your Order" at bounding box center [1257, 710] width 216 height 32
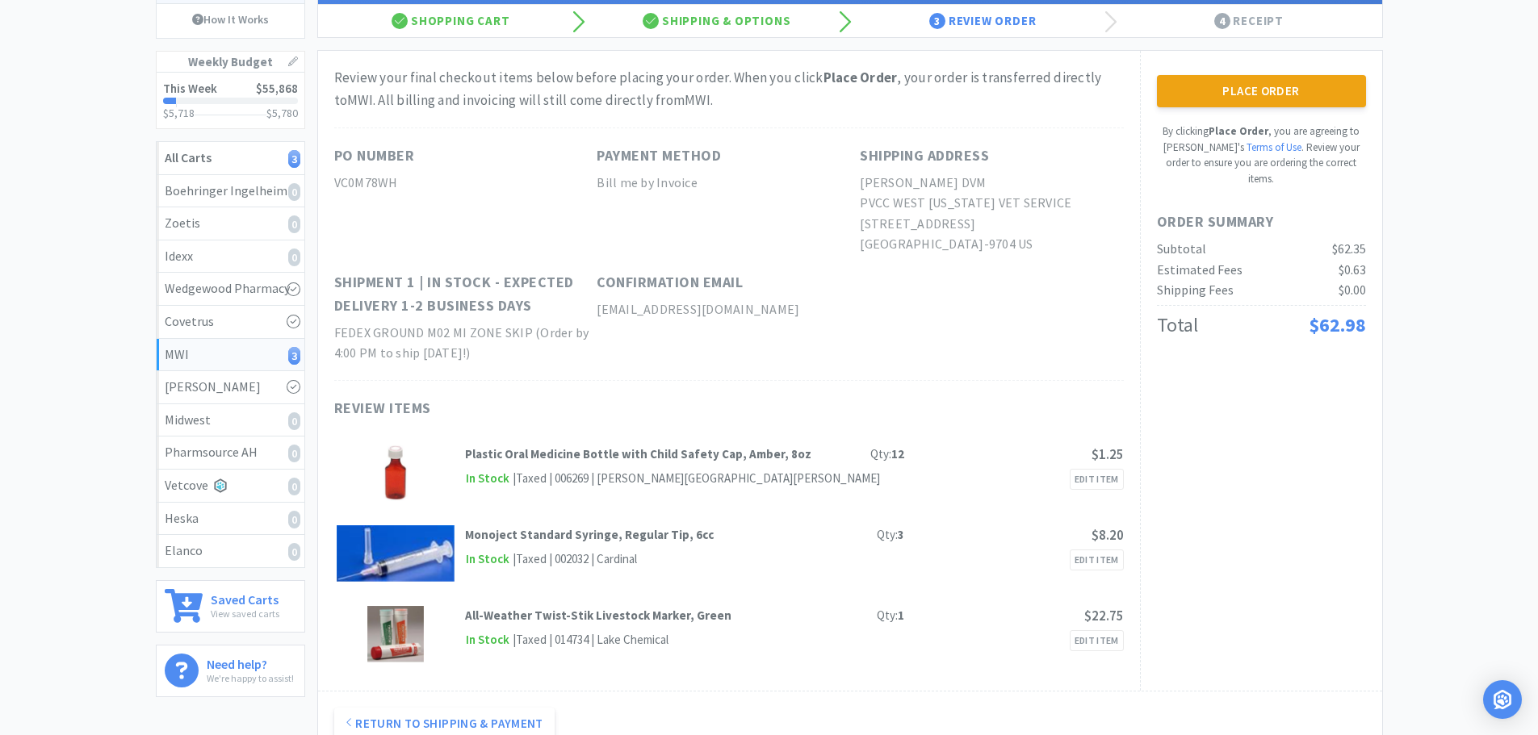
scroll to position [161, 0]
click at [1258, 81] on button "Place Order" at bounding box center [1261, 90] width 209 height 32
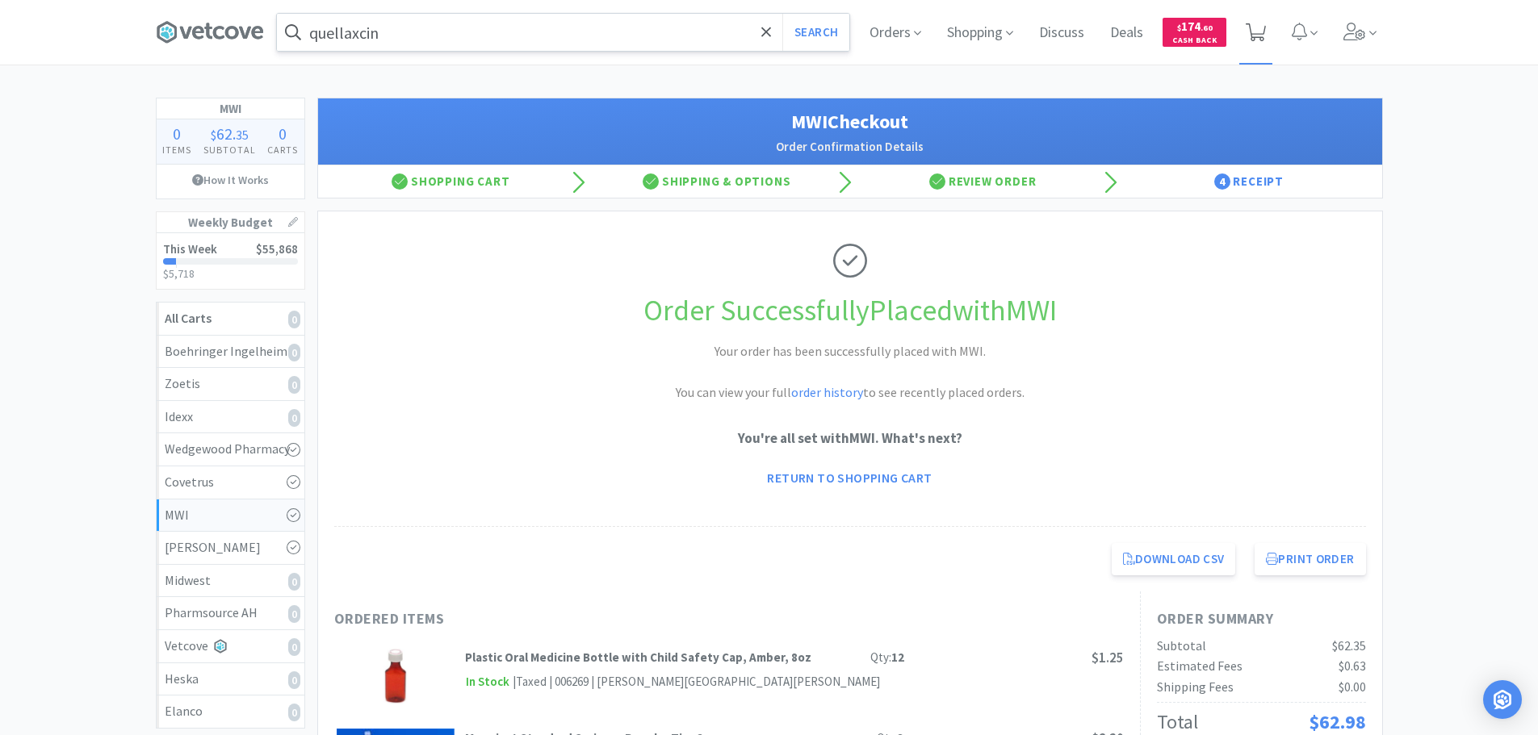
click at [1260, 25] on icon at bounding box center [1255, 32] width 20 height 18
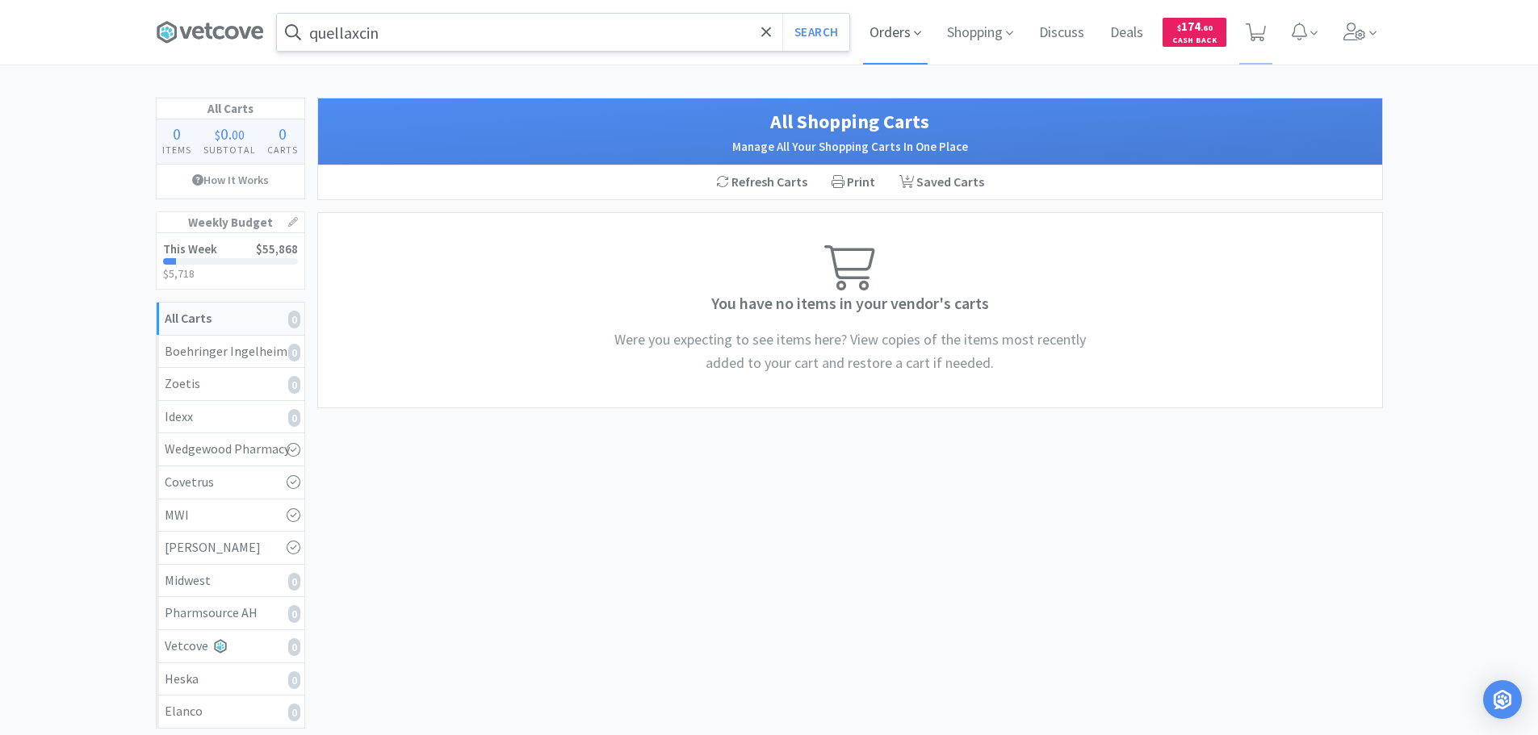
click at [895, 37] on span "Orders" at bounding box center [895, 32] width 65 height 65
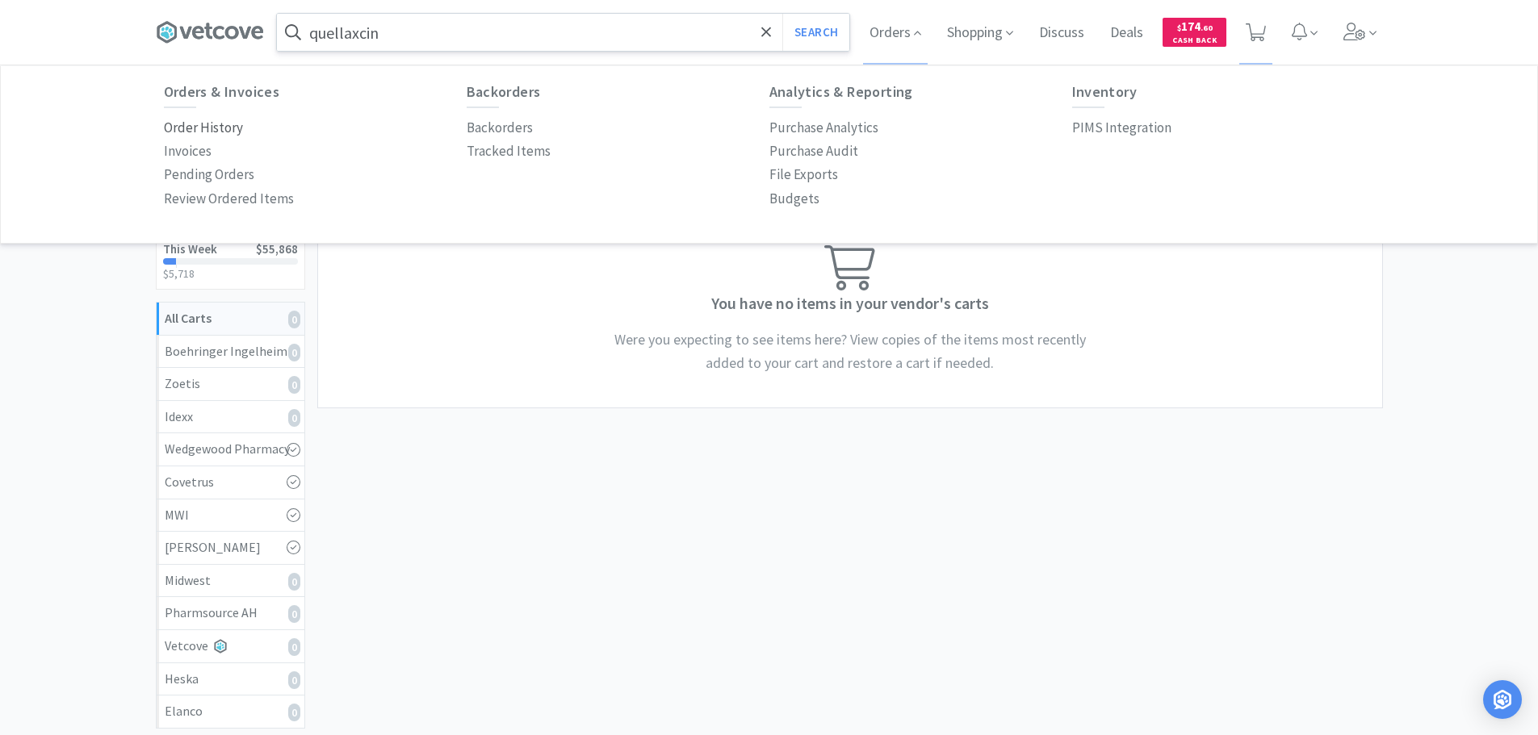
click at [212, 128] on p "Order History" at bounding box center [203, 128] width 79 height 22
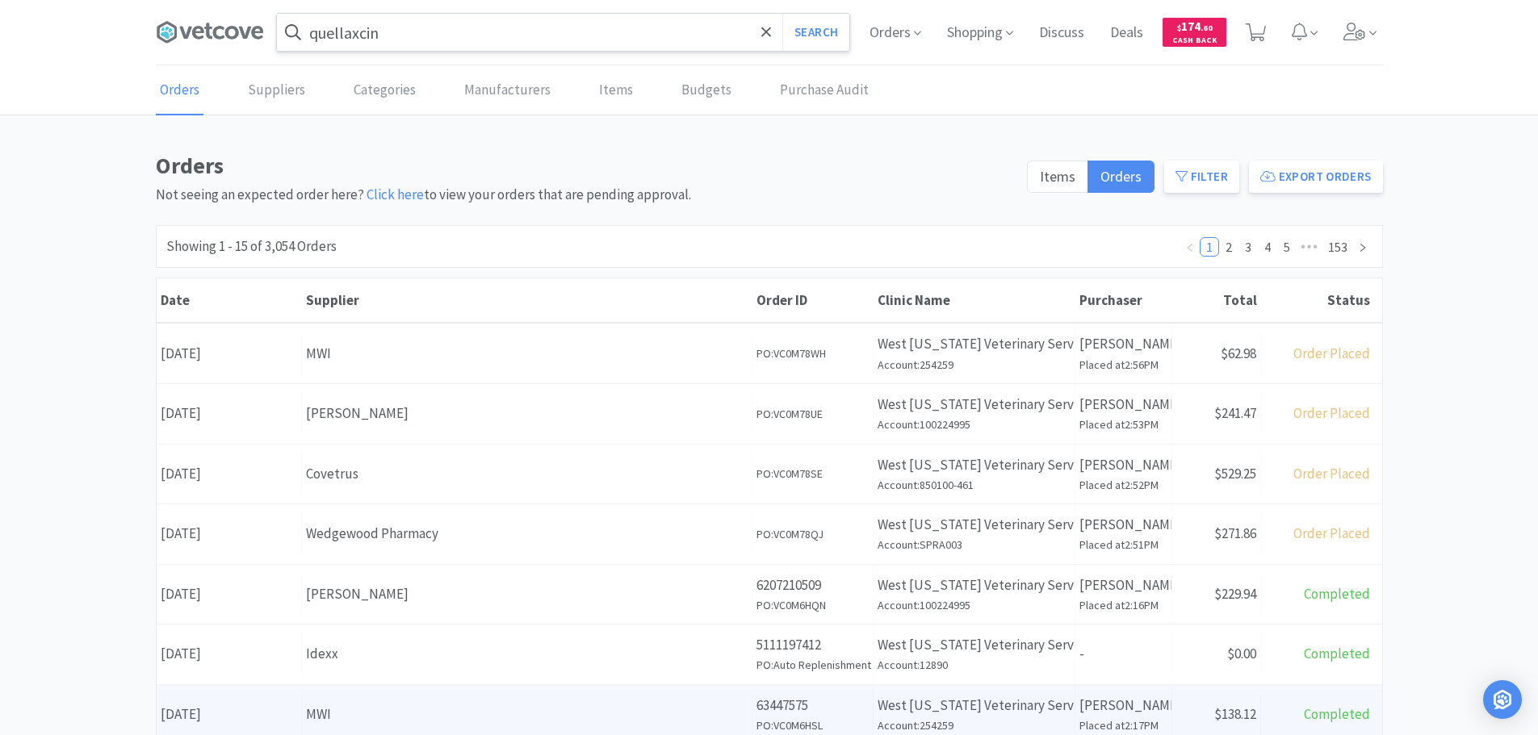
click at [505, 689] on div "Date [DATE] Supplier MWI Order ID 63447575 PO: VC0M6HSL Clinic Name West [US_ST…" at bounding box center [769, 715] width 1225 height 60
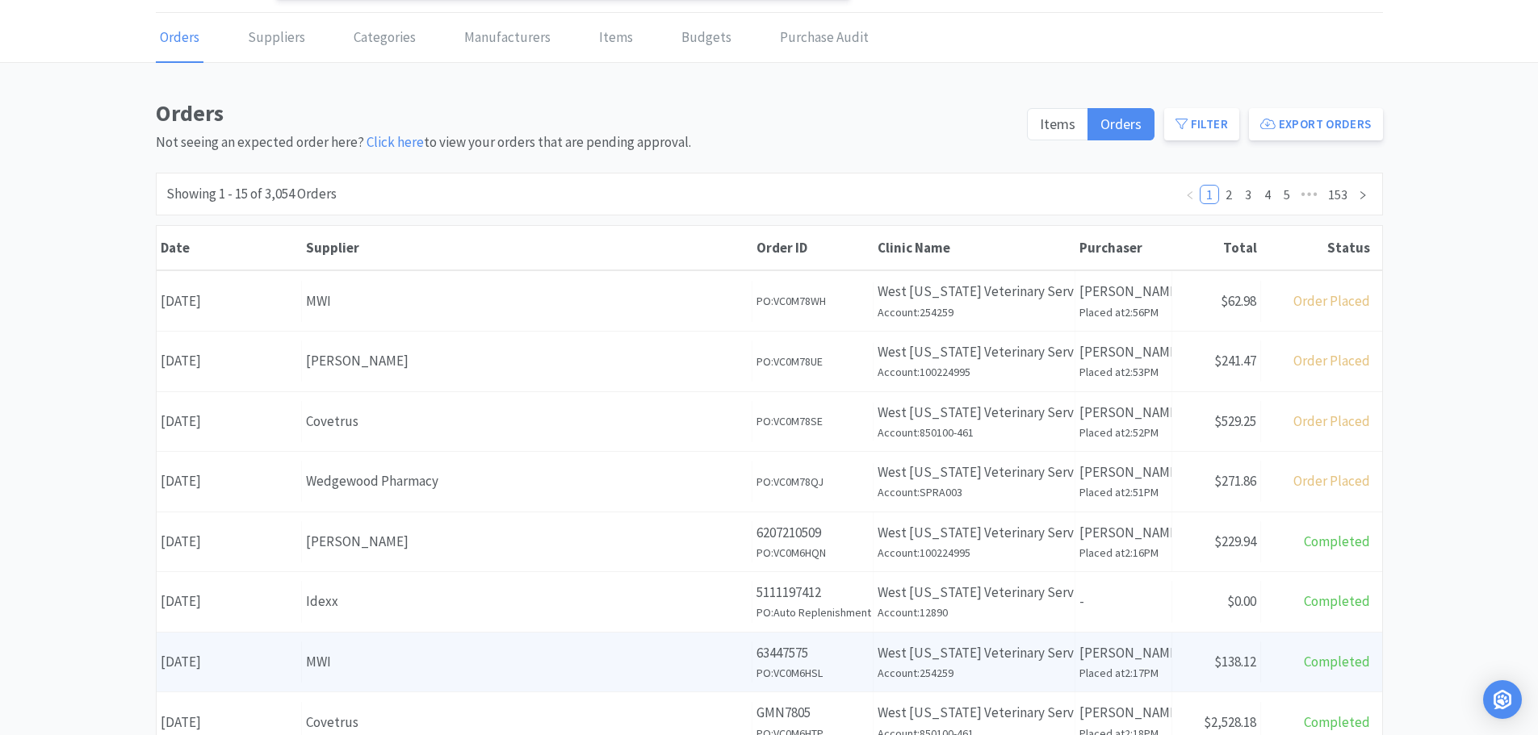
scroll to position [81, 0]
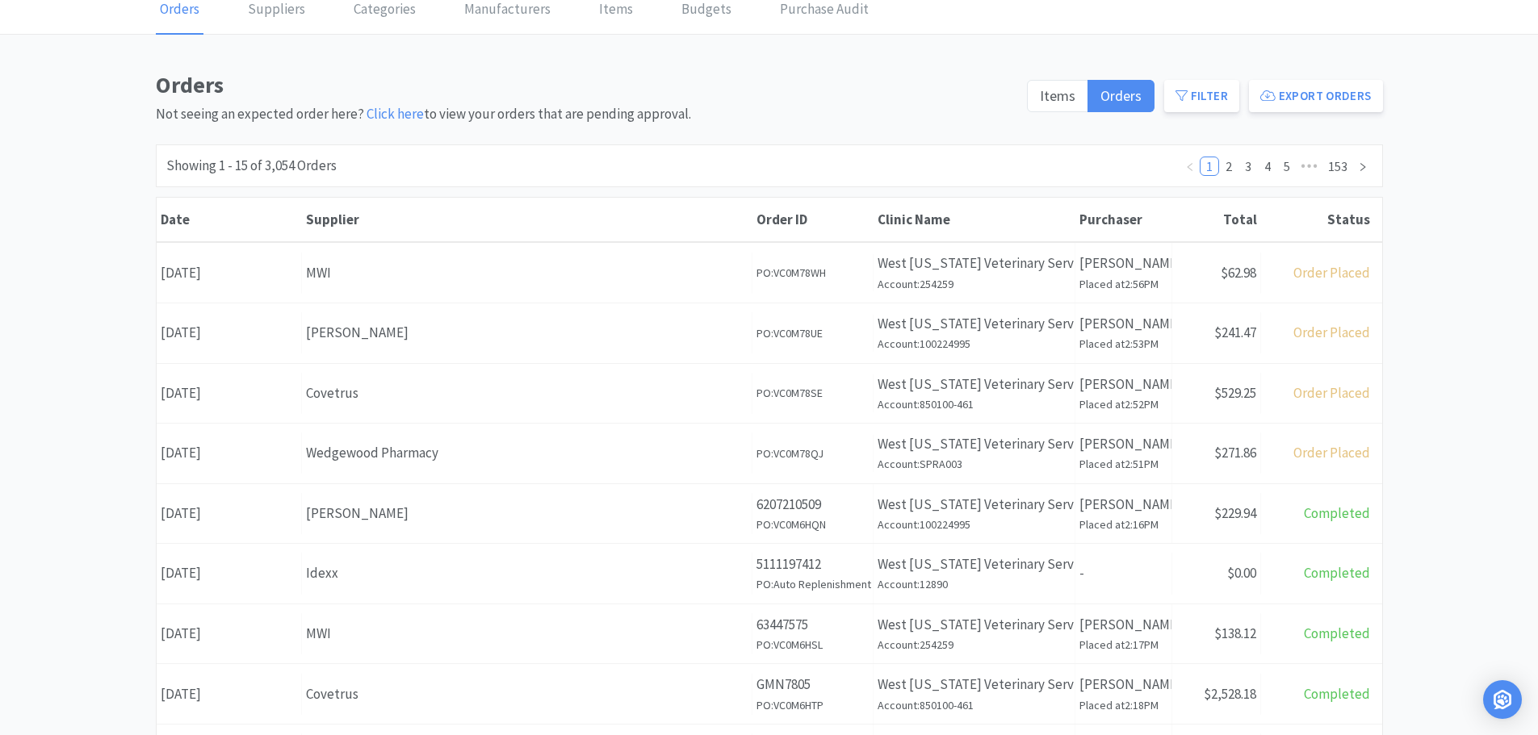
click at [387, 637] on div "MWI" at bounding box center [526, 634] width 441 height 22
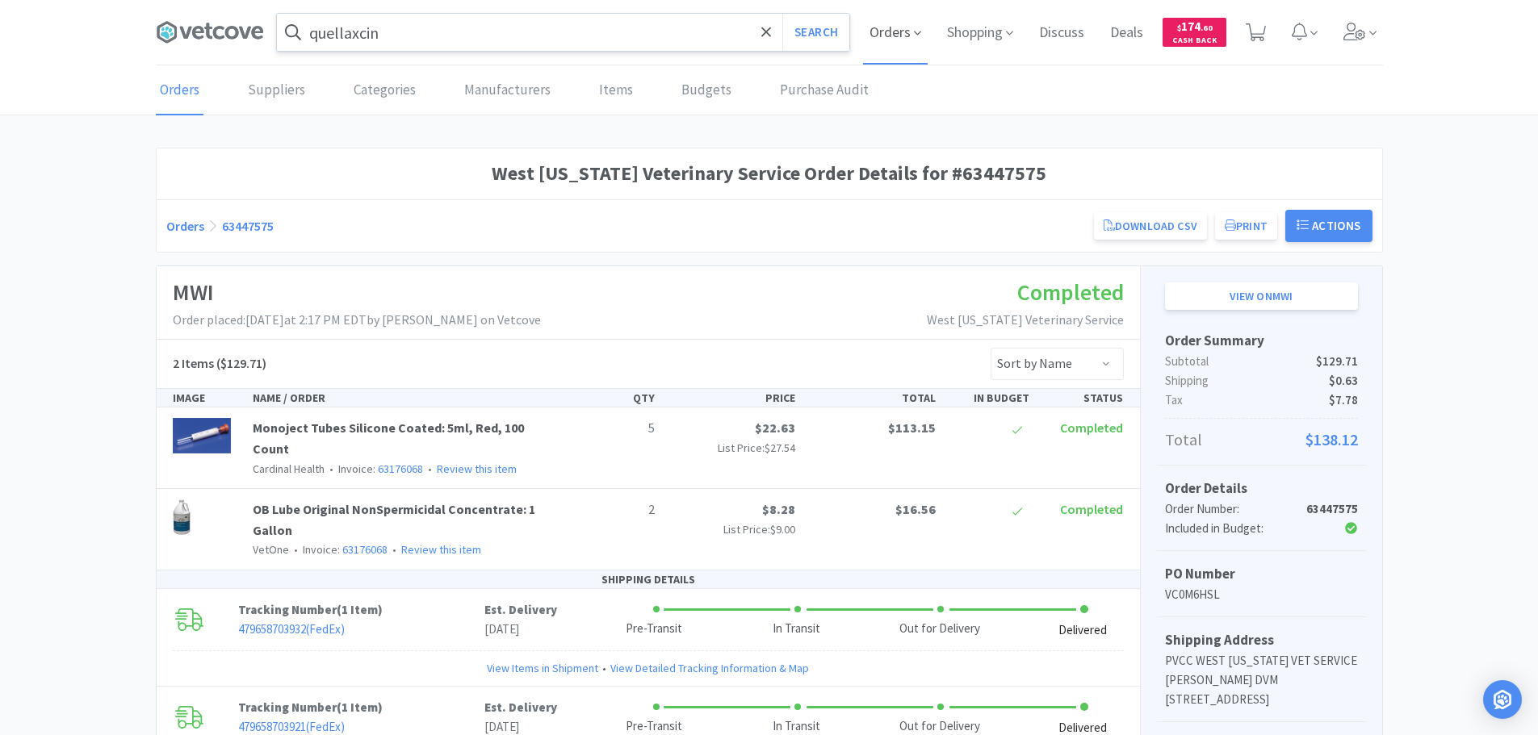
click at [882, 38] on span "Orders" at bounding box center [895, 32] width 65 height 65
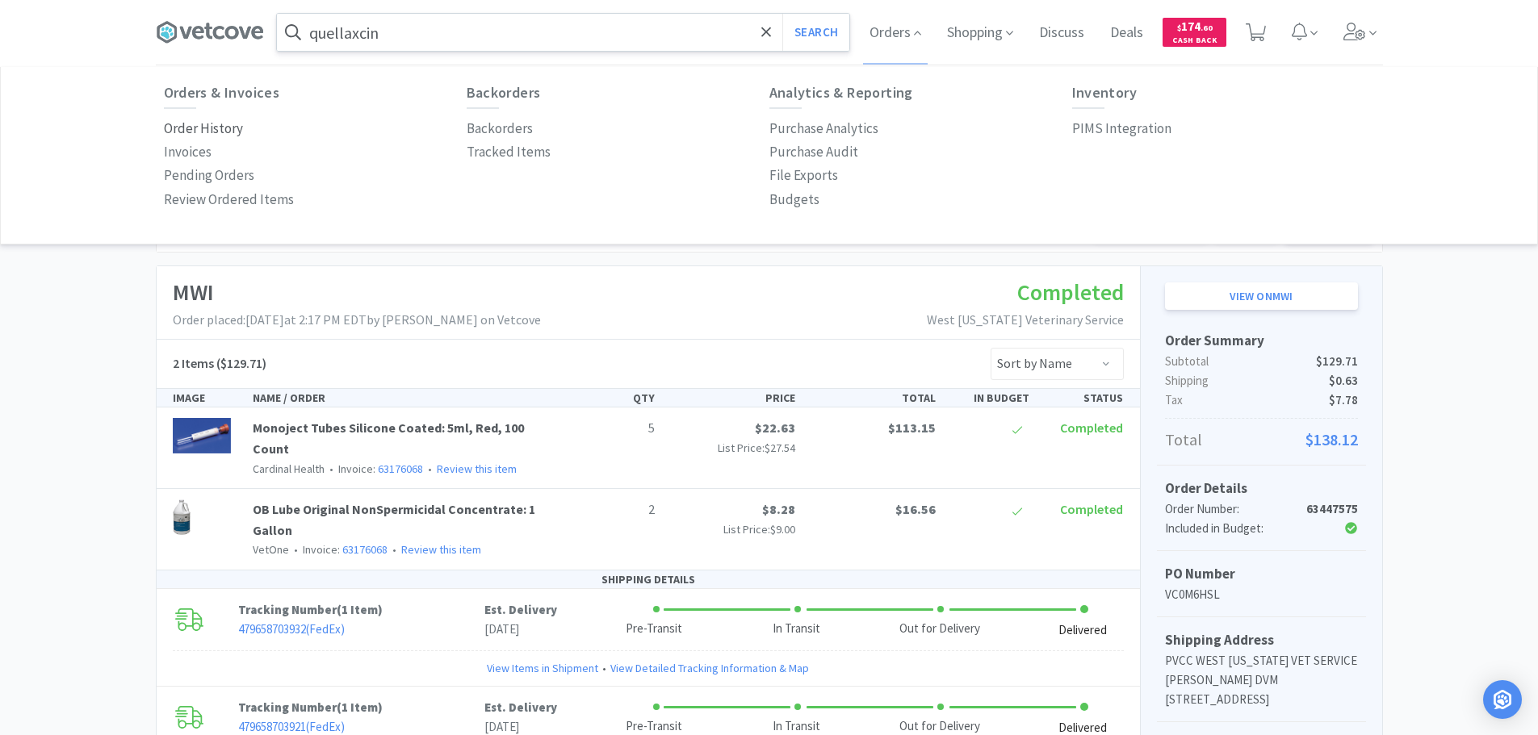
click at [207, 129] on p "Order History" at bounding box center [203, 129] width 79 height 22
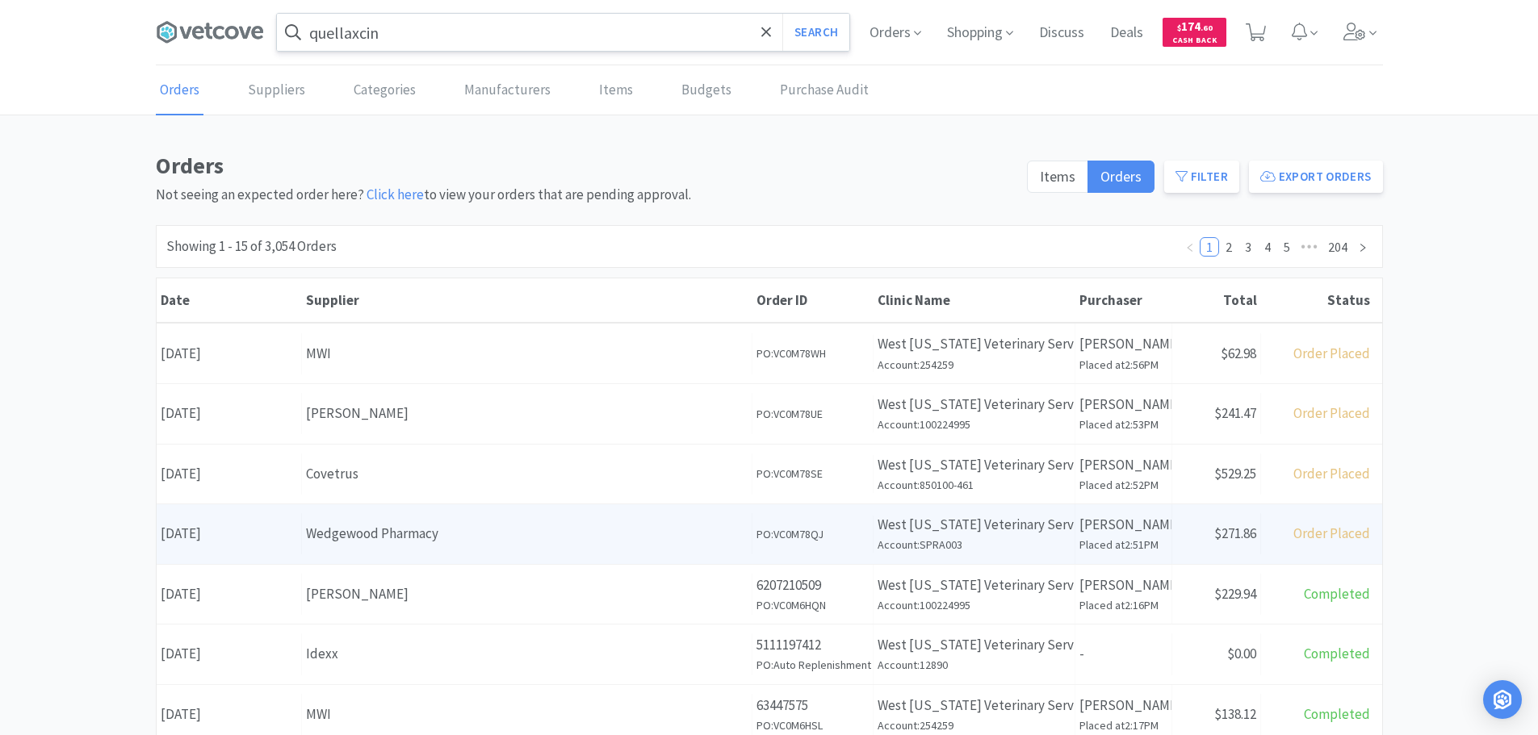
scroll to position [81, 0]
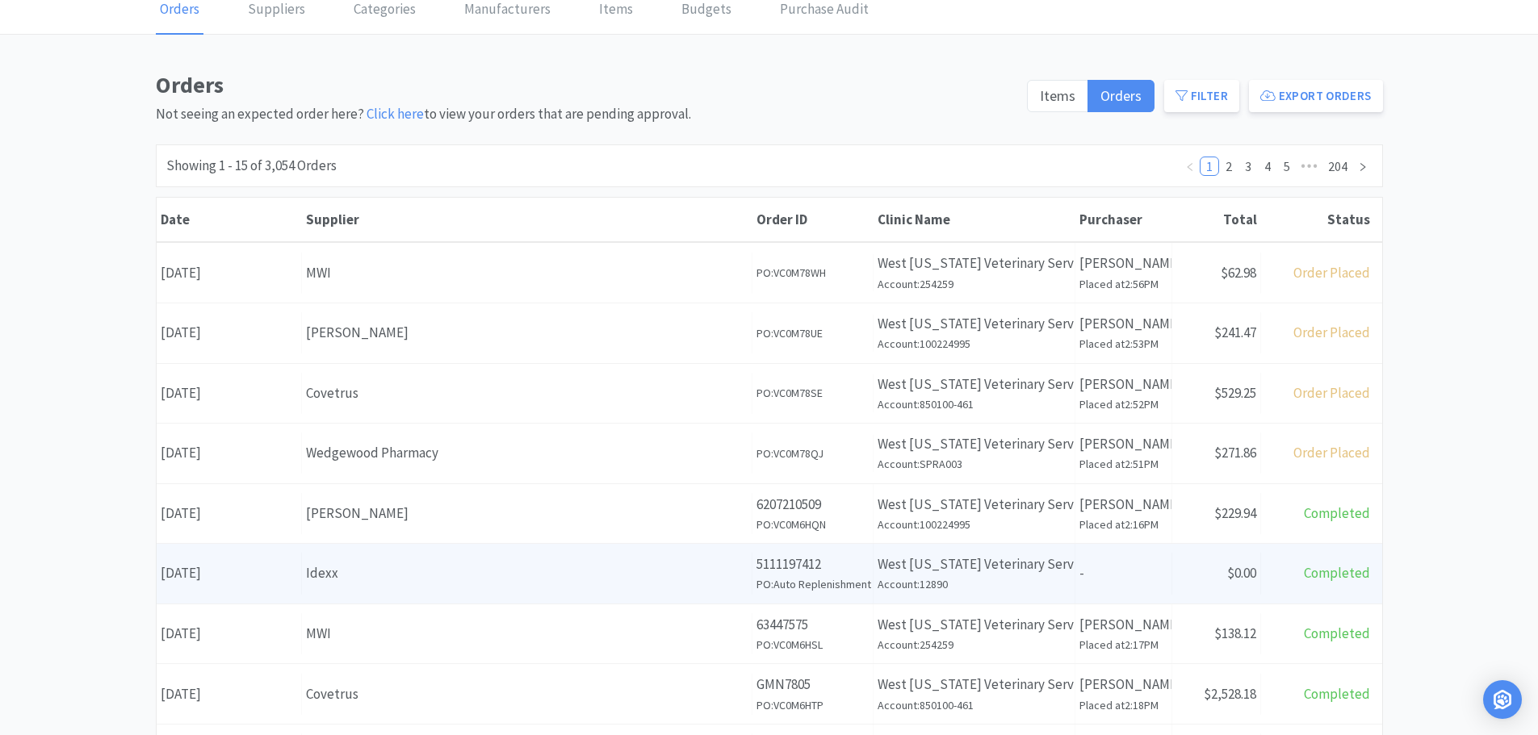
click at [456, 566] on div "Idexx" at bounding box center [526, 574] width 441 height 22
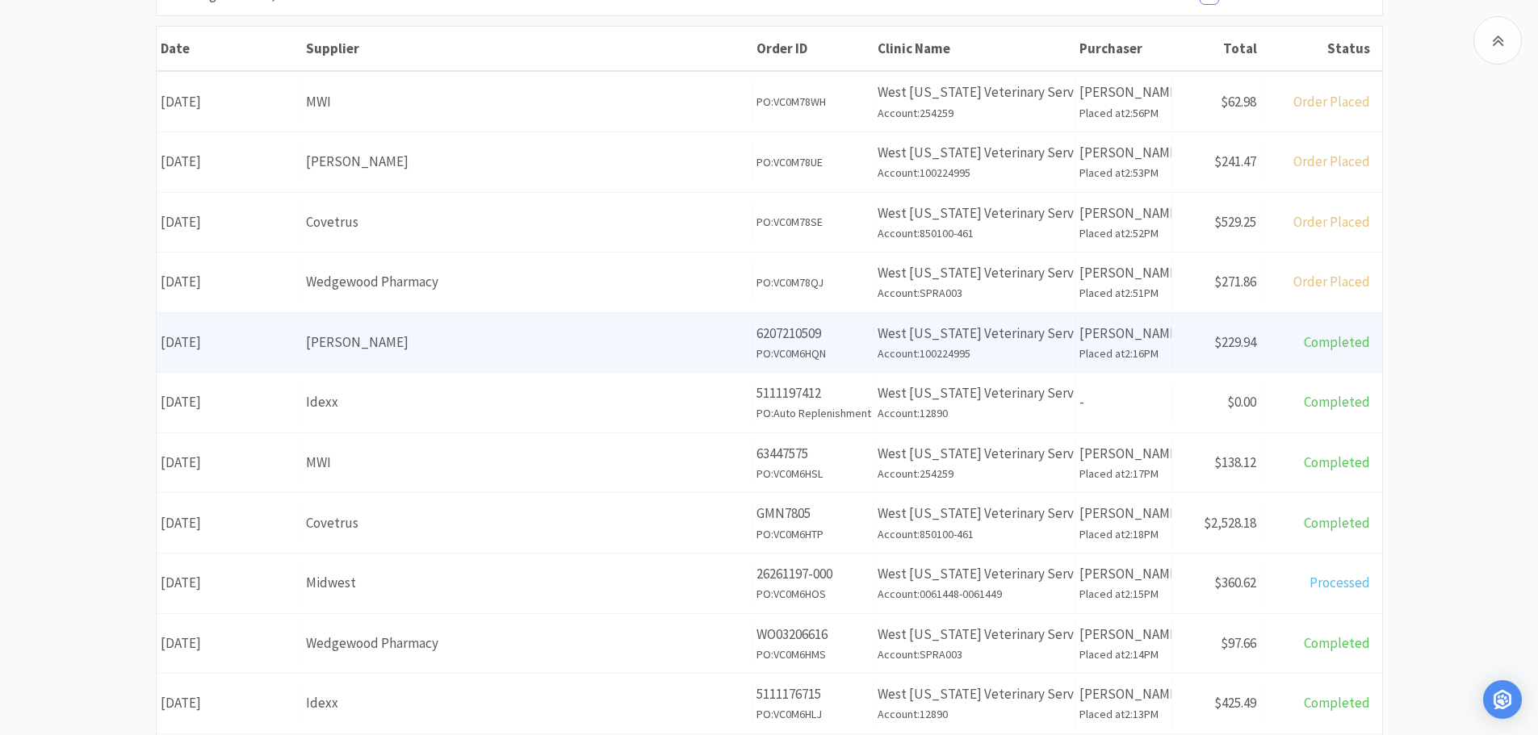
scroll to position [323, 0]
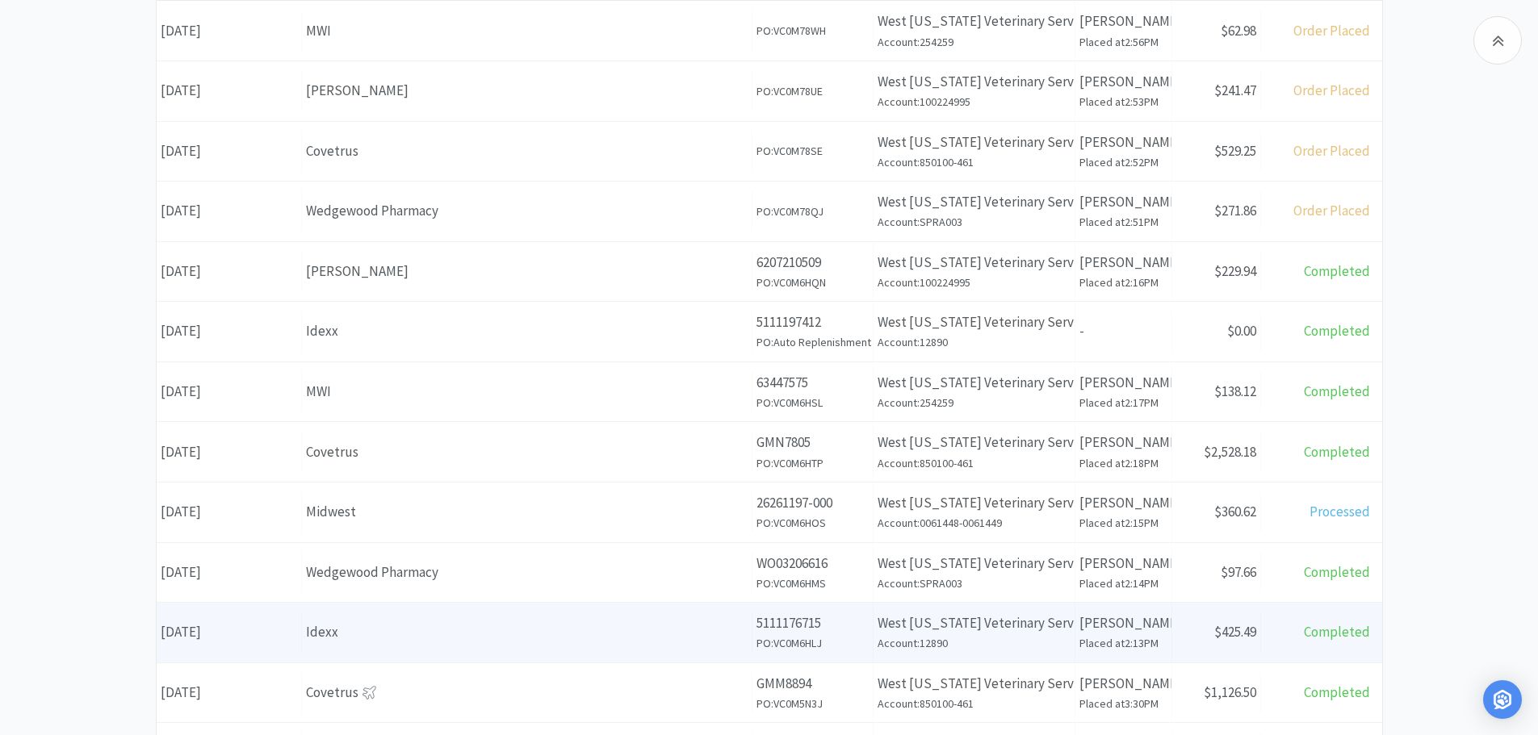
click at [602, 623] on div "Idexx" at bounding box center [526, 632] width 441 height 22
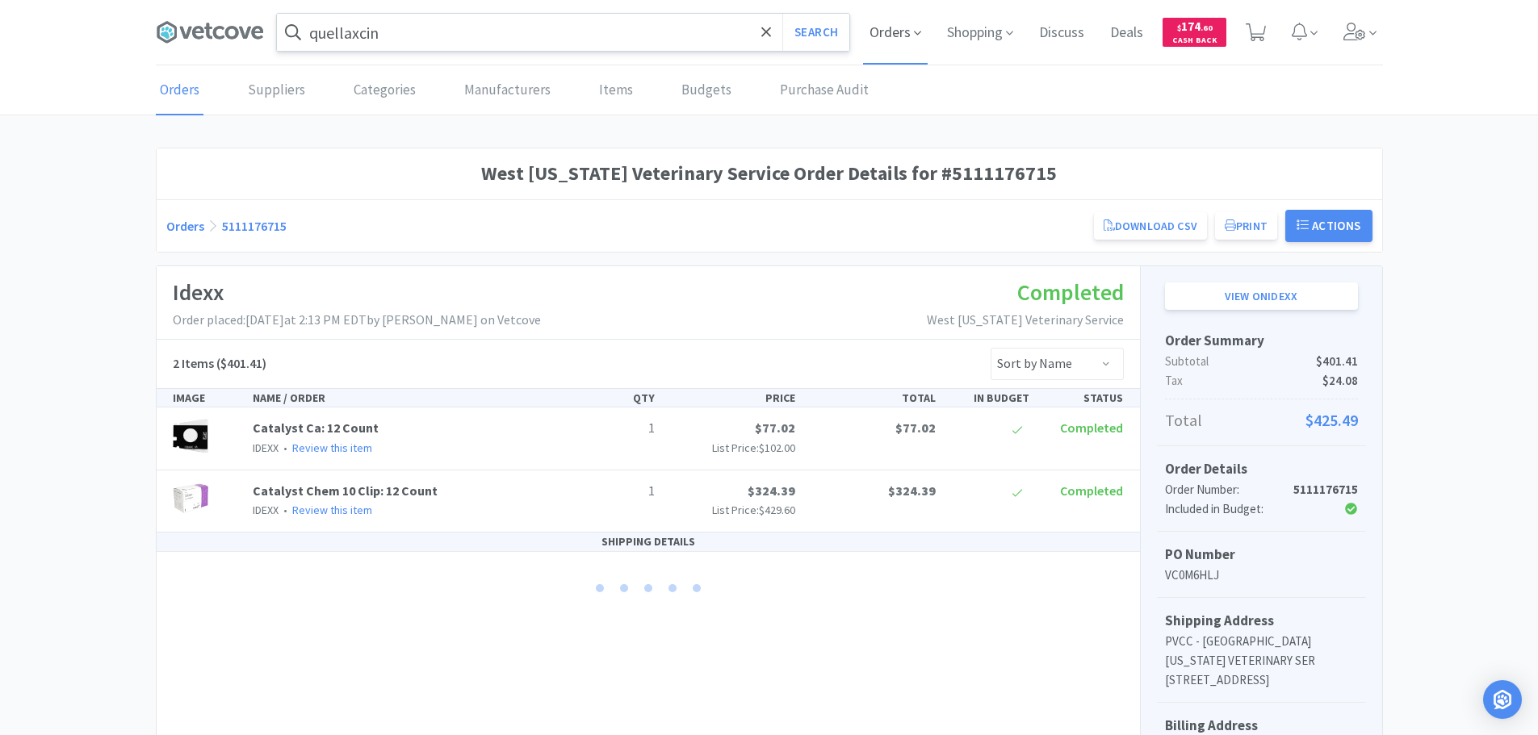
click at [883, 42] on span "Orders" at bounding box center [895, 32] width 65 height 65
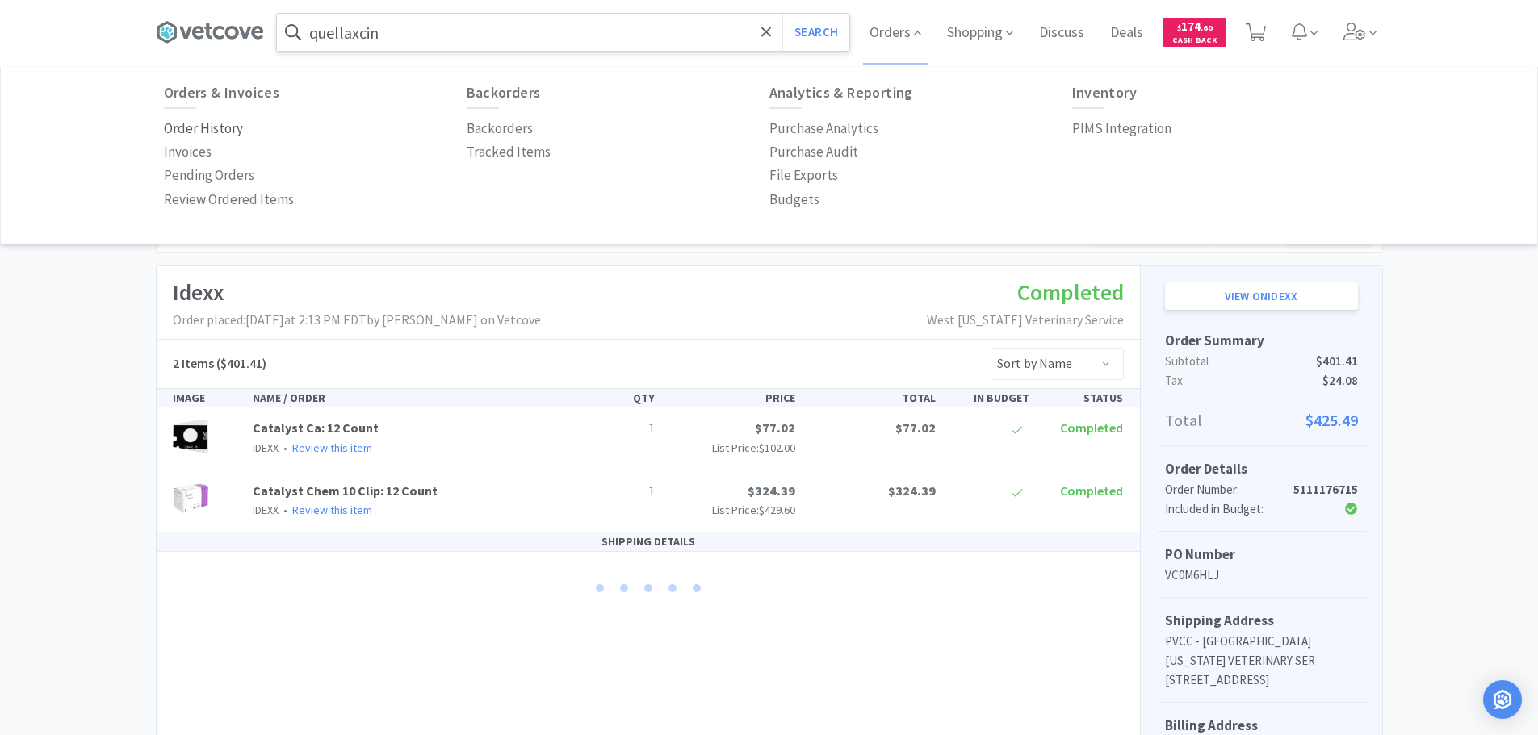
click at [182, 129] on p "Order History" at bounding box center [203, 129] width 79 height 22
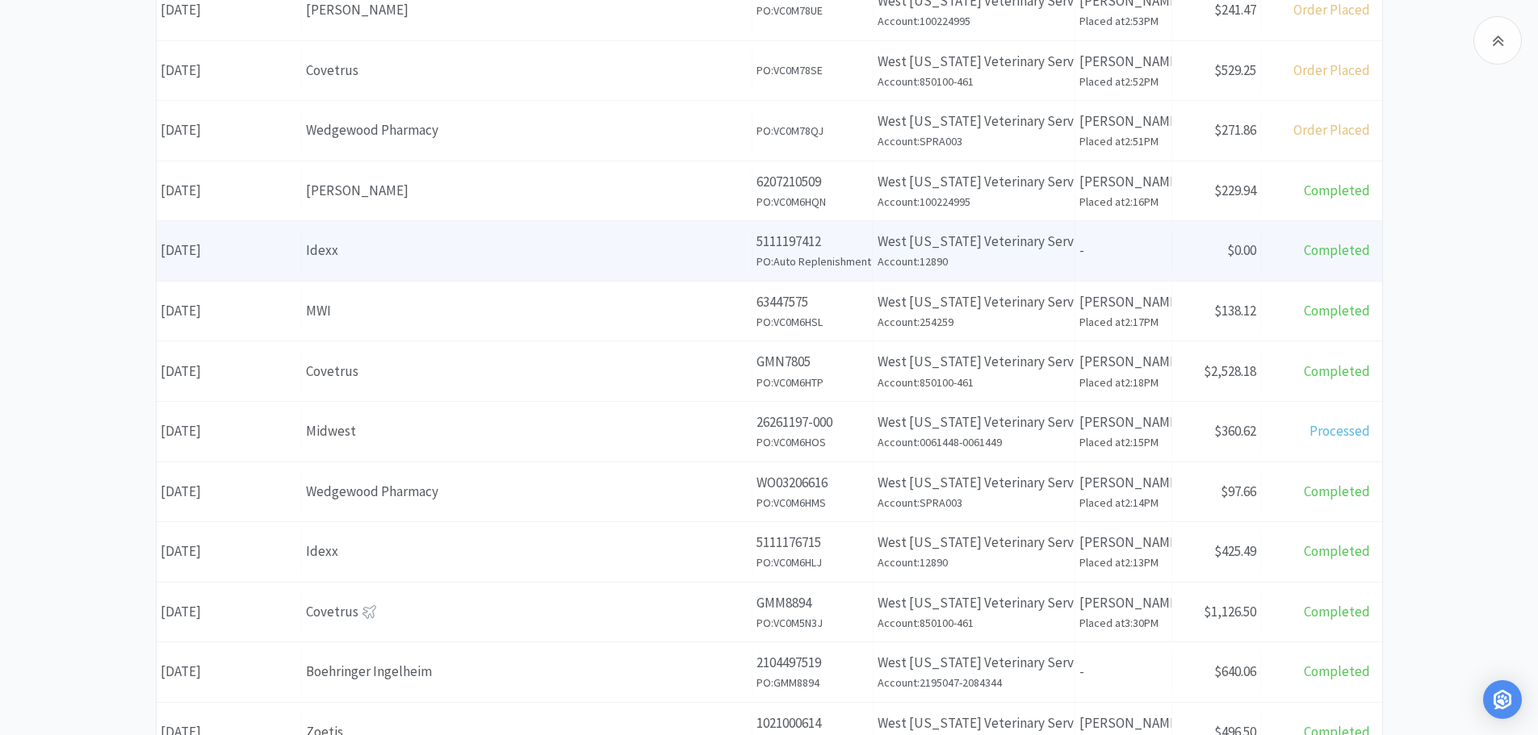
scroll to position [484, 0]
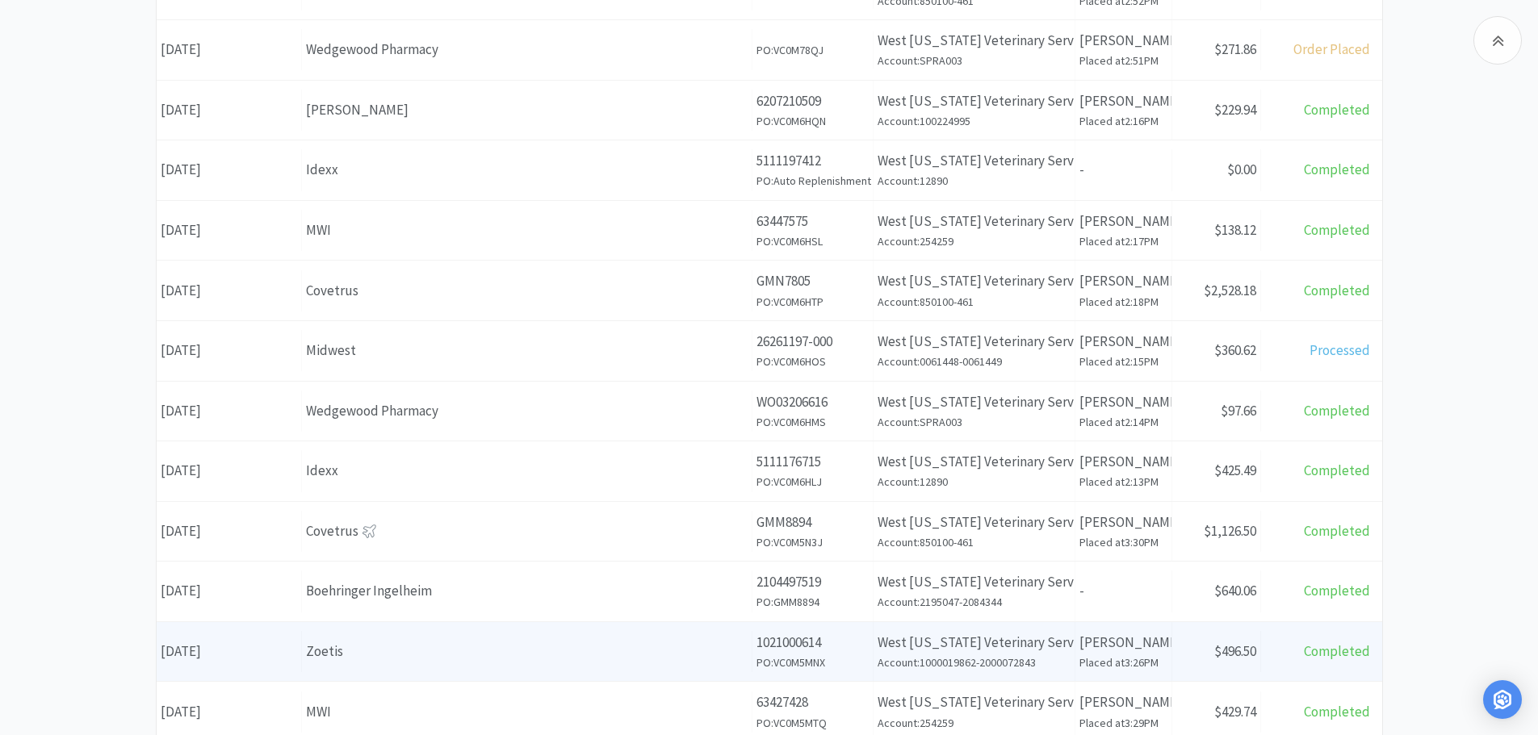
click at [458, 649] on div "Zoetis" at bounding box center [526, 652] width 441 height 22
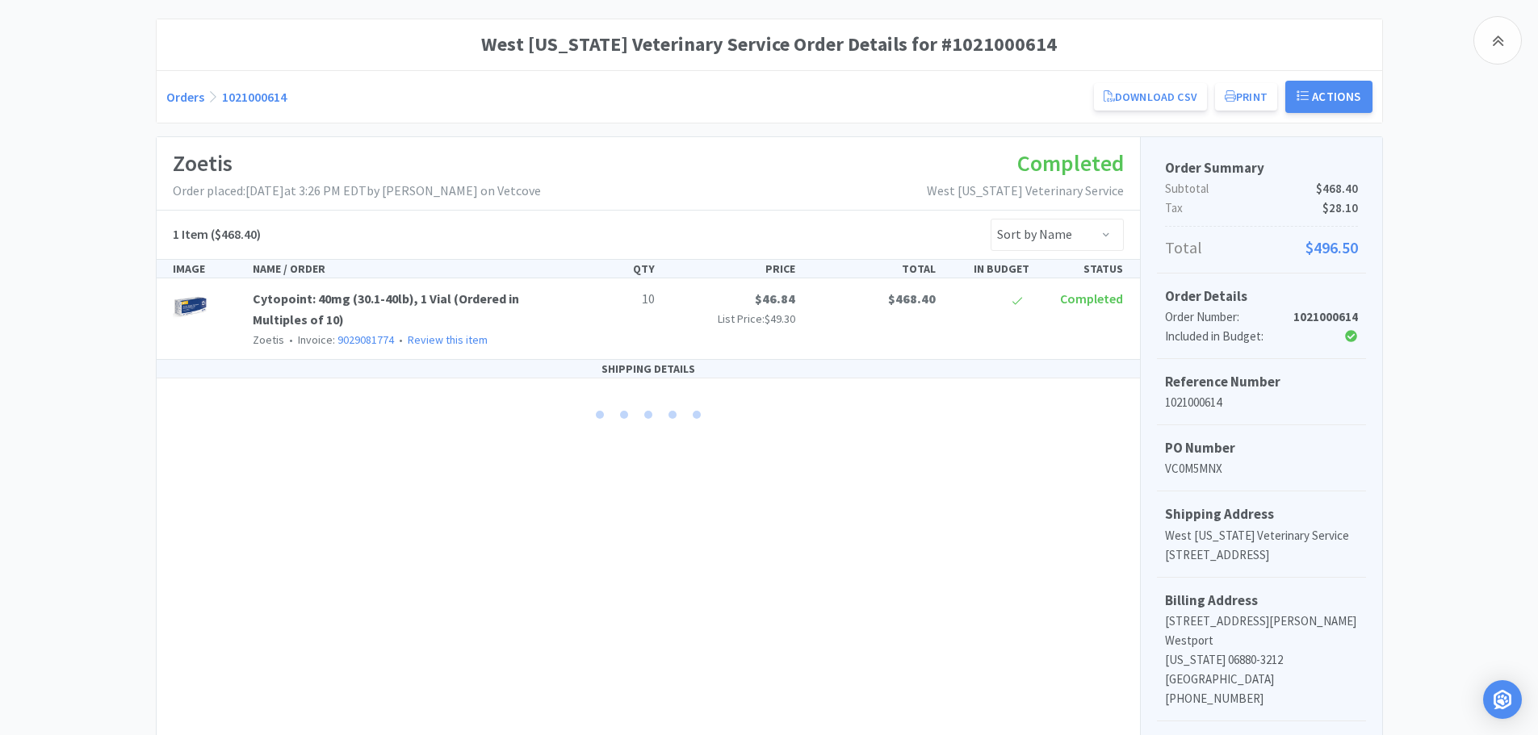
scroll to position [242, 0]
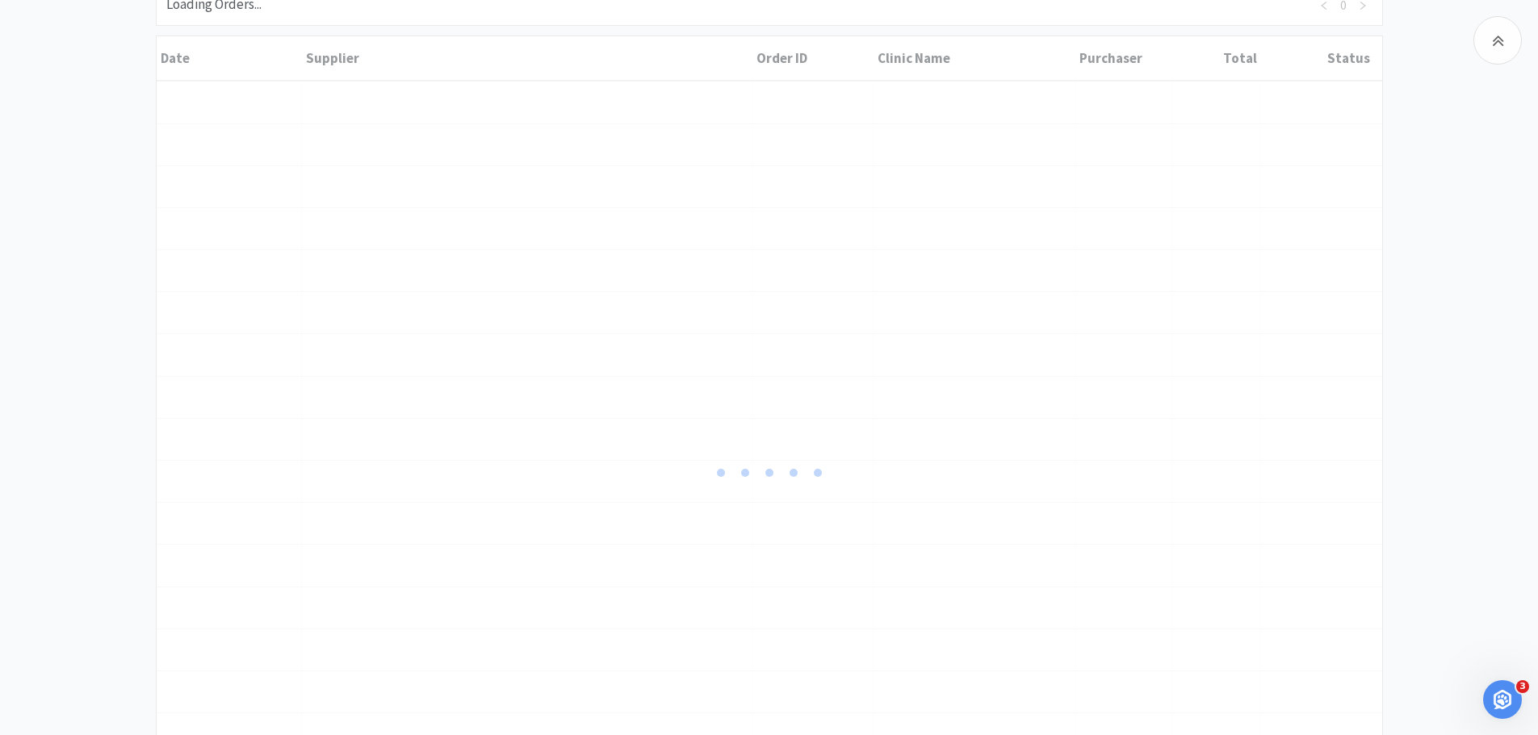
scroll to position [479, 0]
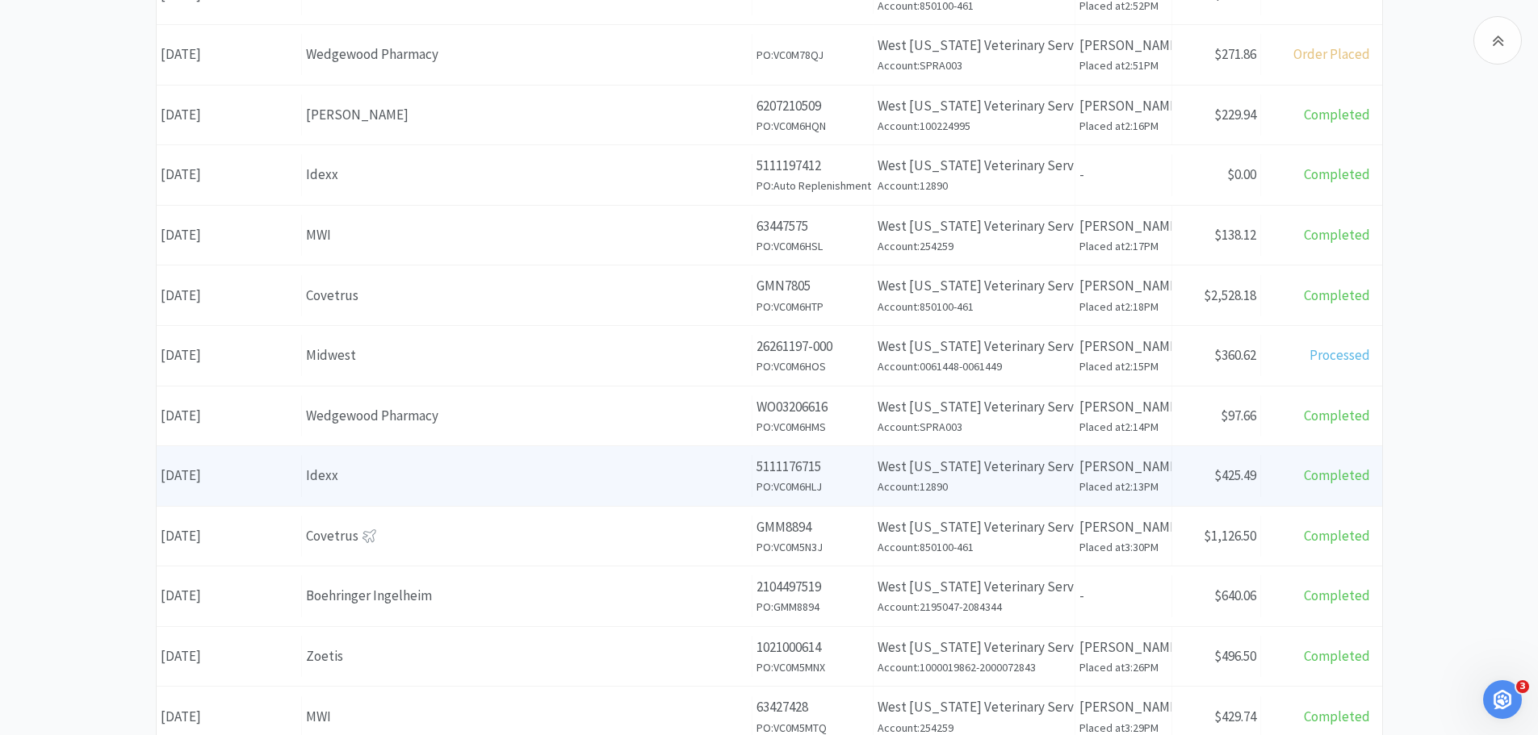
click at [383, 471] on div "Idexx" at bounding box center [526, 476] width 441 height 22
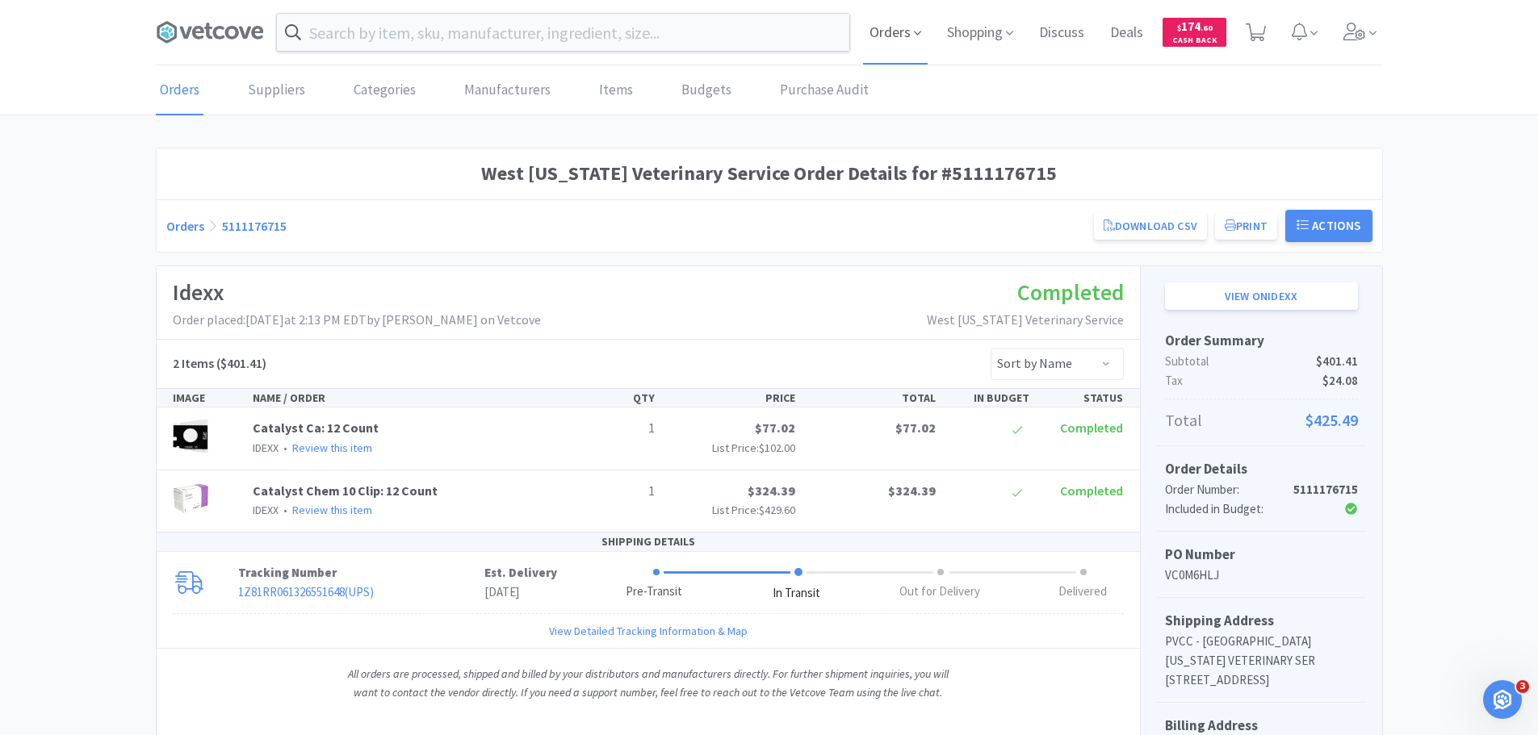
click at [889, 32] on span "Orders" at bounding box center [895, 32] width 65 height 65
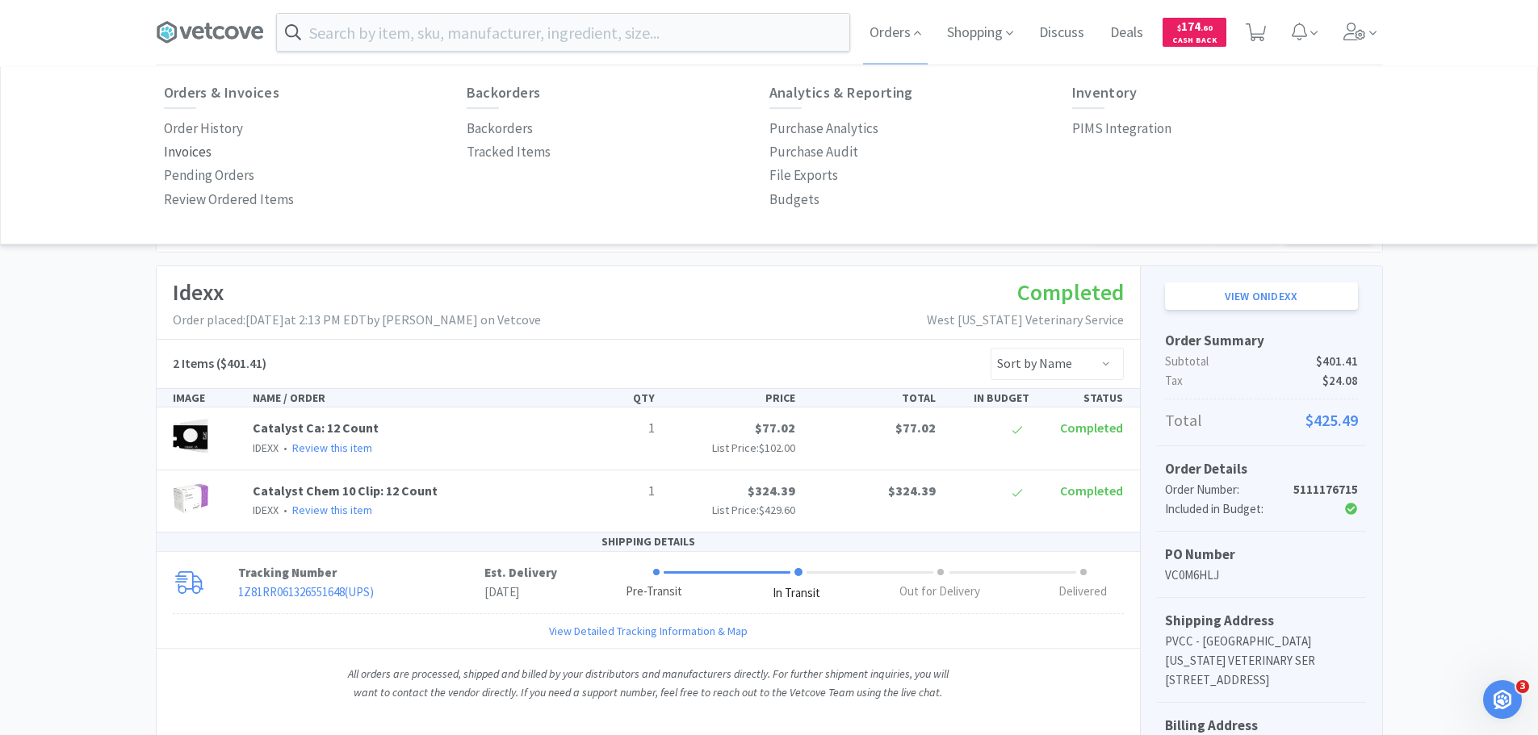
click at [168, 155] on p "Invoices" at bounding box center [188, 152] width 48 height 22
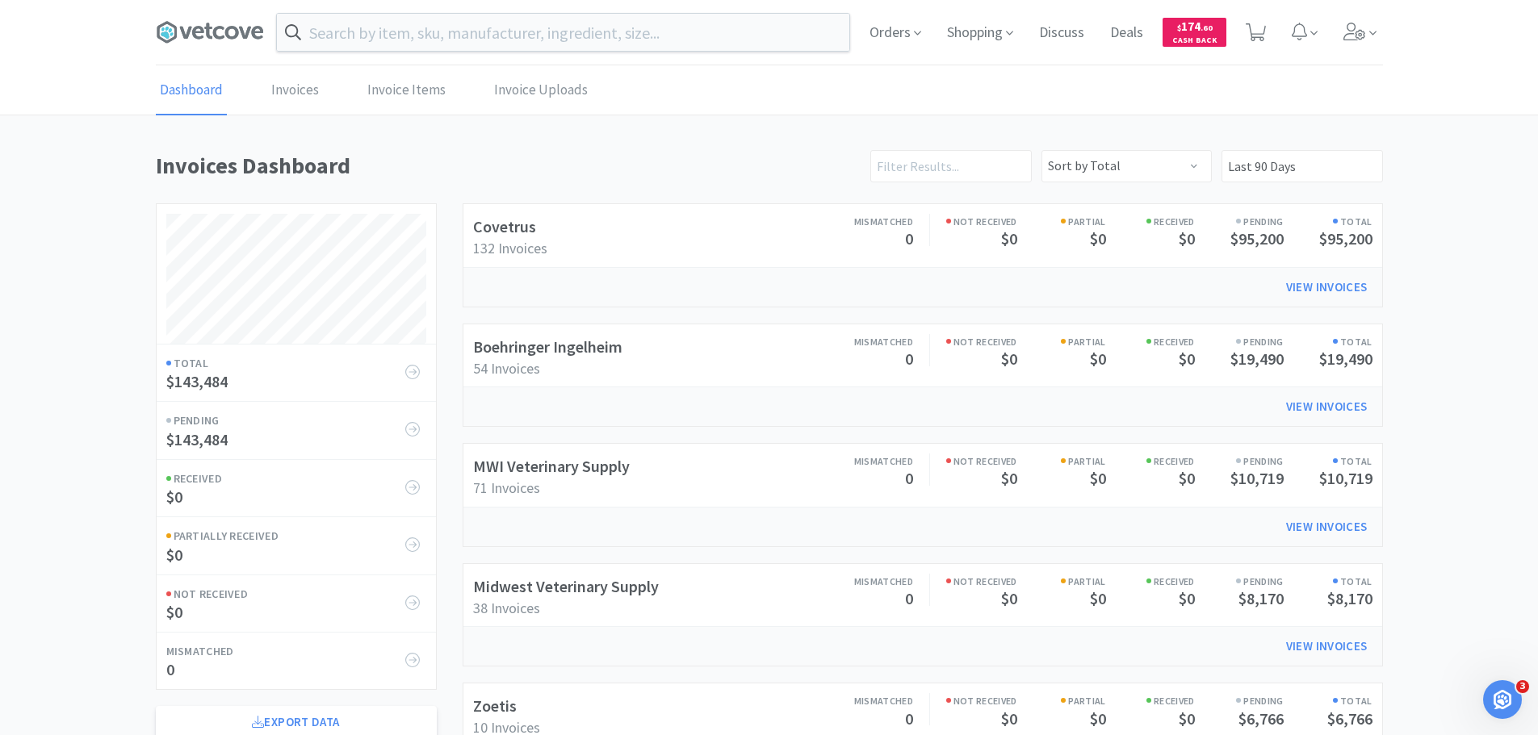
scroll to position [895, 1227]
click at [614, 345] on link "Boehringer Ingelheim" at bounding box center [547, 347] width 149 height 20
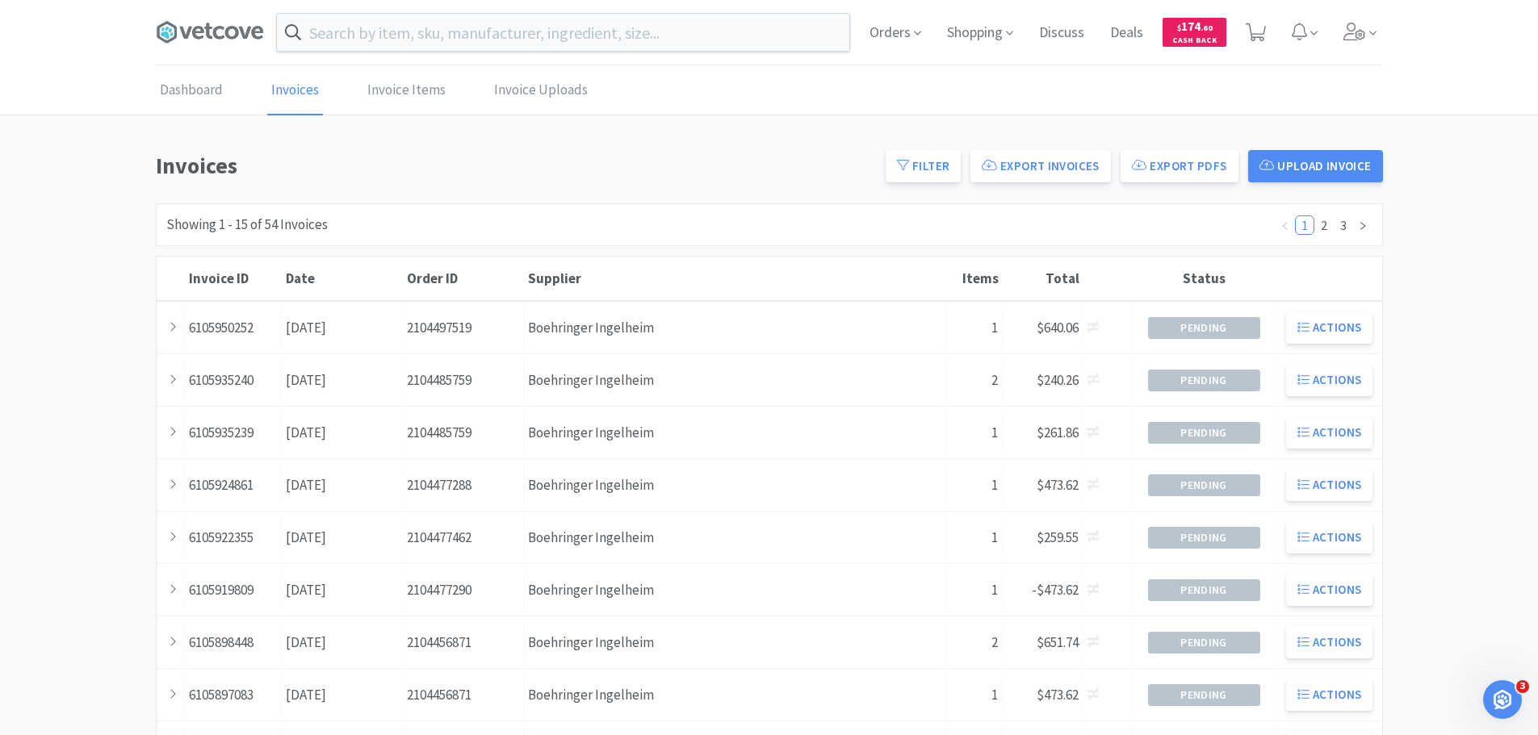
click at [614, 345] on div "Supplier Boehringer Ingelheim" at bounding box center [735, 328] width 422 height 41
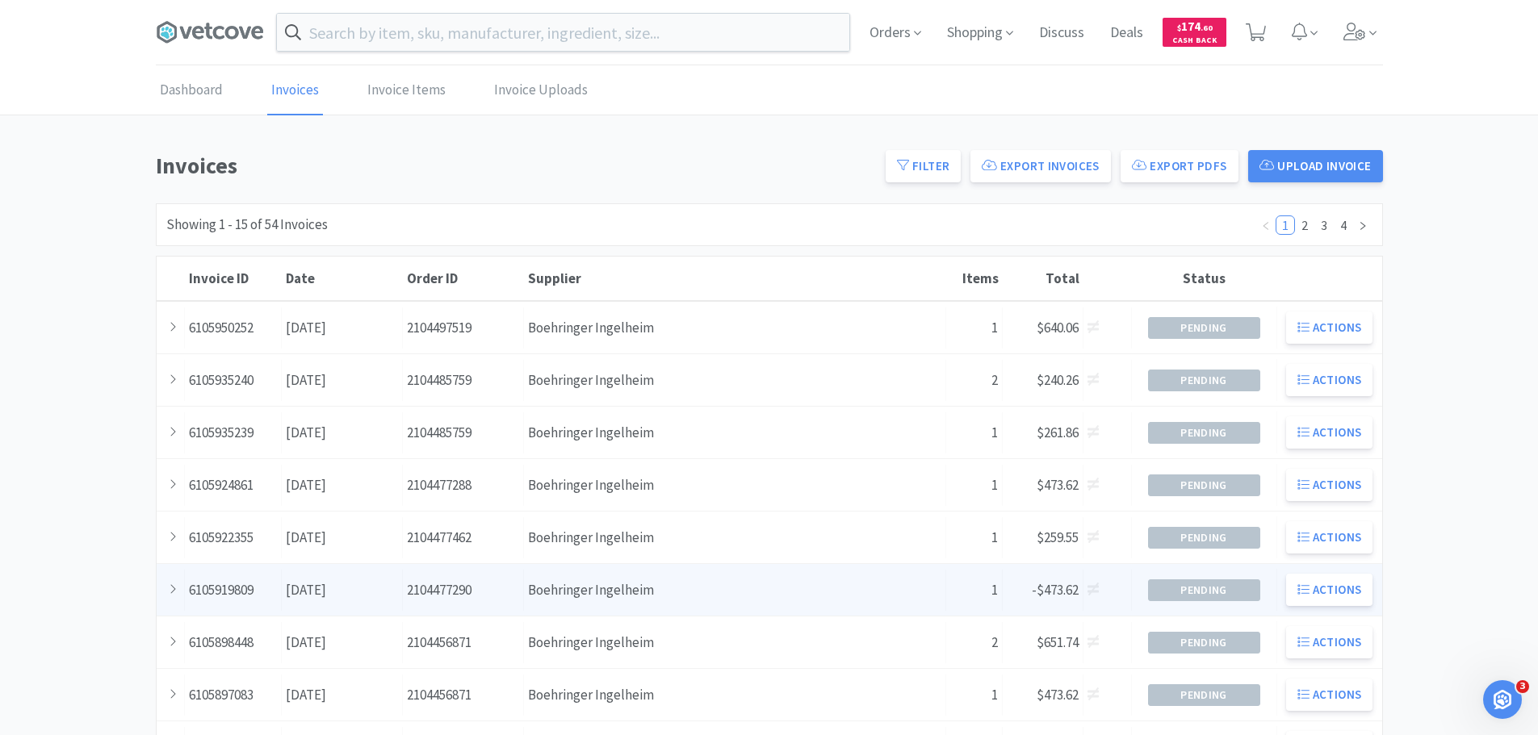
click at [1064, 588] on span "-$473.62" at bounding box center [1054, 590] width 47 height 18
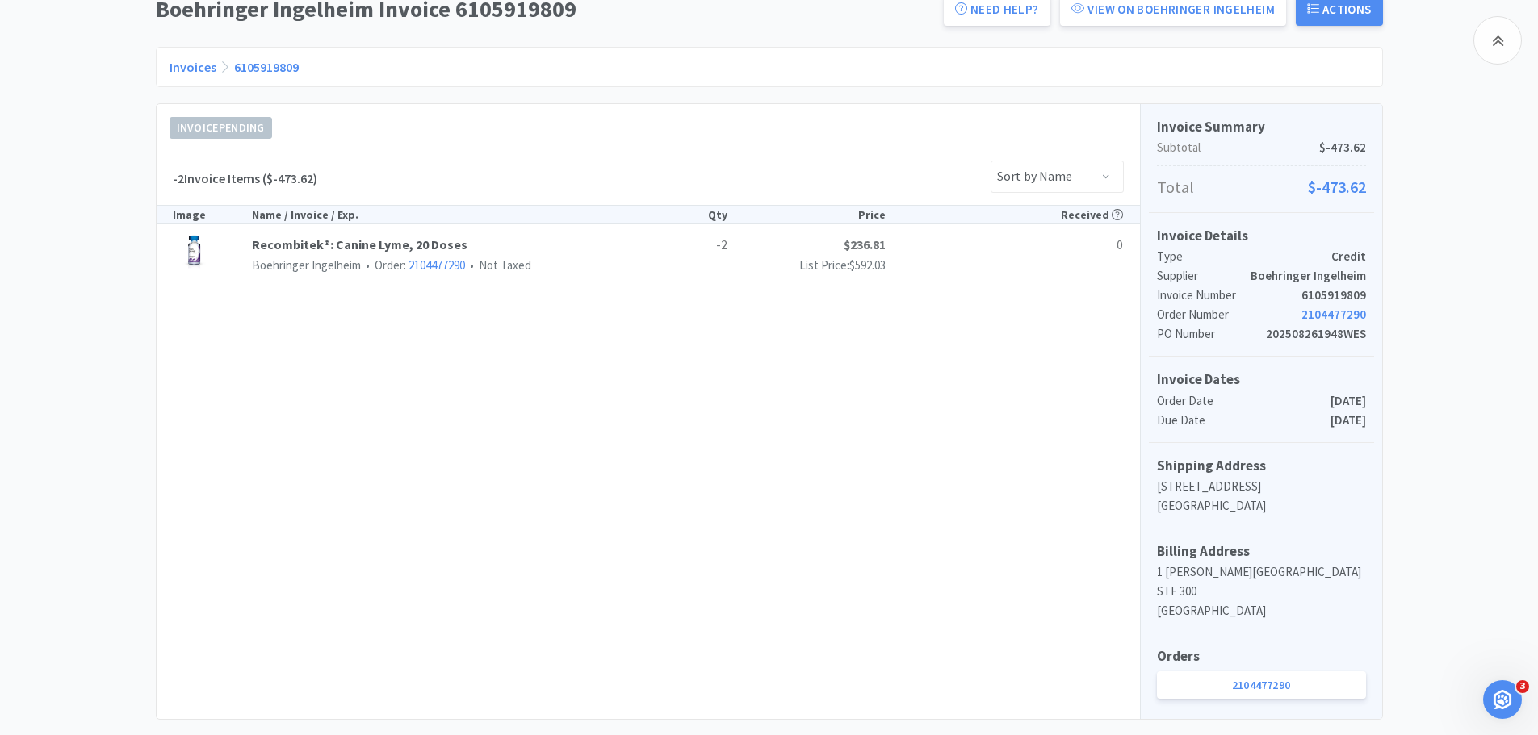
scroll to position [170, 0]
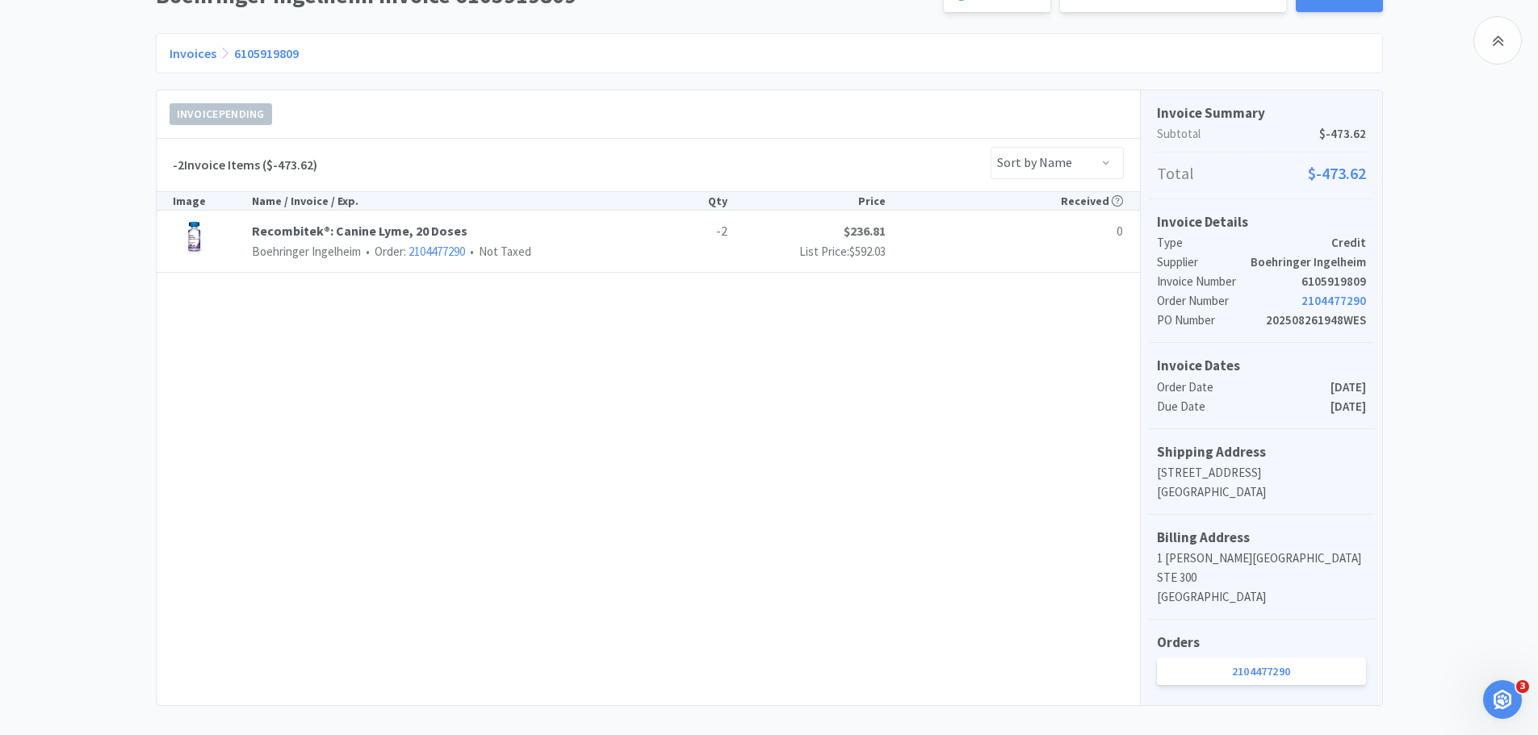
click at [256, 49] on link "6105919809" at bounding box center [266, 53] width 65 height 16
click at [415, 247] on link "2104477290" at bounding box center [436, 251] width 56 height 15
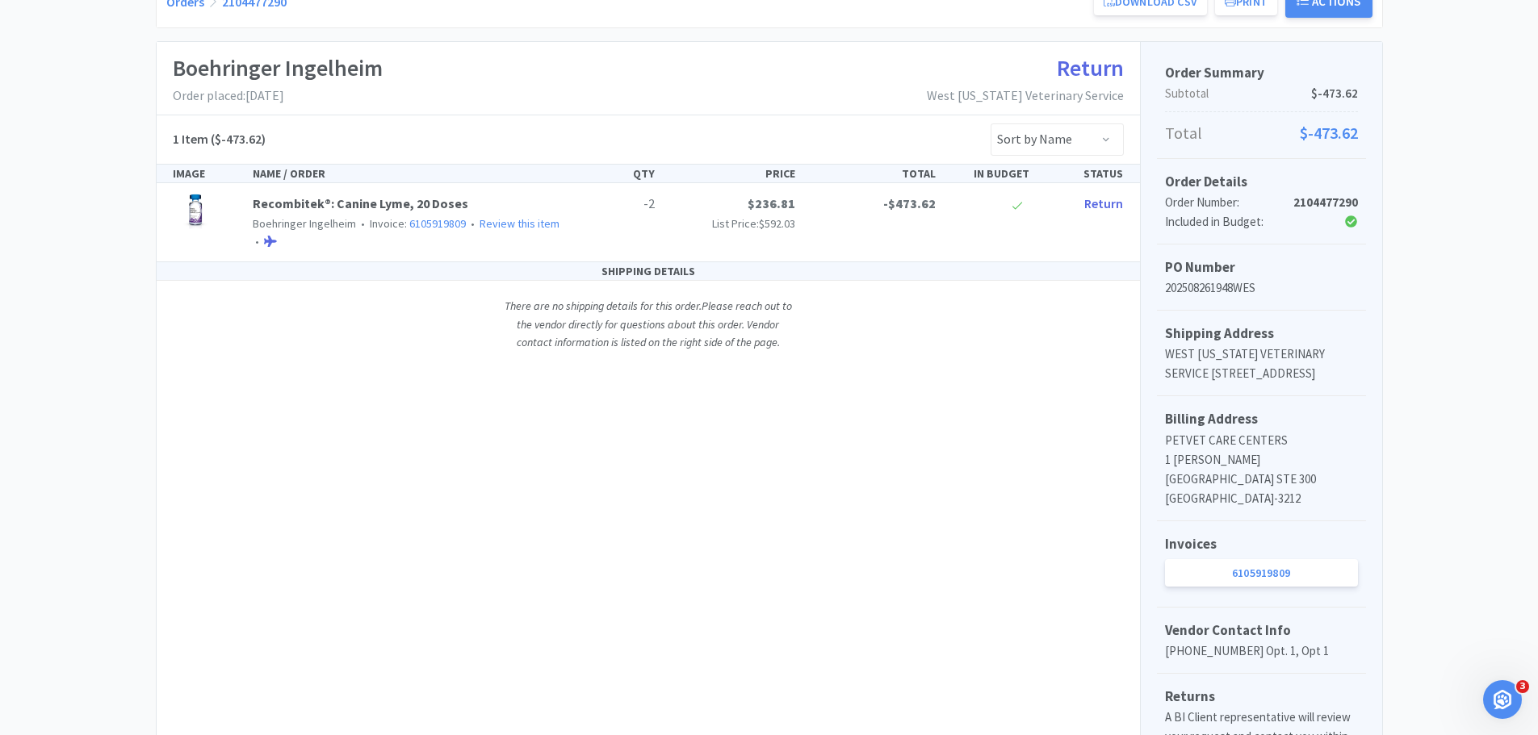
scroll to position [323, 0]
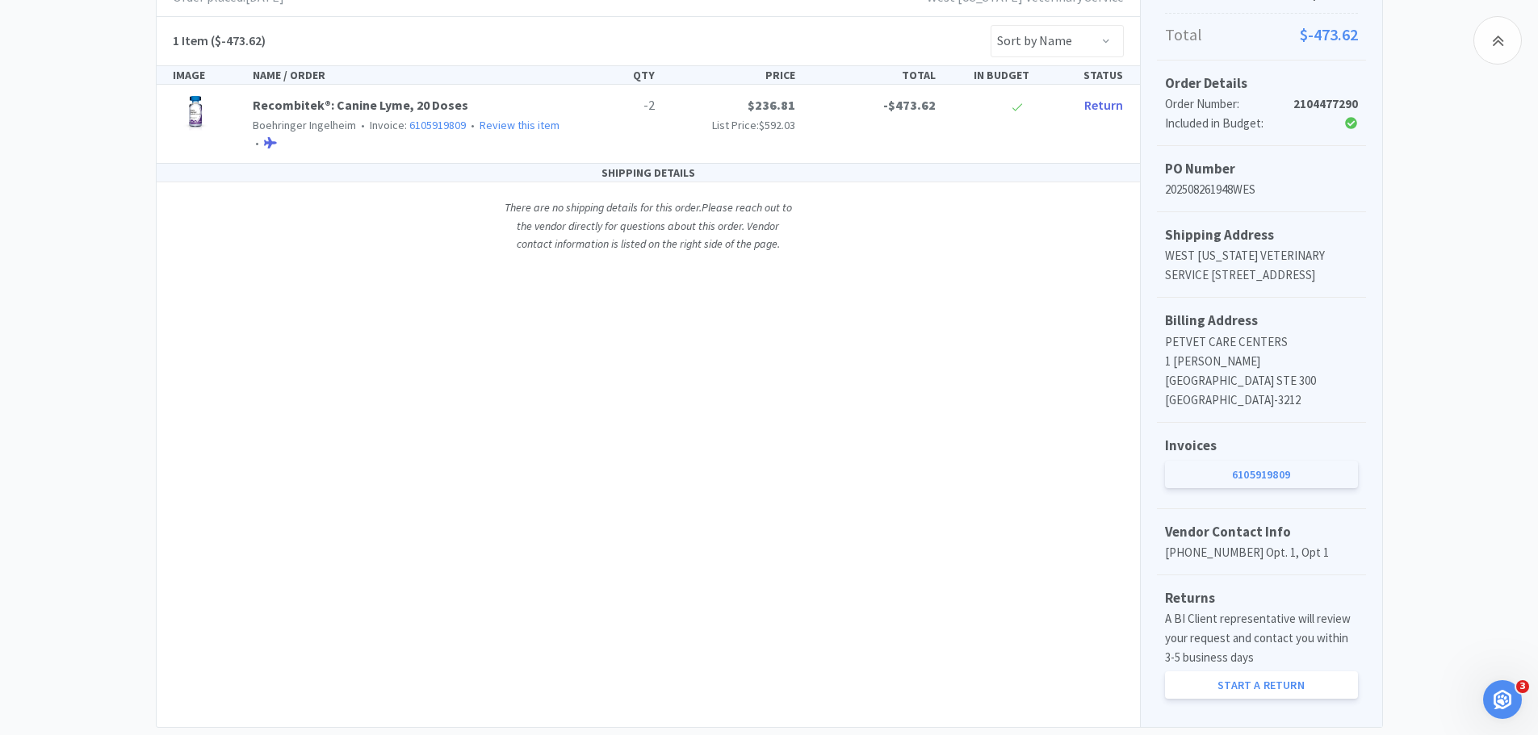
click at [1273, 478] on link "6105919809" at bounding box center [1261, 474] width 193 height 27
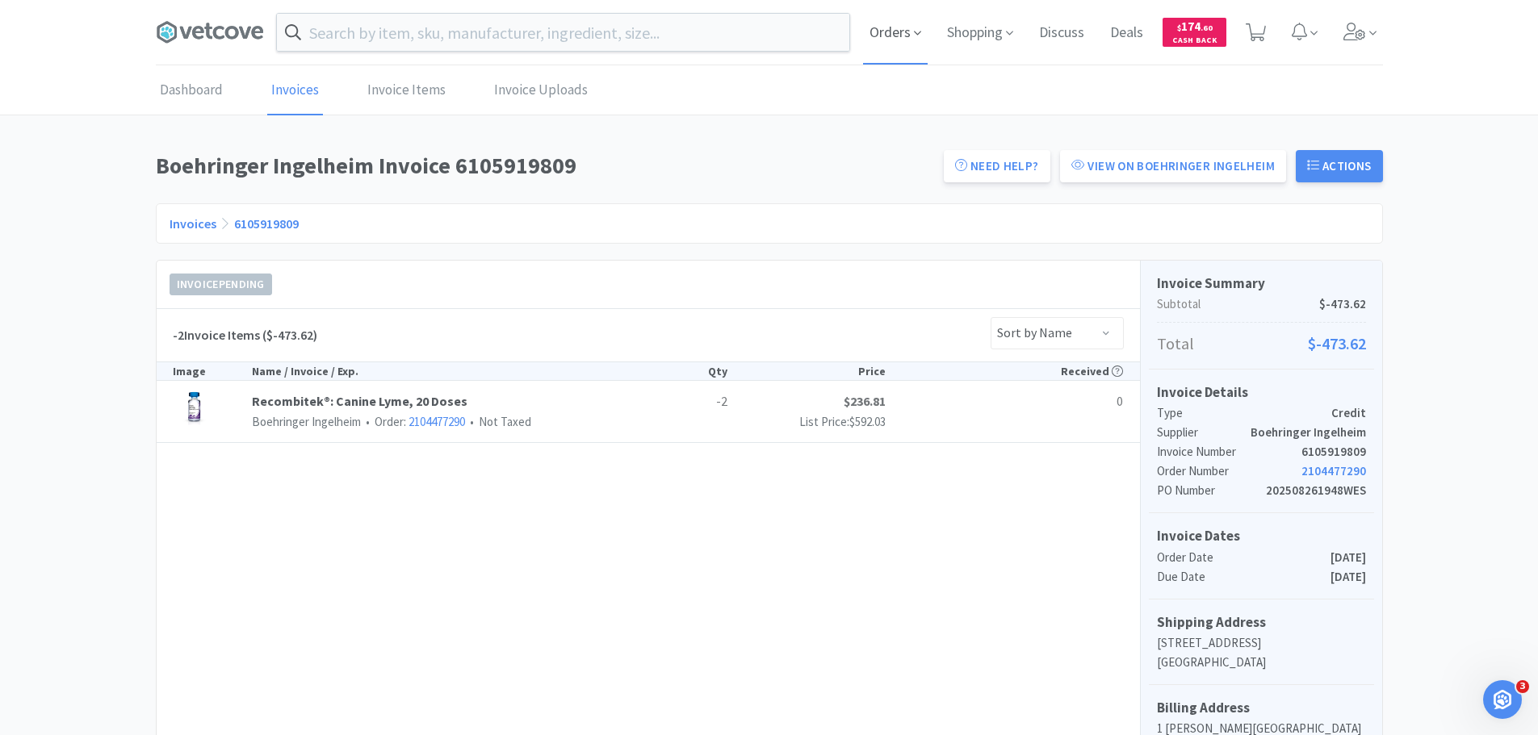
click at [908, 43] on span "Orders" at bounding box center [895, 32] width 65 height 65
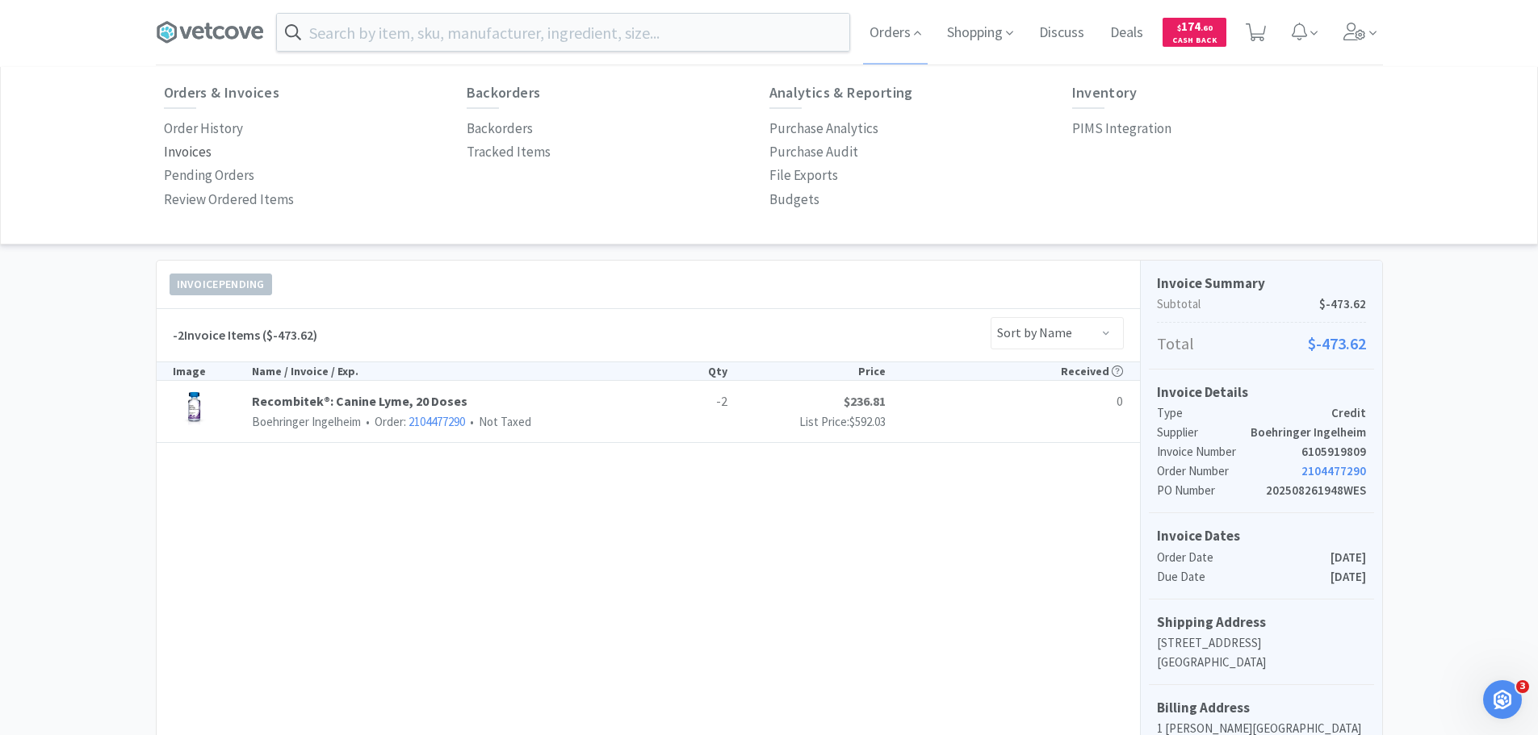
click at [194, 143] on p "Invoices" at bounding box center [188, 152] width 48 height 22
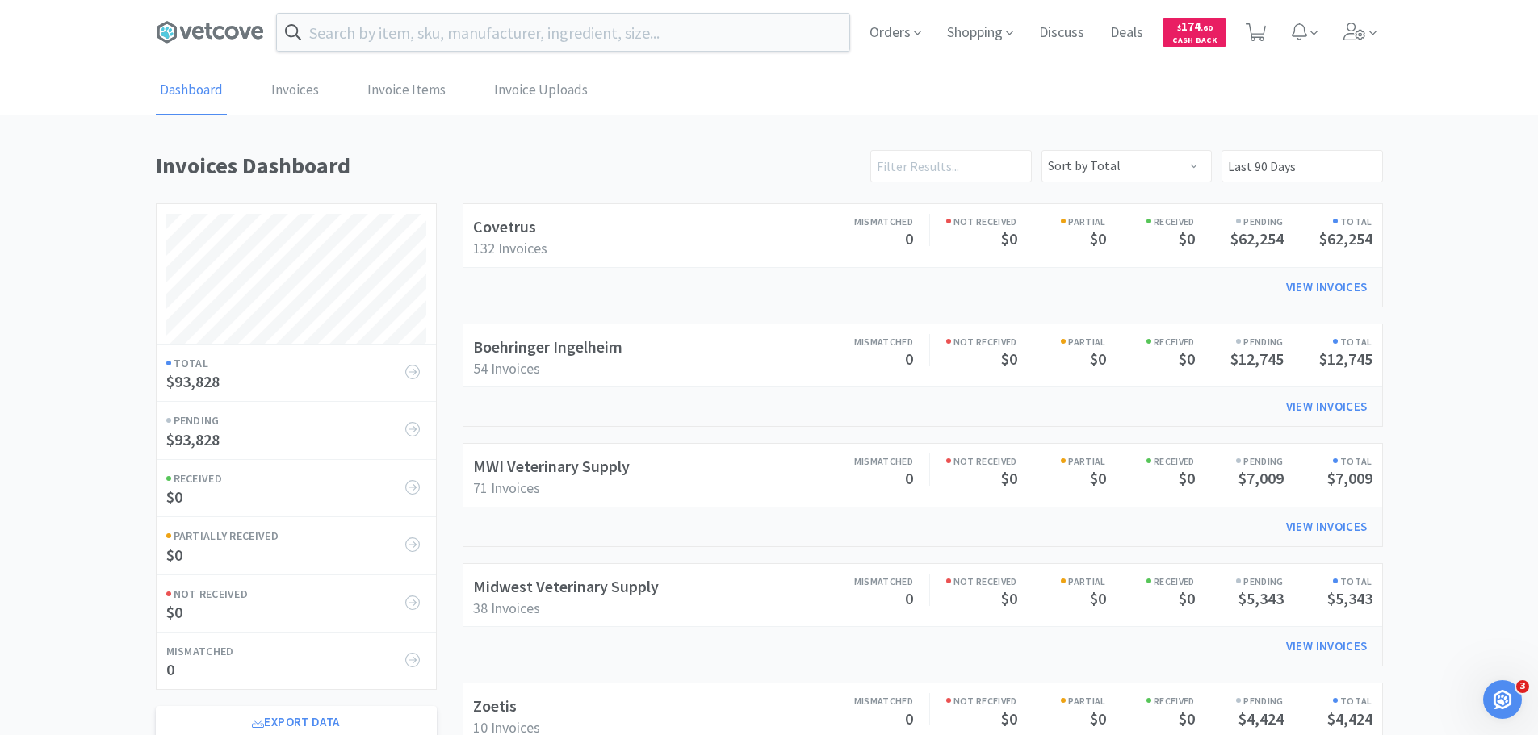
scroll to position [895, 1227]
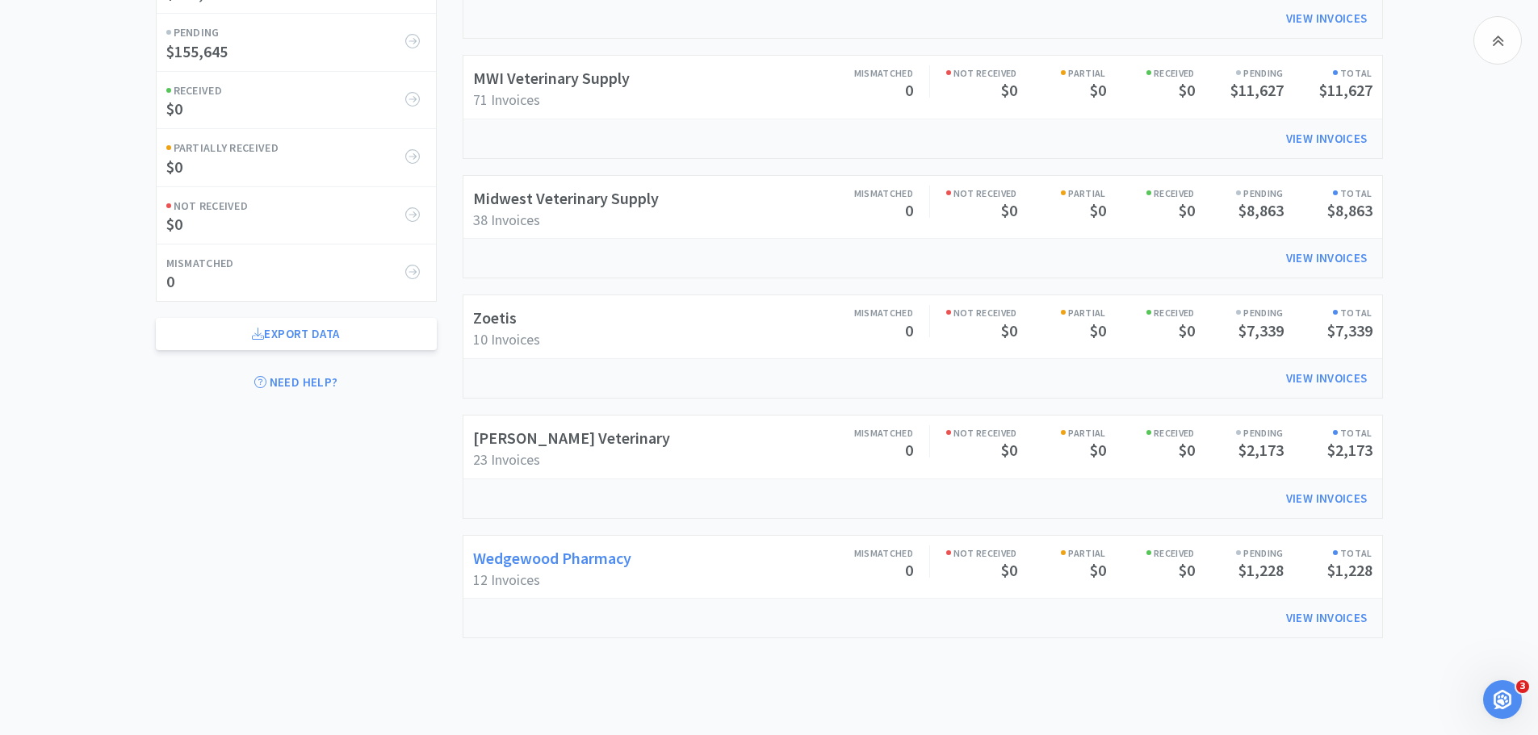
click at [525, 557] on link "Wedgewood Pharmacy" at bounding box center [552, 558] width 158 height 20
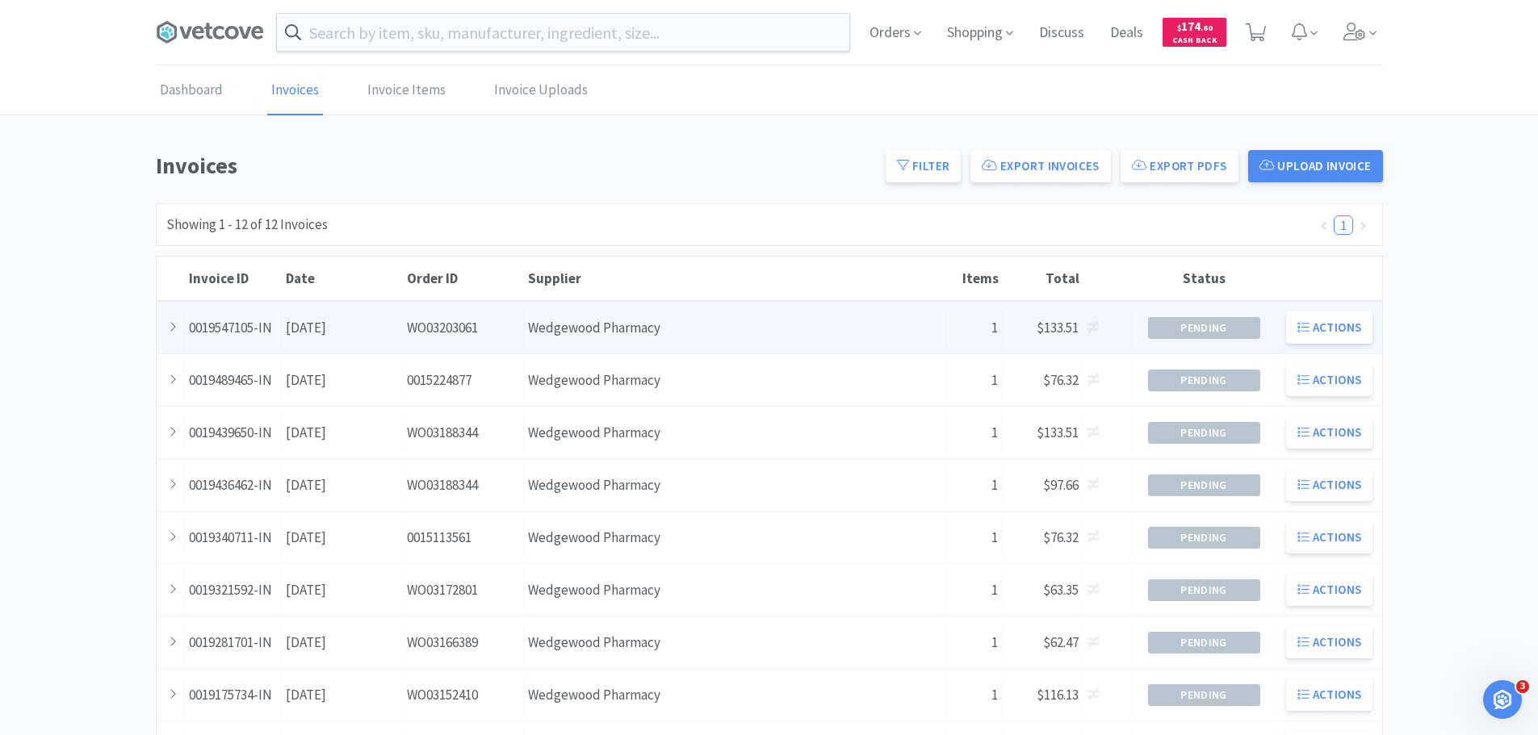
click at [450, 349] on div "Invoice ID 0019547105-IN Date August 31st, 2025 Order ID WO03203061 Supplier We…" at bounding box center [769, 328] width 1225 height 52
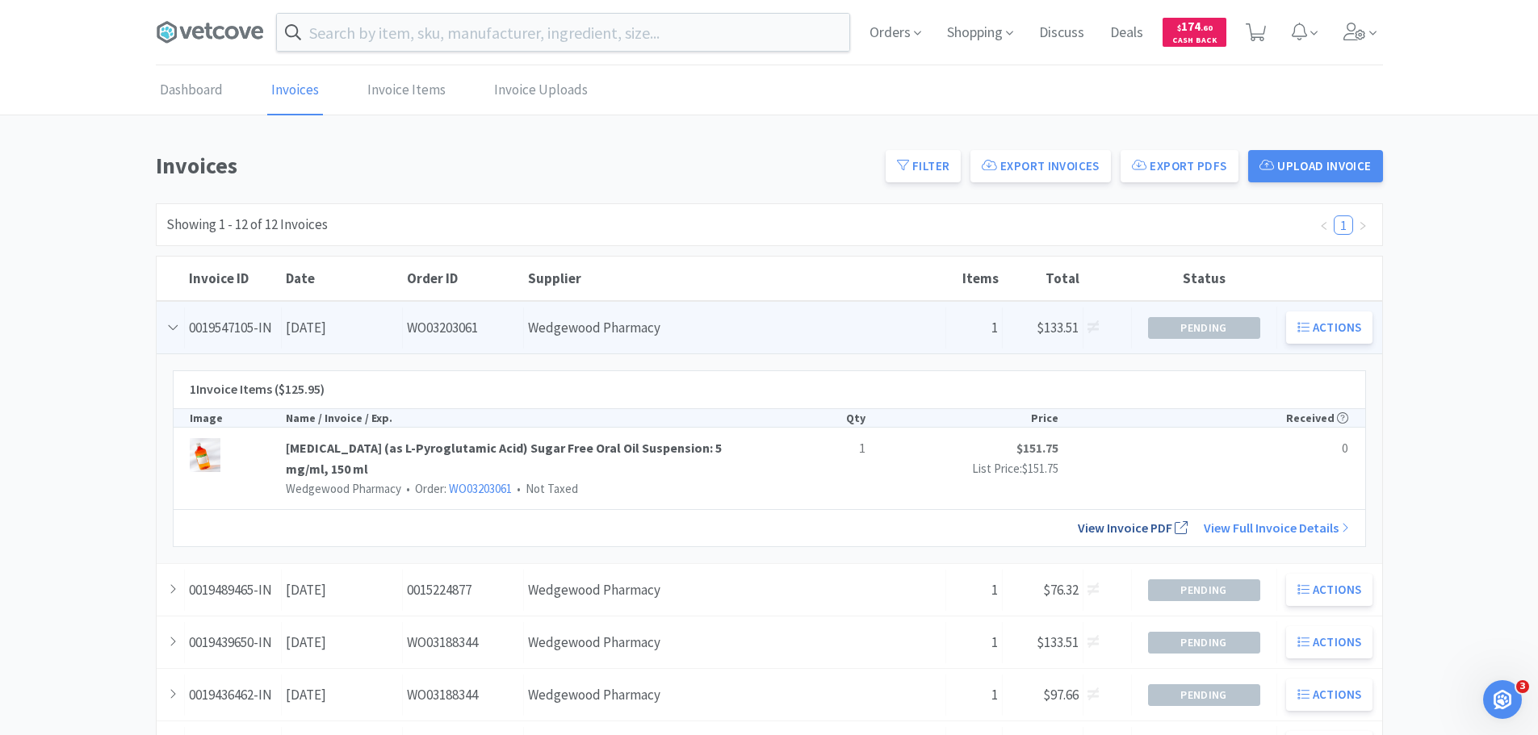
click at [1113, 530] on link "View Invoice PDF" at bounding box center [1132, 528] width 110 height 16
